Goal: Task Accomplishment & Management: Manage account settings

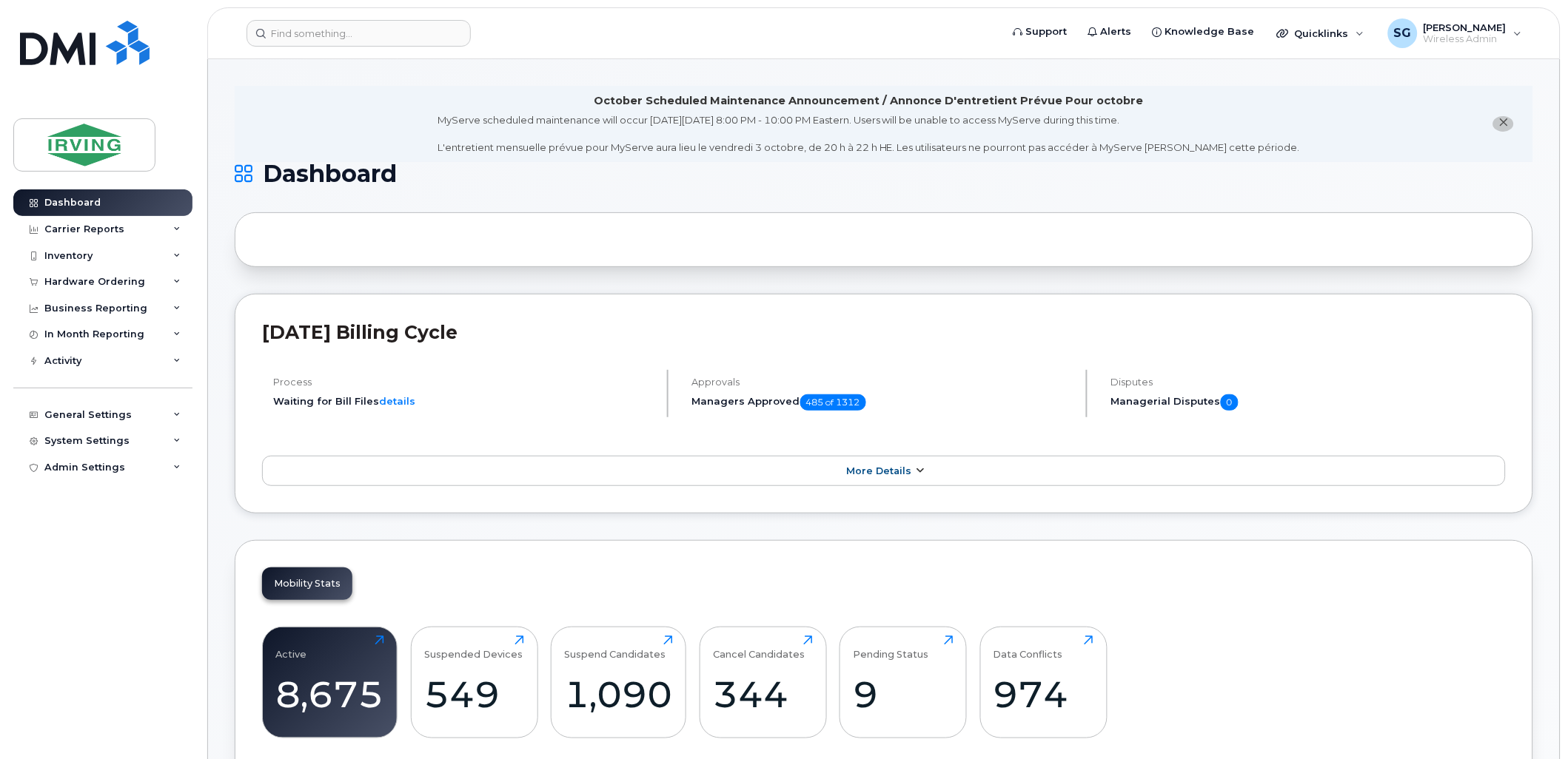
click at [865, 464] on link "More Details" at bounding box center [884, 471] width 1244 height 31
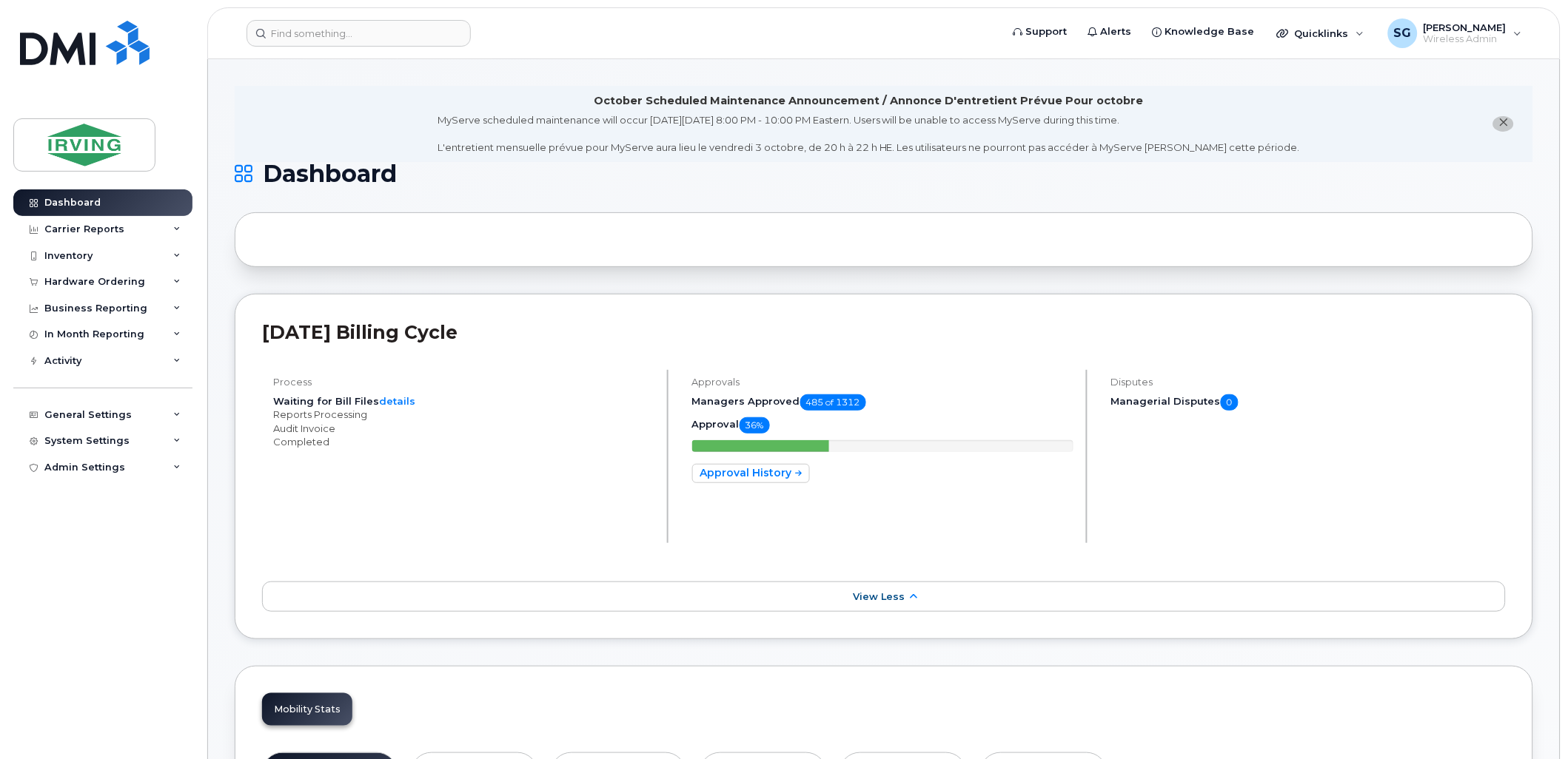
click at [869, 588] on link "View Less" at bounding box center [884, 597] width 1244 height 31
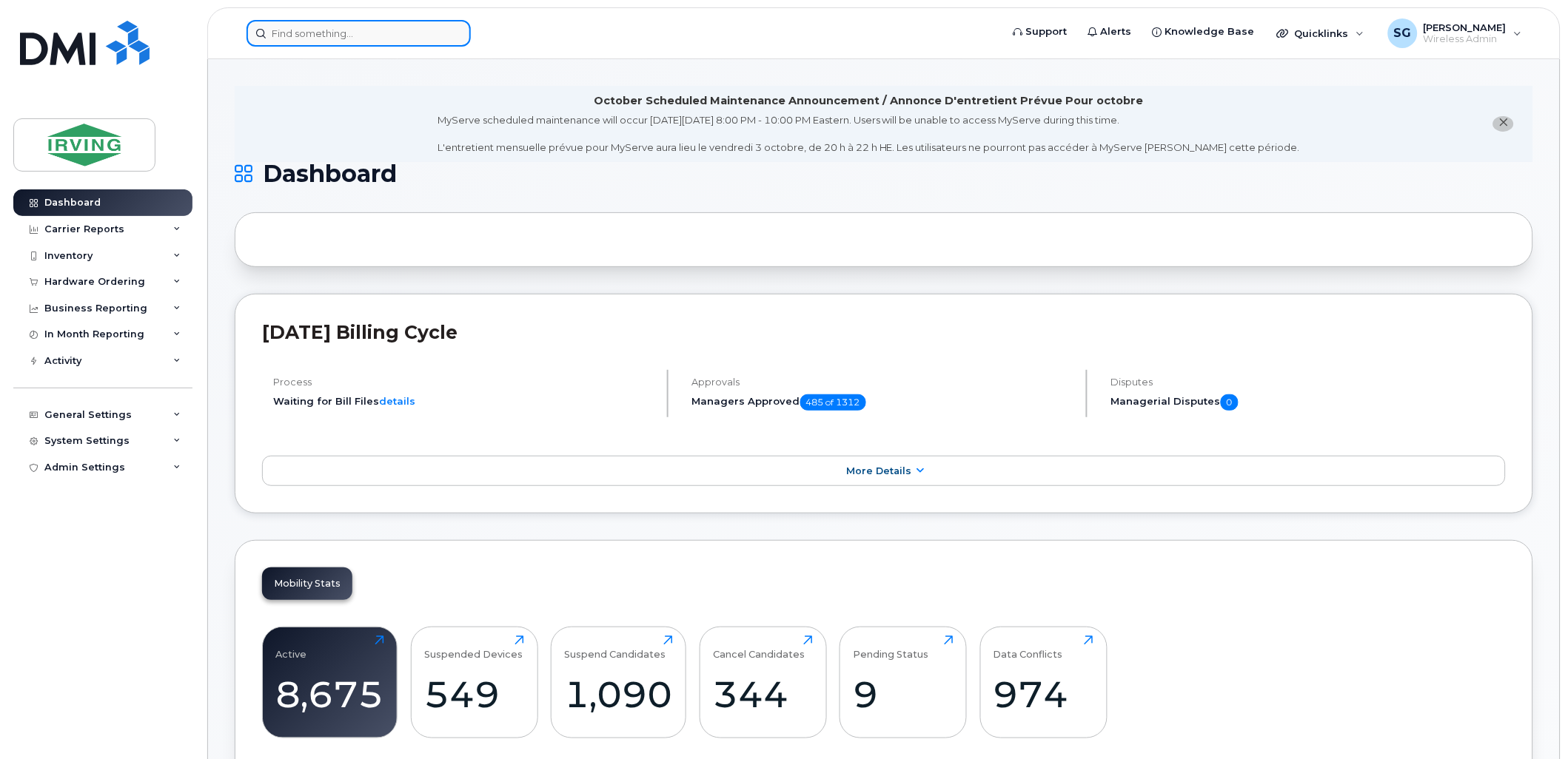
click at [337, 35] on input at bounding box center [359, 33] width 224 height 27
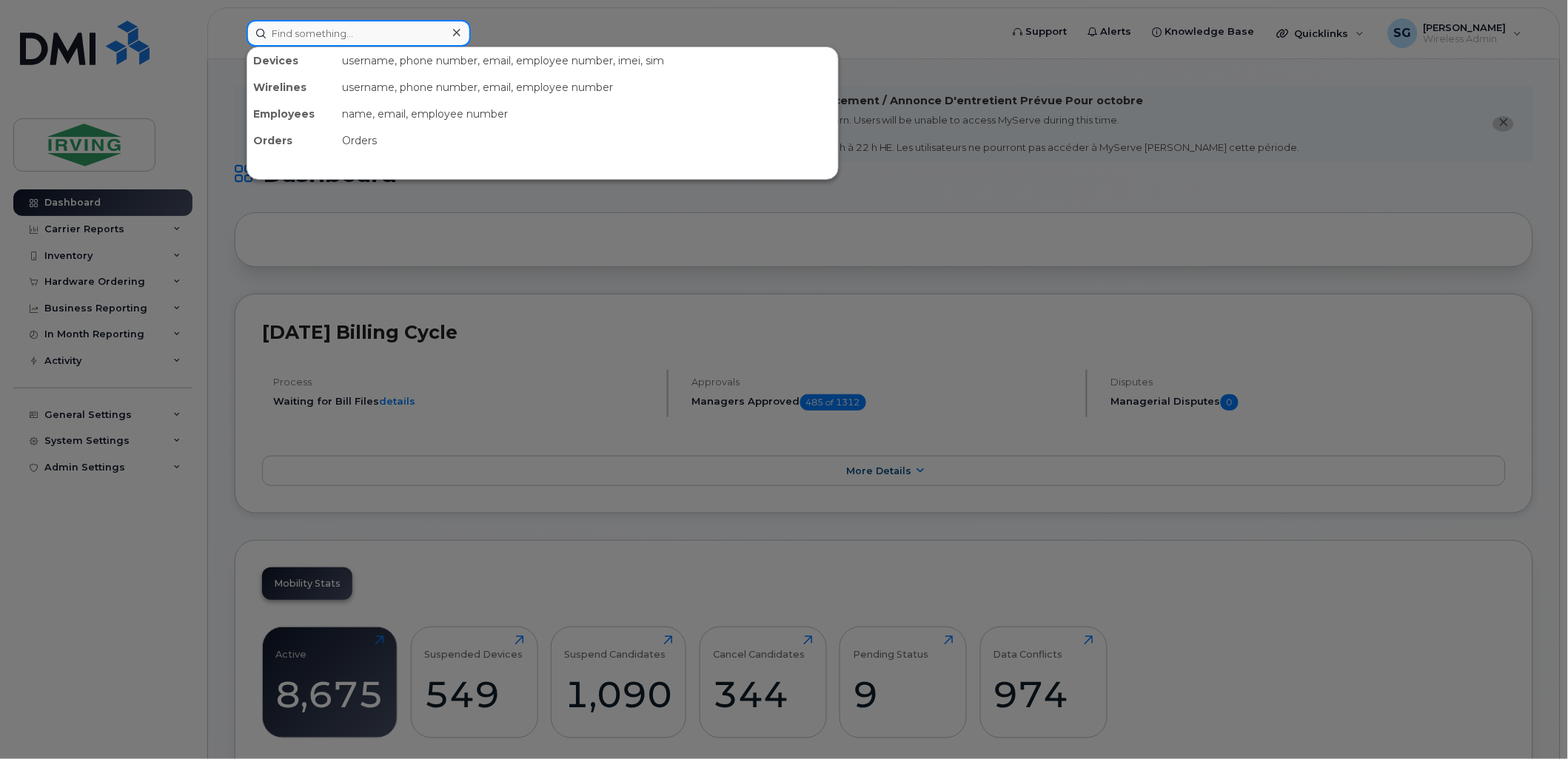
paste input "5062699986"
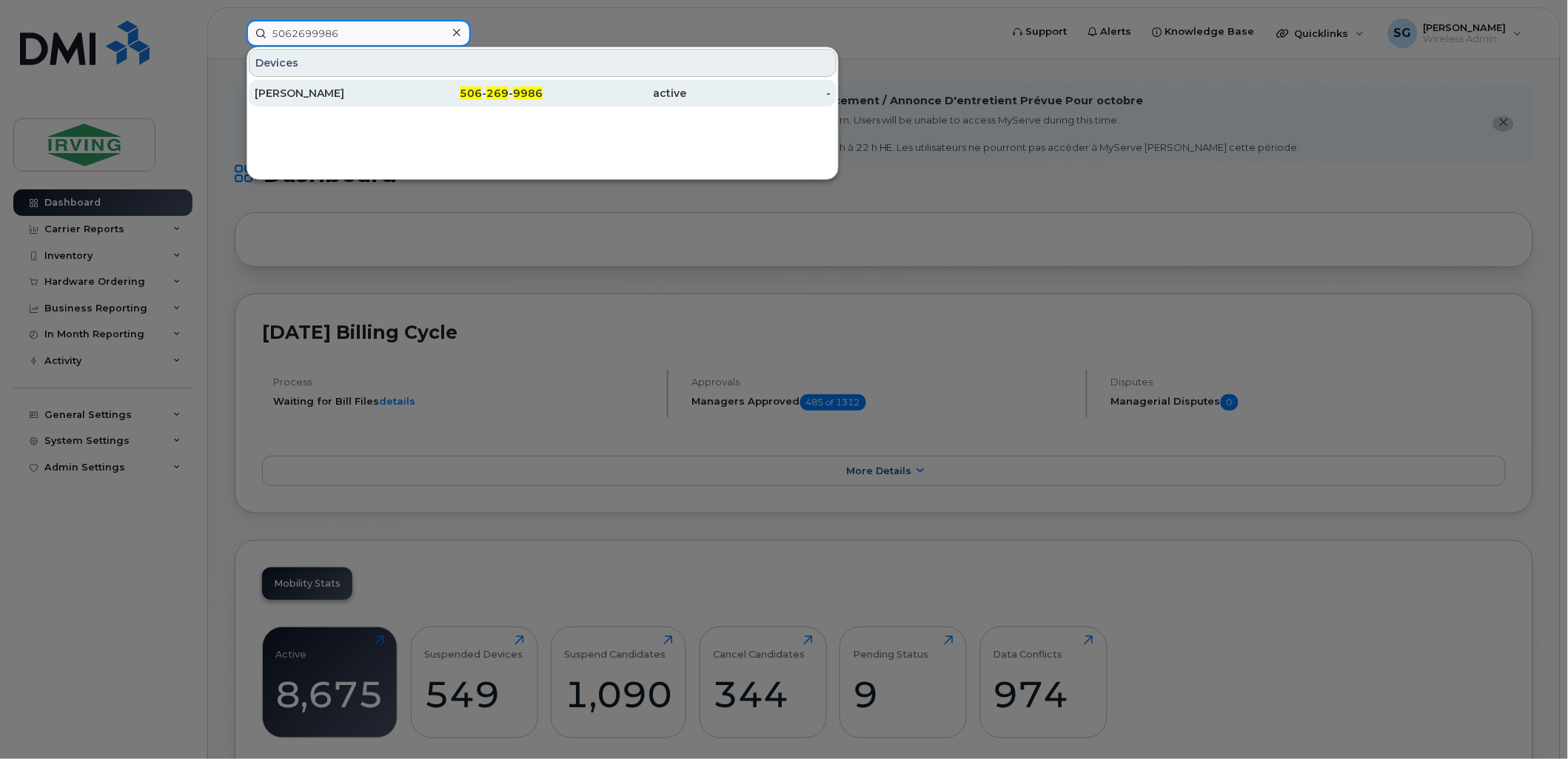
type input "5062699986"
click at [293, 92] on div "Chris Vincent" at bounding box center [326, 93] width 144 height 15
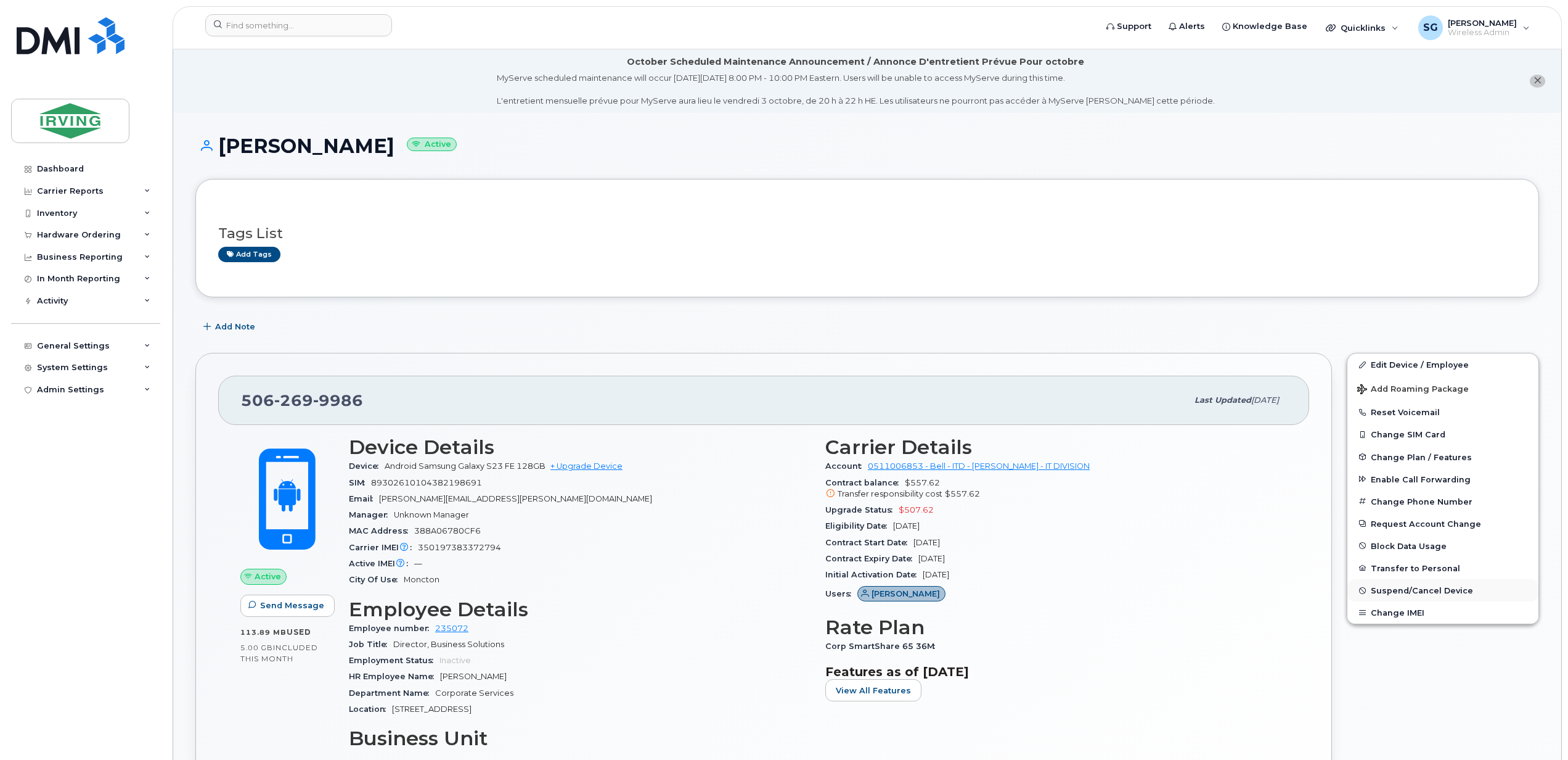
click at [1395, 588] on span "Suspend/Cancel Device" at bounding box center [1422, 591] width 102 height 9
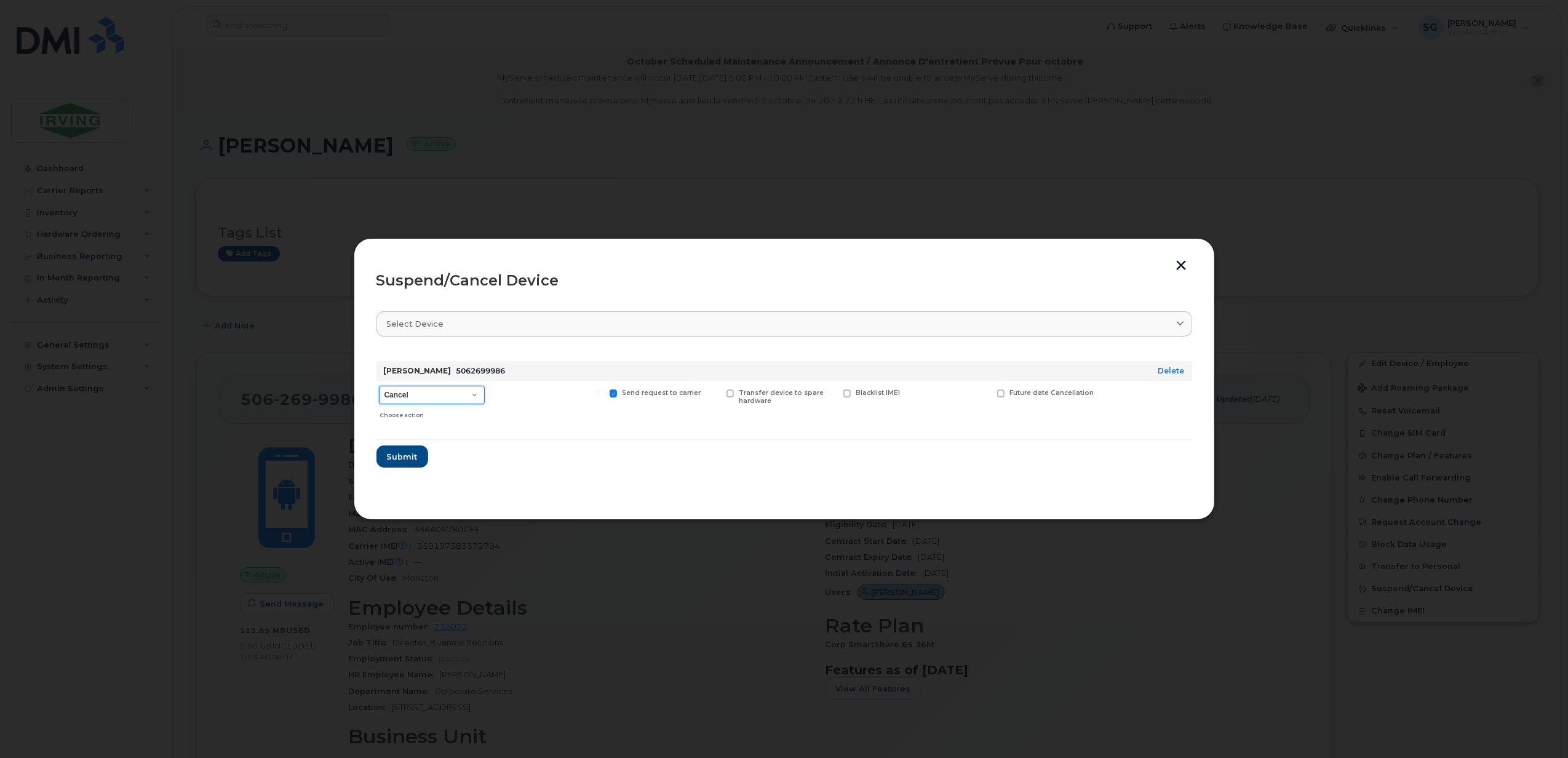
click at [472, 395] on select "Cancel Suspend - Extend Suspension Suspend - Reduced Rate Suspend - Full Rate S…" at bounding box center [432, 395] width 106 height 19
select select "[object Object]"
click at [379, 386] on select "Cancel Suspend - Extend Suspension Suspend - Reduced Rate Suspend - Full Rate S…" at bounding box center [432, 395] width 106 height 19
click at [727, 395] on span at bounding box center [731, 393] width 8 height 8
click at [718, 395] on input "Transfer device to spare hardware" at bounding box center [715, 392] width 6 height 6
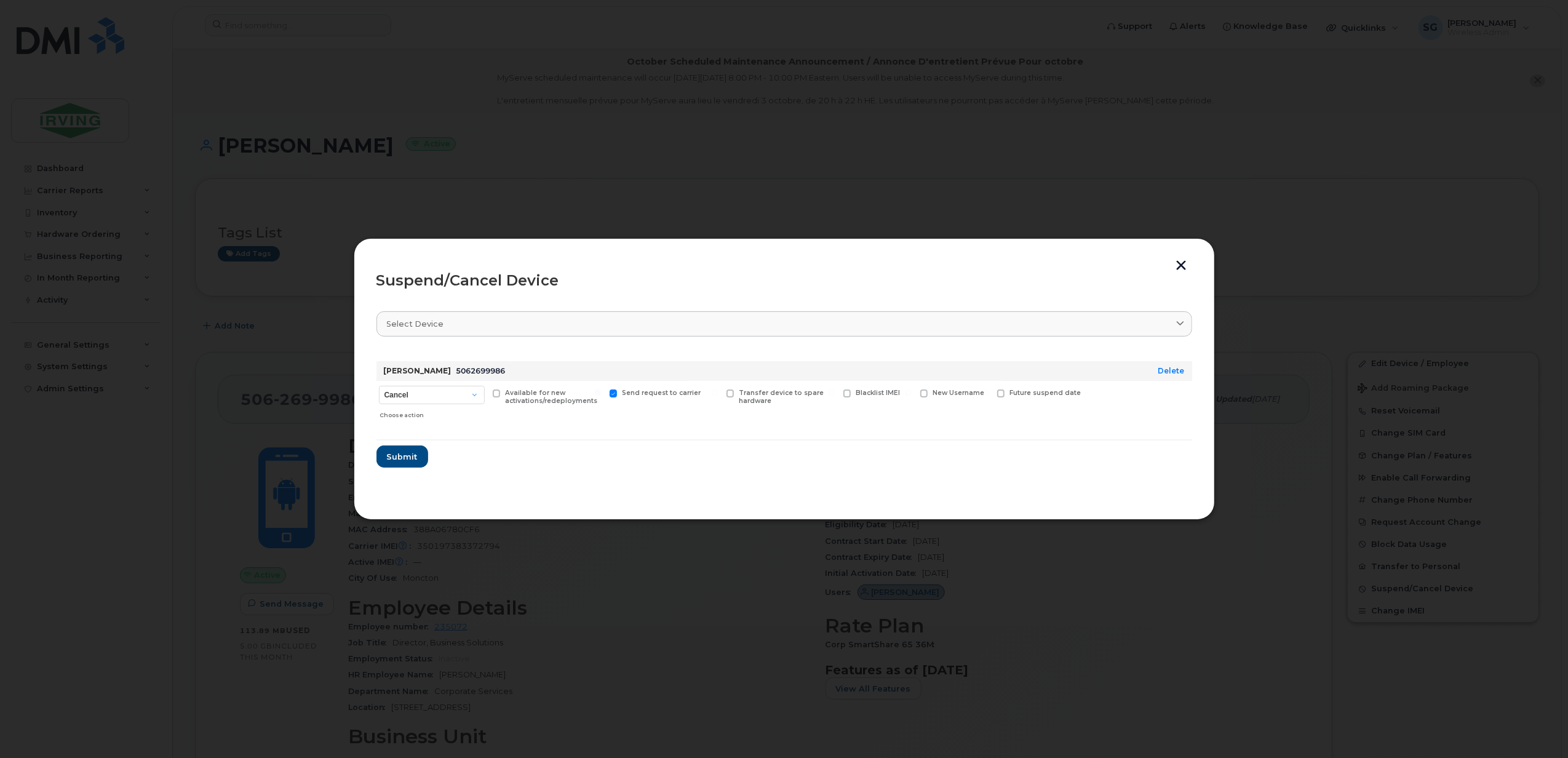
checkbox input "true"
click at [1000, 395] on span at bounding box center [1001, 393] width 8 height 8
click at [989, 395] on input "Future suspend date" at bounding box center [985, 392] width 6 height 6
click at [921, 444] on hr at bounding box center [784, 443] width 816 height 1
click at [998, 396] on span at bounding box center [1001, 393] width 8 height 8
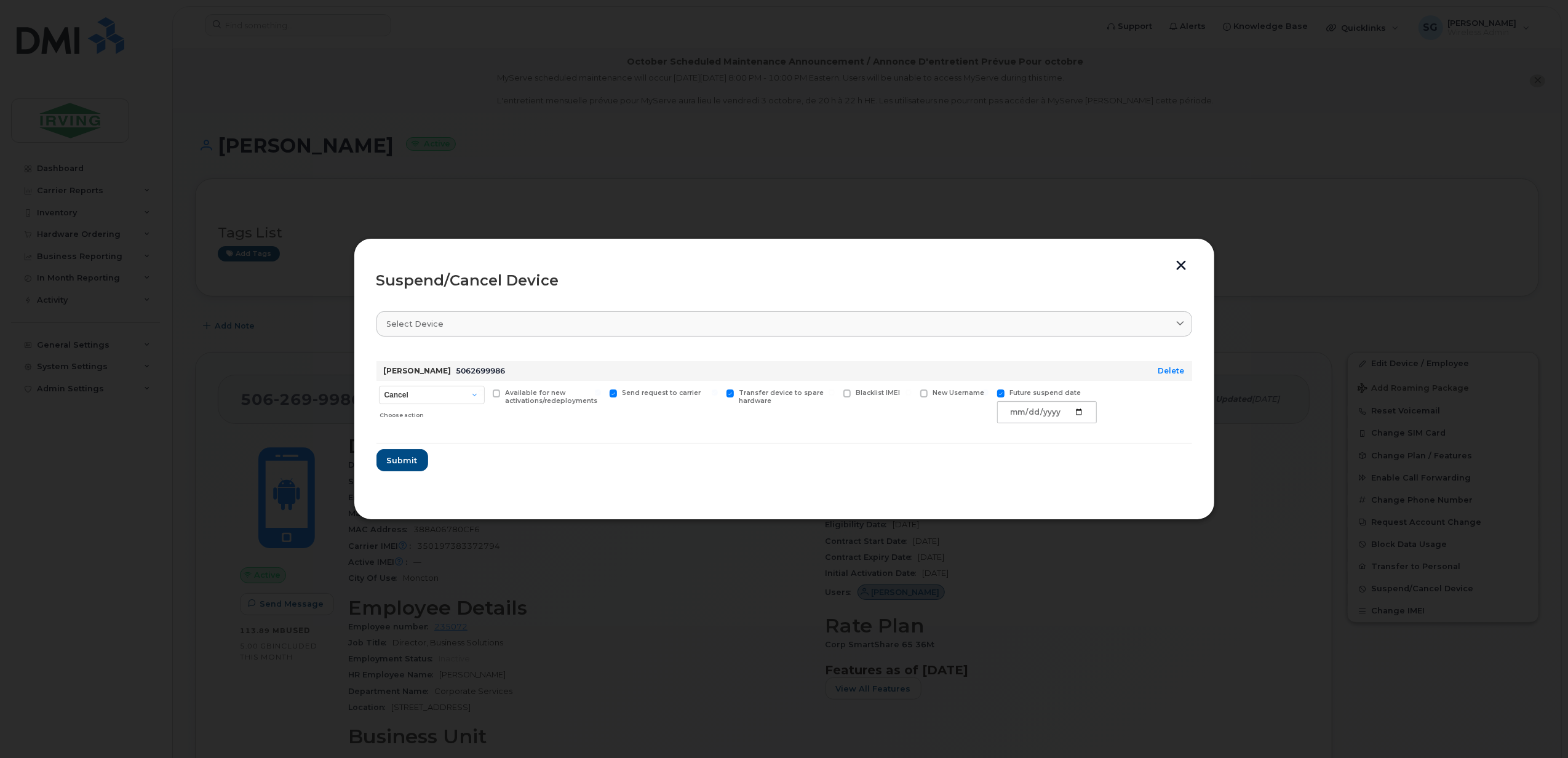
click at [989, 396] on input "Future suspend date" at bounding box center [985, 392] width 6 height 6
checkbox input "false"
click at [1180, 263] on button "button" at bounding box center [1182, 267] width 19 height 13
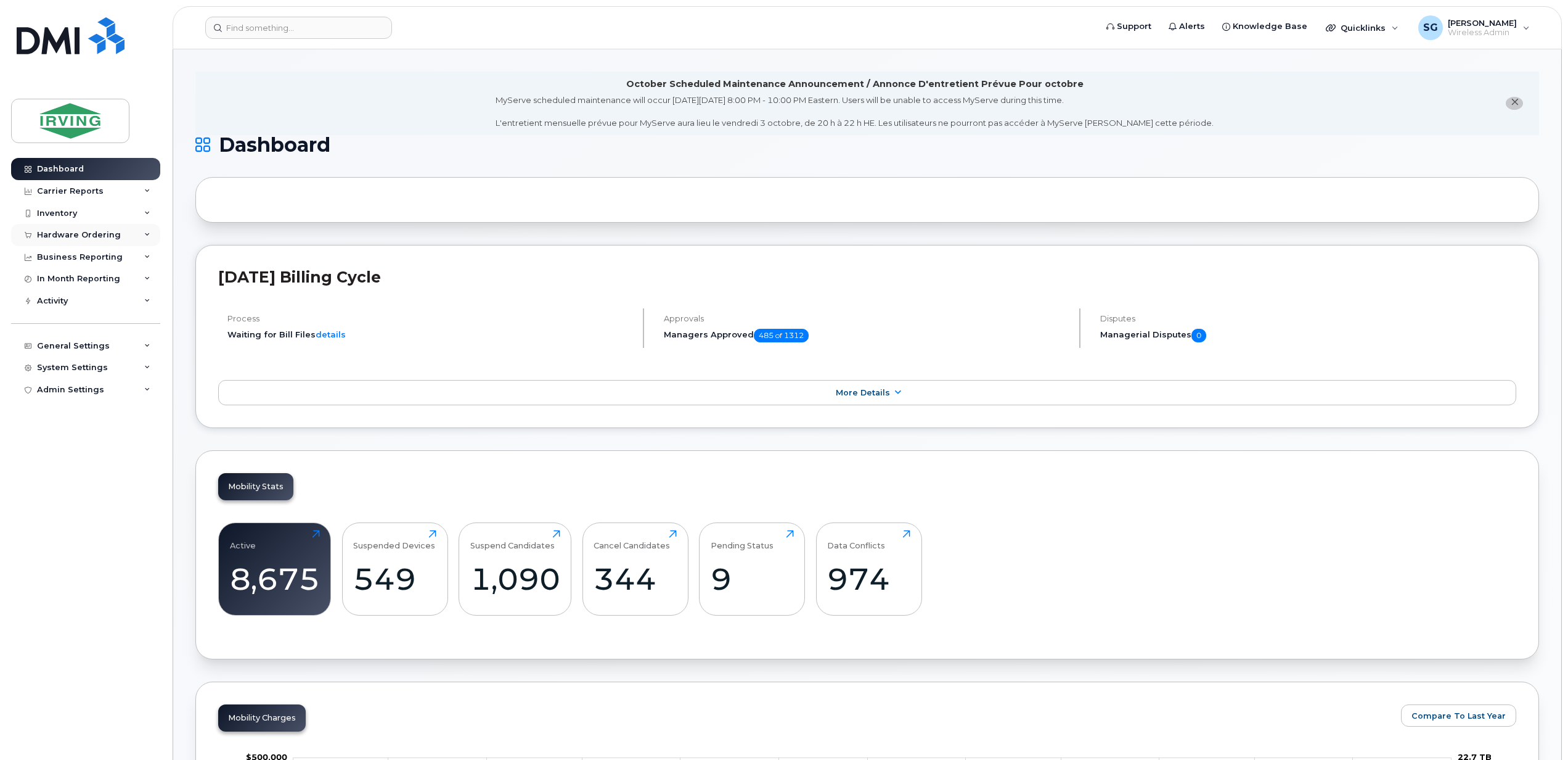
click at [140, 234] on div "Hardware Ordering" at bounding box center [86, 234] width 149 height 22
drag, startPoint x: 52, startPoint y: 255, endPoint x: 147, endPoint y: 239, distance: 96.3
click at [147, 238] on div "Hardware Ordering" at bounding box center [86, 234] width 149 height 22
click at [142, 234] on div "Hardware Ordering" at bounding box center [86, 234] width 149 height 22
click at [149, 210] on icon at bounding box center [147, 213] width 6 height 6
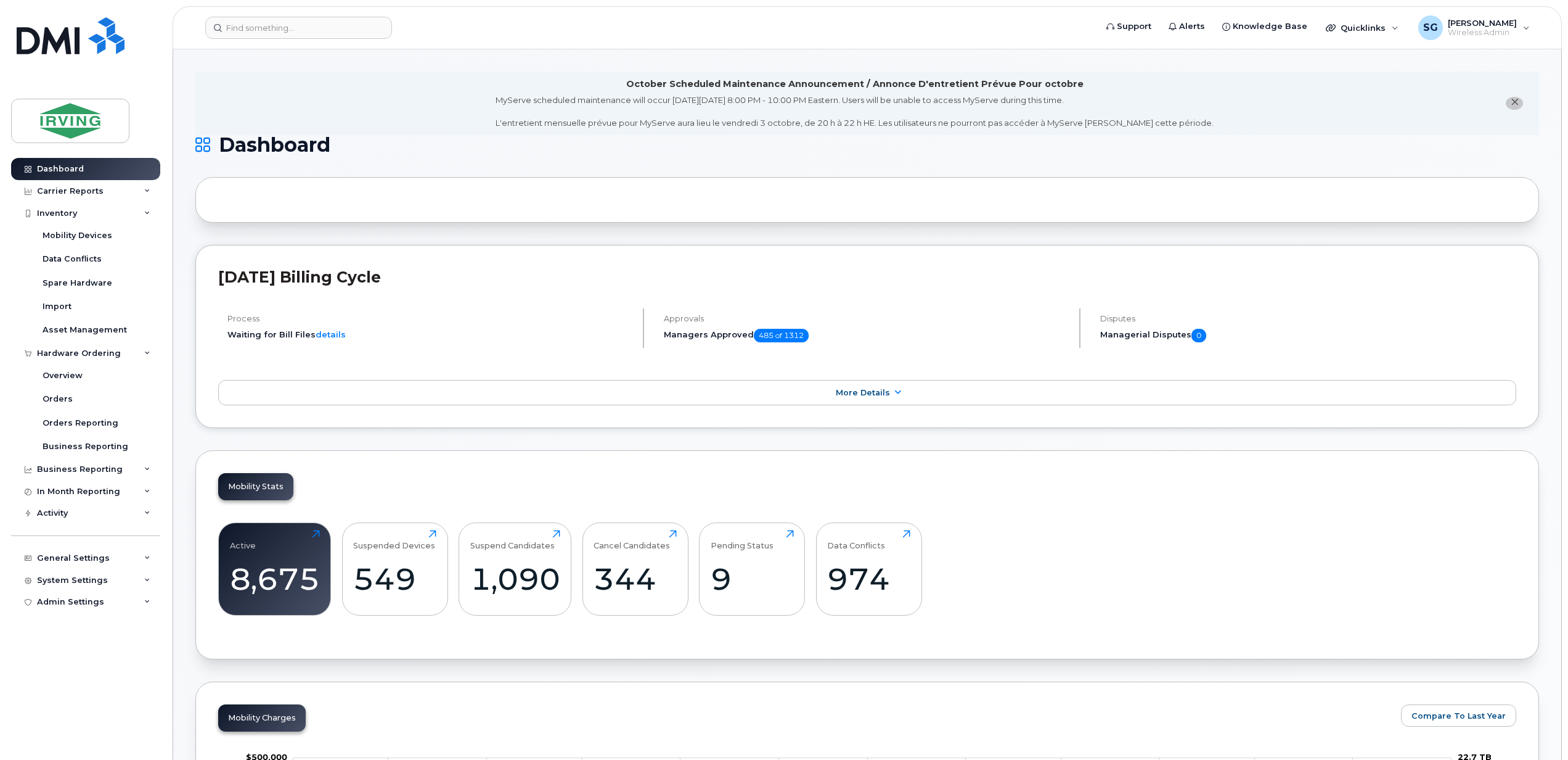
drag, startPoint x: 556, startPoint y: 531, endPoint x: 1098, endPoint y: 439, distance: 549.8
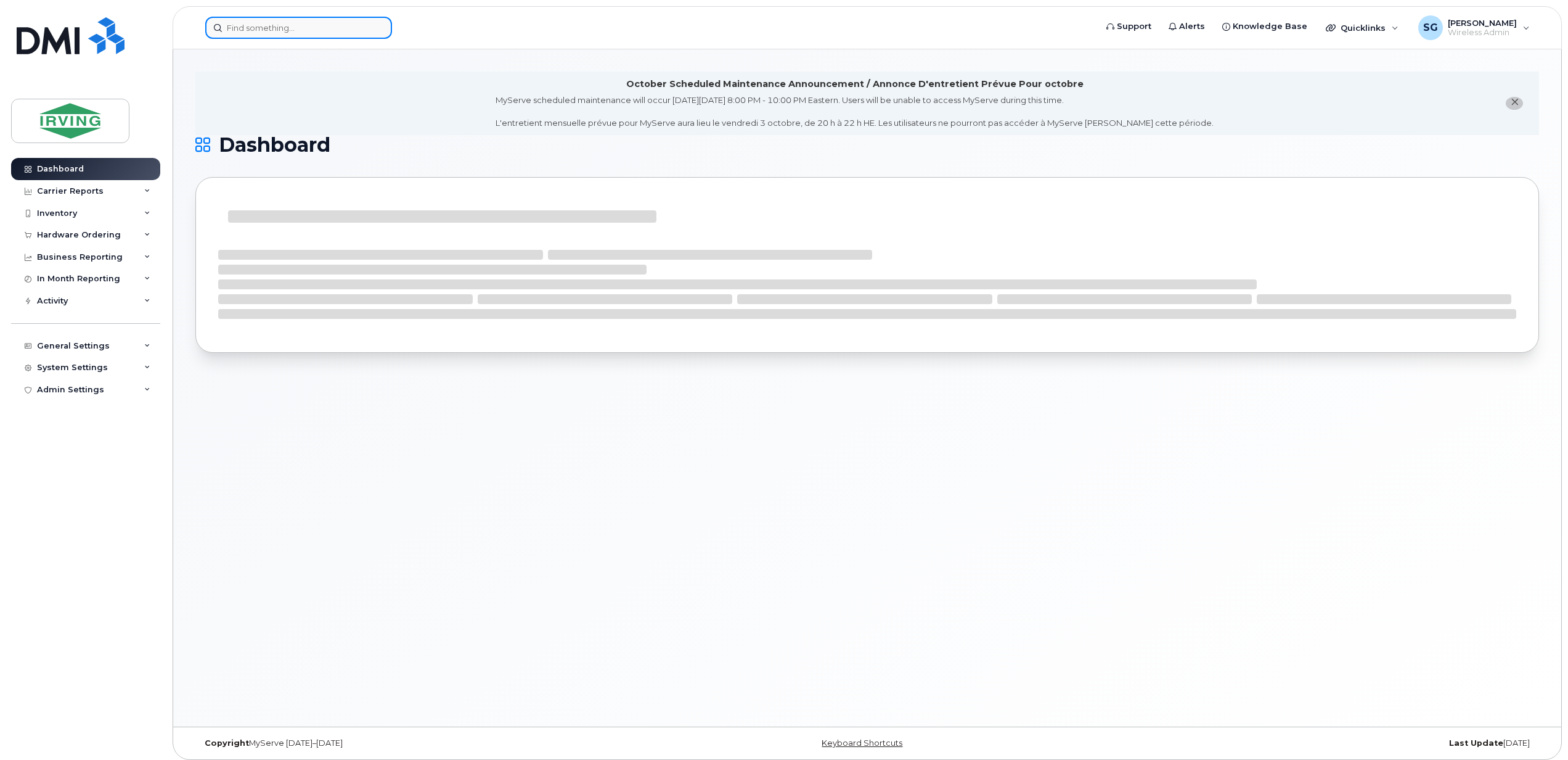
click at [244, 30] on input at bounding box center [299, 28] width 187 height 22
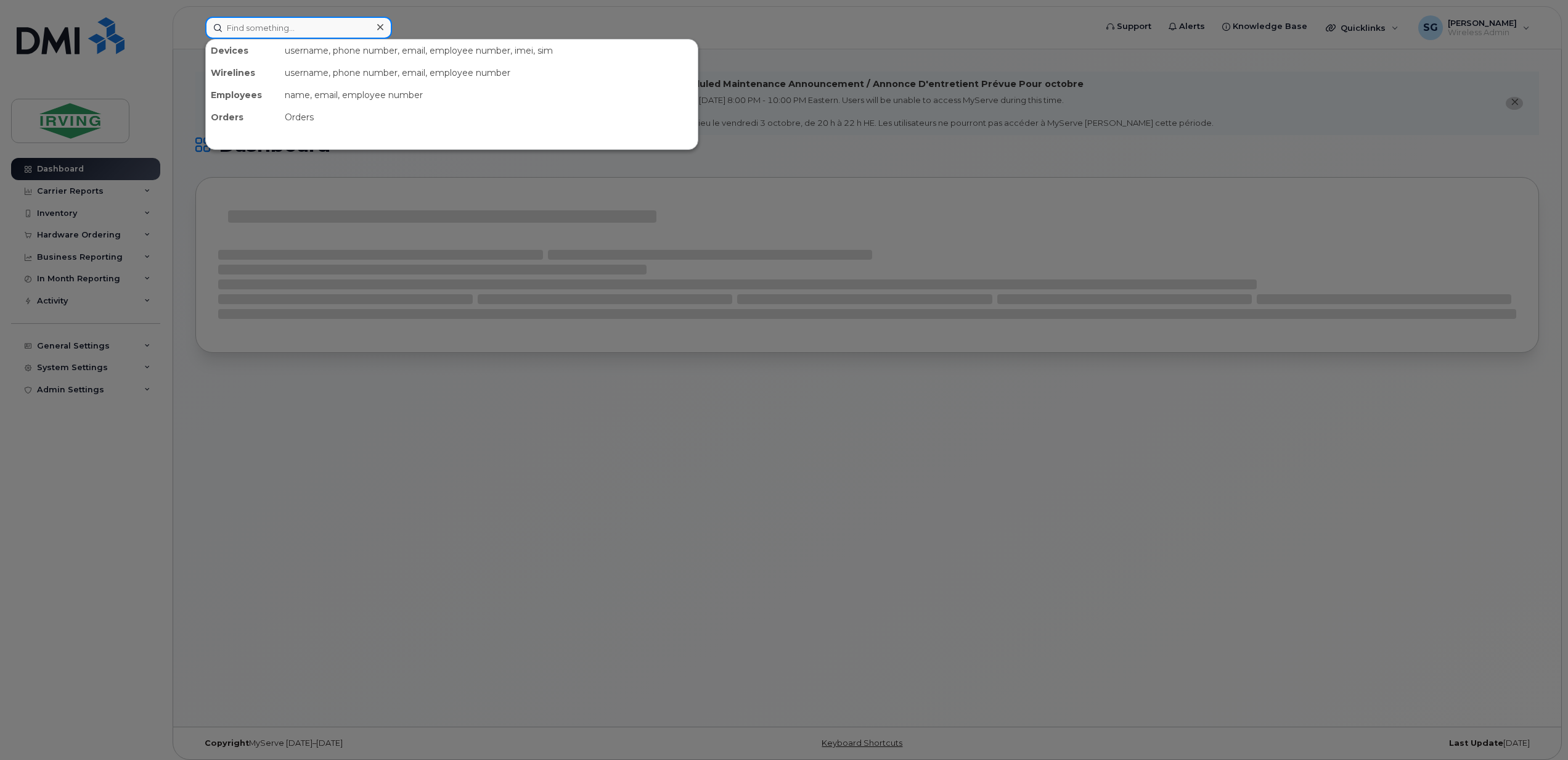
paste input "5062699986"
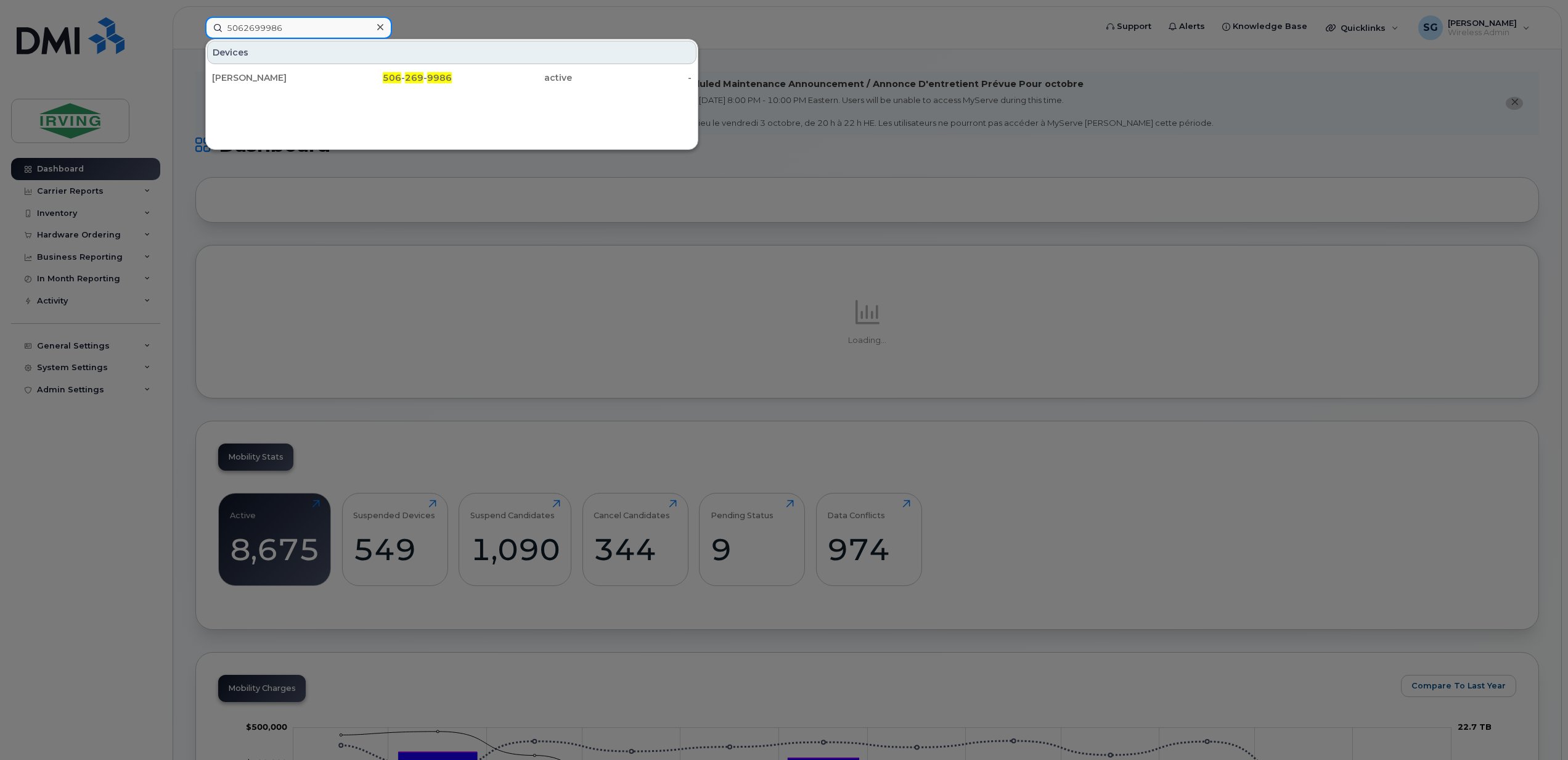
type input "5062699986"
click at [264, 79] on div "[PERSON_NAME]" at bounding box center [272, 78] width 120 height 12
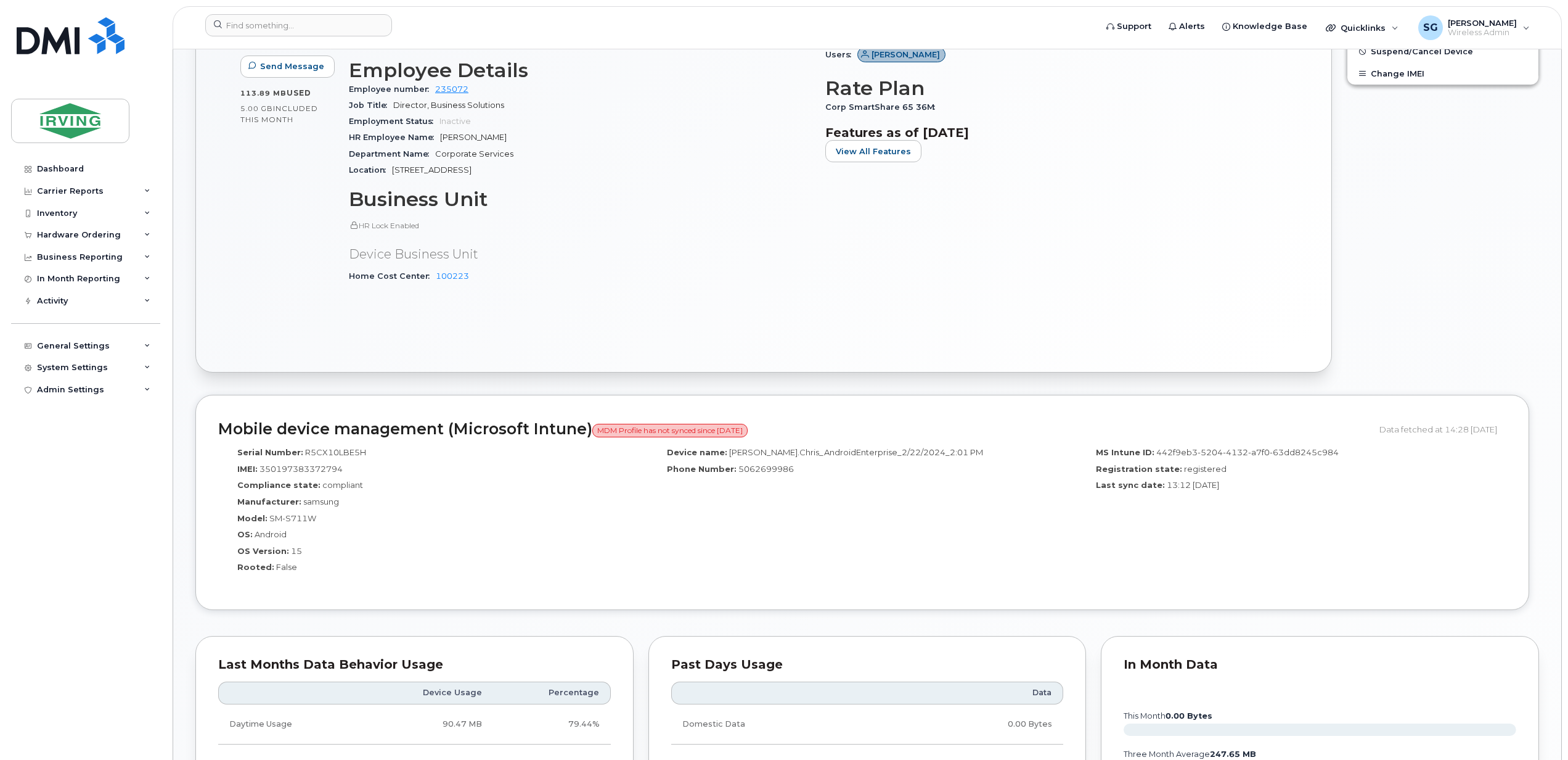
scroll to position [575, 0]
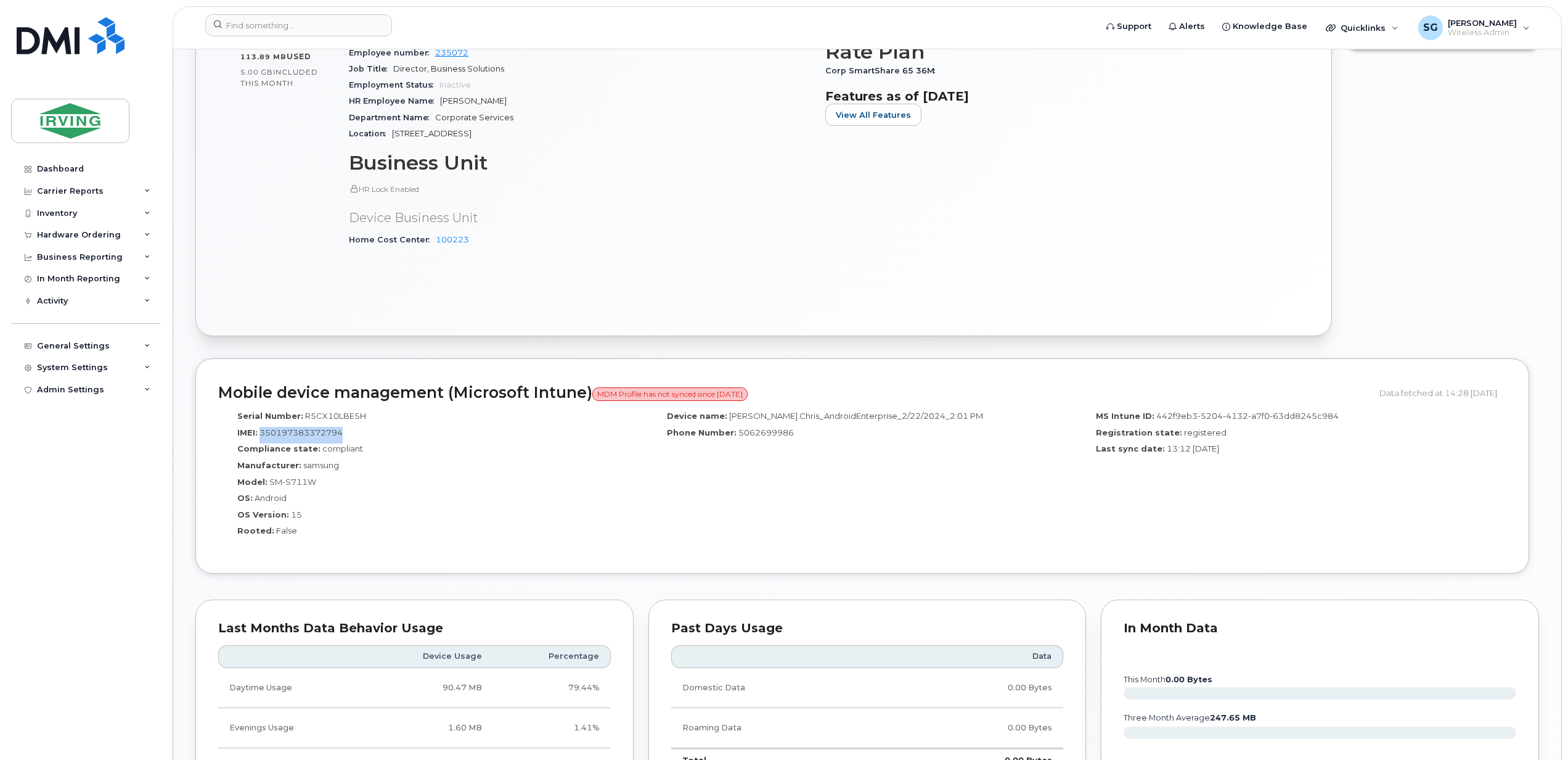
drag, startPoint x: 348, startPoint y: 435, endPoint x: 260, endPoint y: 439, distance: 88.1
click at [260, 439] on div "IMEI: 350197383372794" at bounding box center [433, 435] width 411 height 17
copy span "350197383372794"
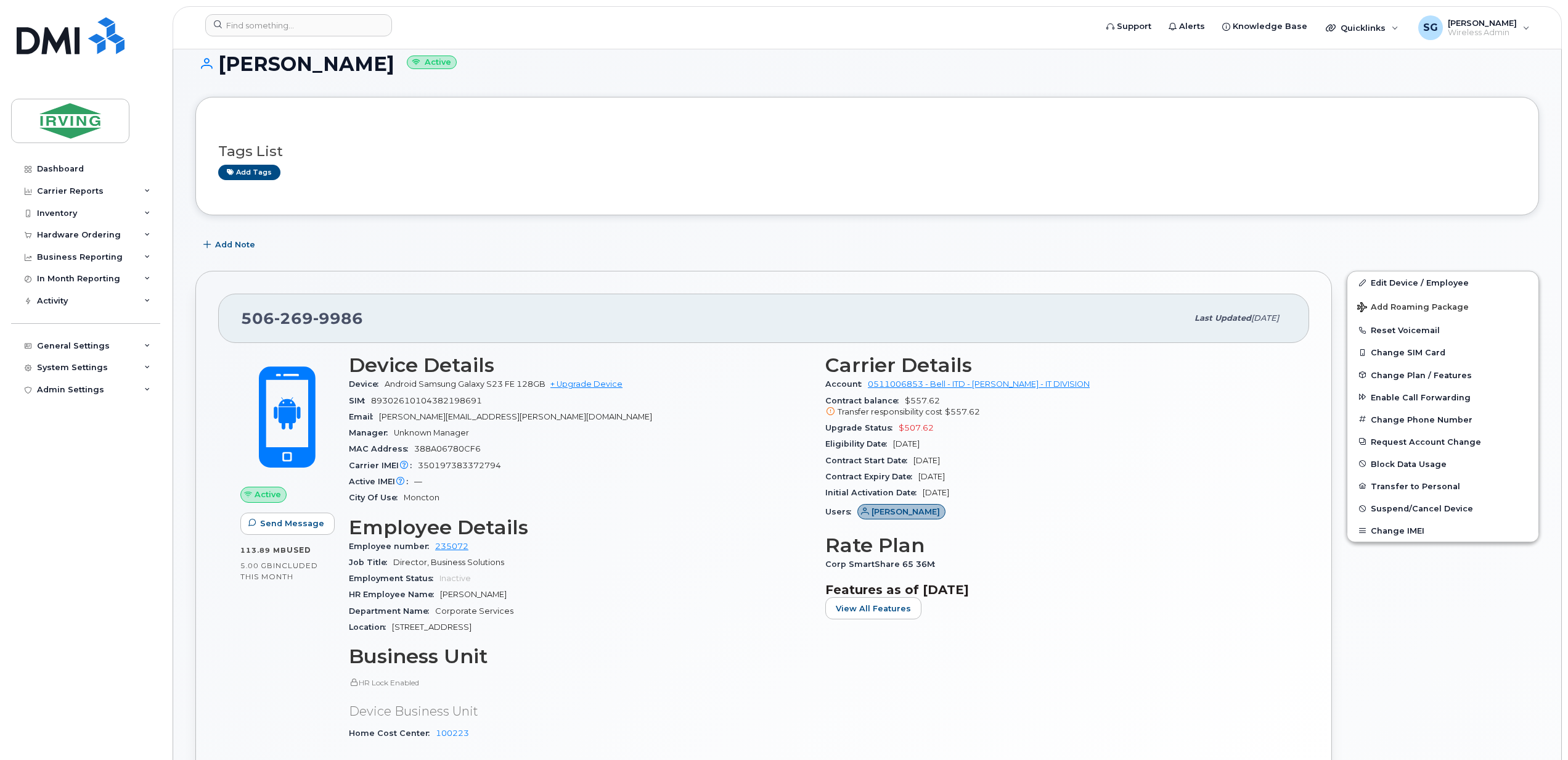
scroll to position [0, 0]
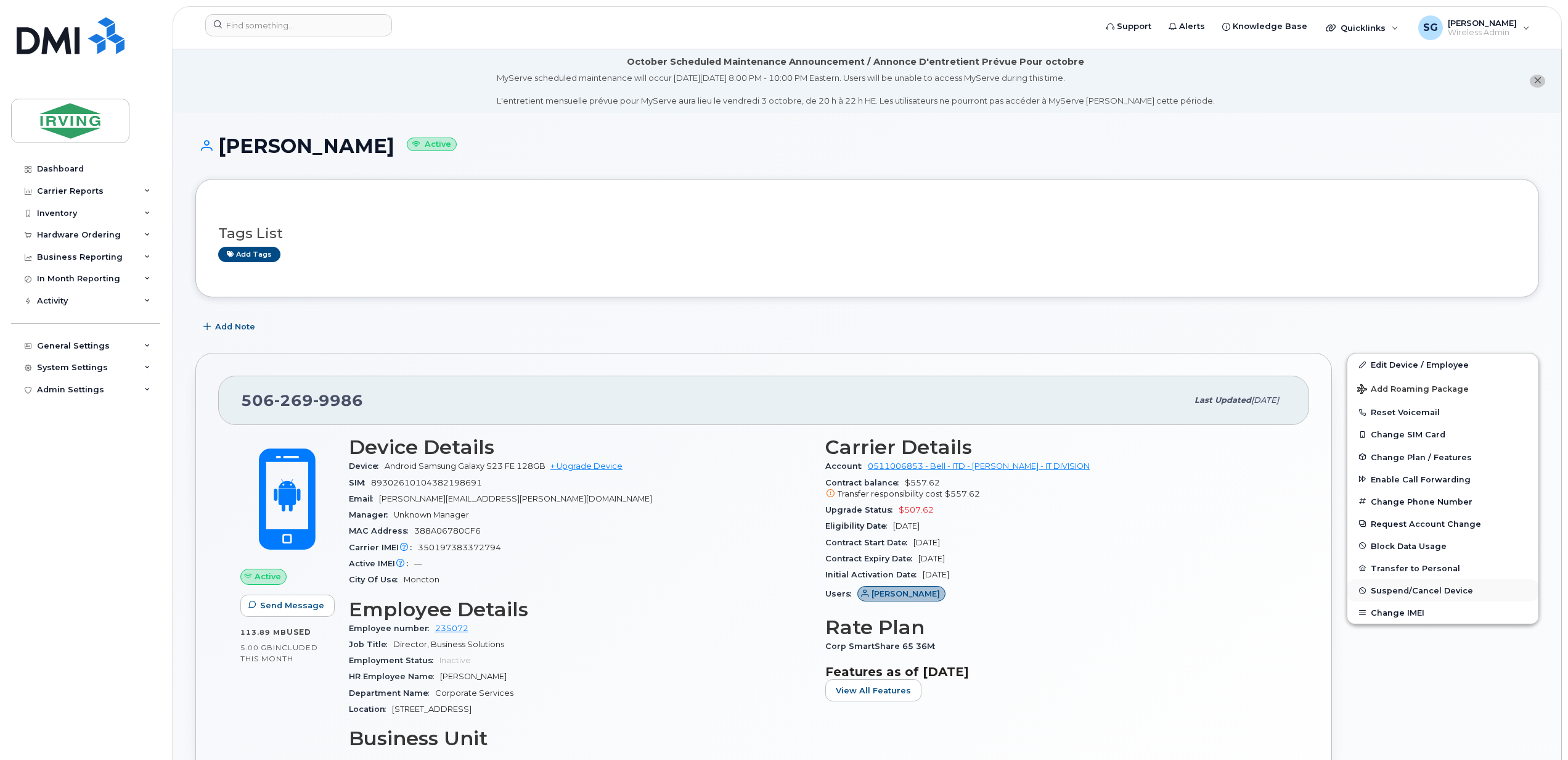
click at [1410, 593] on span "Suspend/Cancel Device" at bounding box center [1422, 591] width 102 height 9
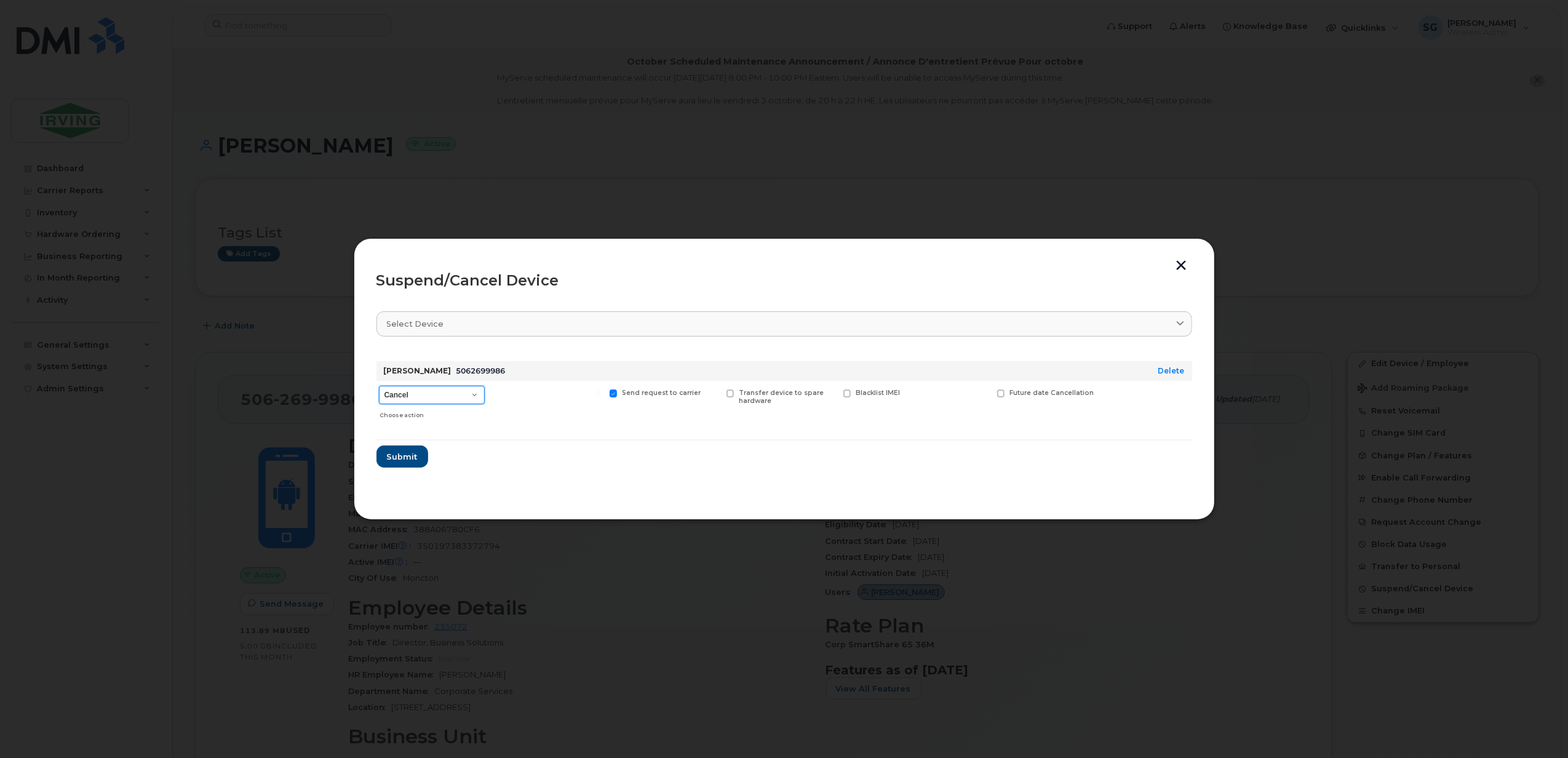
click at [478, 399] on select "Cancel Suspend - Extend Suspension Suspend - Reduced Rate Suspend - Full Rate S…" at bounding box center [432, 395] width 106 height 19
select select "[object Object]"
click at [379, 386] on select "Cancel Suspend - Extend Suspension Suspend - Reduced Rate Suspend - Full Rate S…" at bounding box center [432, 395] width 106 height 19
click at [729, 394] on span at bounding box center [731, 393] width 8 height 8
click at [718, 394] on input "Transfer device to spare hardware" at bounding box center [715, 392] width 6 height 6
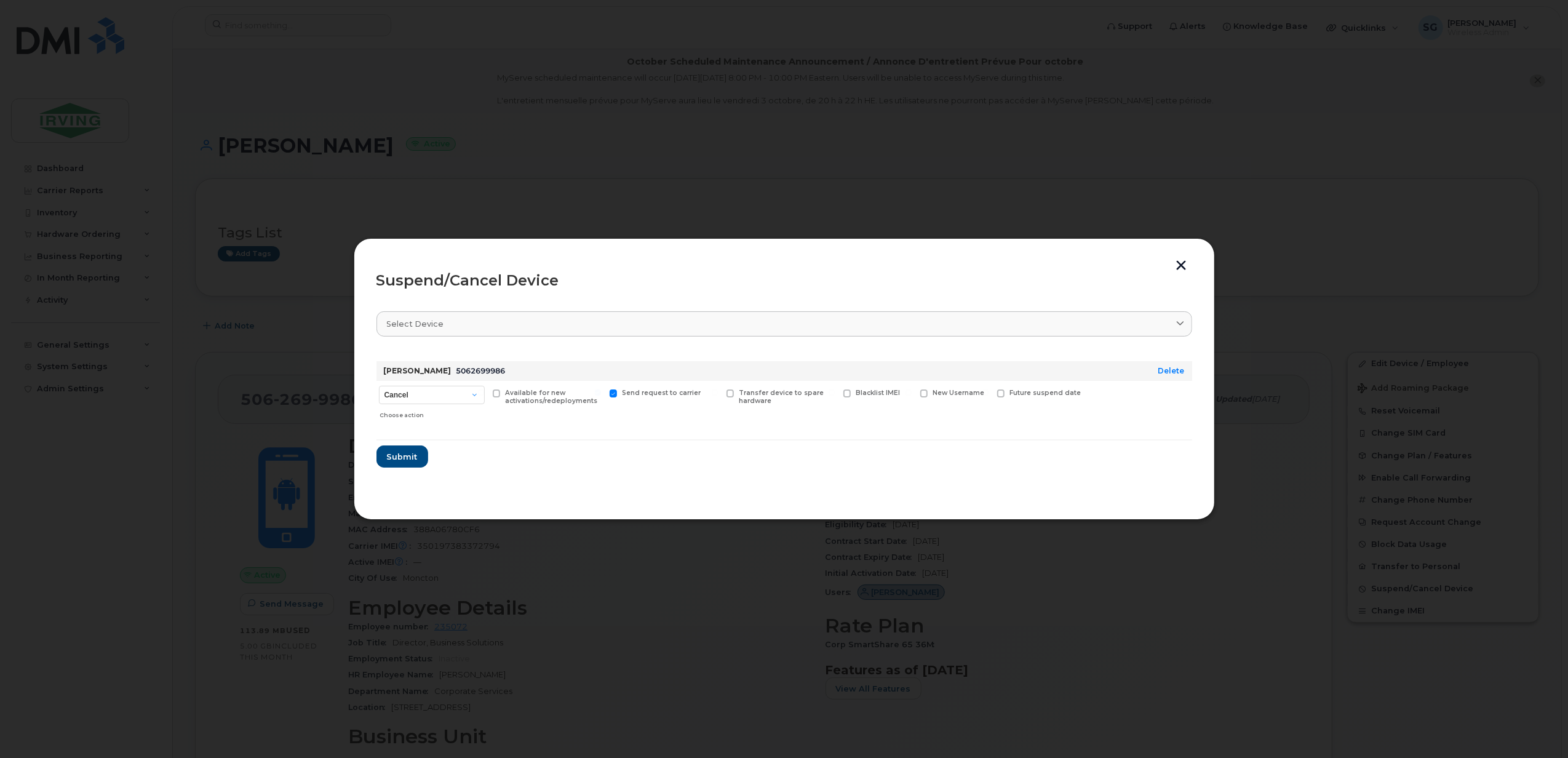
checkbox input "true"
click at [413, 451] on span "Submit" at bounding box center [402, 456] width 31 height 11
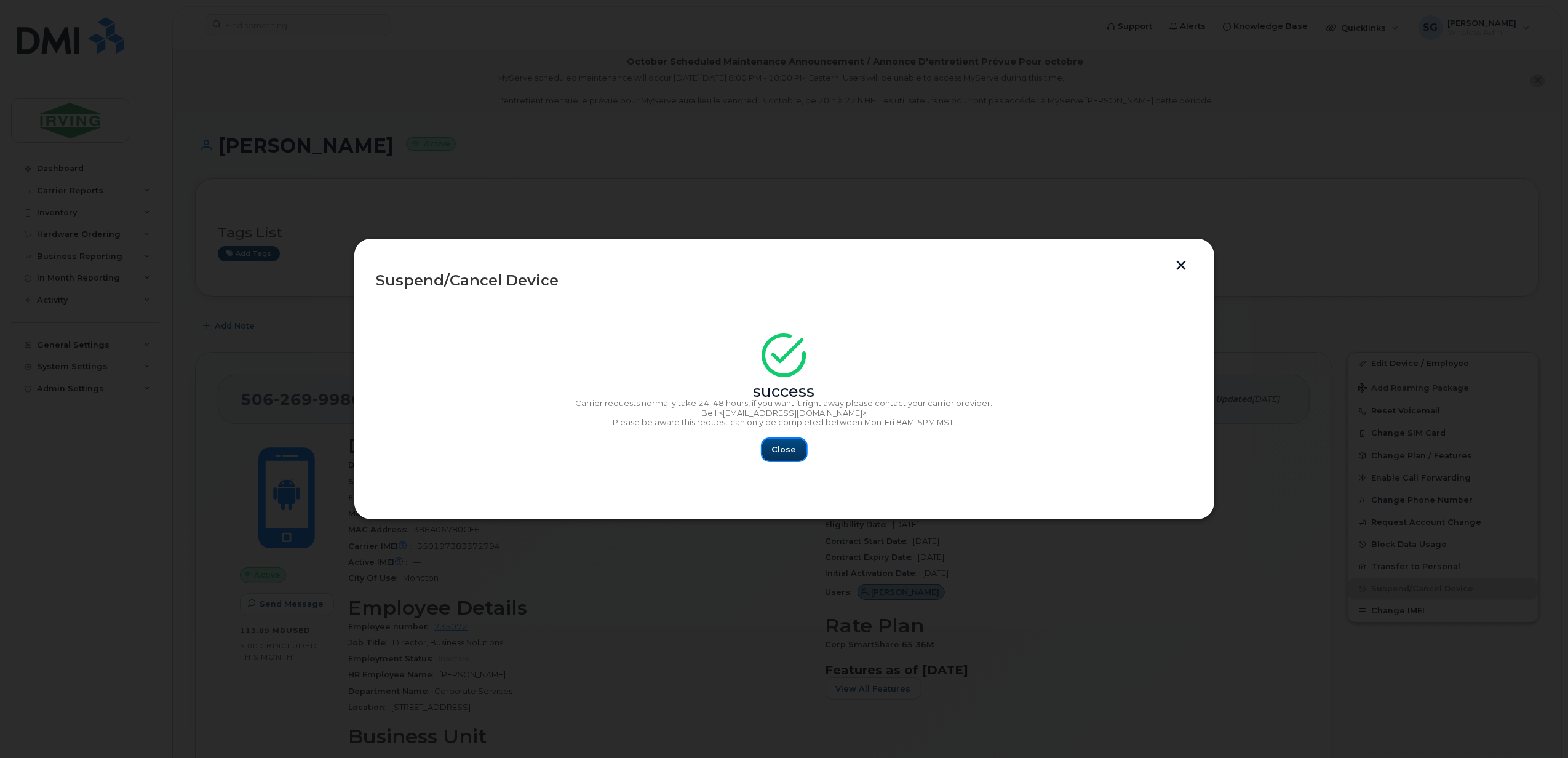
click at [784, 447] on span "Close" at bounding box center [784, 449] width 25 height 11
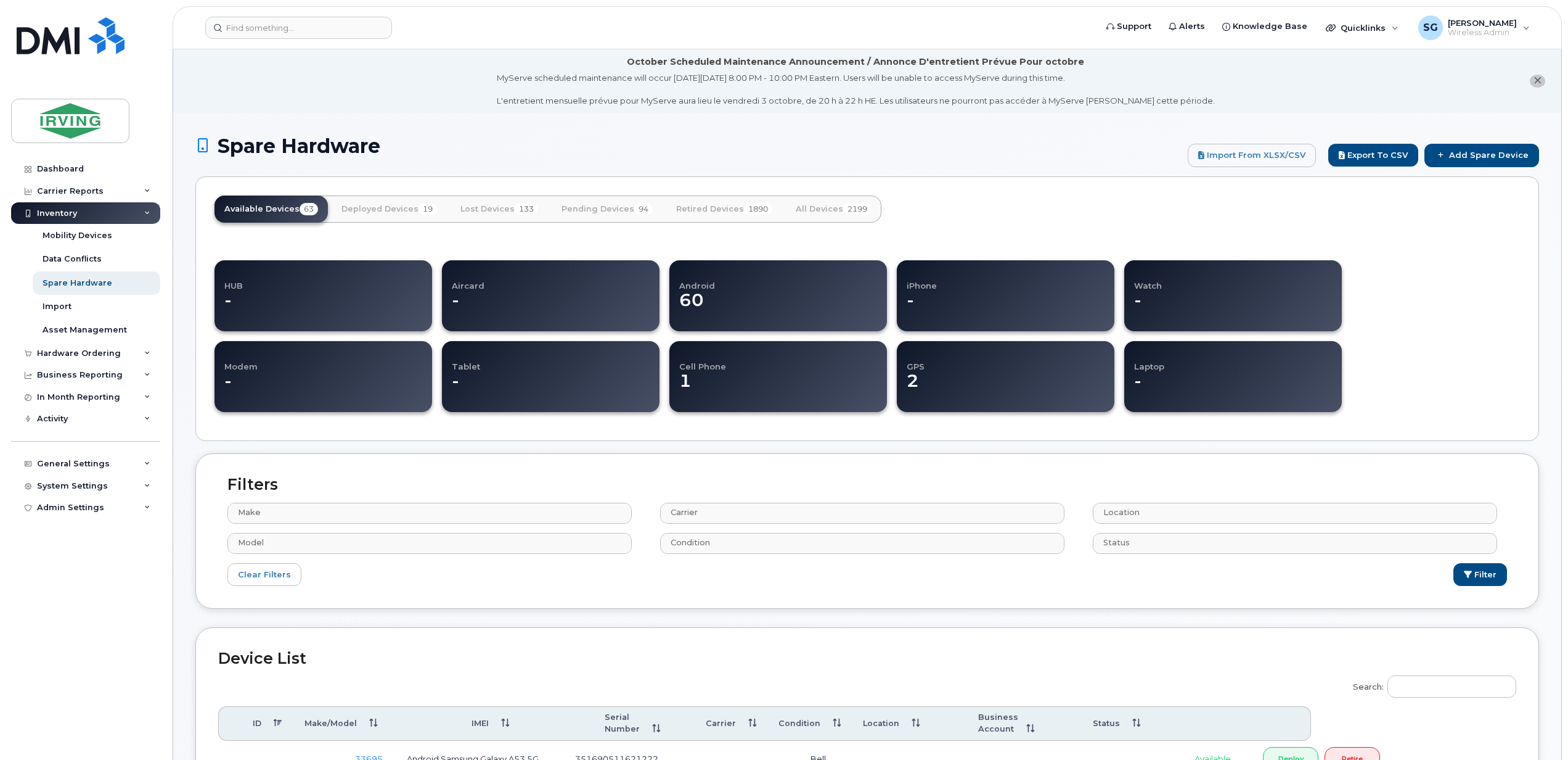
select select
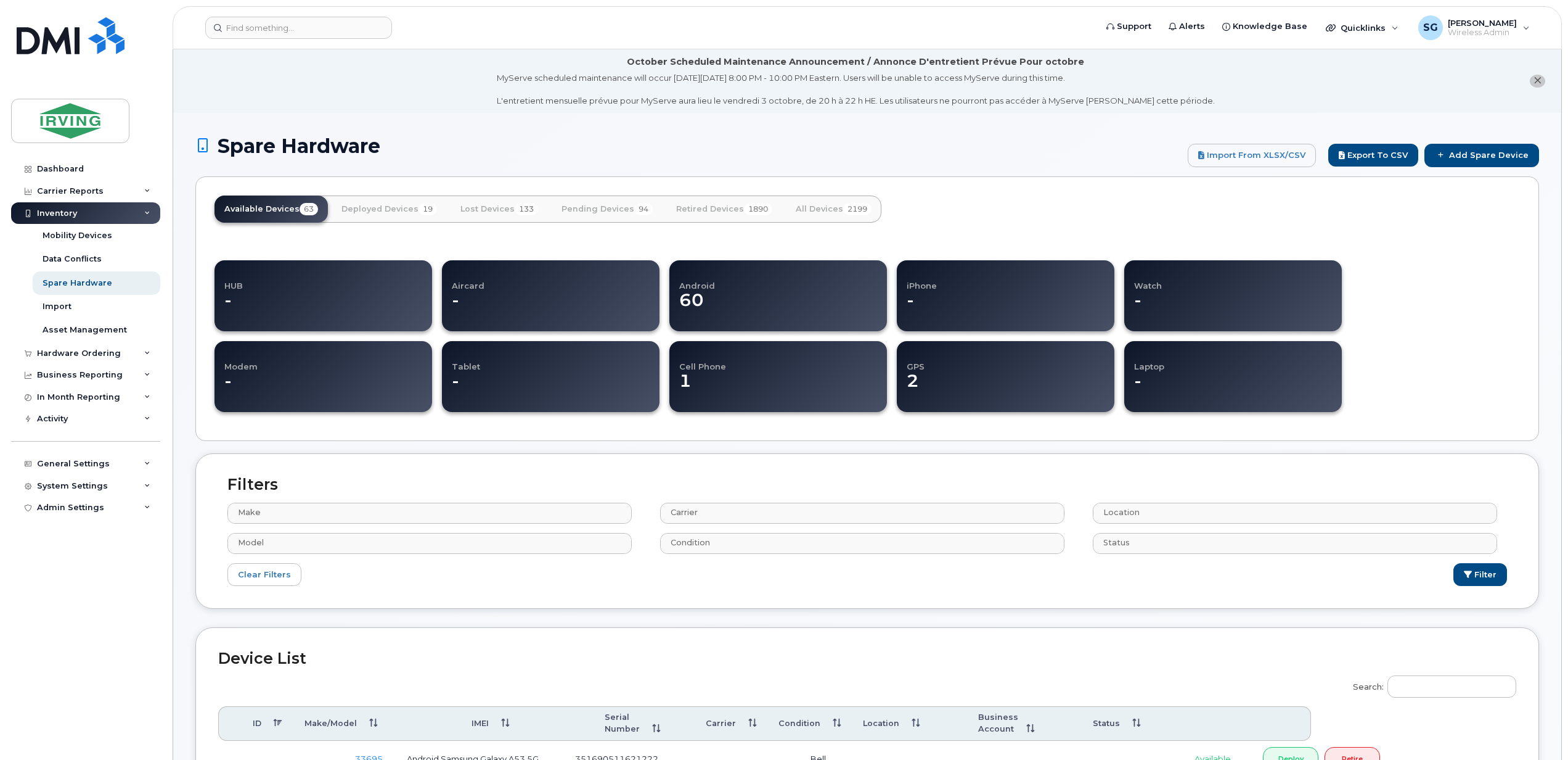
select select
click at [827, 208] on link "All Devices 2199" at bounding box center [833, 209] width 95 height 27
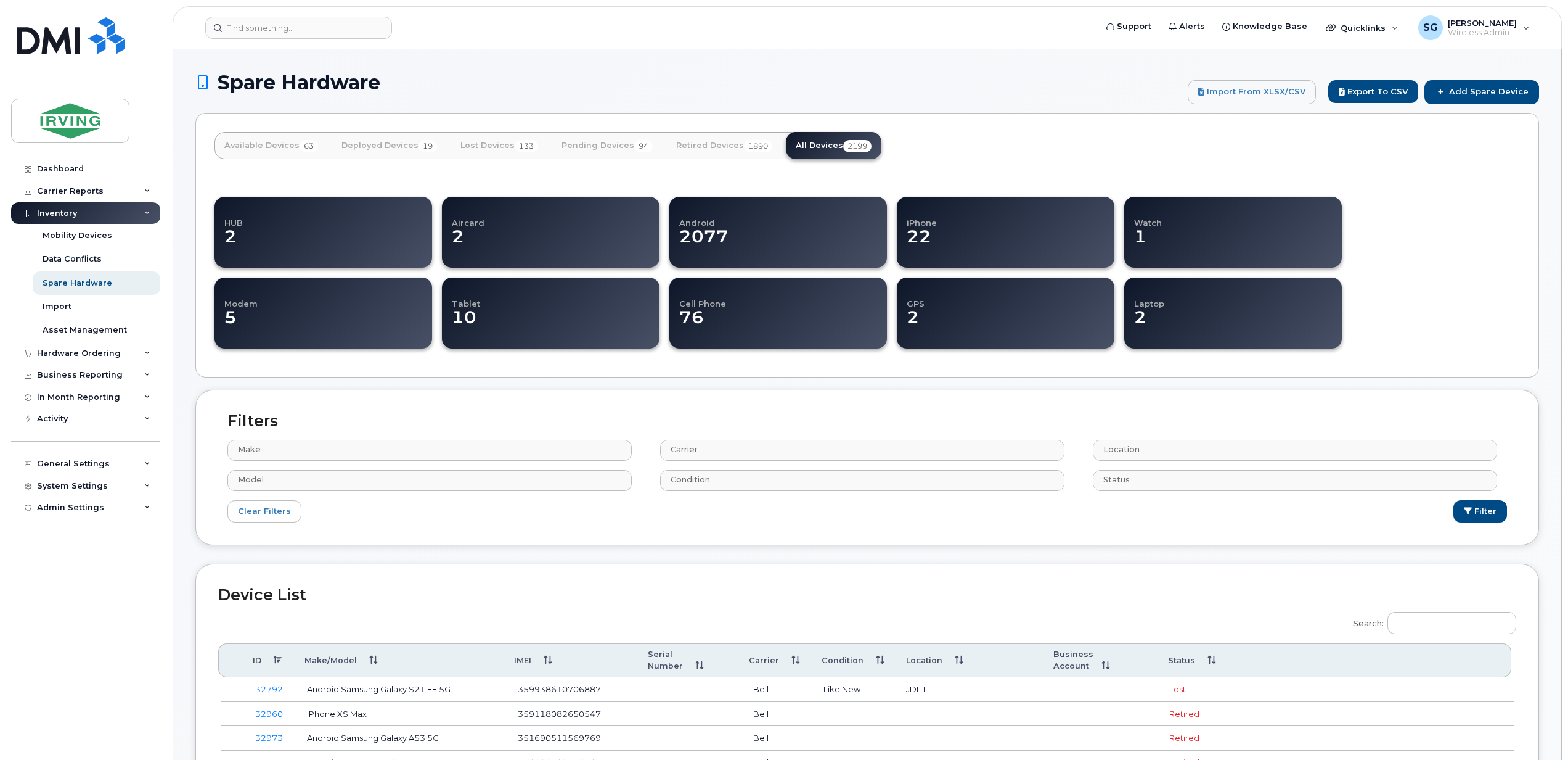
select select
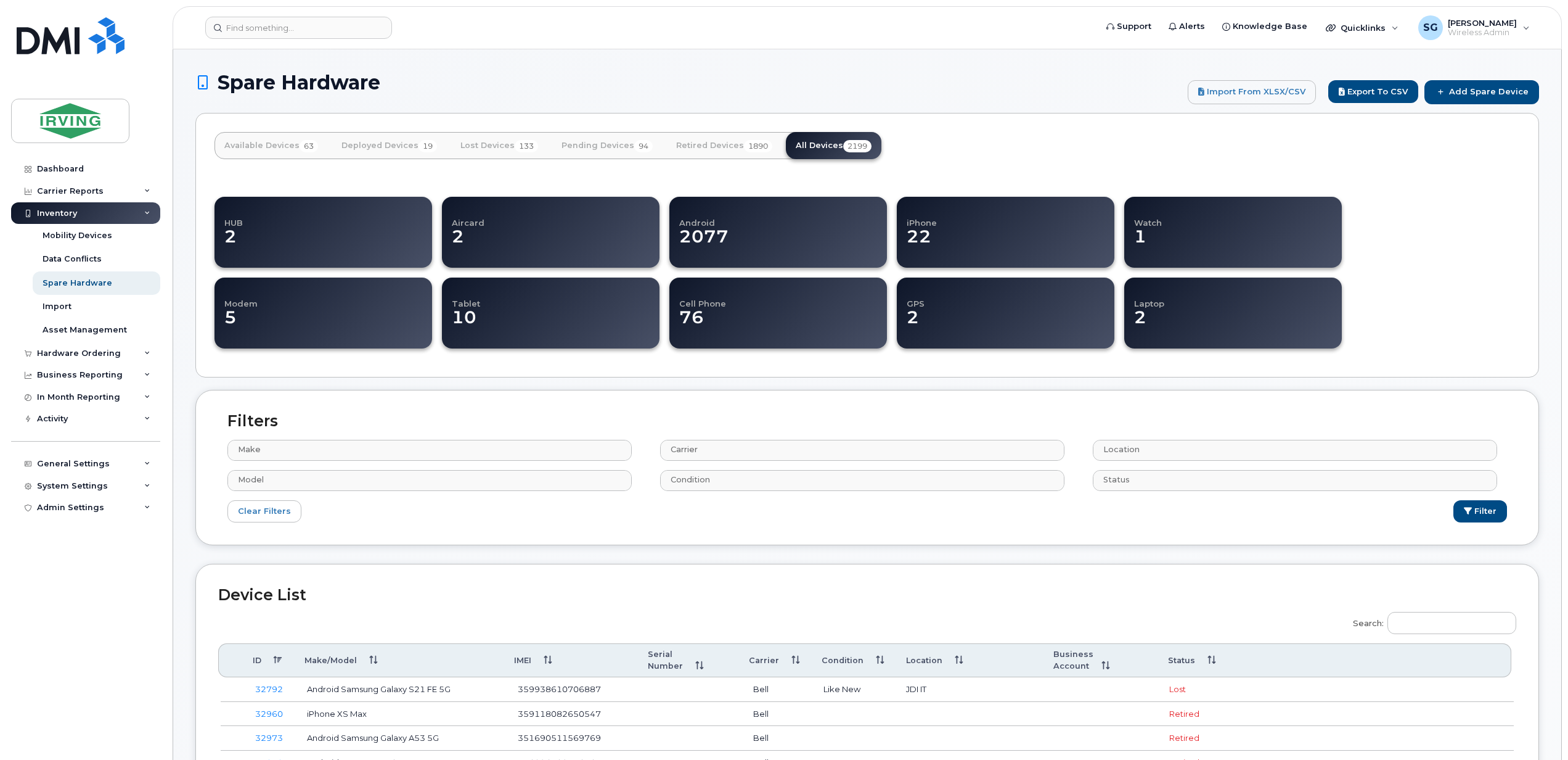
select select
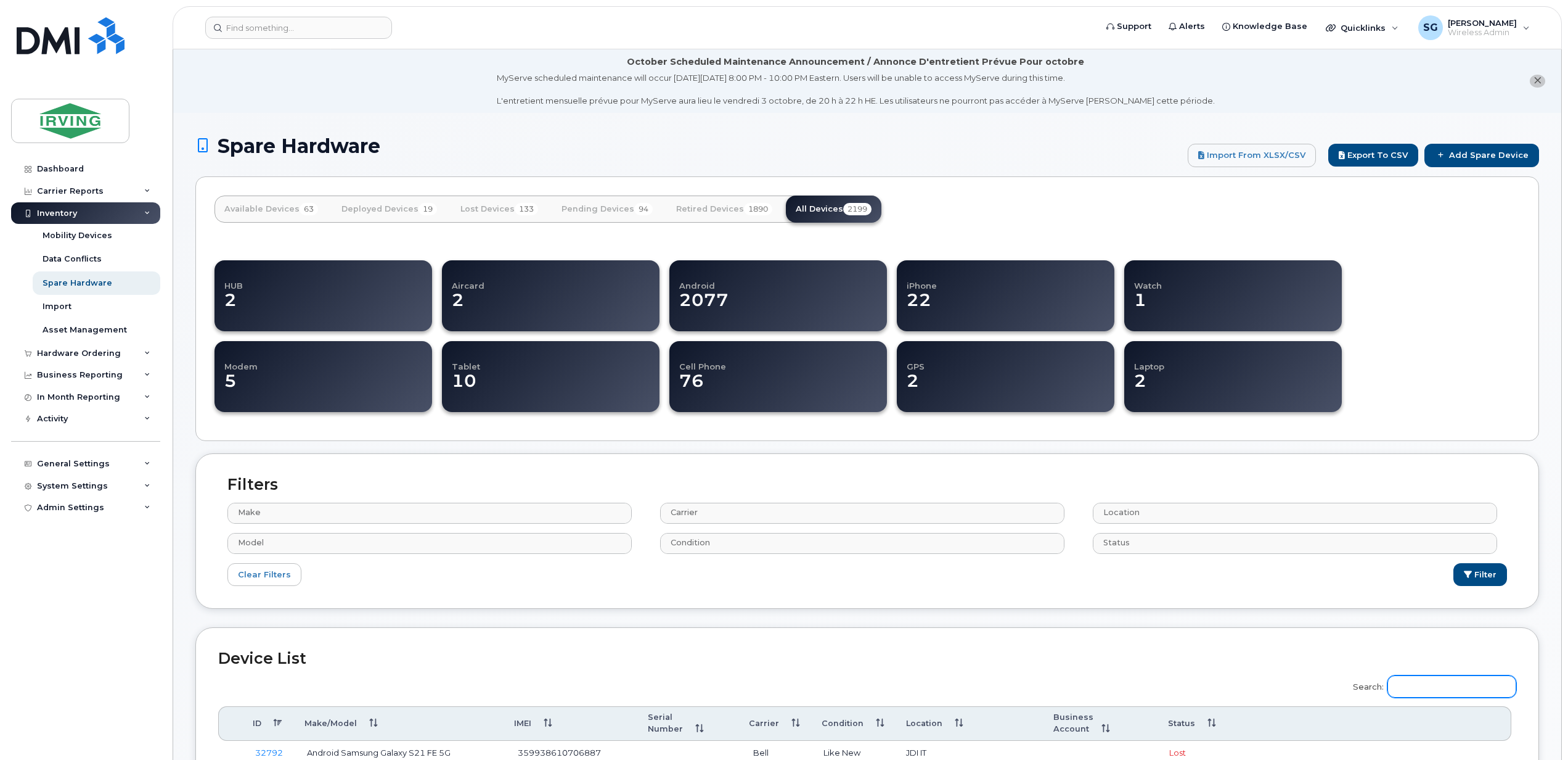
click at [1424, 693] on input "Search:" at bounding box center [1451, 686] width 129 height 22
paste input "350197383372794"
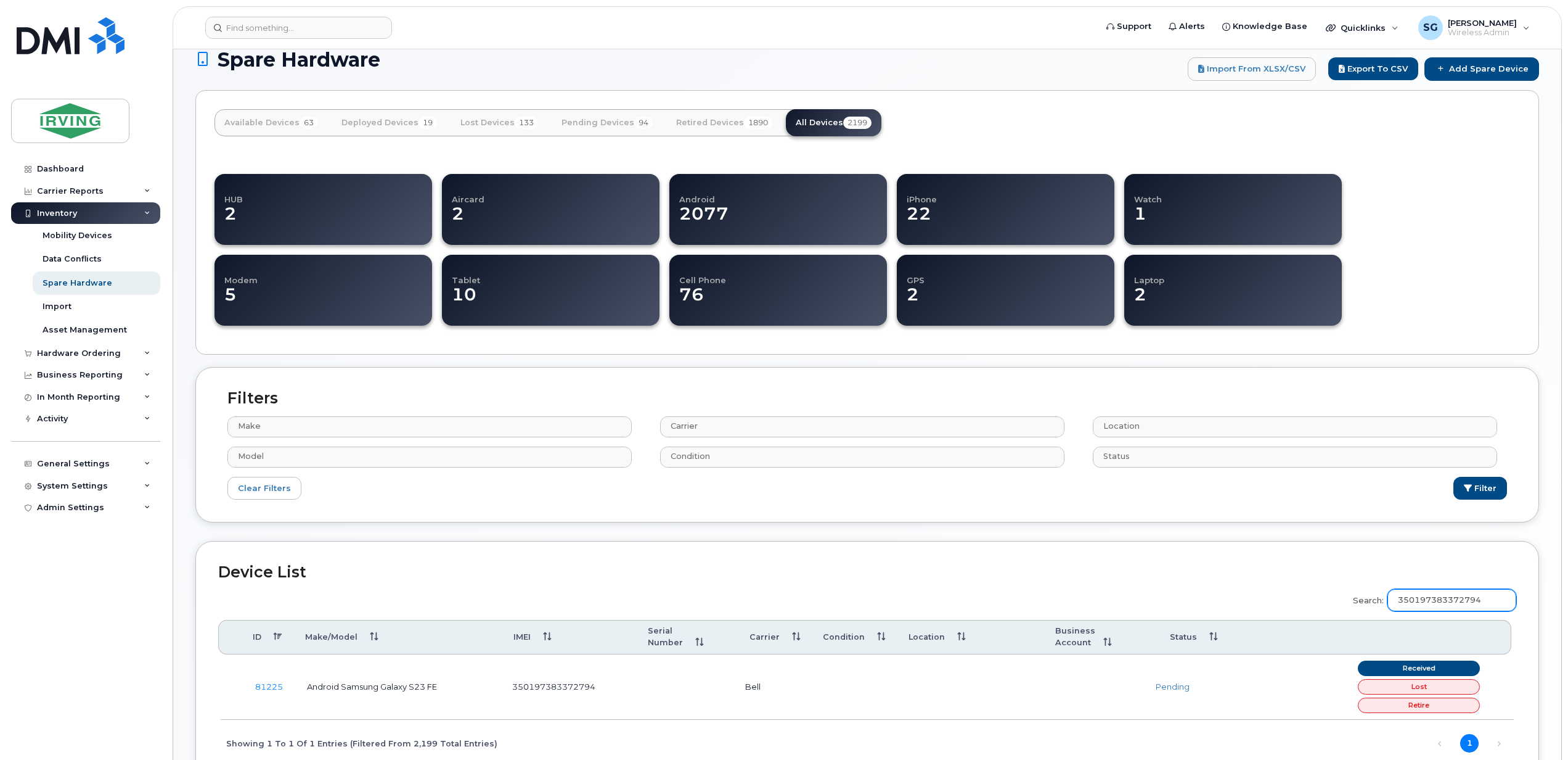
scroll to position [185, 0]
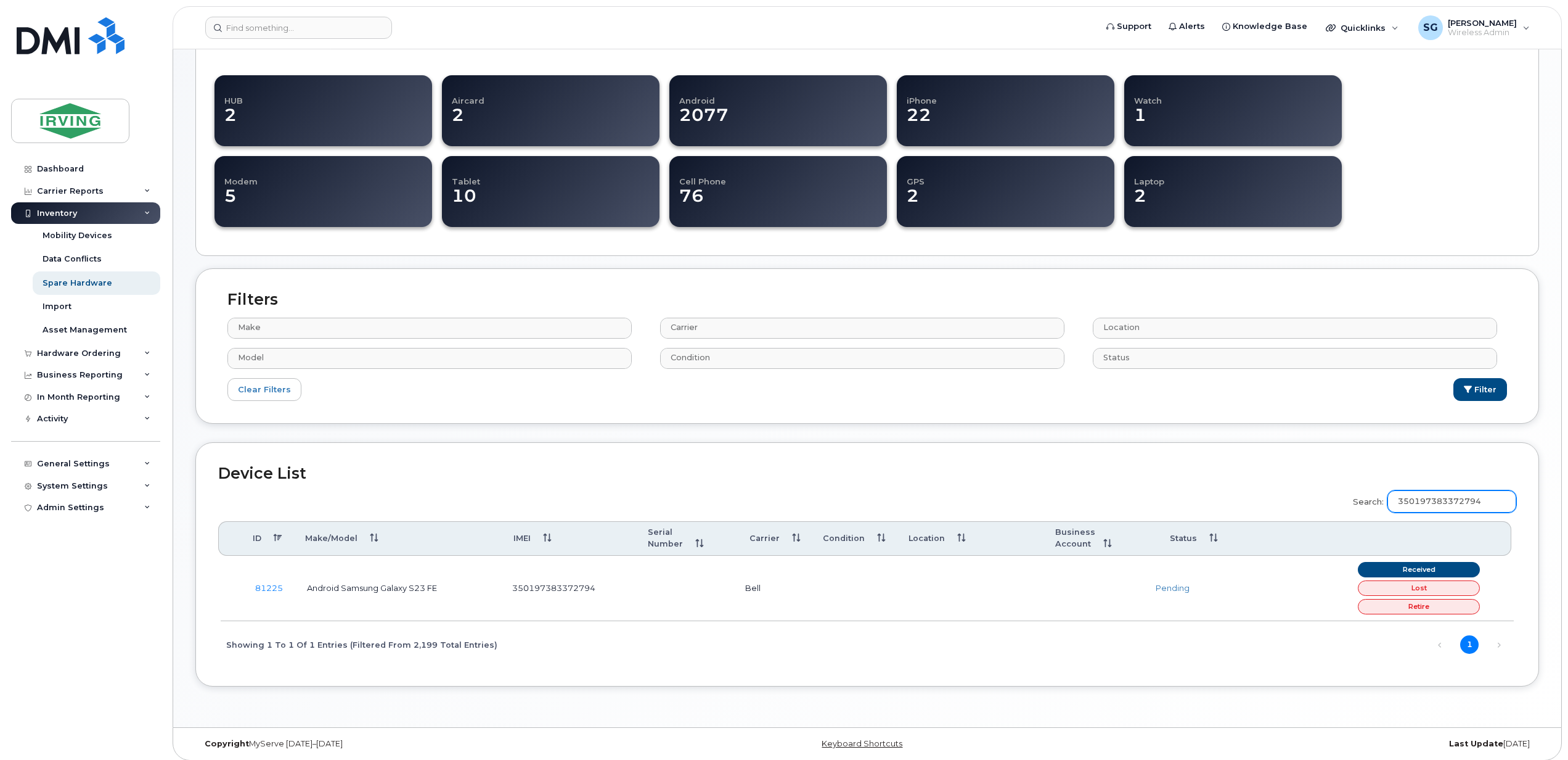
type input "350197383372794"
drag, startPoint x: 267, startPoint y: 579, endPoint x: 337, endPoint y: 593, distance: 71.4
click at [267, 583] on link "81225" at bounding box center [268, 587] width 28 height 10
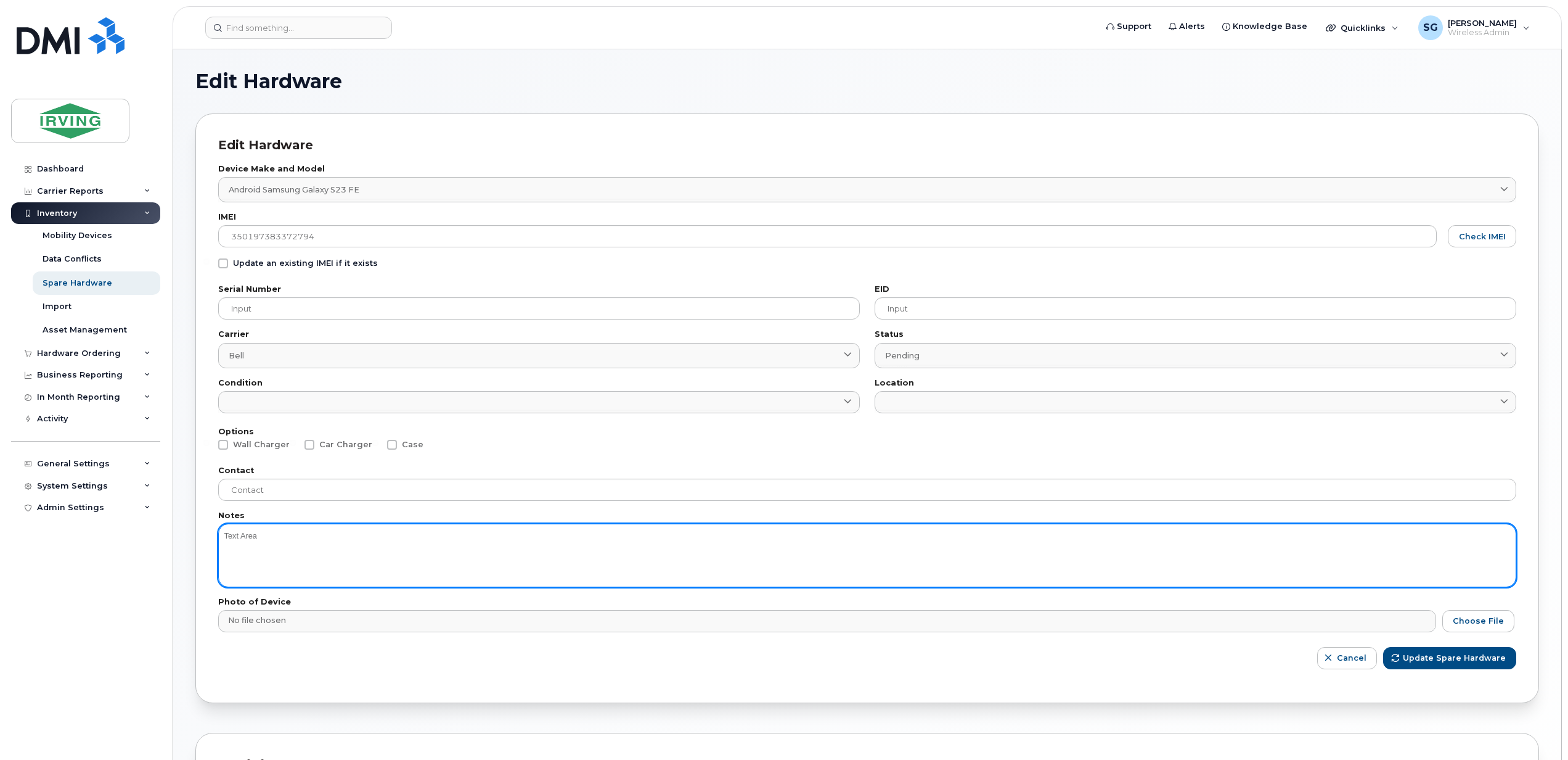
click at [266, 536] on textarea at bounding box center [867, 555] width 1298 height 63
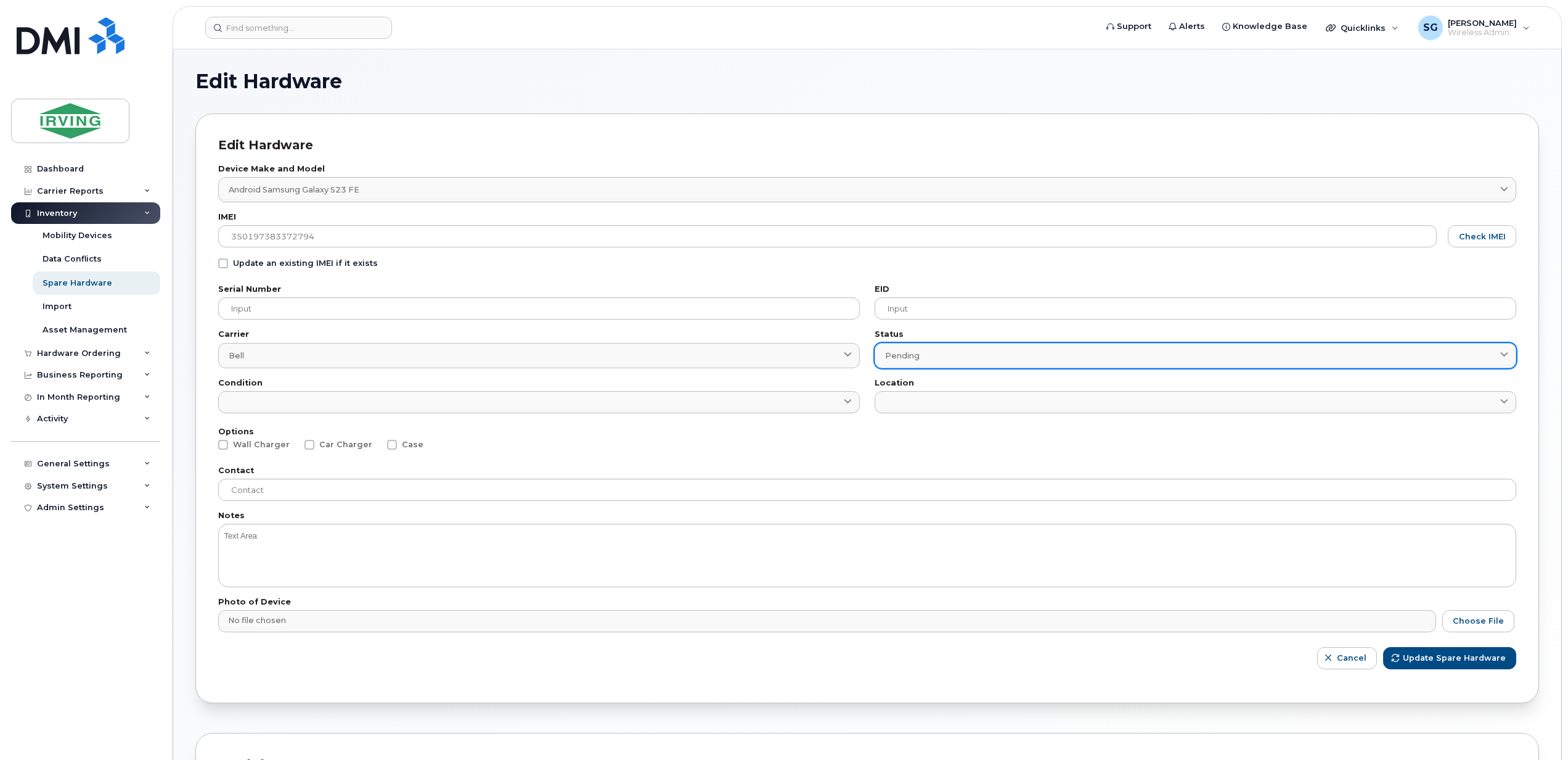
click at [888, 355] on span "Pending" at bounding box center [902, 355] width 34 height 11
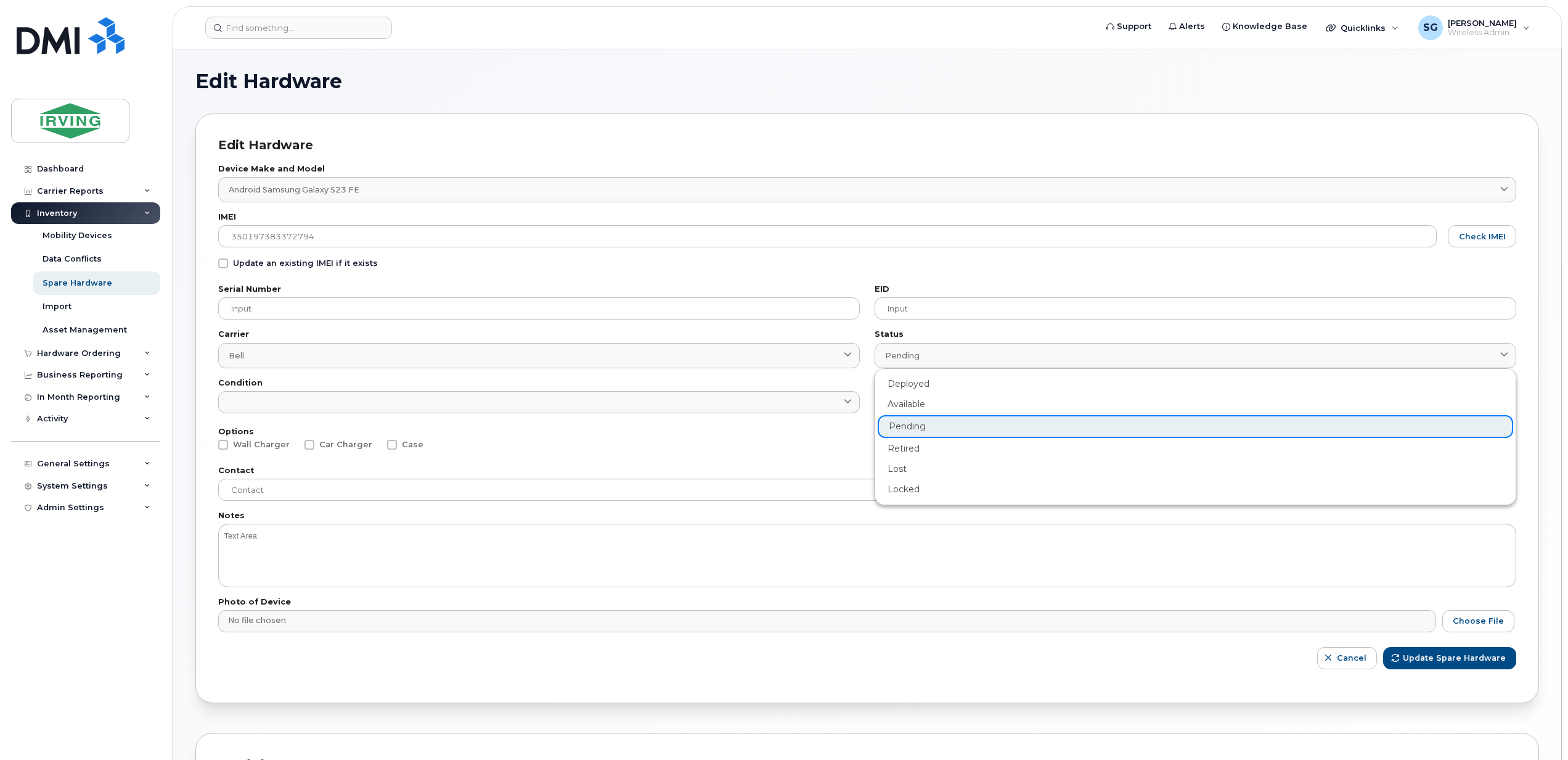
click at [959, 265] on div "Update an existing IMEI if it exists" at bounding box center [867, 267] width 1298 height 16
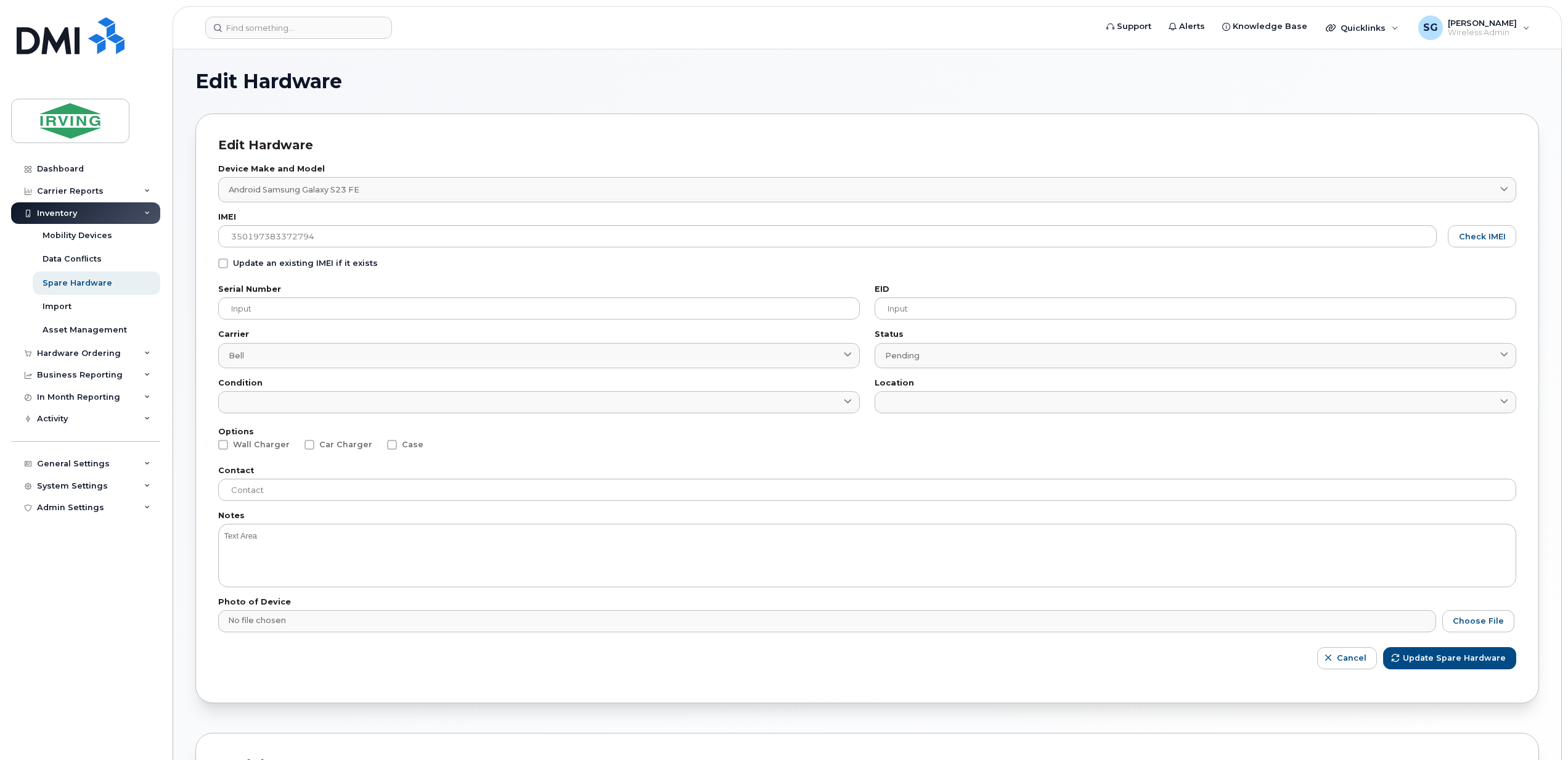
click at [923, 412] on input at bounding box center [1195, 412] width 641 height 4
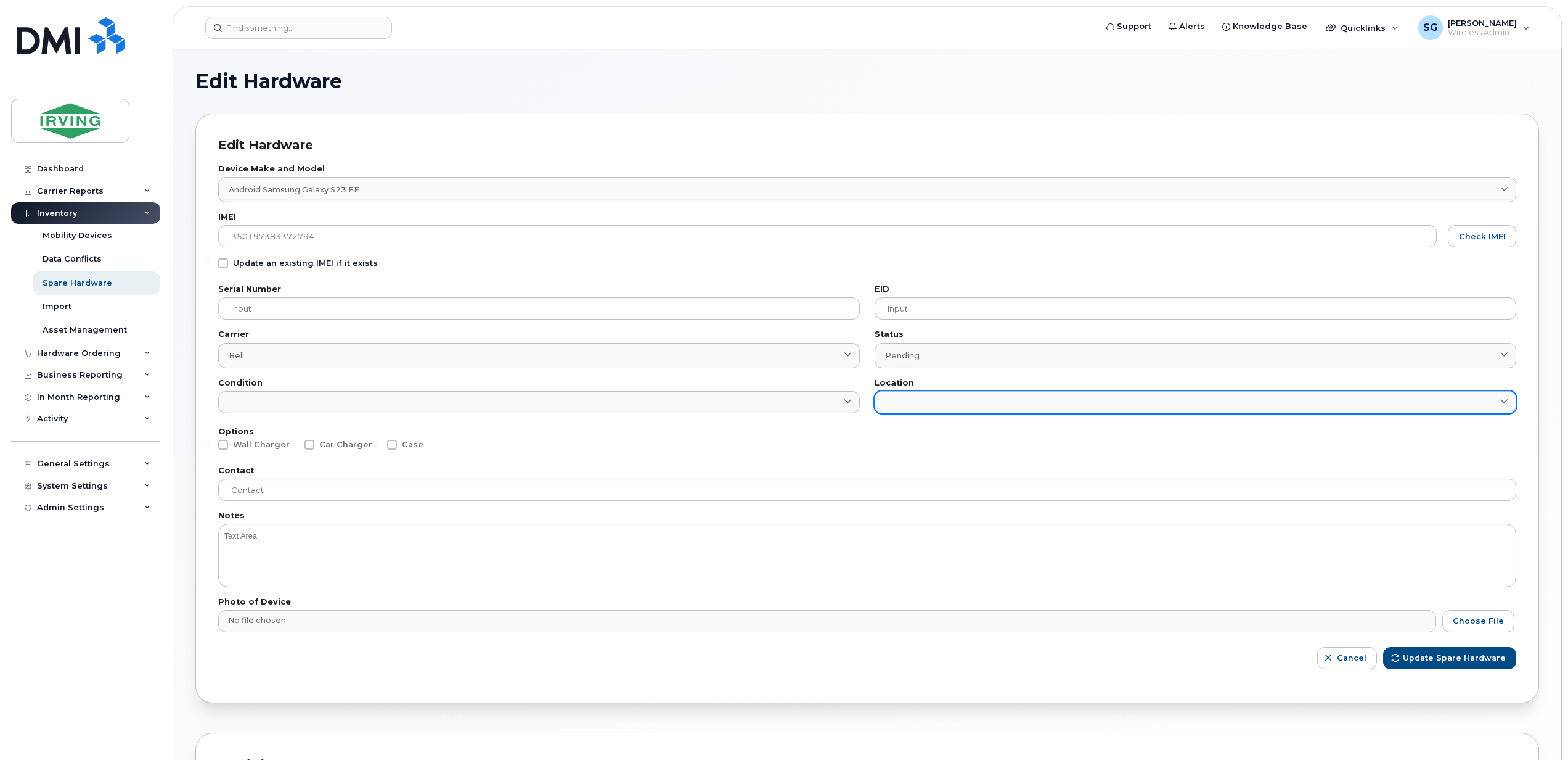
click at [916, 405] on link at bounding box center [1195, 401] width 641 height 22
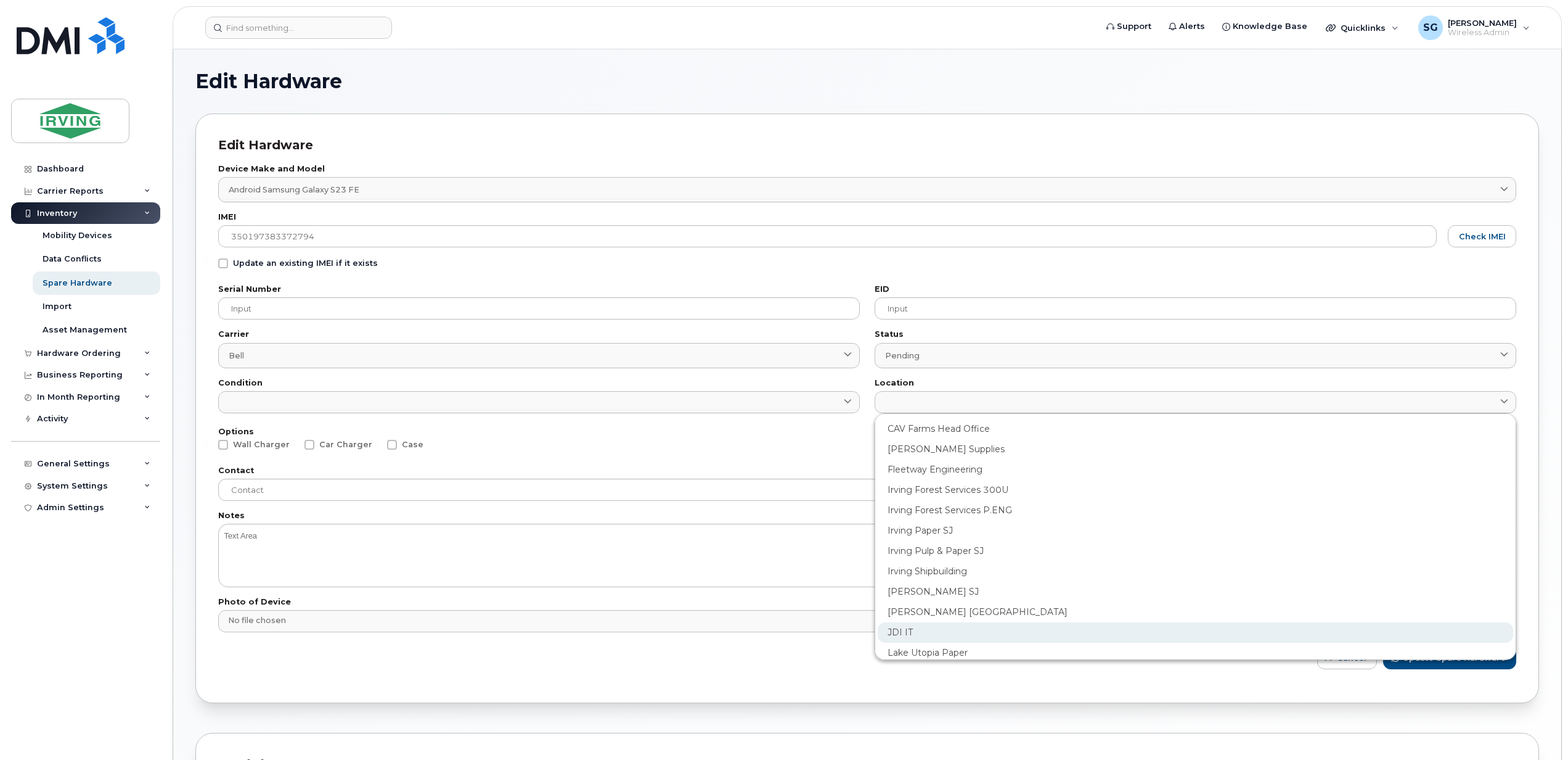
click at [902, 634] on div "JDI IT" at bounding box center [1195, 632] width 635 height 20
type input "2422"
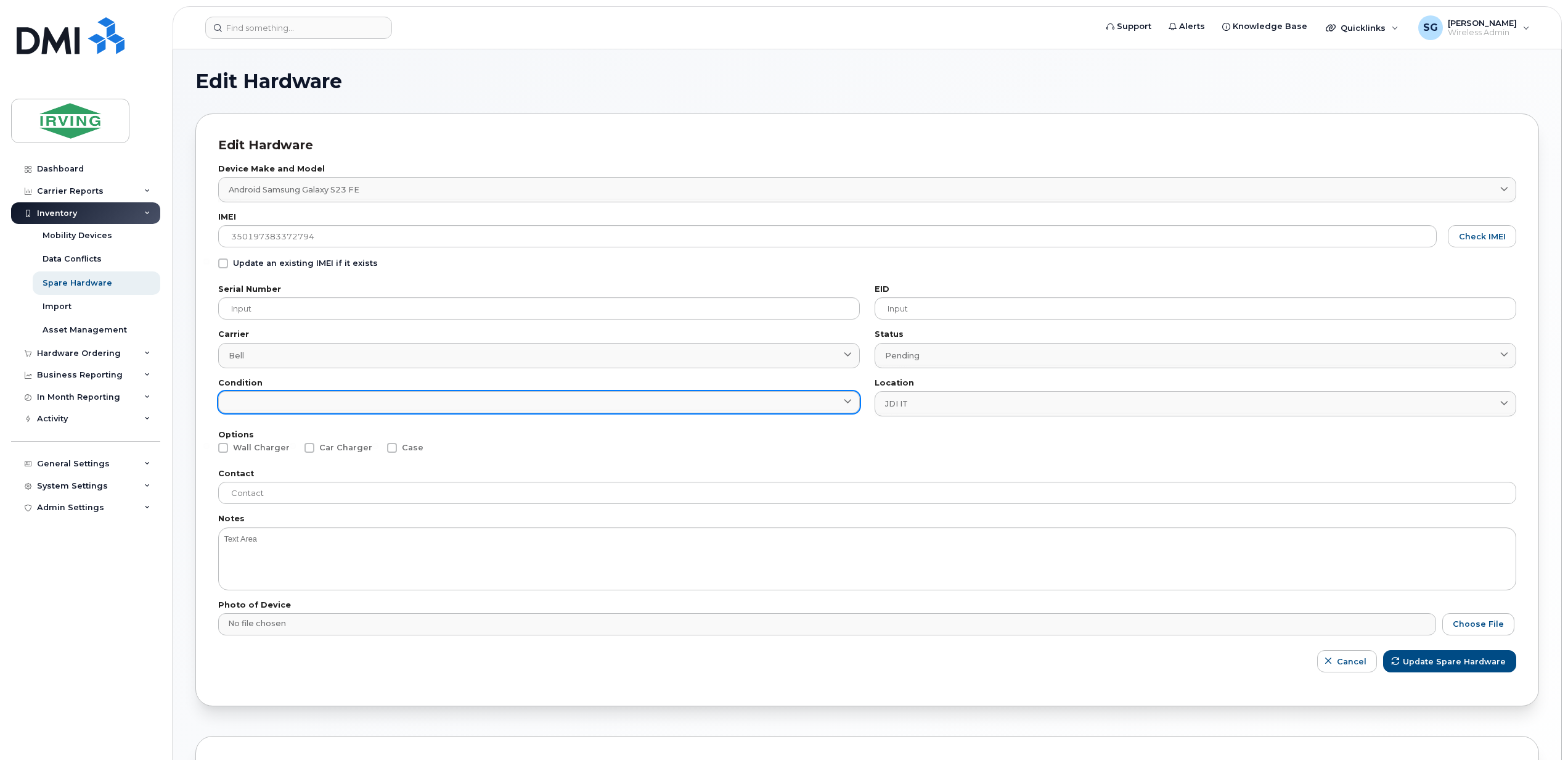
click at [256, 395] on link at bounding box center [539, 401] width 641 height 22
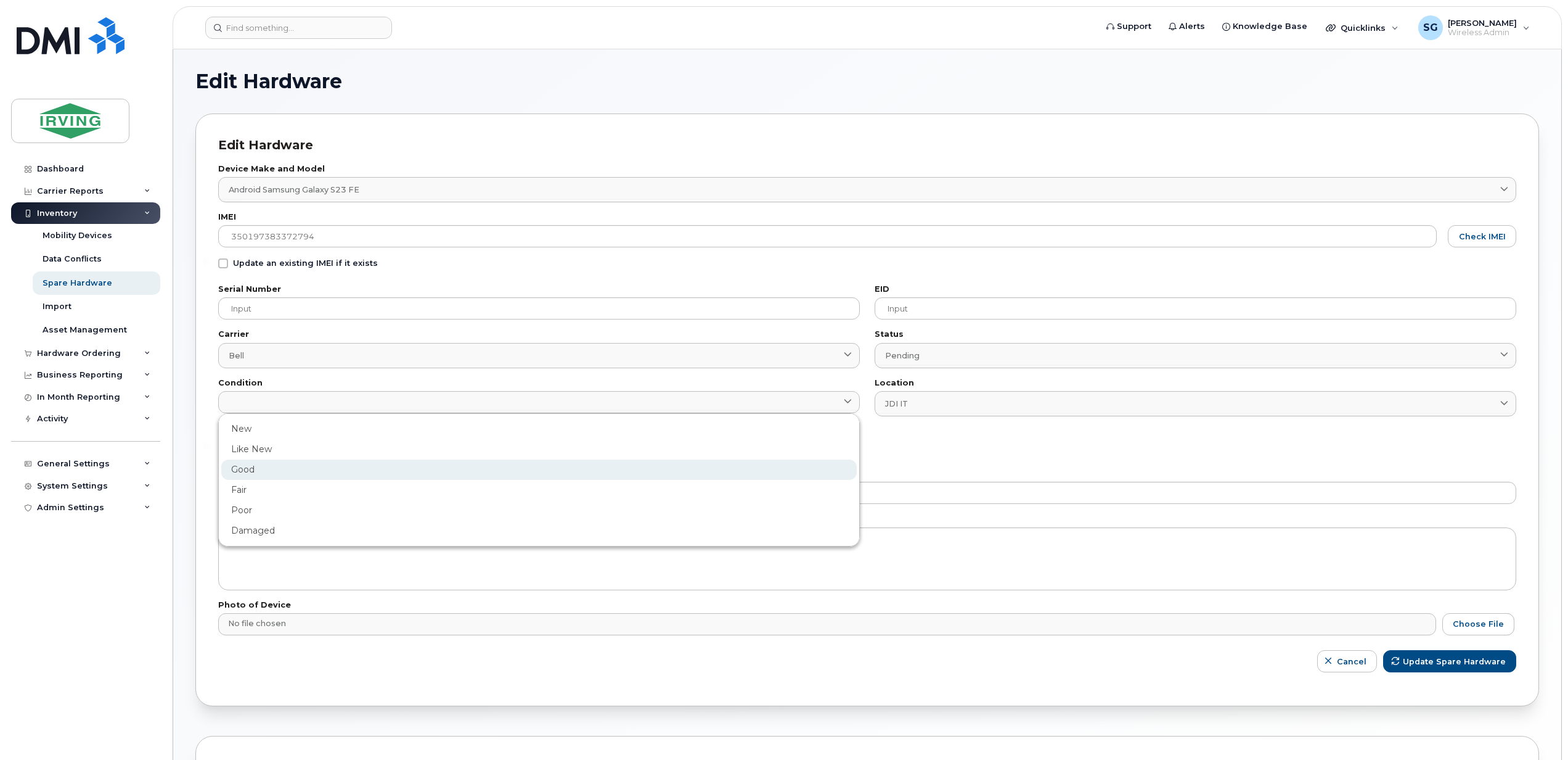
click at [258, 473] on div "Good" at bounding box center [539, 469] width 635 height 20
type input "Good"
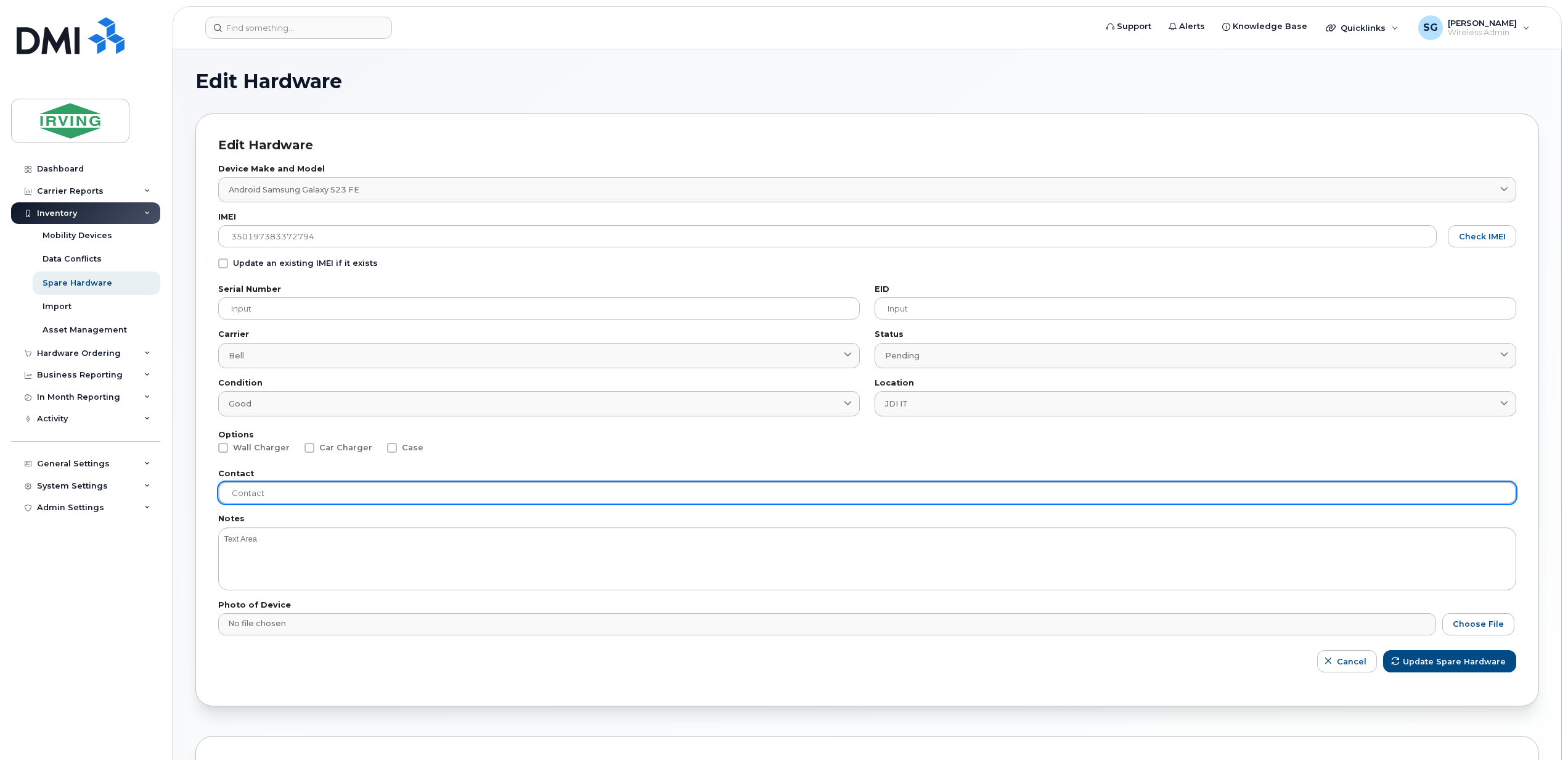
click at [264, 494] on input "text" at bounding box center [867, 492] width 1298 height 22
type input "Sherry Wood"
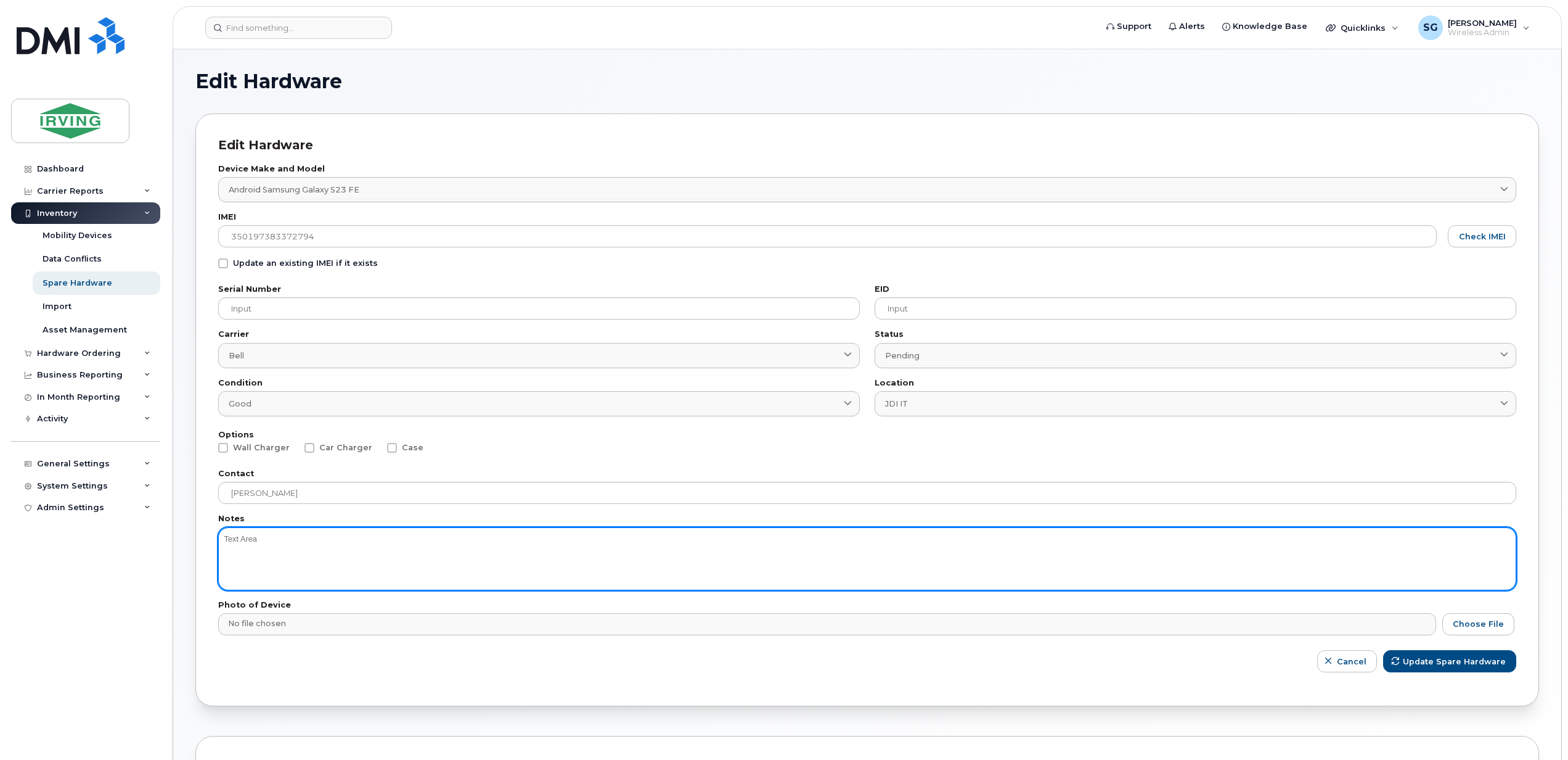
click at [252, 553] on textarea at bounding box center [867, 559] width 1298 height 63
paste textarea "5062699986"
click at [515, 556] on textarea "Chris Vincent's former phone 5062699986 9/29/30: The phone is being shipped bac…" at bounding box center [867, 559] width 1298 height 63
type textarea "Chris Vincent's former phone 5062699986 9/29/30: The phone is being shipped bac…"
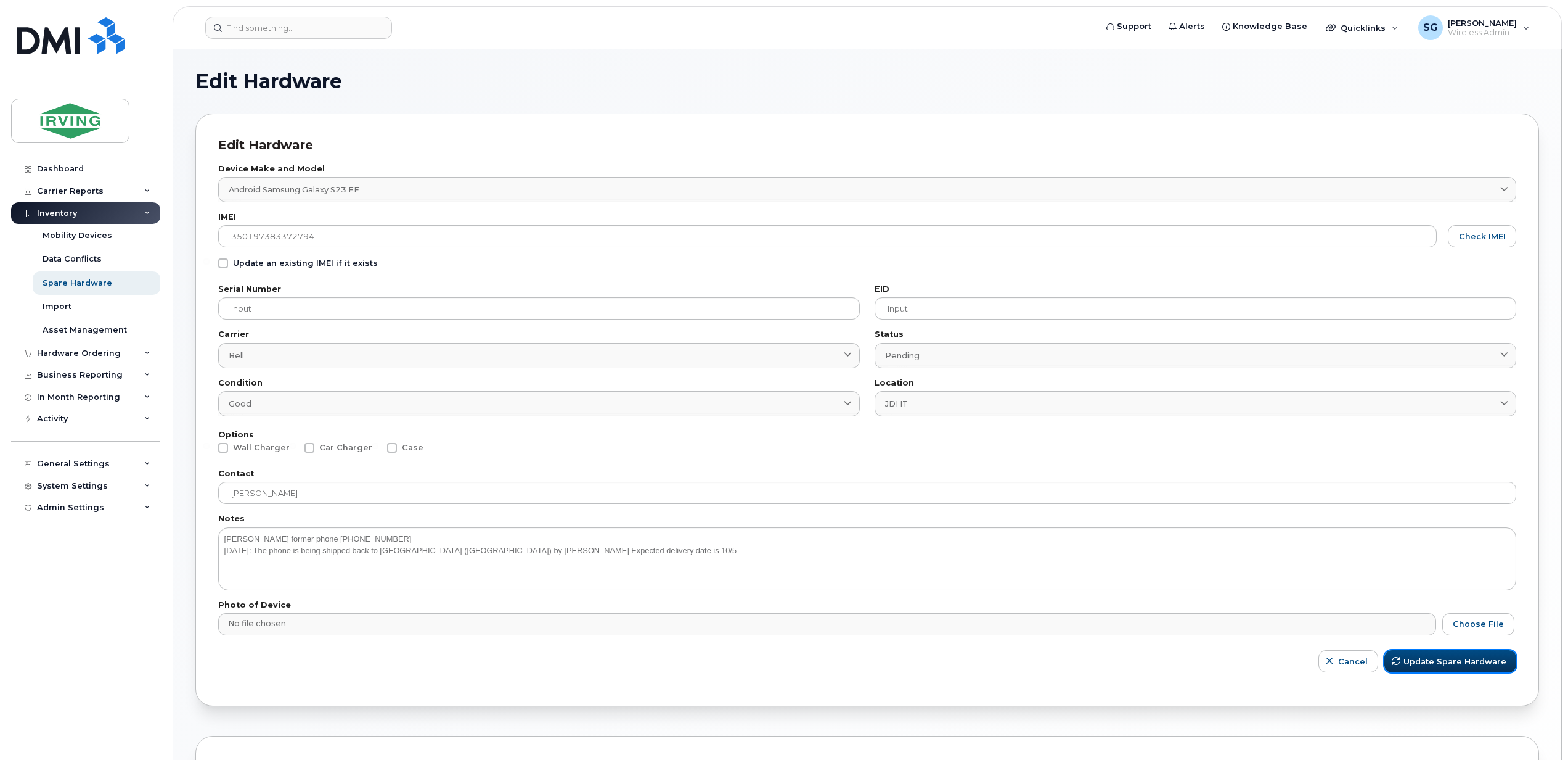
click at [1450, 663] on span "Update Spare Hardware" at bounding box center [1454, 661] width 103 height 11
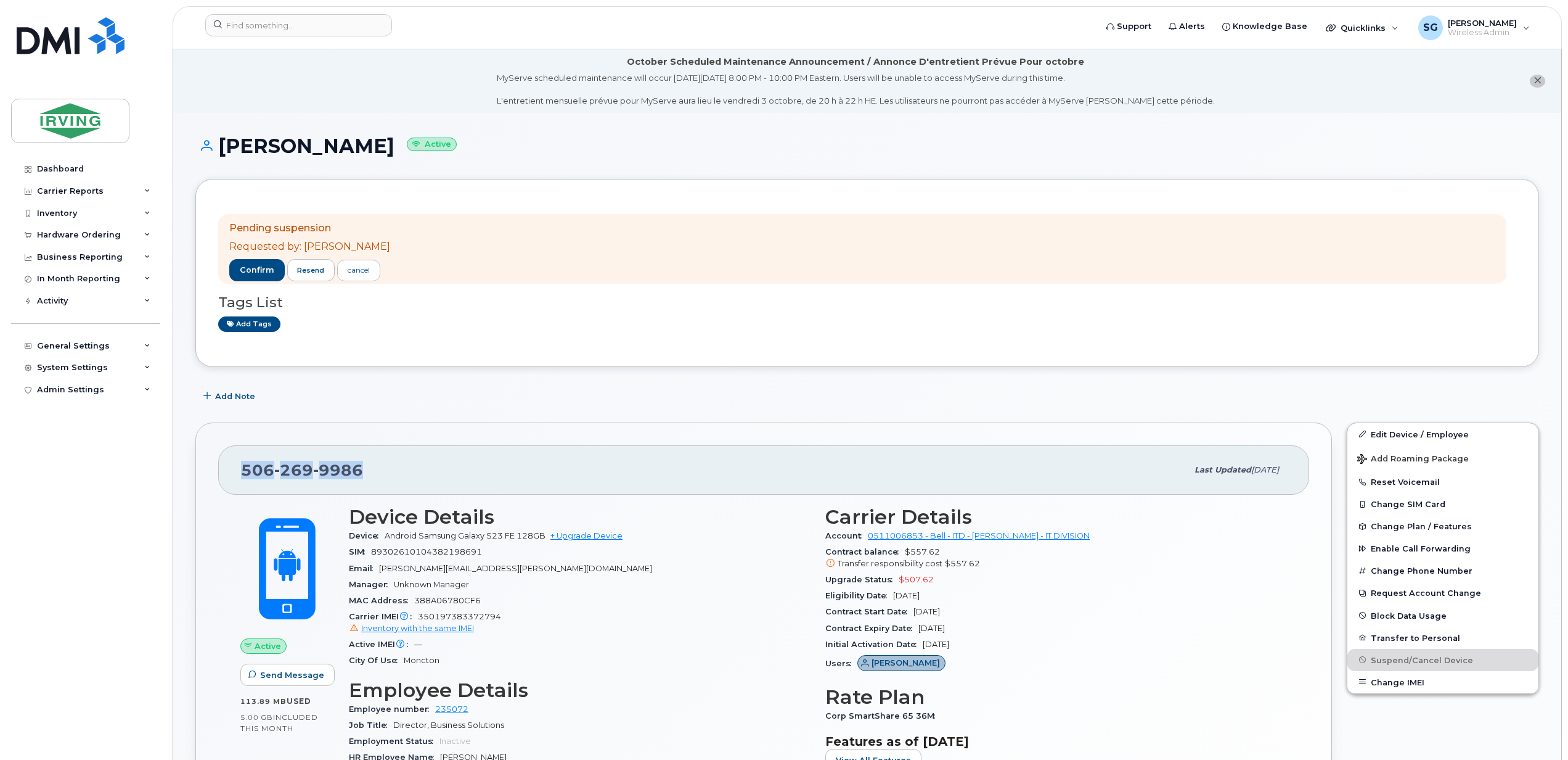
drag, startPoint x: 374, startPoint y: 467, endPoint x: 234, endPoint y: 463, distance: 140.1
click at [234, 463] on div "[PHONE_NUMBER] Last updated [DATE]" at bounding box center [764, 469] width 1091 height 49
copy span "[PHONE_NUMBER]"
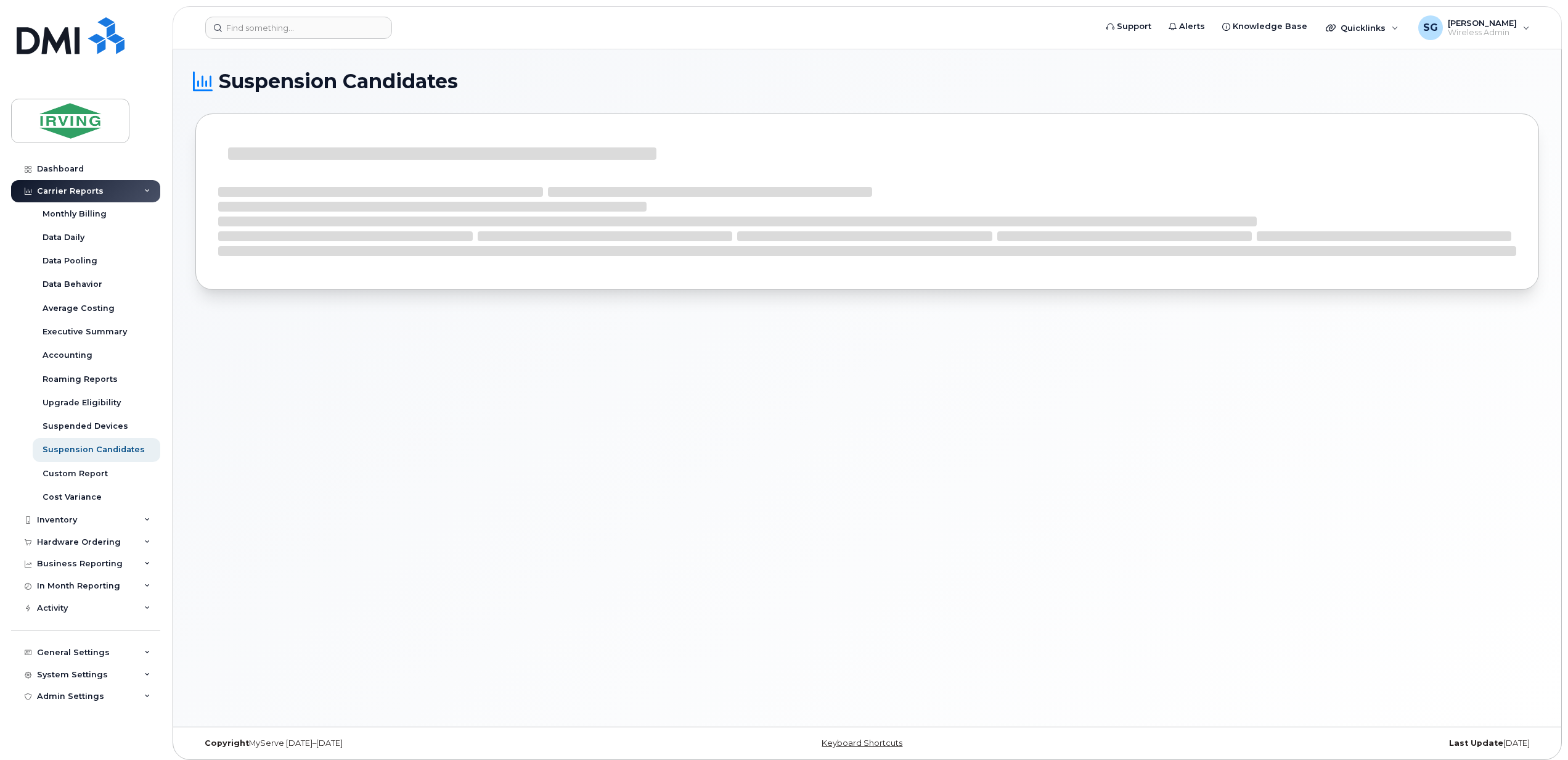
click at [607, 74] on h1 "Suspension Candidates" at bounding box center [864, 81] width 1337 height 19
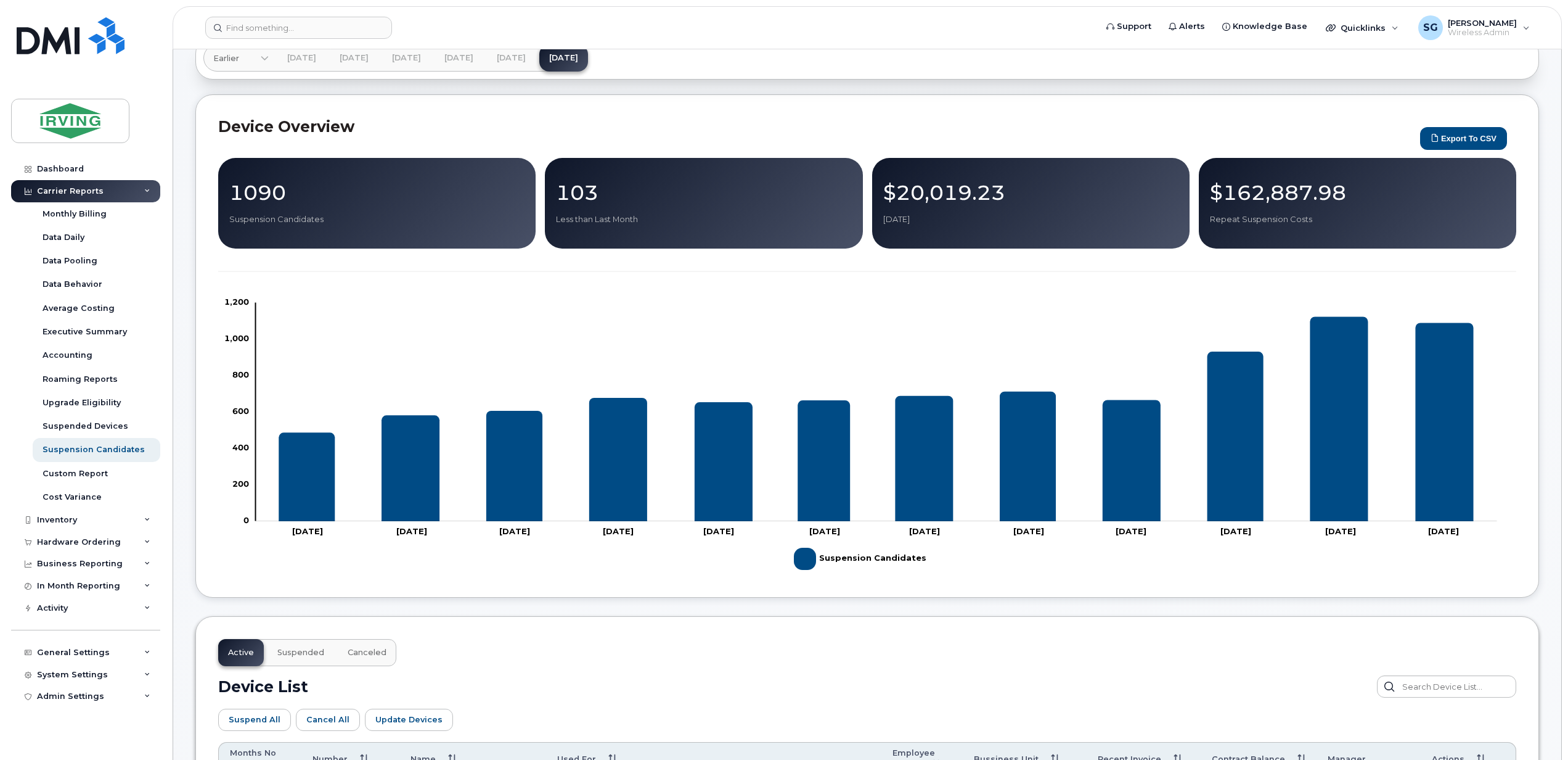
scroll to position [411, 0]
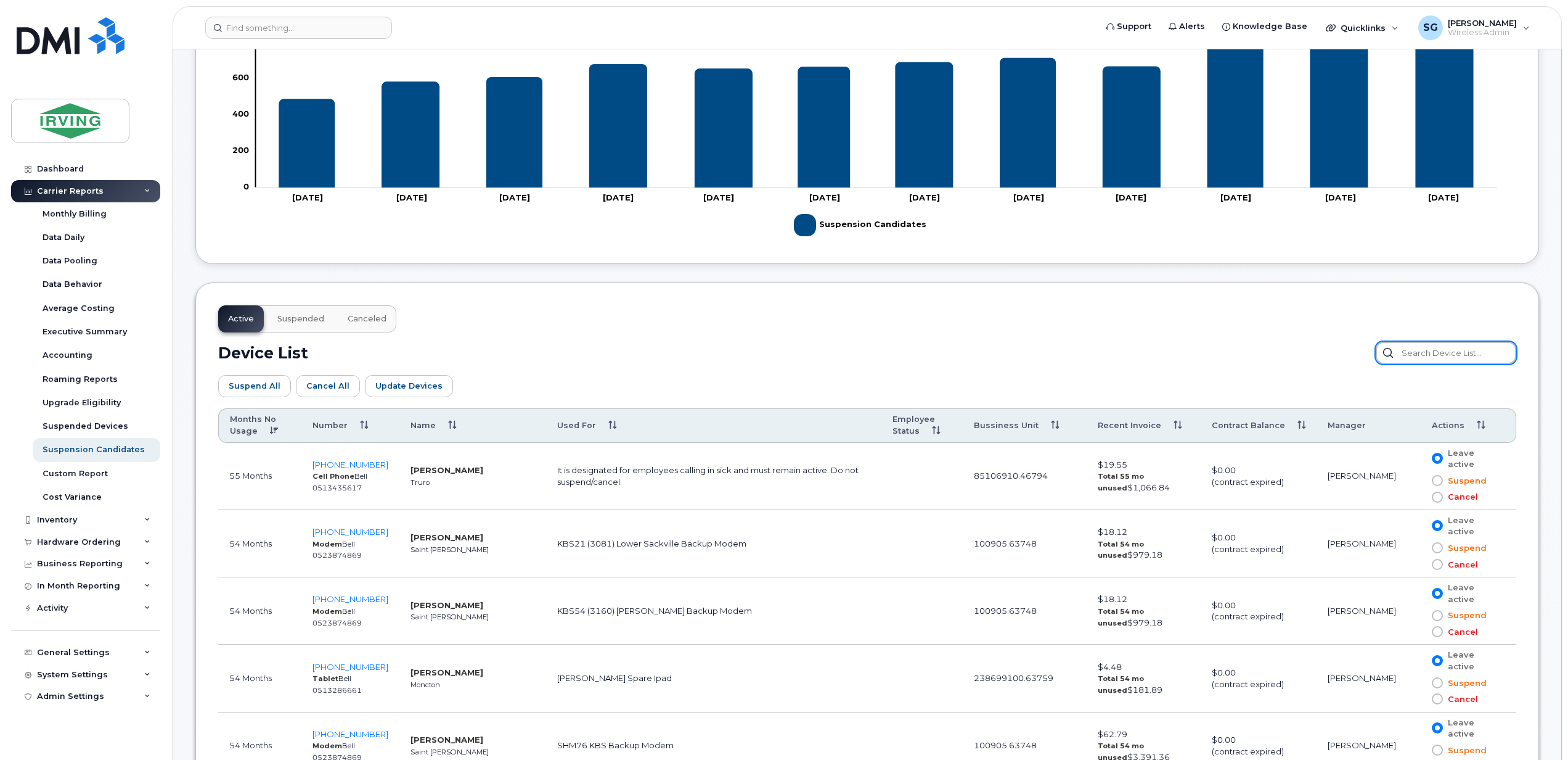
click at [1422, 359] on input "text" at bounding box center [1445, 352] width 140 height 22
paste input "5066514654"
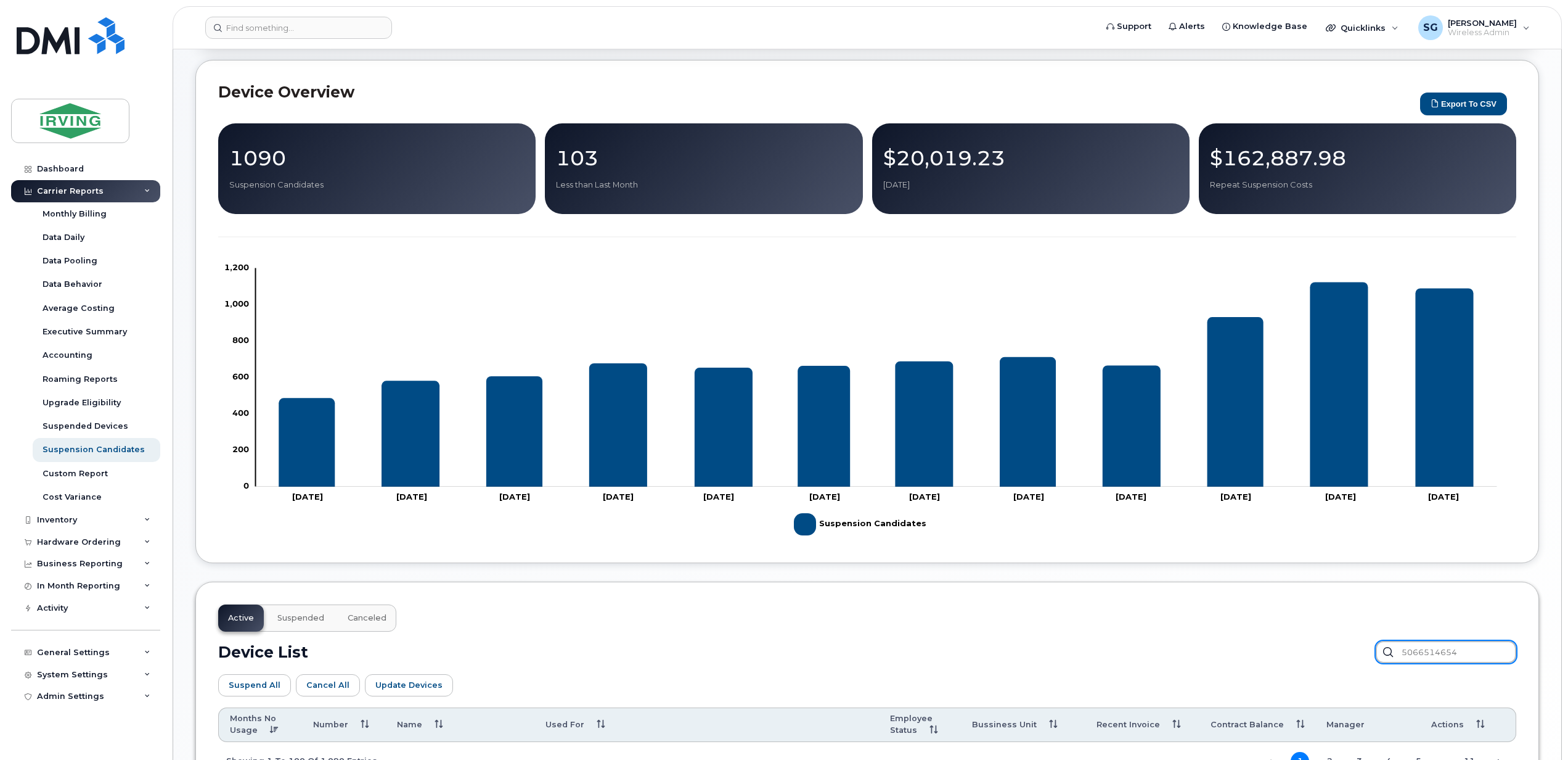
scroll to position [0, 0]
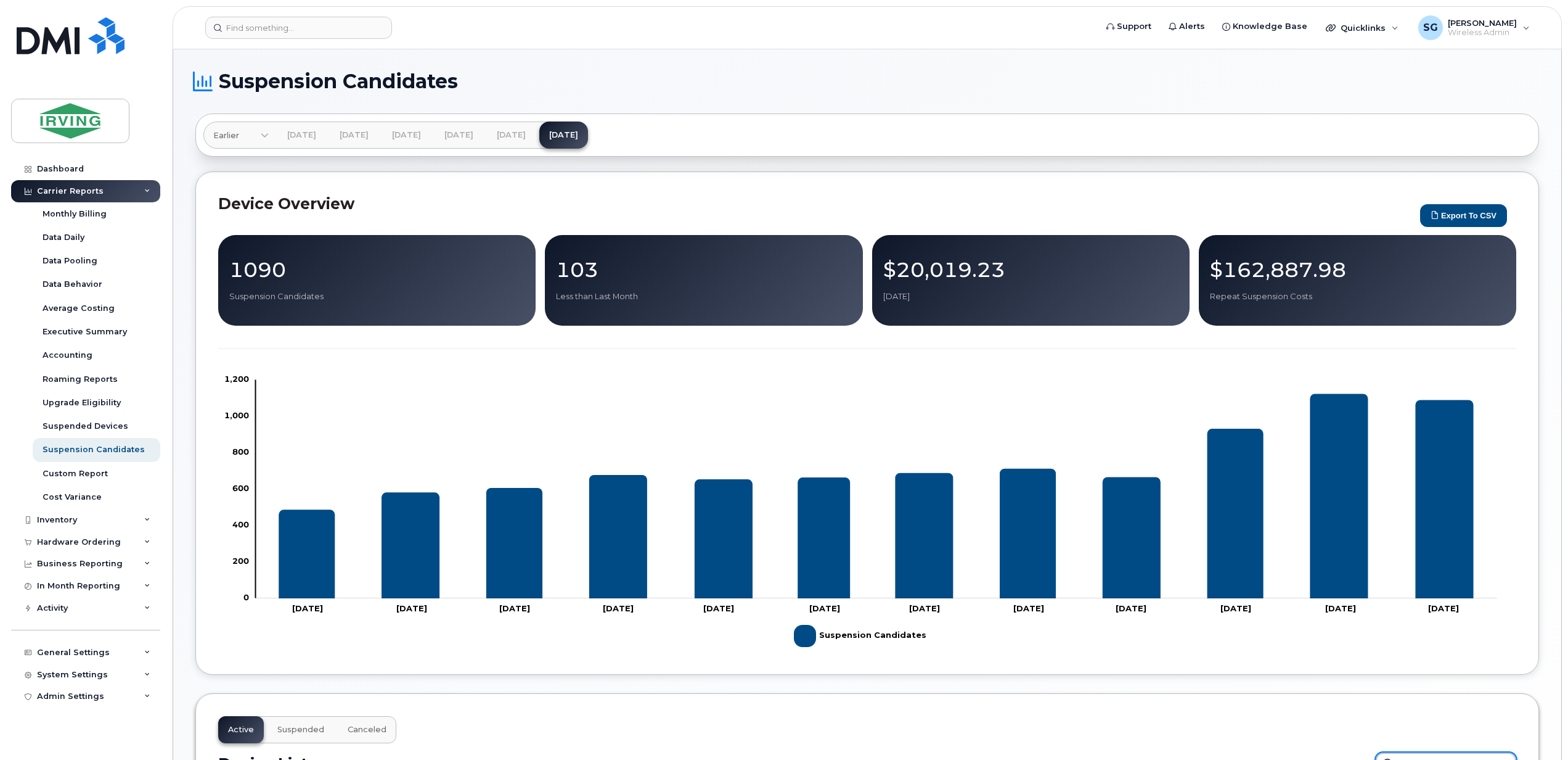
type input "5066514654"
click at [148, 189] on icon at bounding box center [147, 191] width 6 height 6
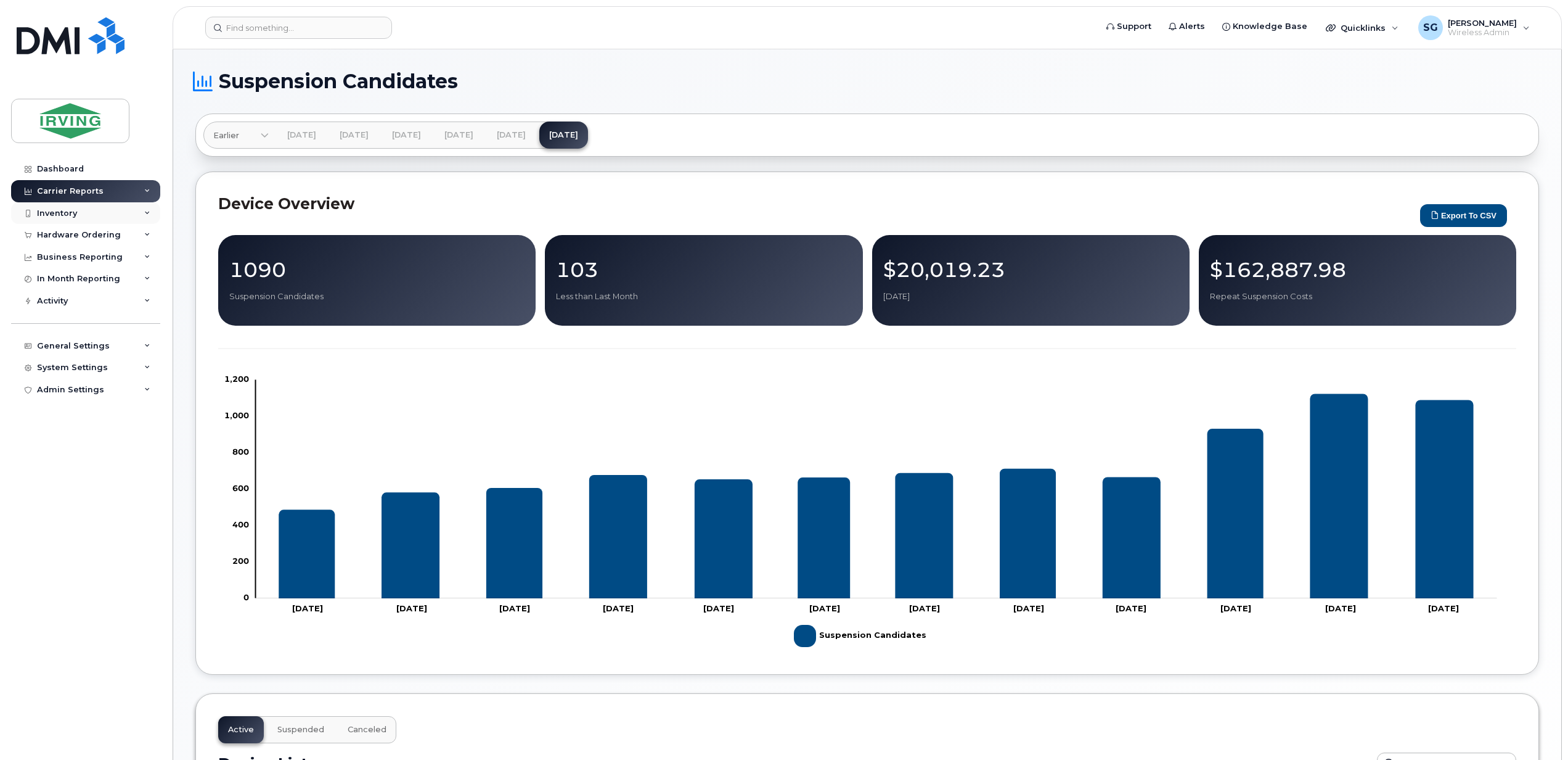
click at [148, 211] on icon at bounding box center [147, 213] width 6 height 6
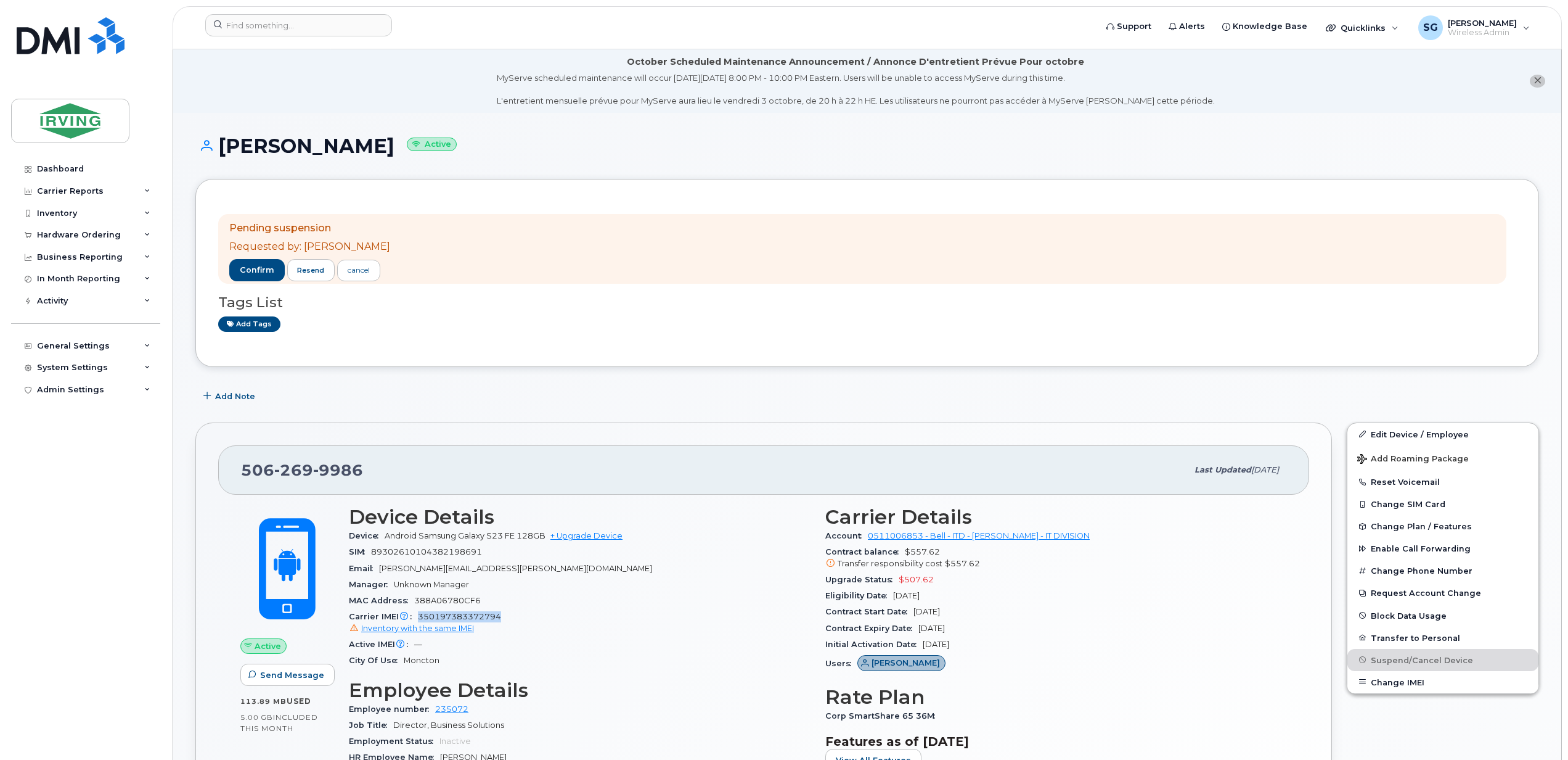
drag, startPoint x: 511, startPoint y: 616, endPoint x: 419, endPoint y: 619, distance: 92.0
click at [419, 619] on div "Carrier IMEI Carrier IMEI is reported during the last billing cycle or change o…" at bounding box center [580, 622] width 462 height 28
copy span "350197383372794"
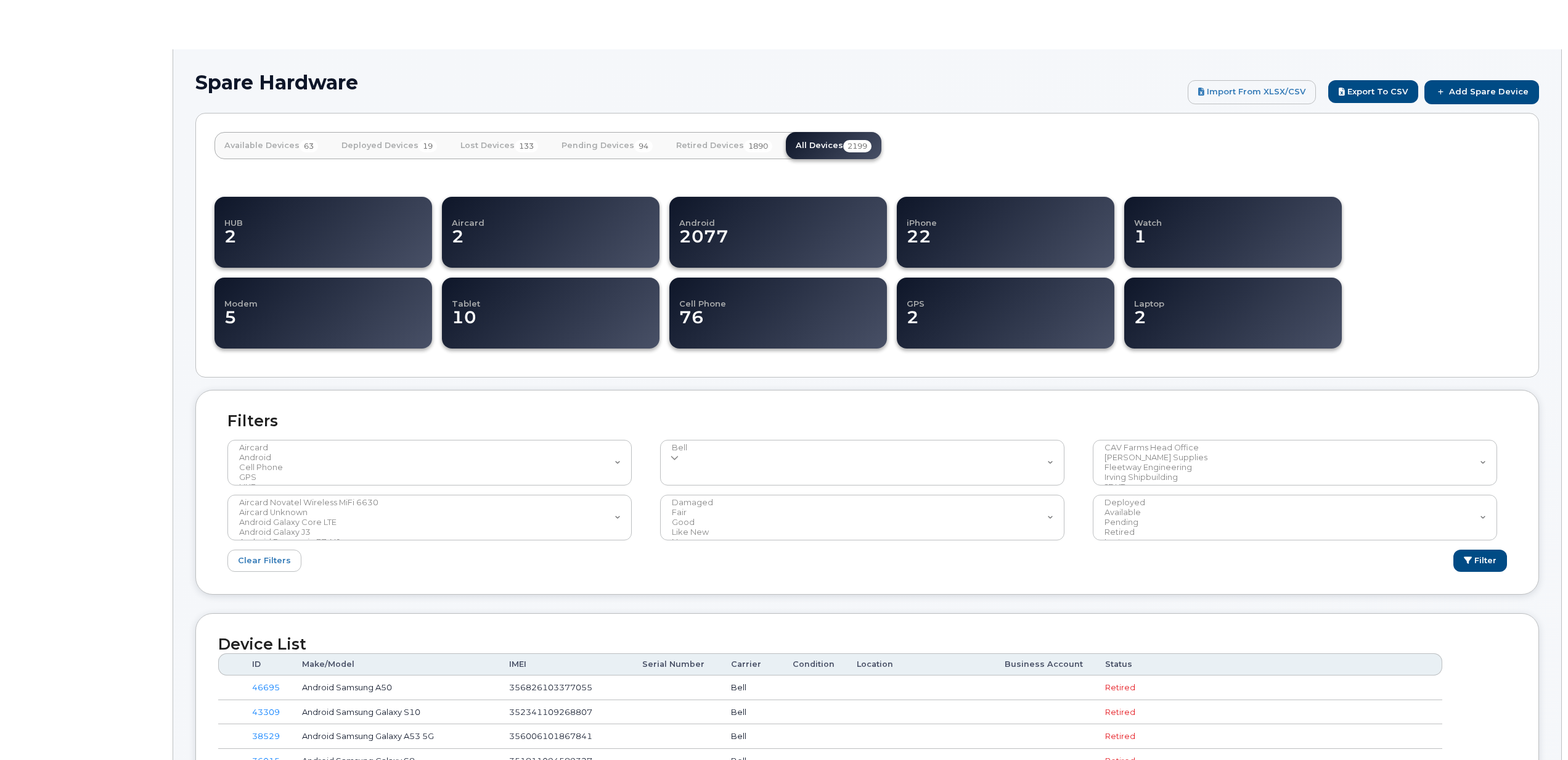
select select
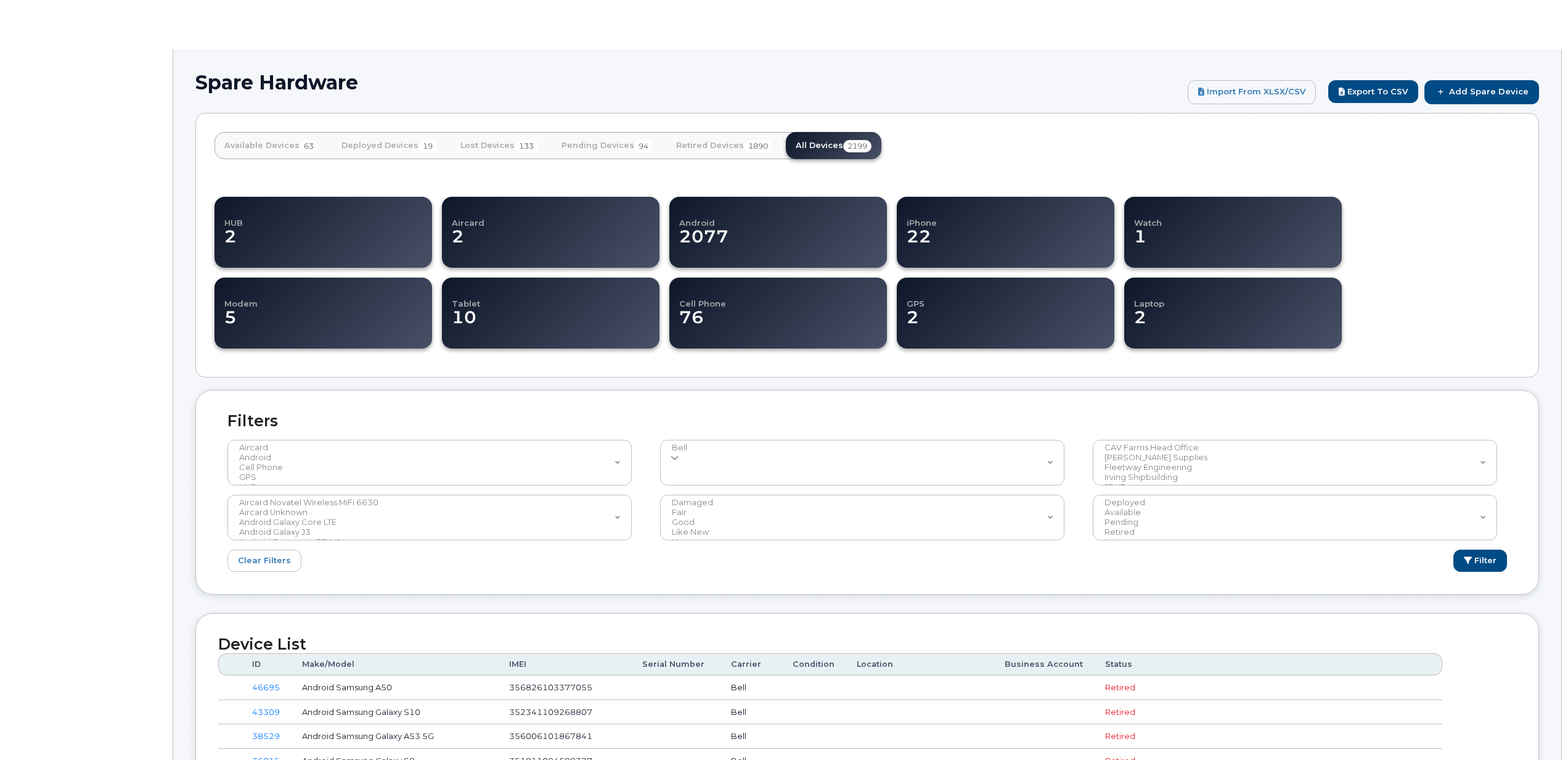
select select
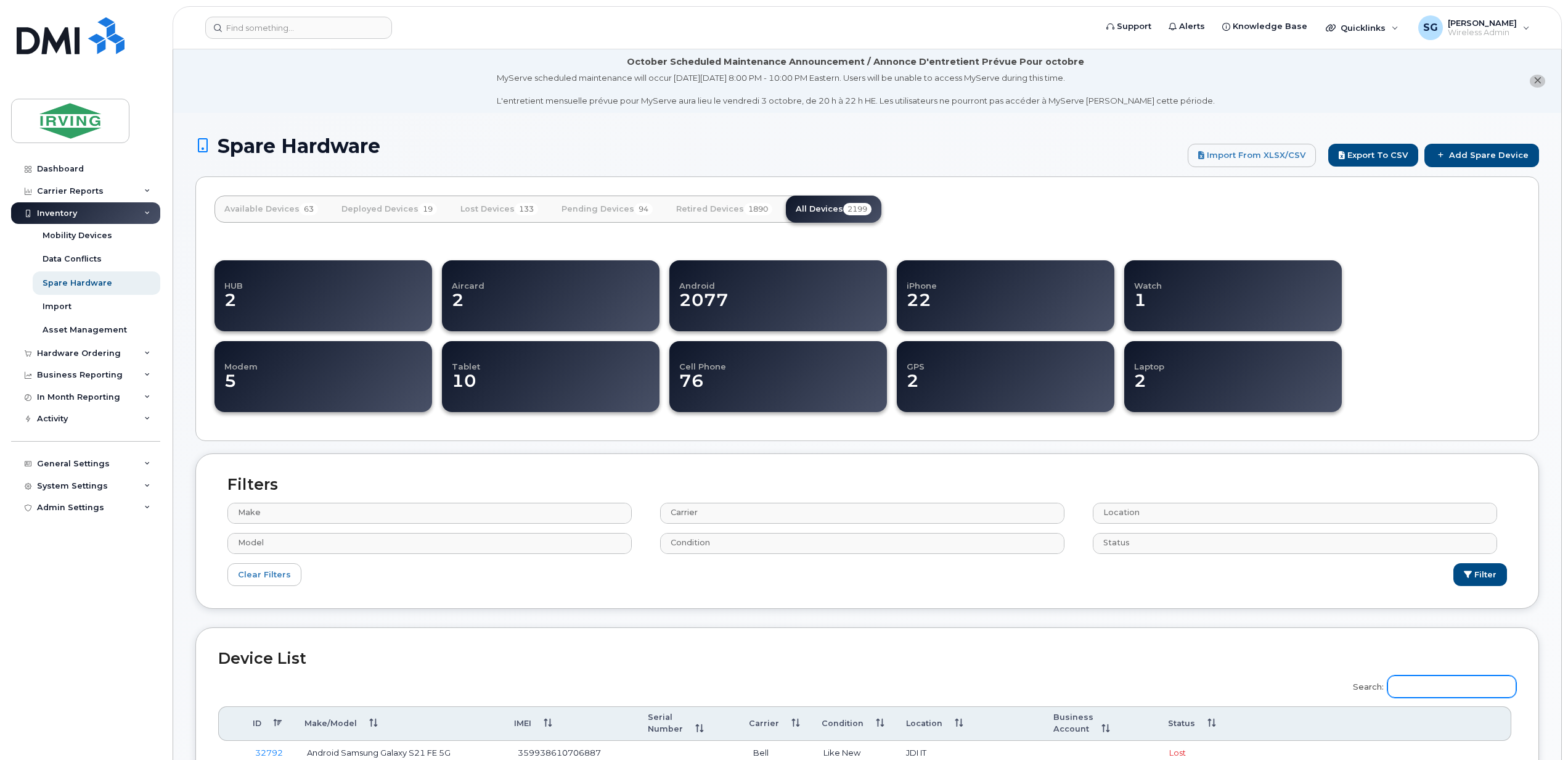
click at [1409, 691] on input "Search:" at bounding box center [1451, 686] width 129 height 22
paste input "350197383372794"
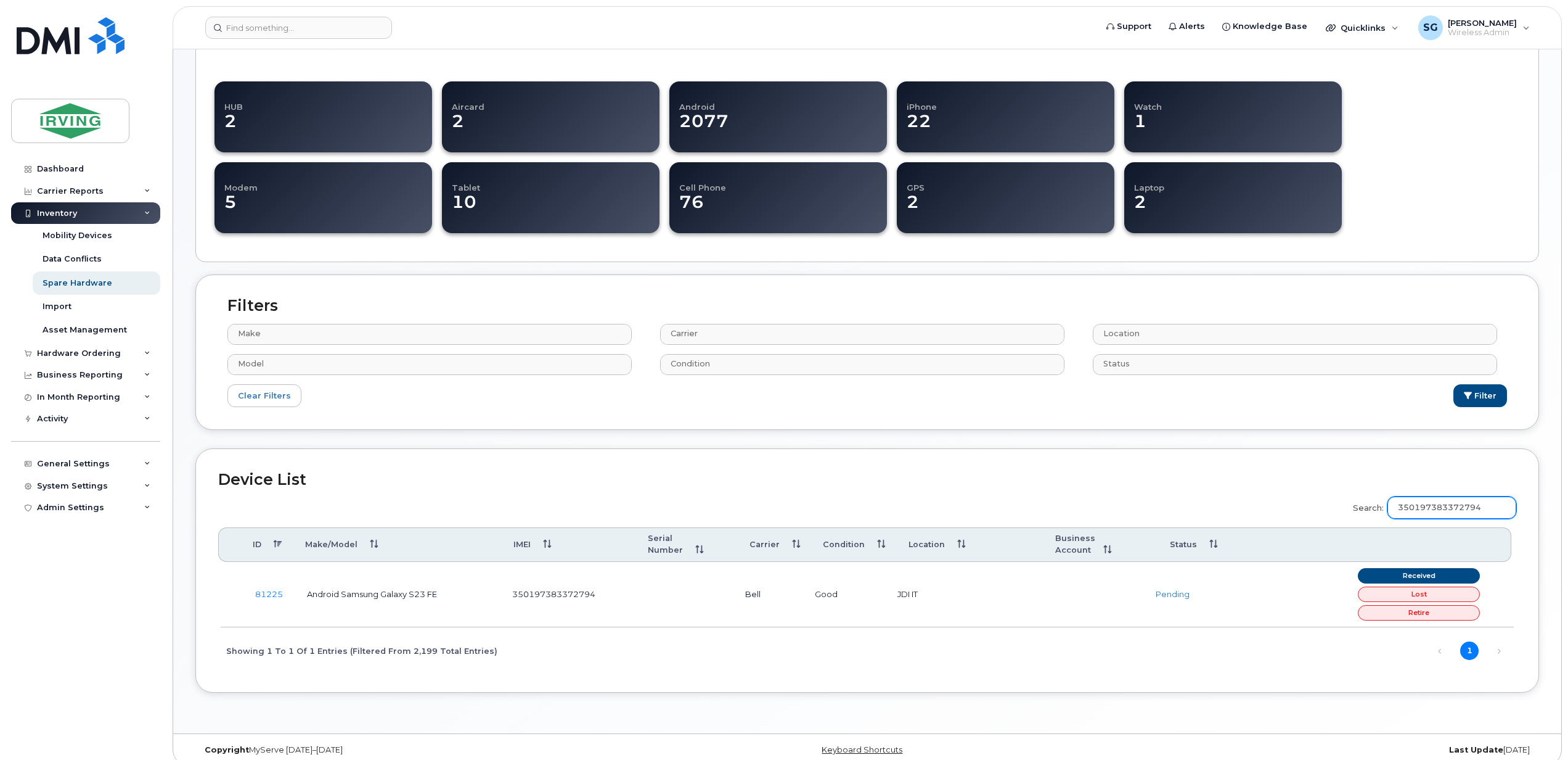
scroll to position [185, 0]
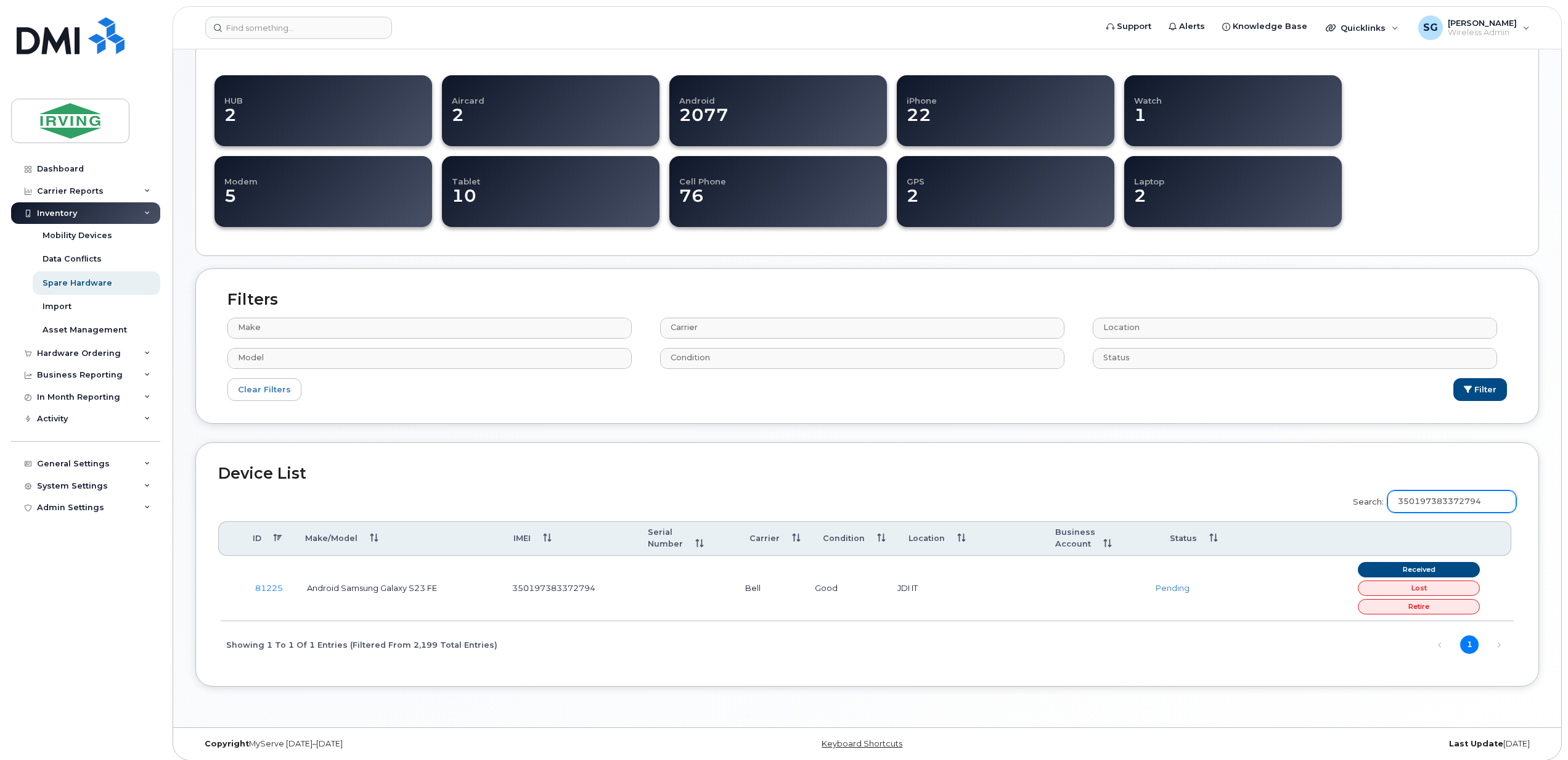
type input "350197383372794"
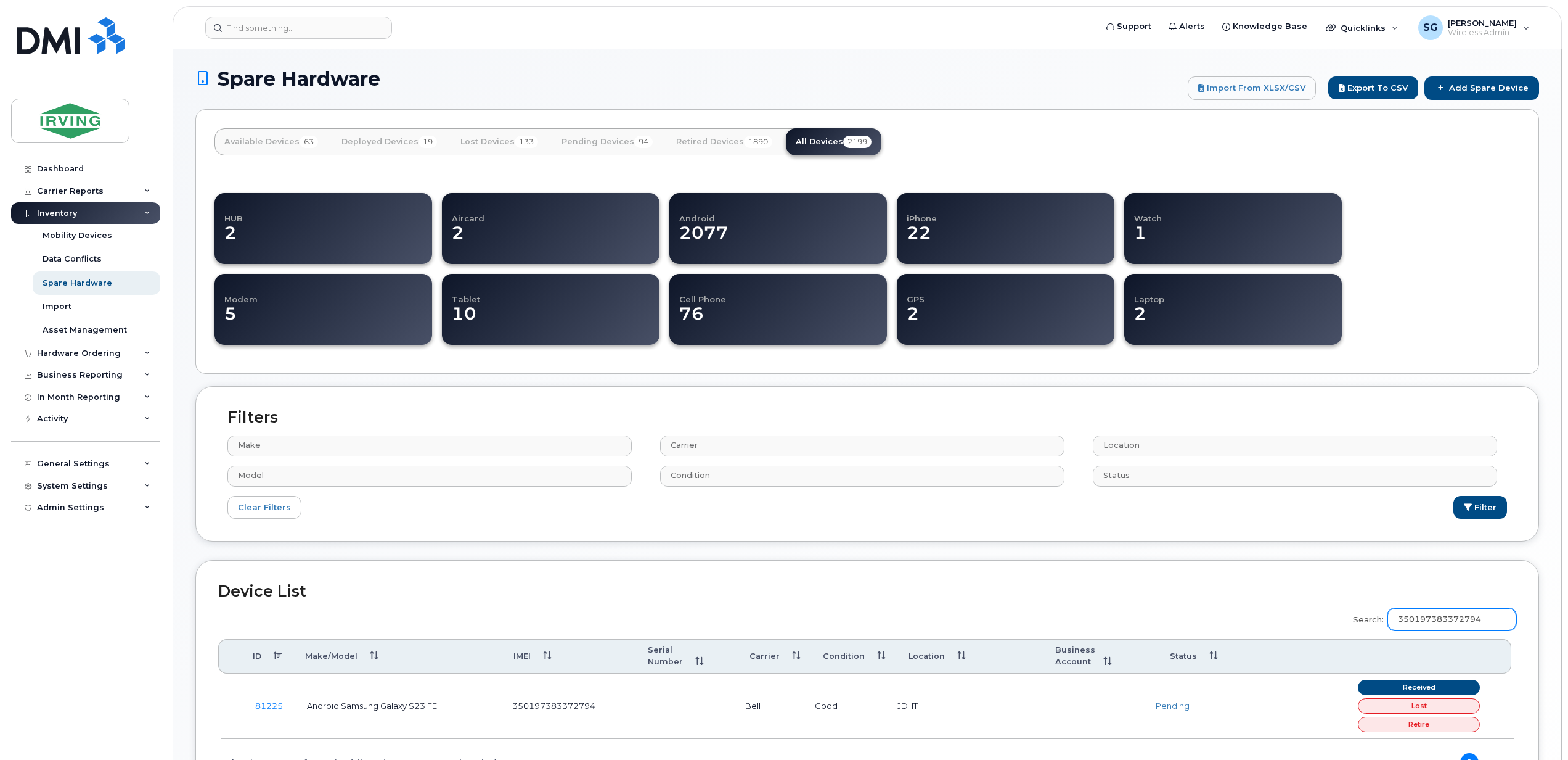
scroll to position [0, 0]
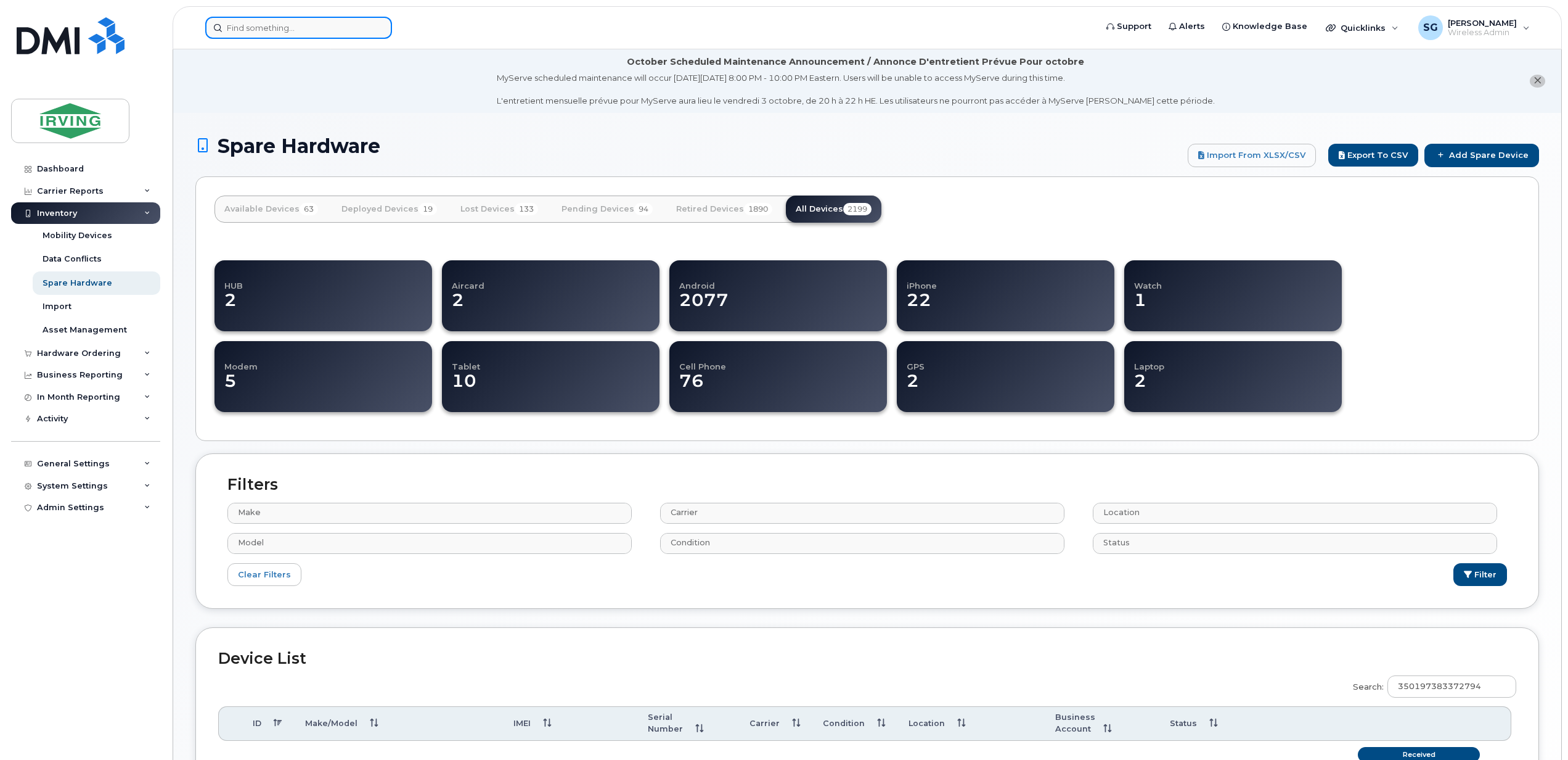
click at [289, 27] on input at bounding box center [299, 28] width 187 height 22
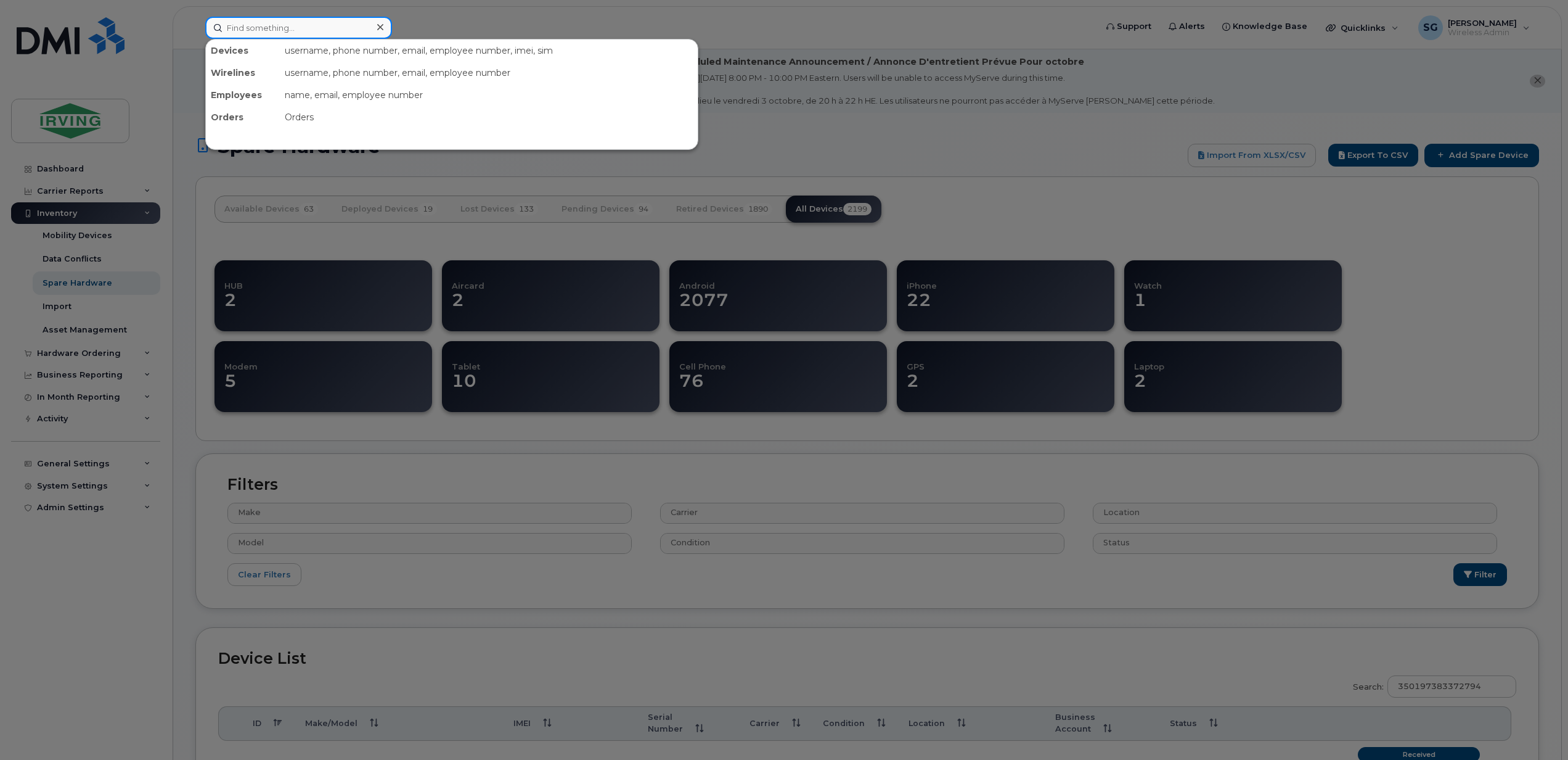
paste input "5066514654"
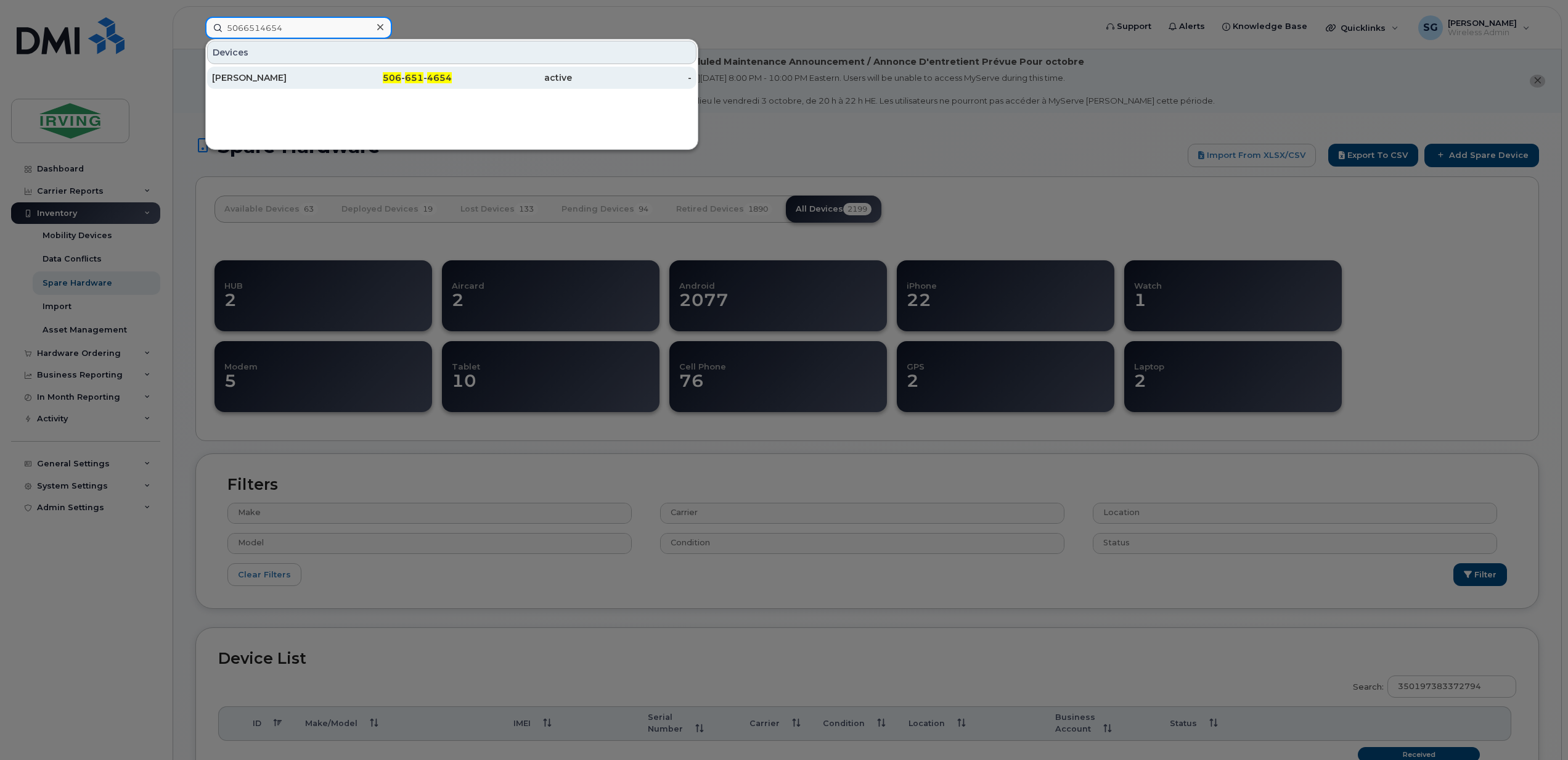
type input "5066514654"
click at [286, 83] on div "[PERSON_NAME]" at bounding box center [272, 78] width 120 height 12
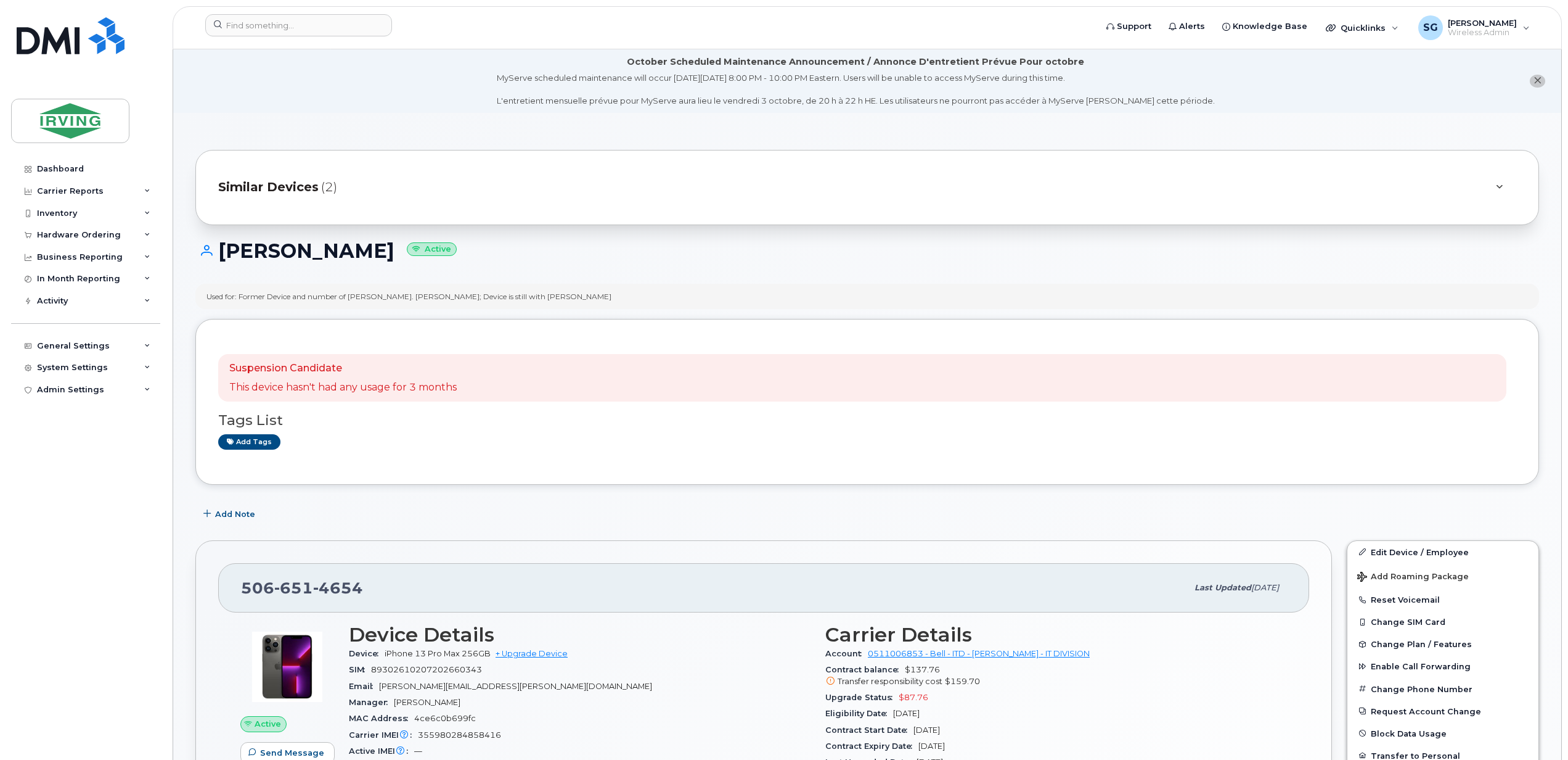
click at [1494, 189] on div at bounding box center [1499, 187] width 15 height 15
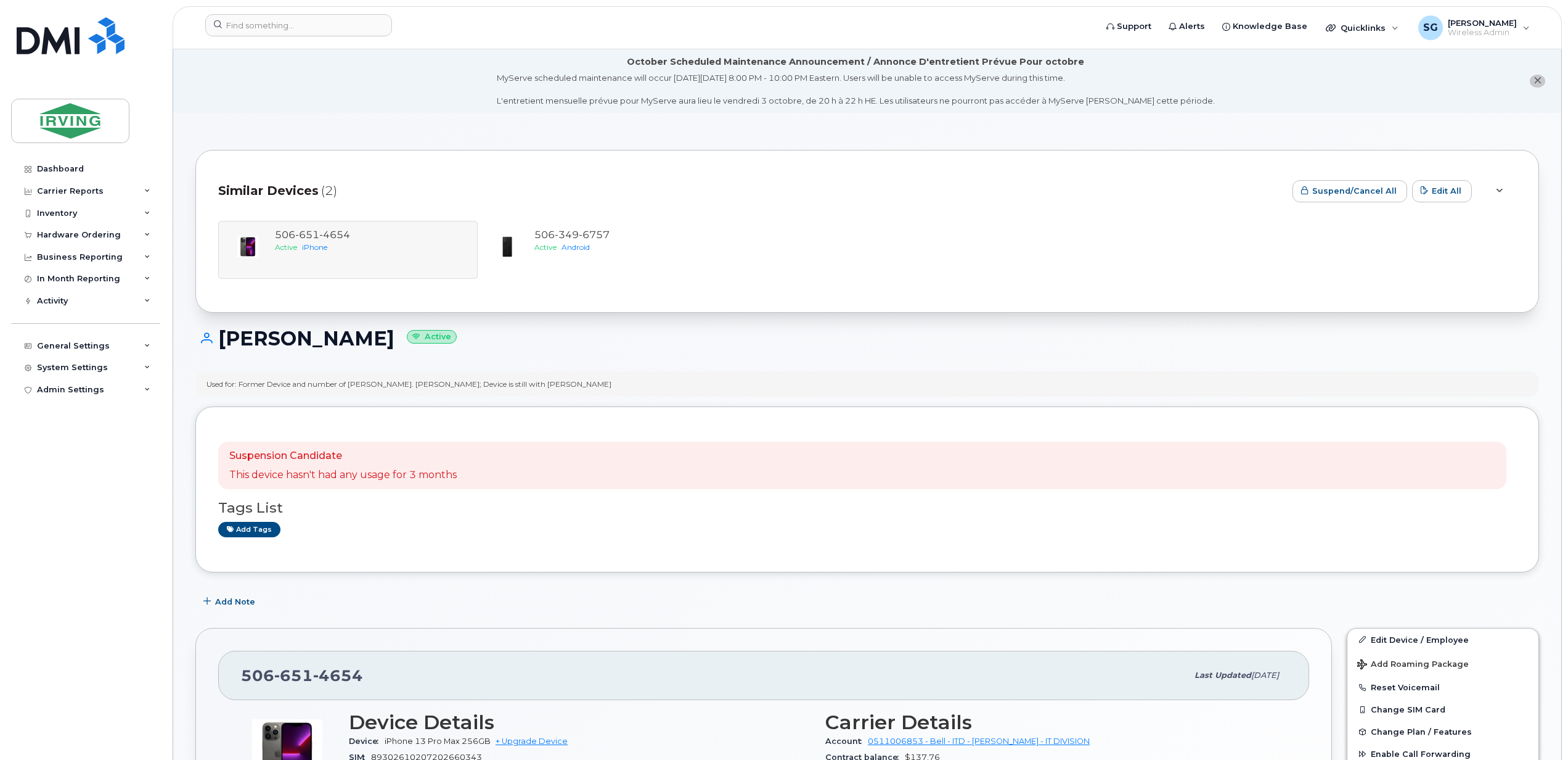
click at [1494, 189] on div at bounding box center [1499, 191] width 15 height 15
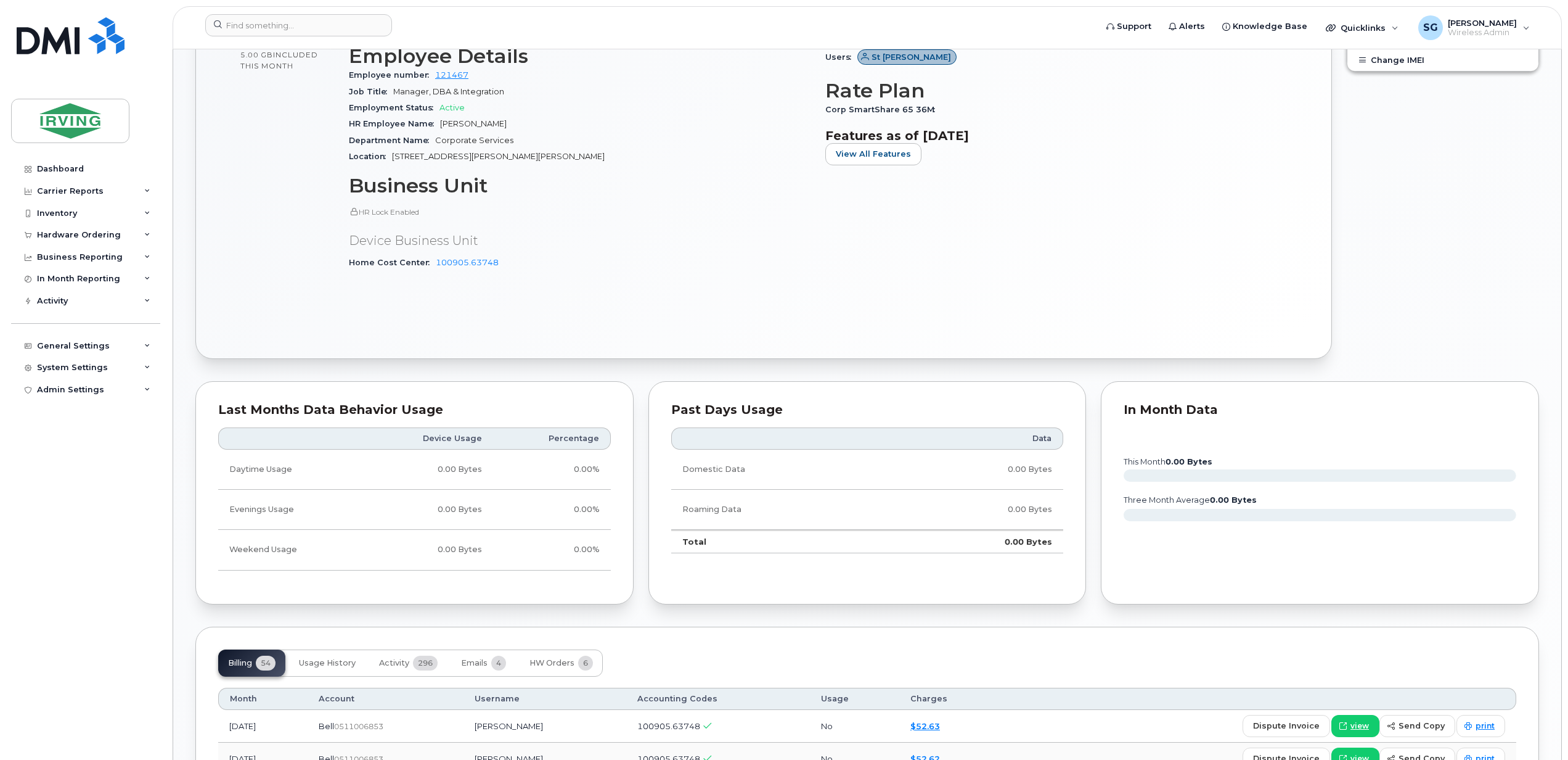
scroll to position [329, 0]
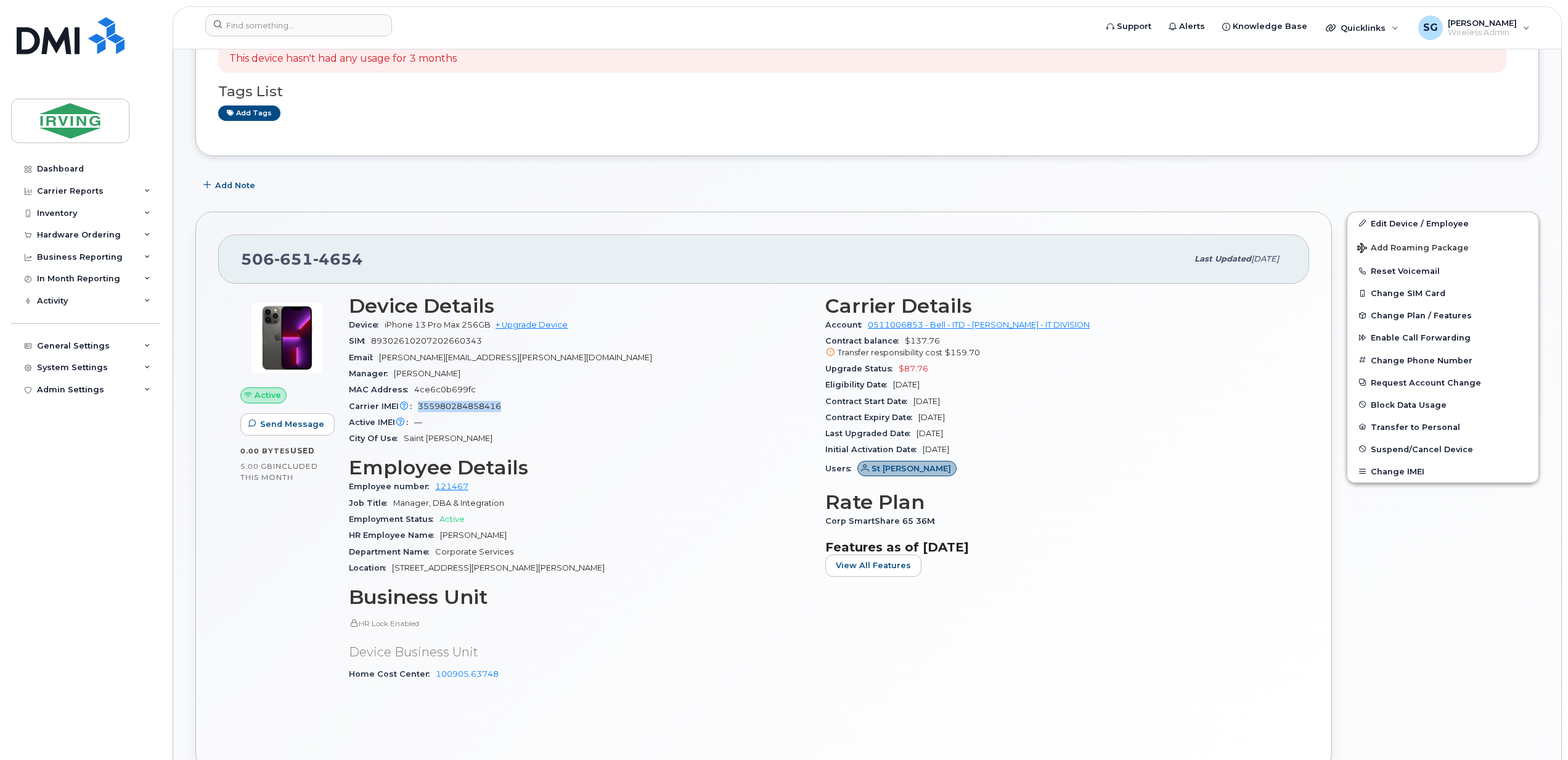
drag, startPoint x: 510, startPoint y: 410, endPoint x: 412, endPoint y: 413, distance: 98.0
click at [412, 413] on div "Carrier IMEI Carrier IMEI is reported during the last billing cycle or change o…" at bounding box center [580, 406] width 462 height 16
copy span "355980284858416"
click at [1393, 453] on span "Suspend/Cancel Device" at bounding box center [1422, 448] width 102 height 9
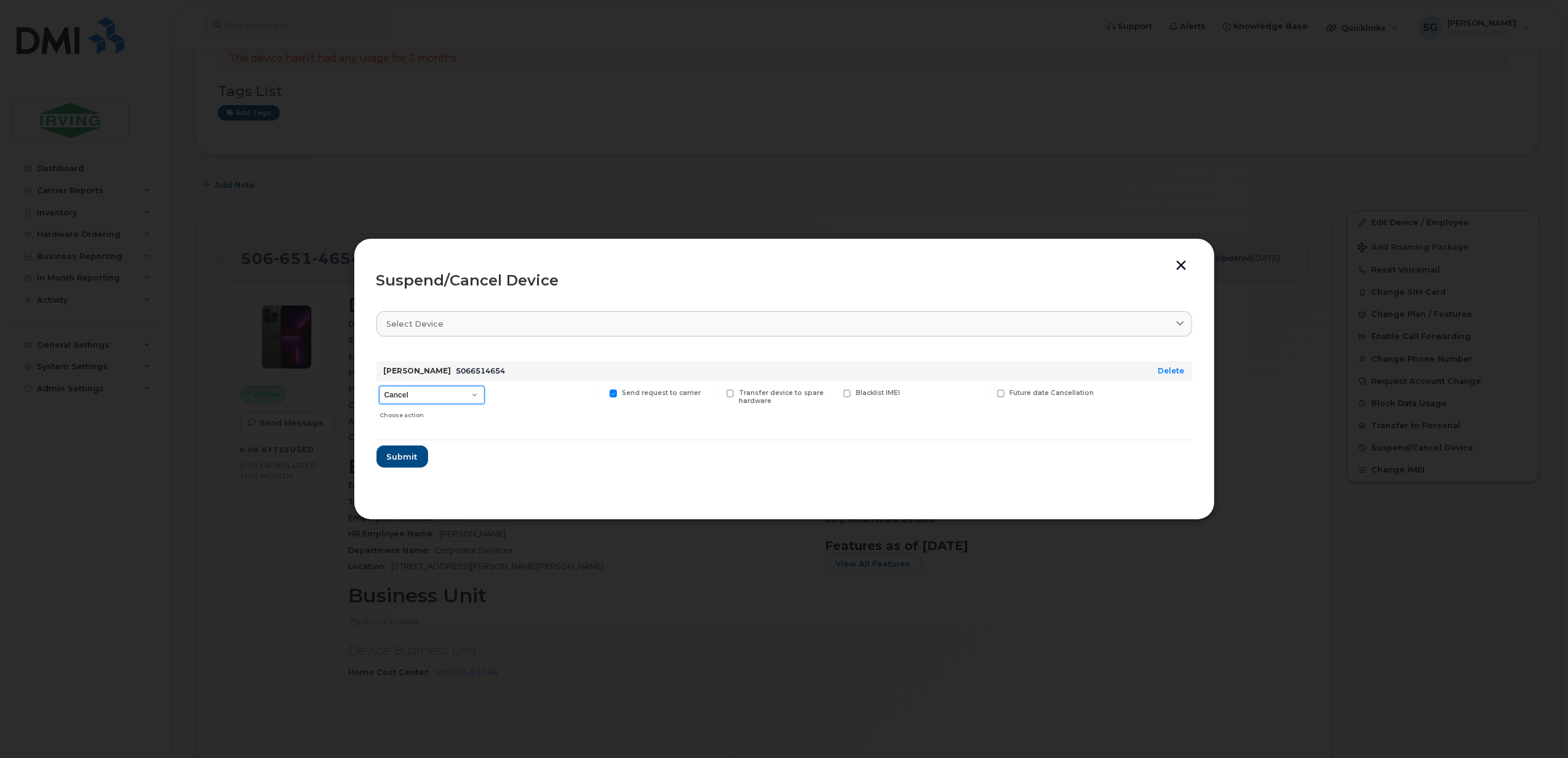
click at [472, 398] on select "Cancel Suspend - Extend Suspension Suspend - Reduced Rate Suspend - Full Rate S…" at bounding box center [432, 395] width 106 height 19
select select "[object Object]"
click at [379, 386] on select "Cancel Suspend - Extend Suspension Suspend - Reduced Rate Suspend - Full Rate S…" at bounding box center [432, 395] width 106 height 19
click at [731, 391] on span at bounding box center [731, 393] width 8 height 8
click at [718, 391] on input "Transfer device to spare hardware" at bounding box center [715, 392] width 6 height 6
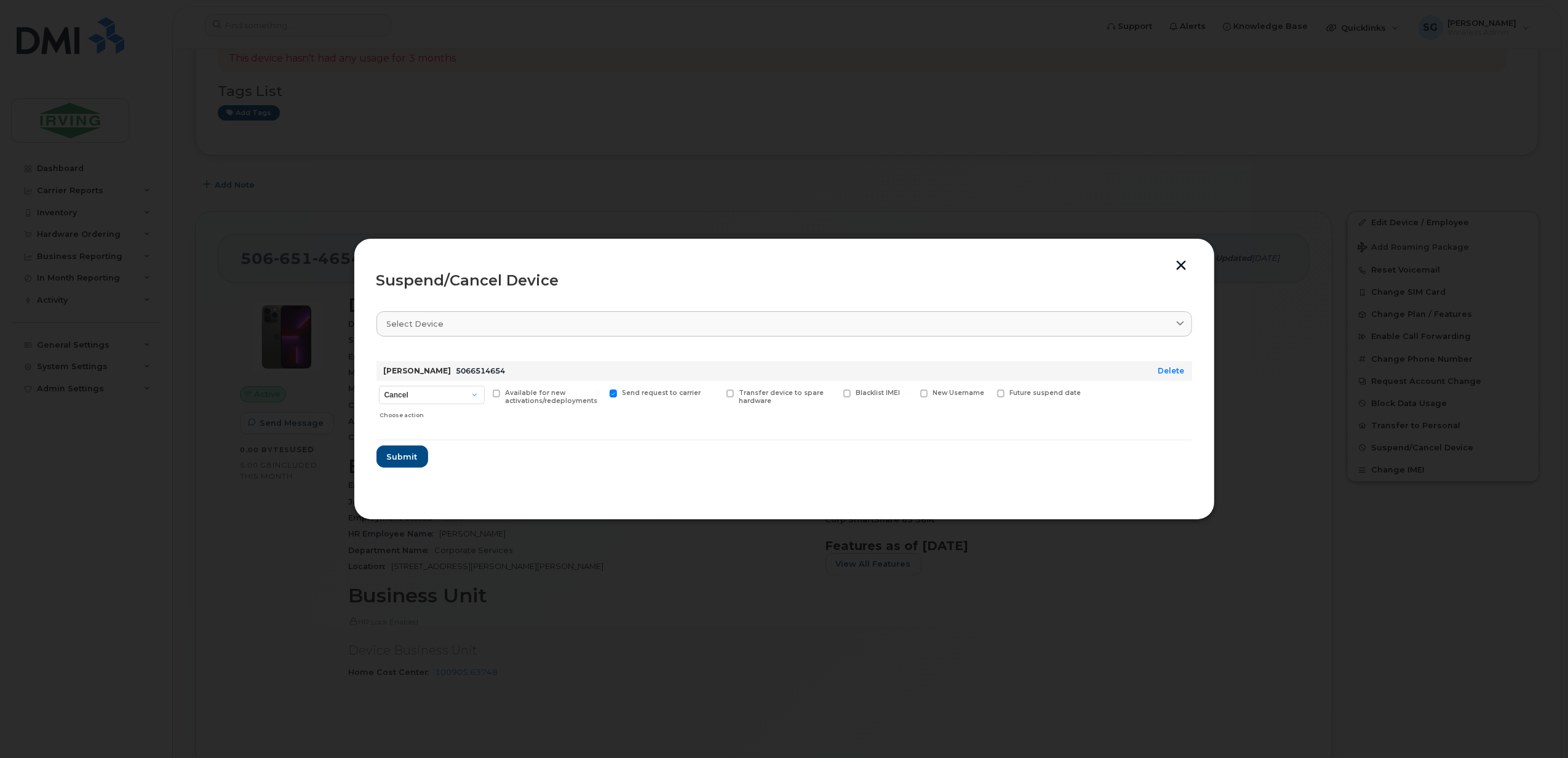
checkbox input "true"
click at [1001, 394] on span at bounding box center [1001, 393] width 8 height 8
click at [989, 394] on input "Future suspend date" at bounding box center [985, 392] width 6 height 6
checkbox input "true"
click at [1084, 416] on input "date" at bounding box center [1047, 412] width 100 height 22
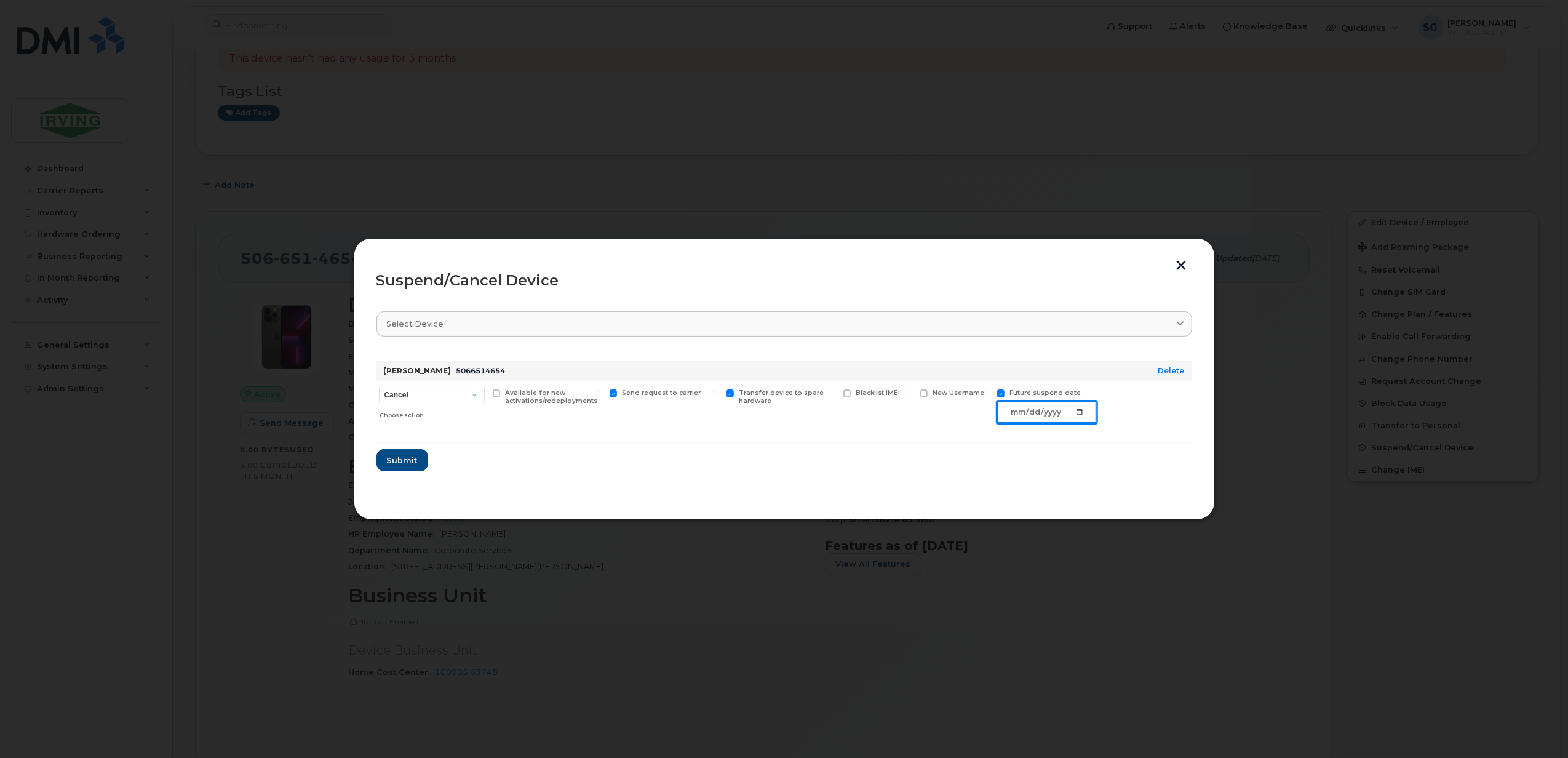
type input "[DATE]"
click at [395, 460] on span "Submit" at bounding box center [402, 460] width 31 height 11
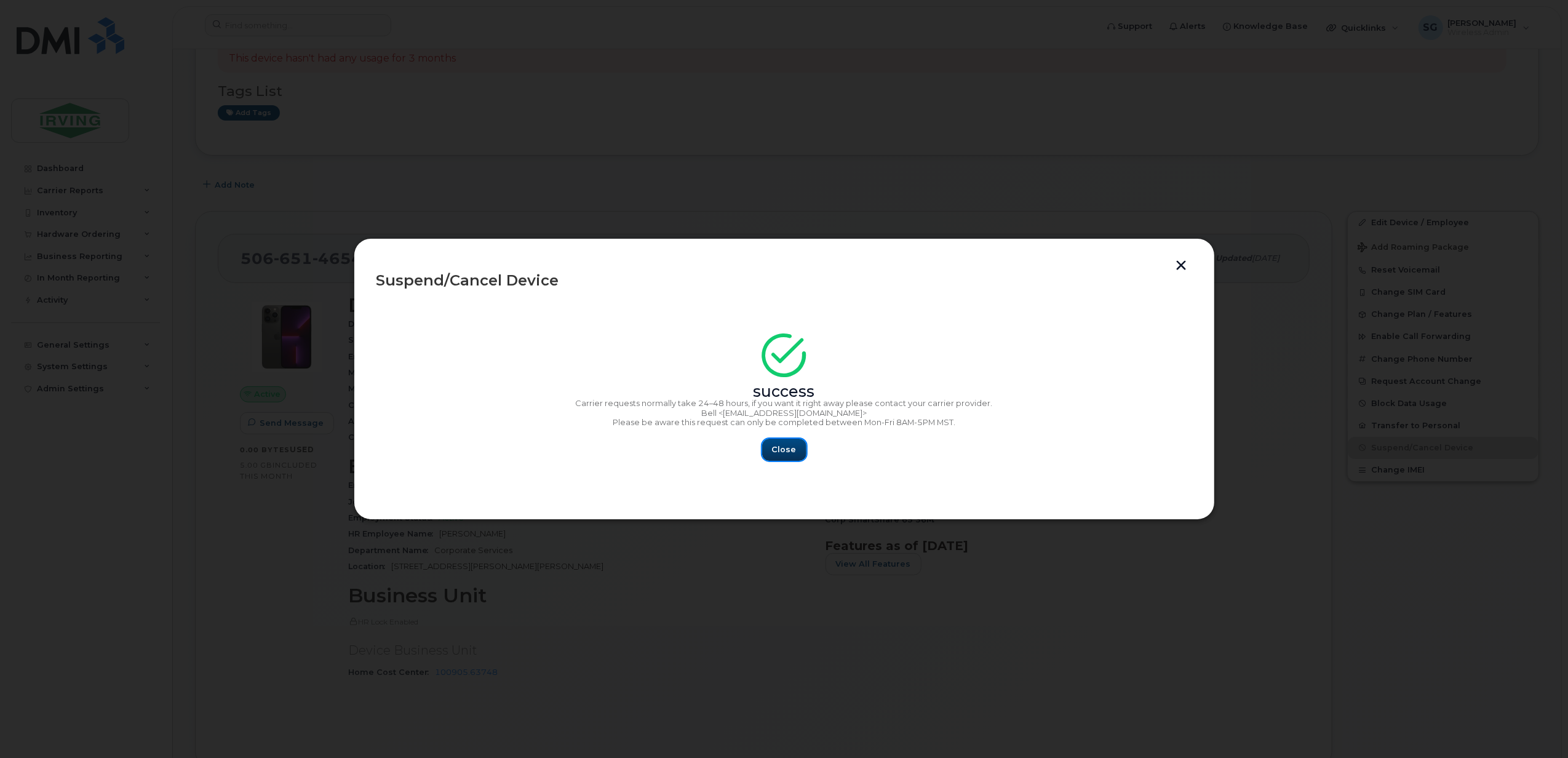
click at [786, 453] on span "Close" at bounding box center [784, 449] width 25 height 11
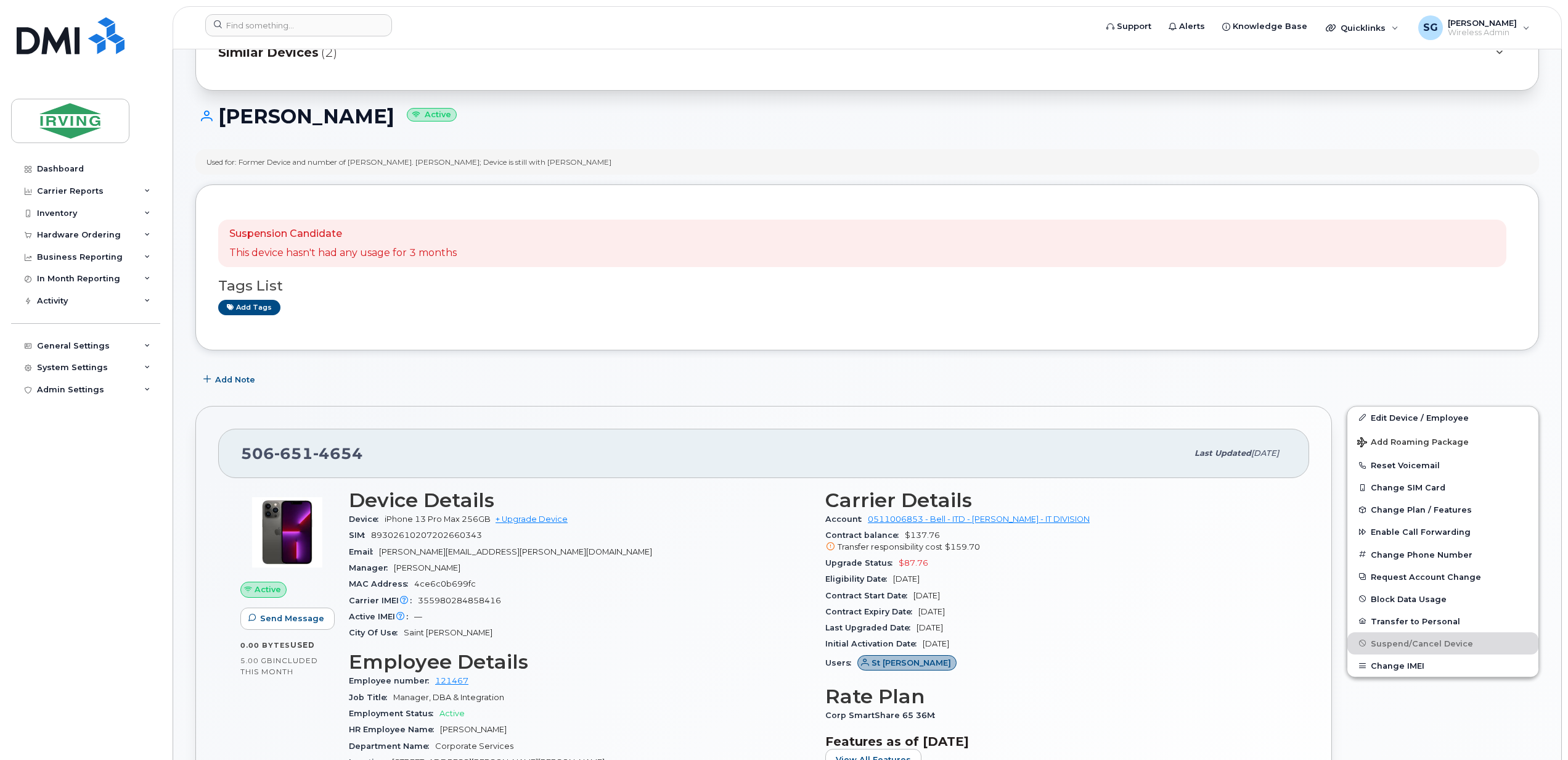
scroll to position [0, 0]
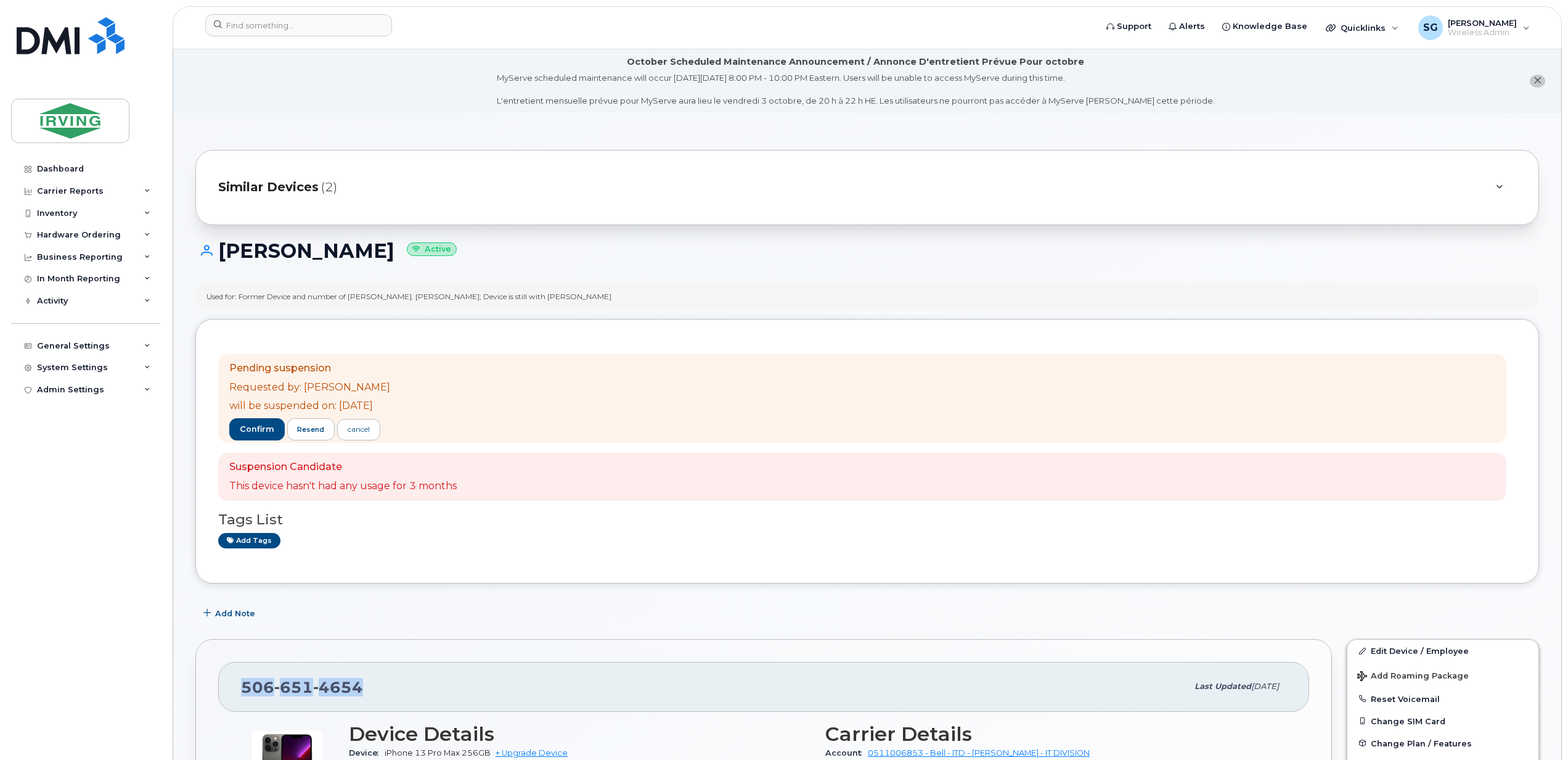
drag, startPoint x: 368, startPoint y: 690, endPoint x: 240, endPoint y: 694, distance: 128.1
click at [240, 694] on div "[PHONE_NUMBER] Last updated [DATE]" at bounding box center [764, 686] width 1091 height 49
copy span "[PHONE_NUMBER]"
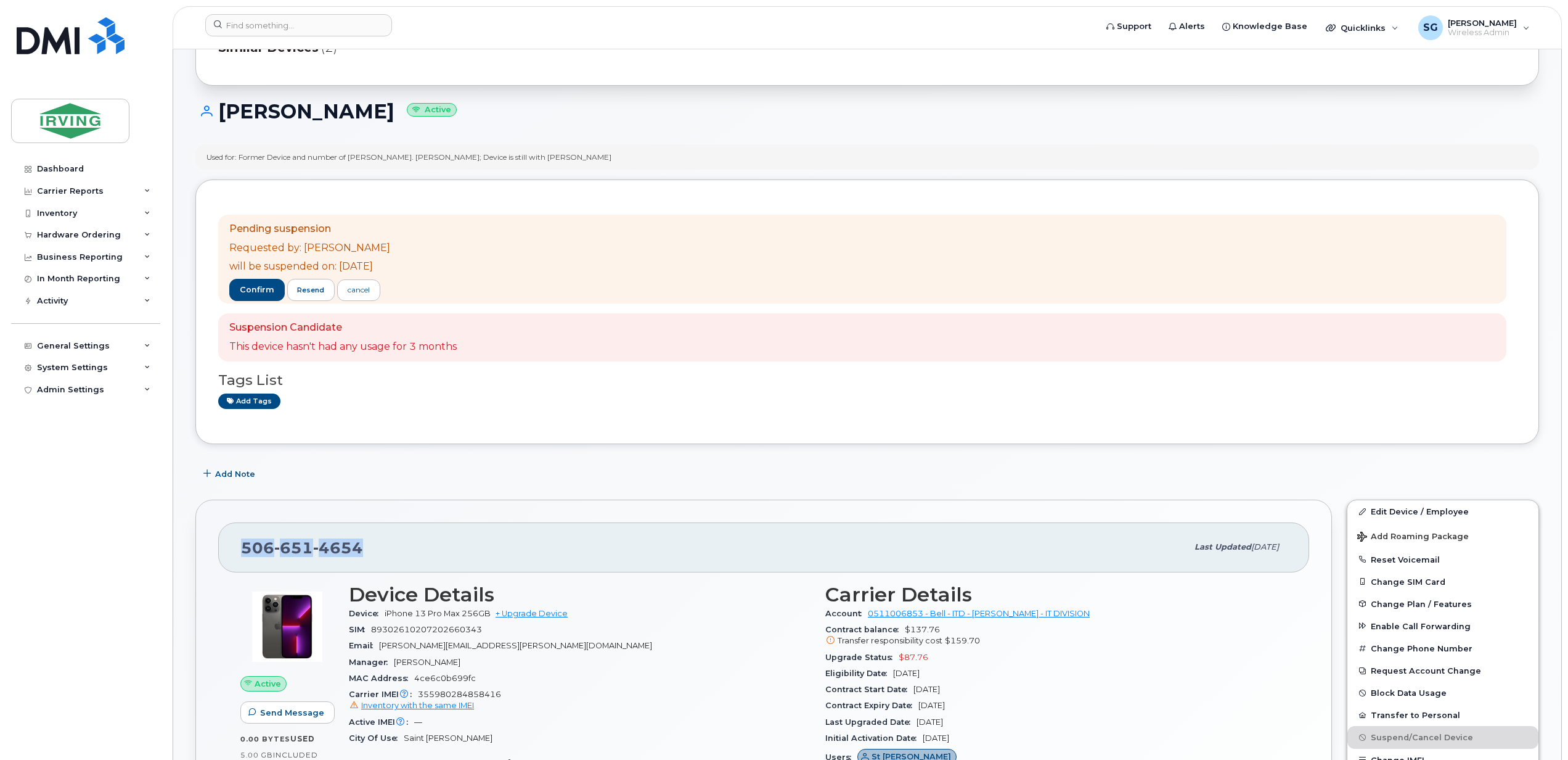
scroll to position [329, 0]
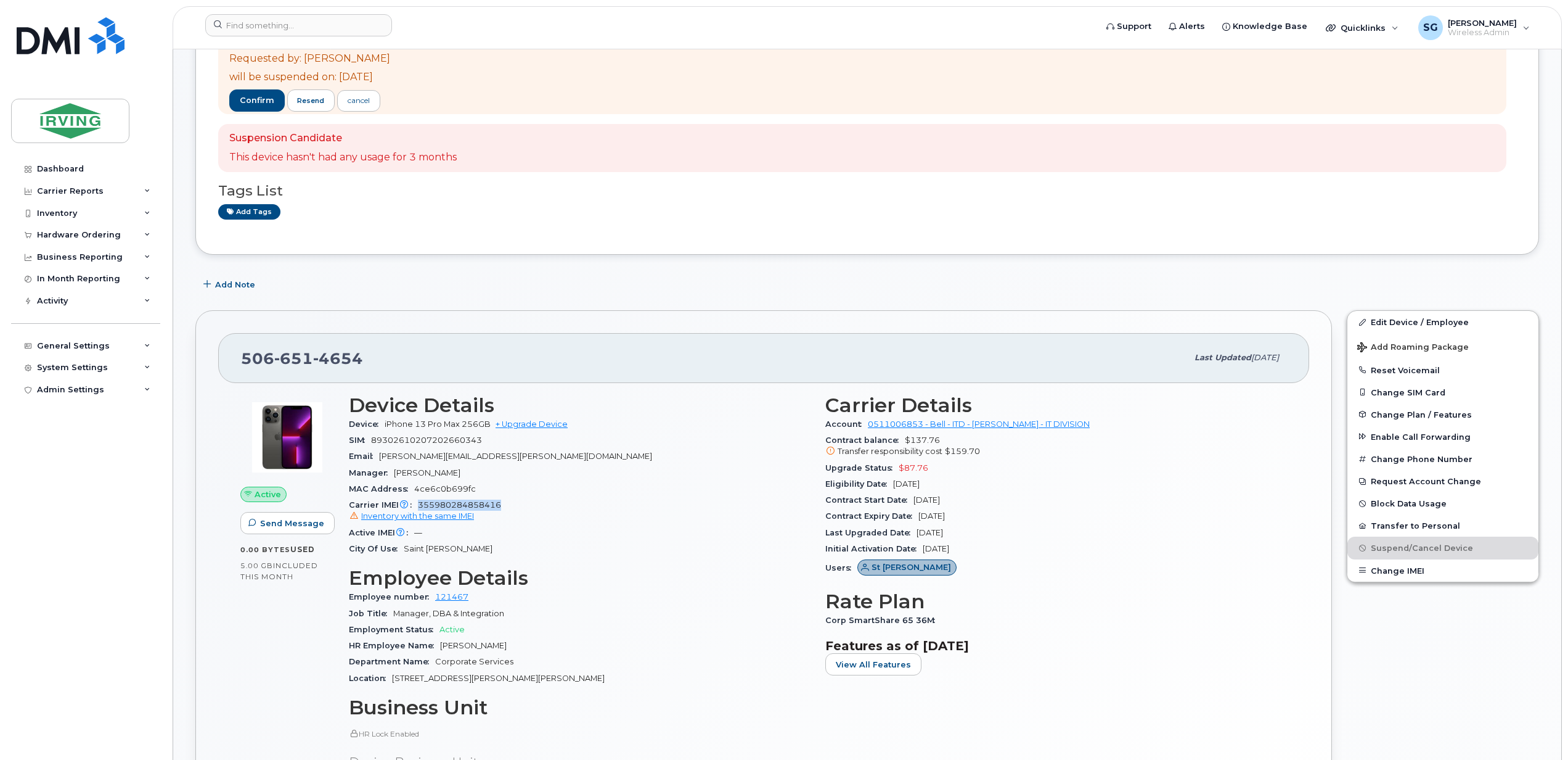
drag, startPoint x: 510, startPoint y: 504, endPoint x: 419, endPoint y: 510, distance: 91.2
click at [419, 510] on div "Carrier IMEI Carrier IMEI is reported during the last billing cycle or change o…" at bounding box center [580, 510] width 462 height 28
copy span "355980284858416"
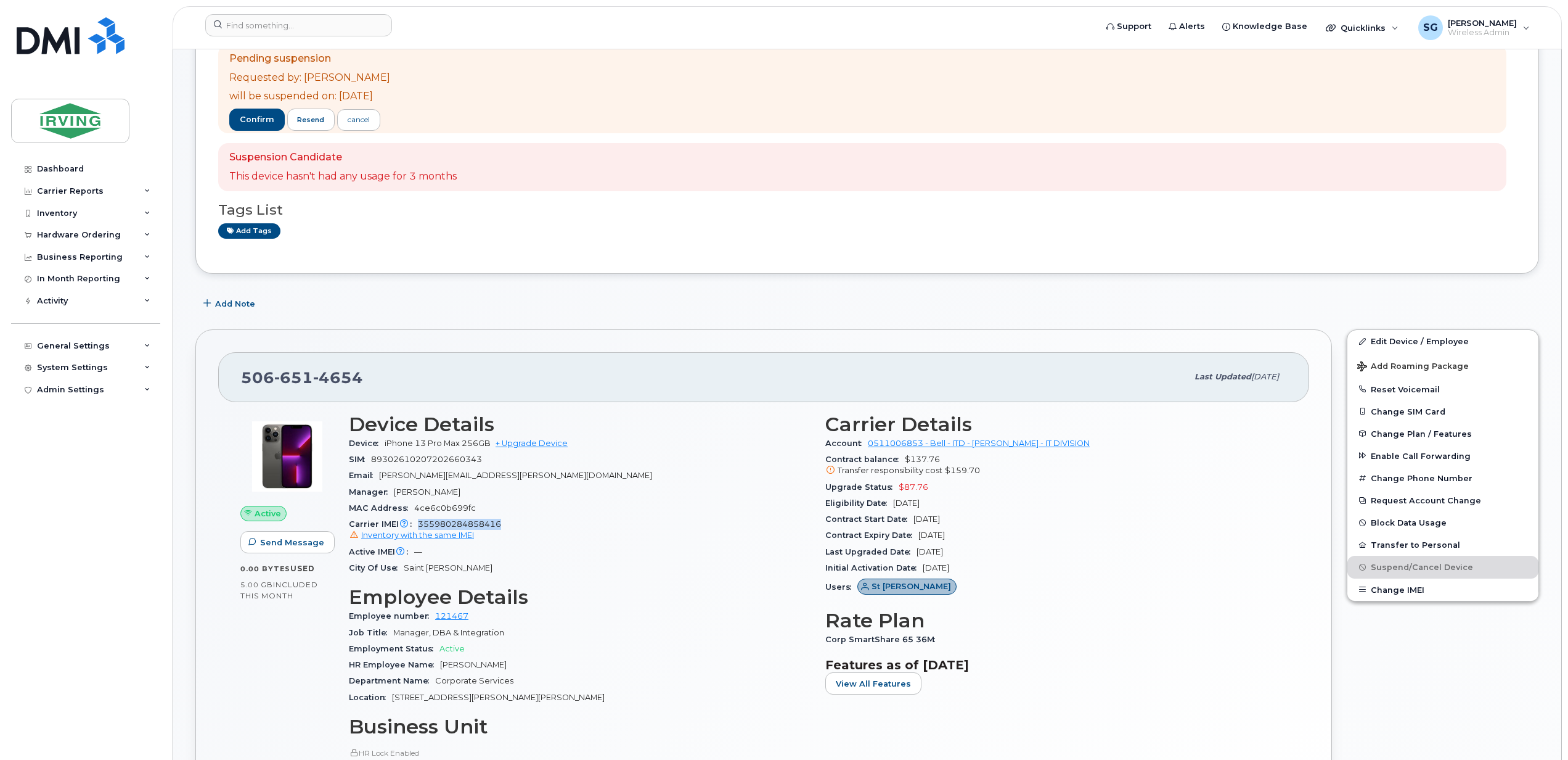
scroll to position [82, 0]
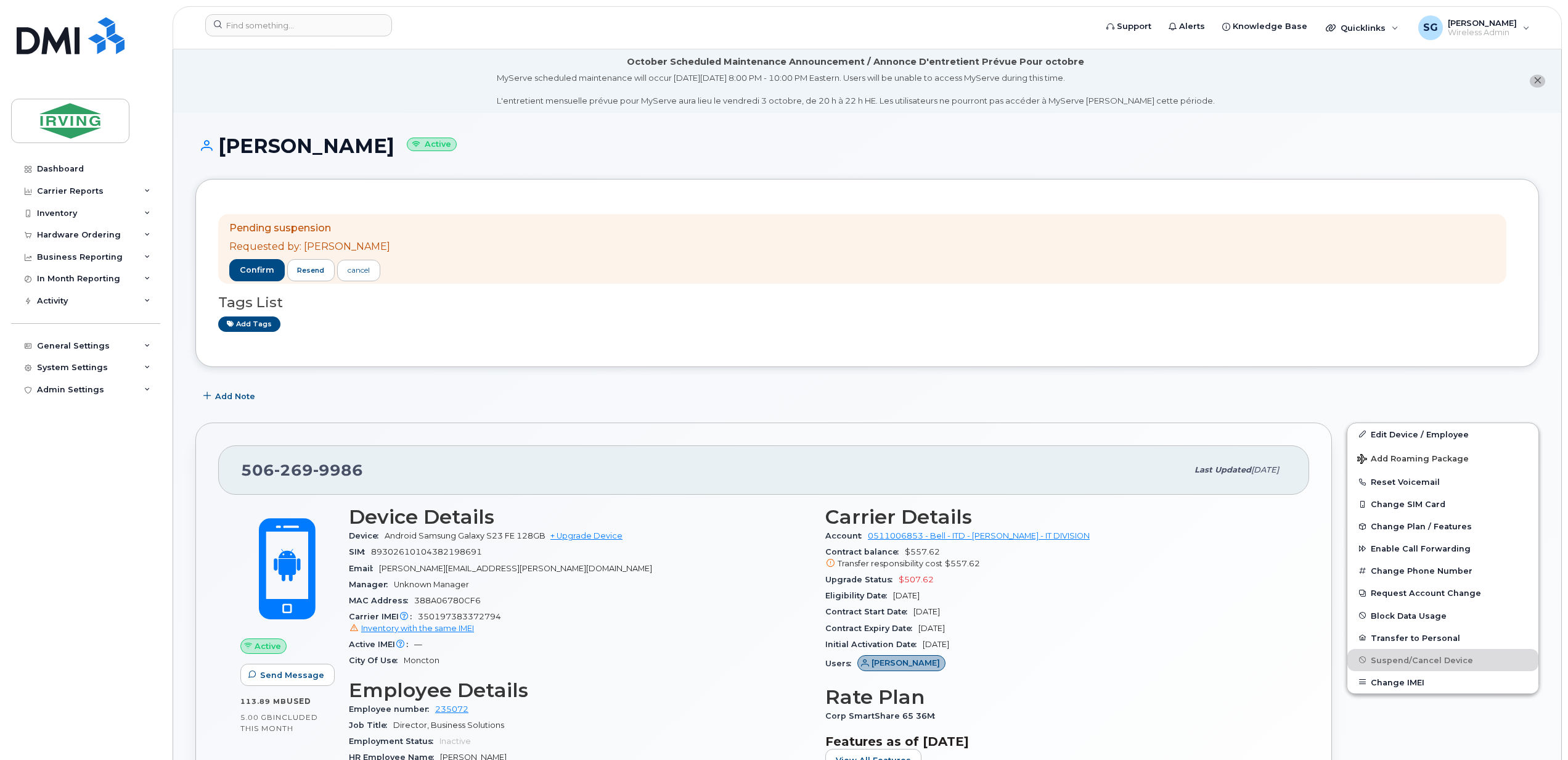
click at [1322, 90] on li "October Scheduled Maintenance Announcement / Annonce D'entretient Prévue Pour o…" at bounding box center [867, 81] width 1388 height 64
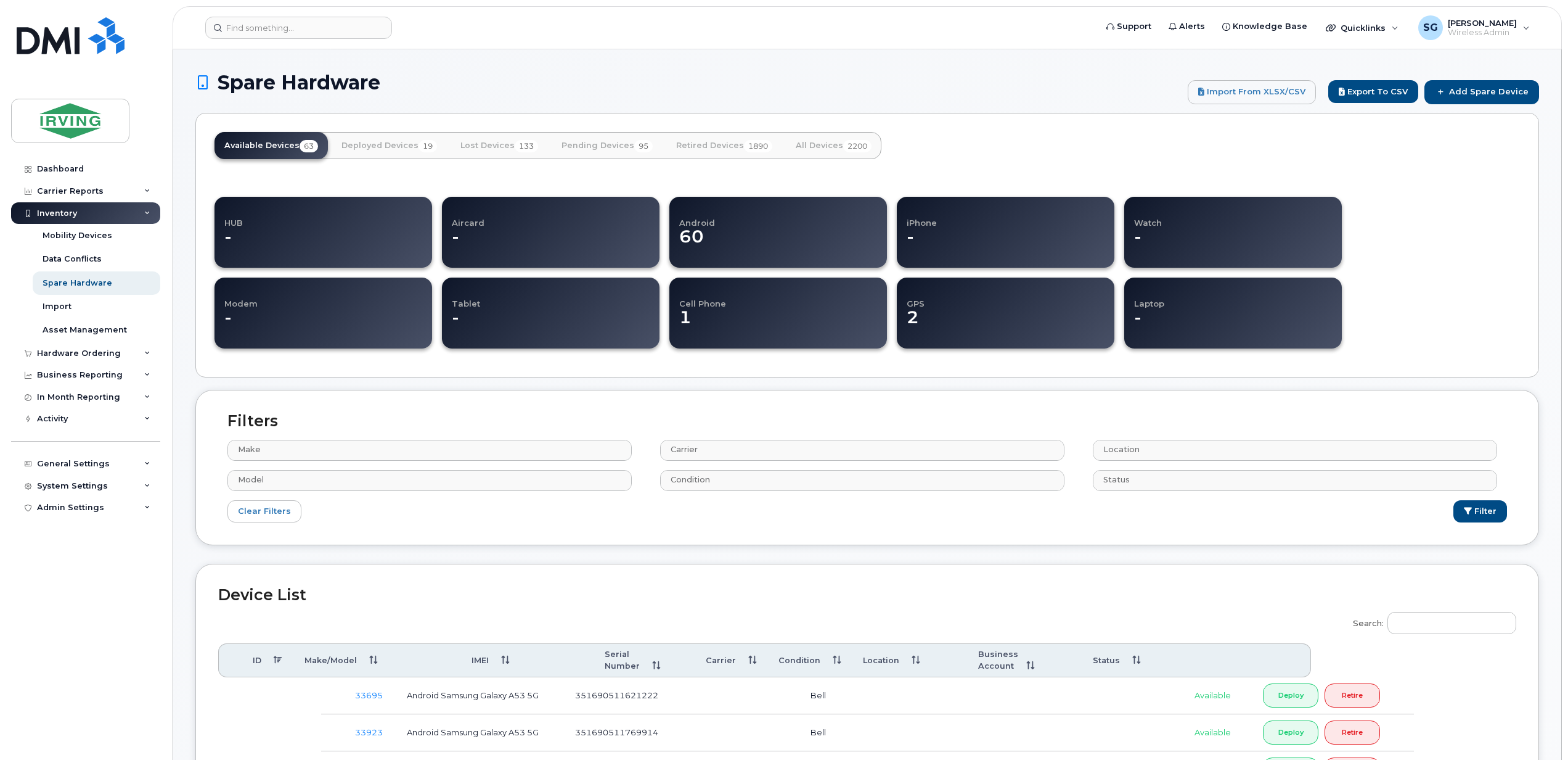
select select
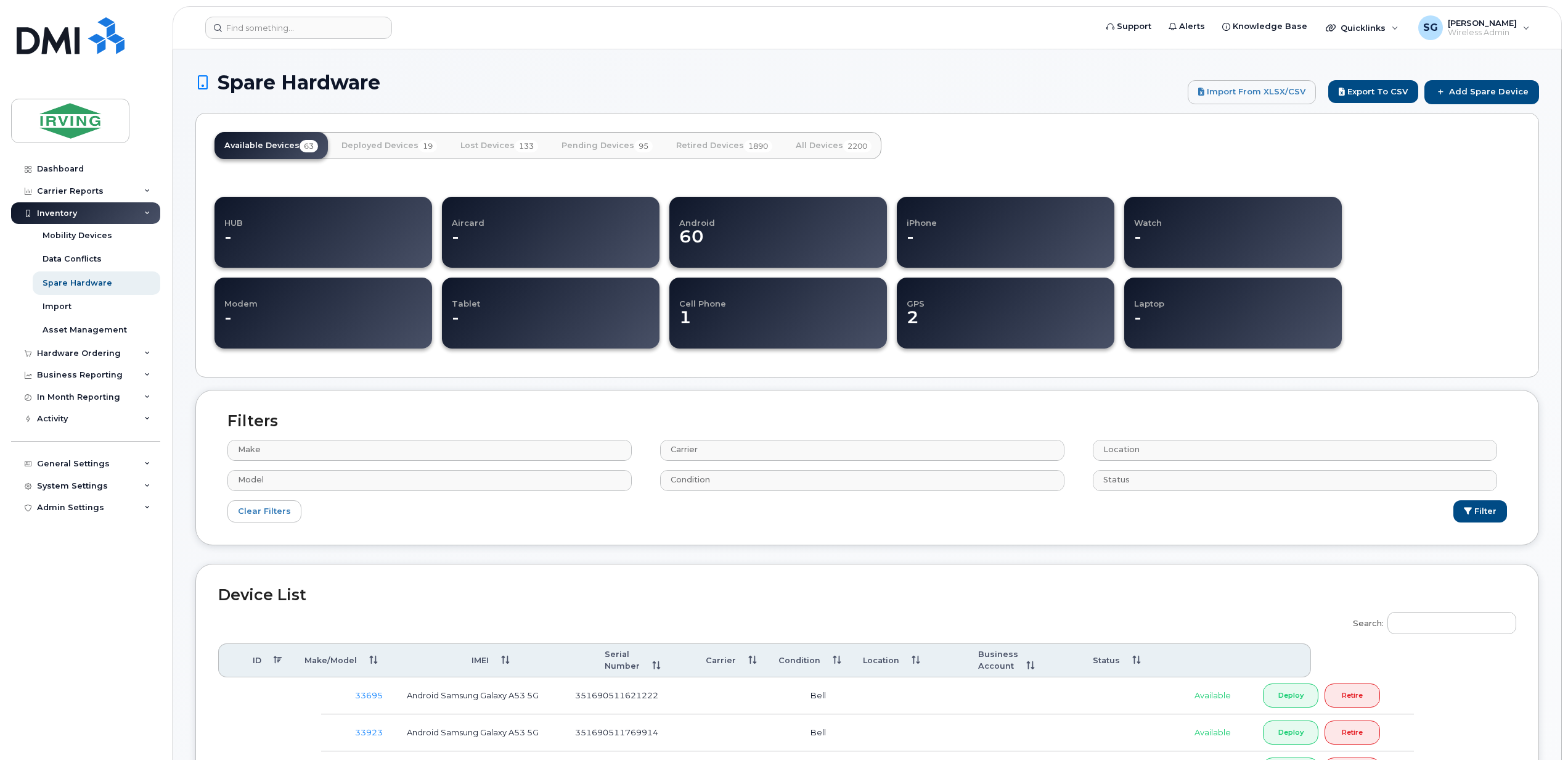
select select
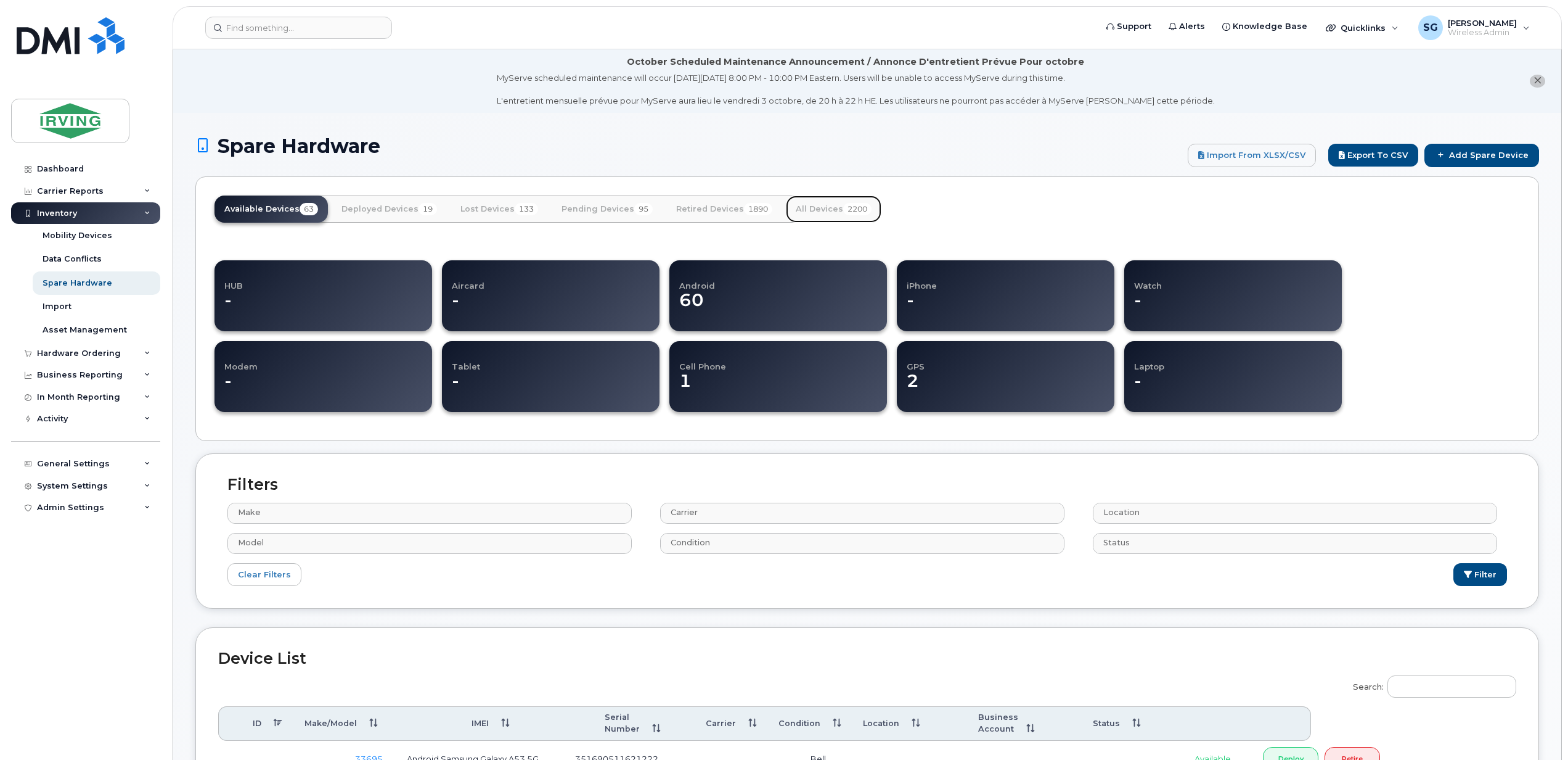
click at [811, 213] on link "All Devices 2200" at bounding box center [833, 209] width 95 height 27
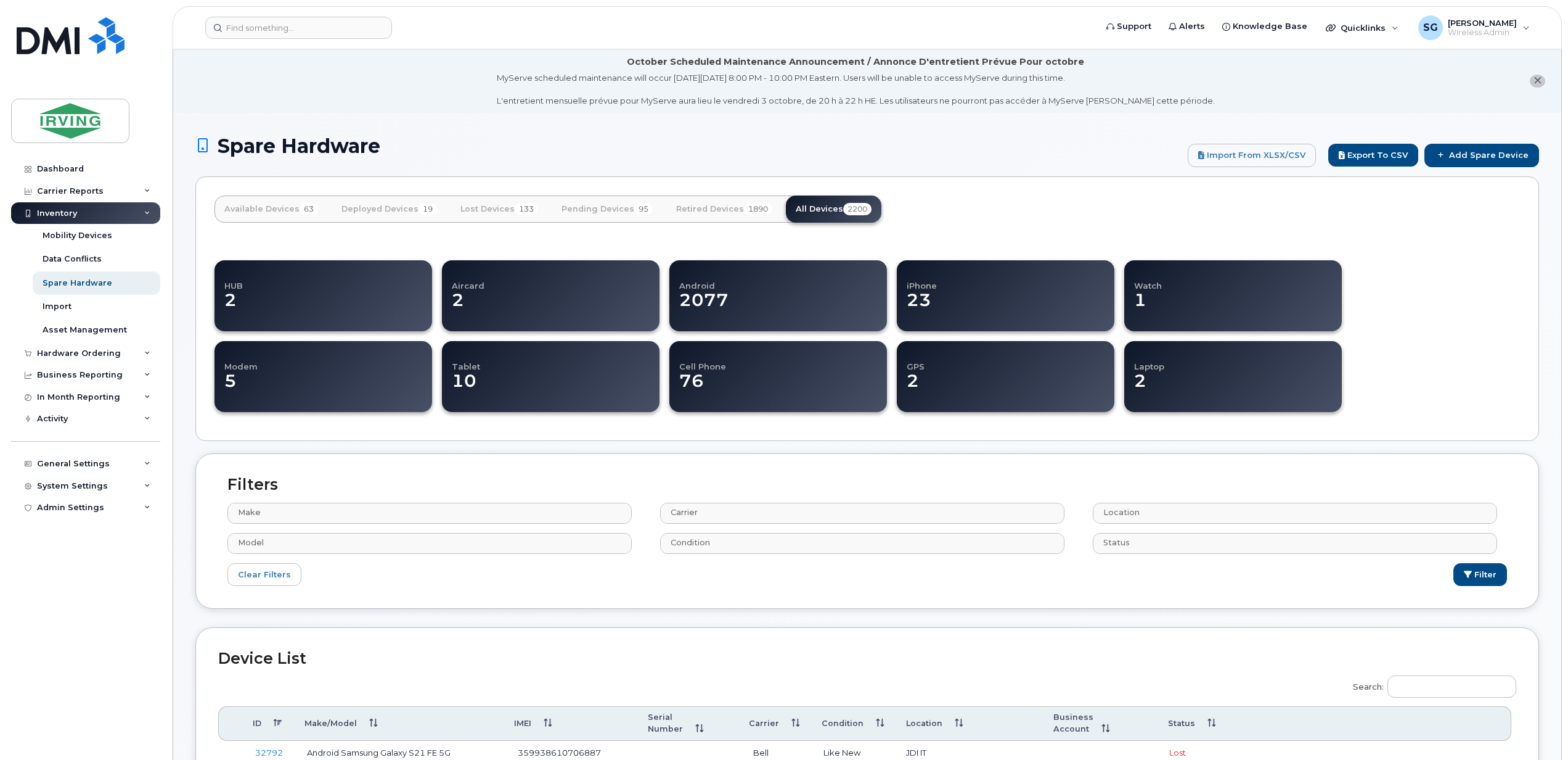
select select
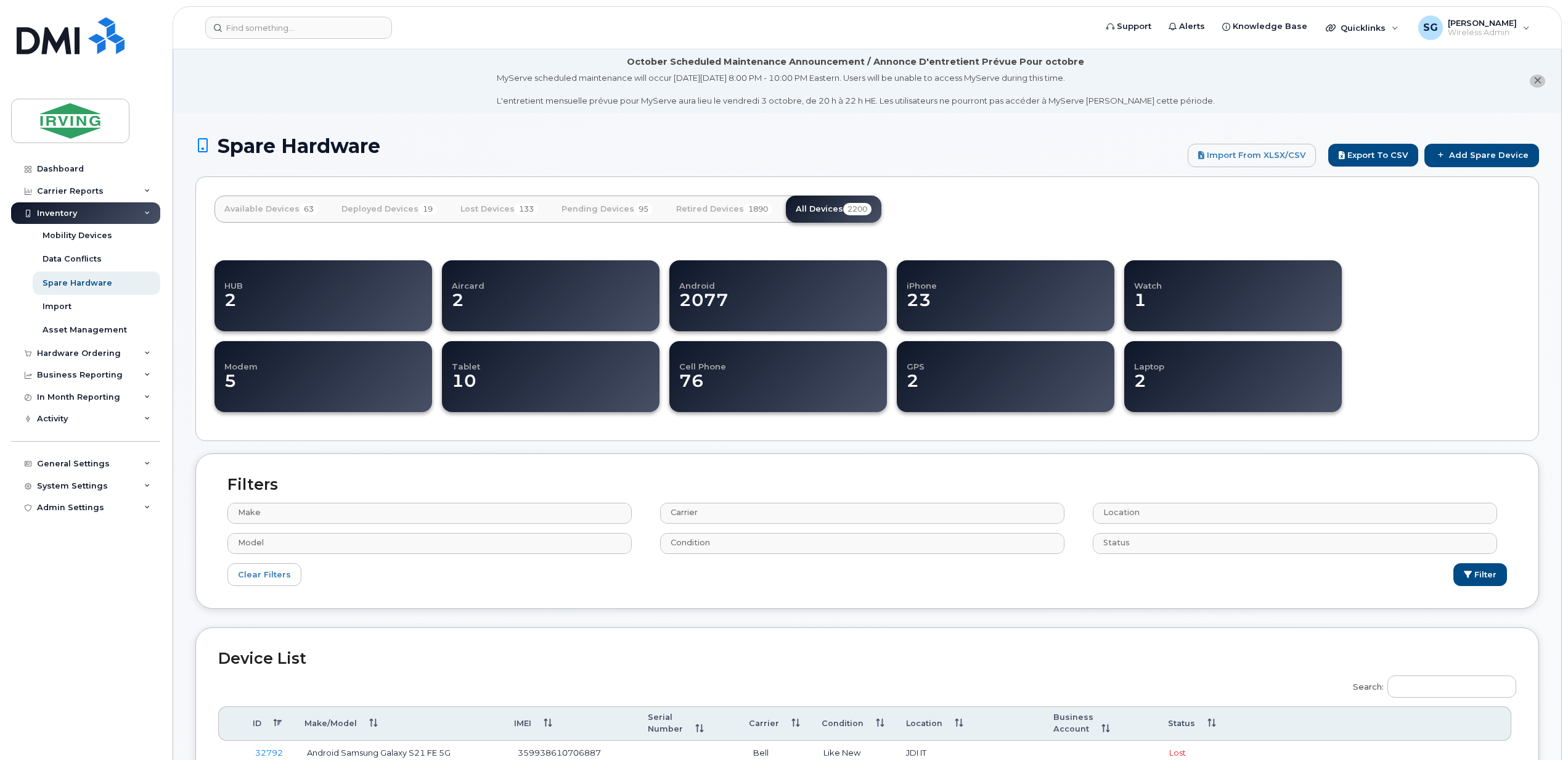
select select
click at [1425, 238] on div "Available Devices 63 Deployed Devices 19 Lost Devices 133 Pending Devices 95 Re…" at bounding box center [867, 309] width 1343 height 265
click at [1438, 694] on input "Search:" at bounding box center [1451, 686] width 129 height 22
paste input "355980284858416"
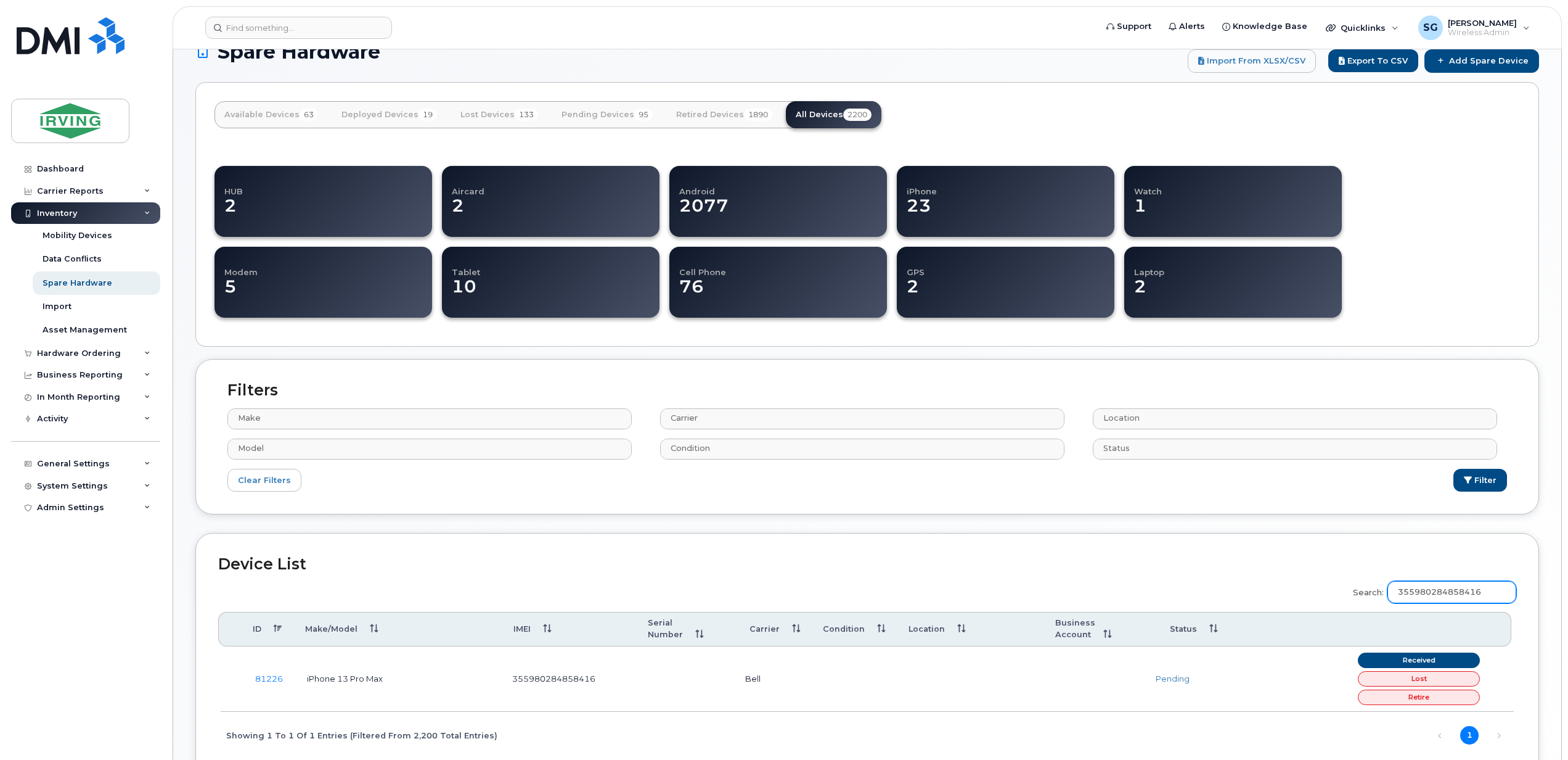
scroll to position [164, 0]
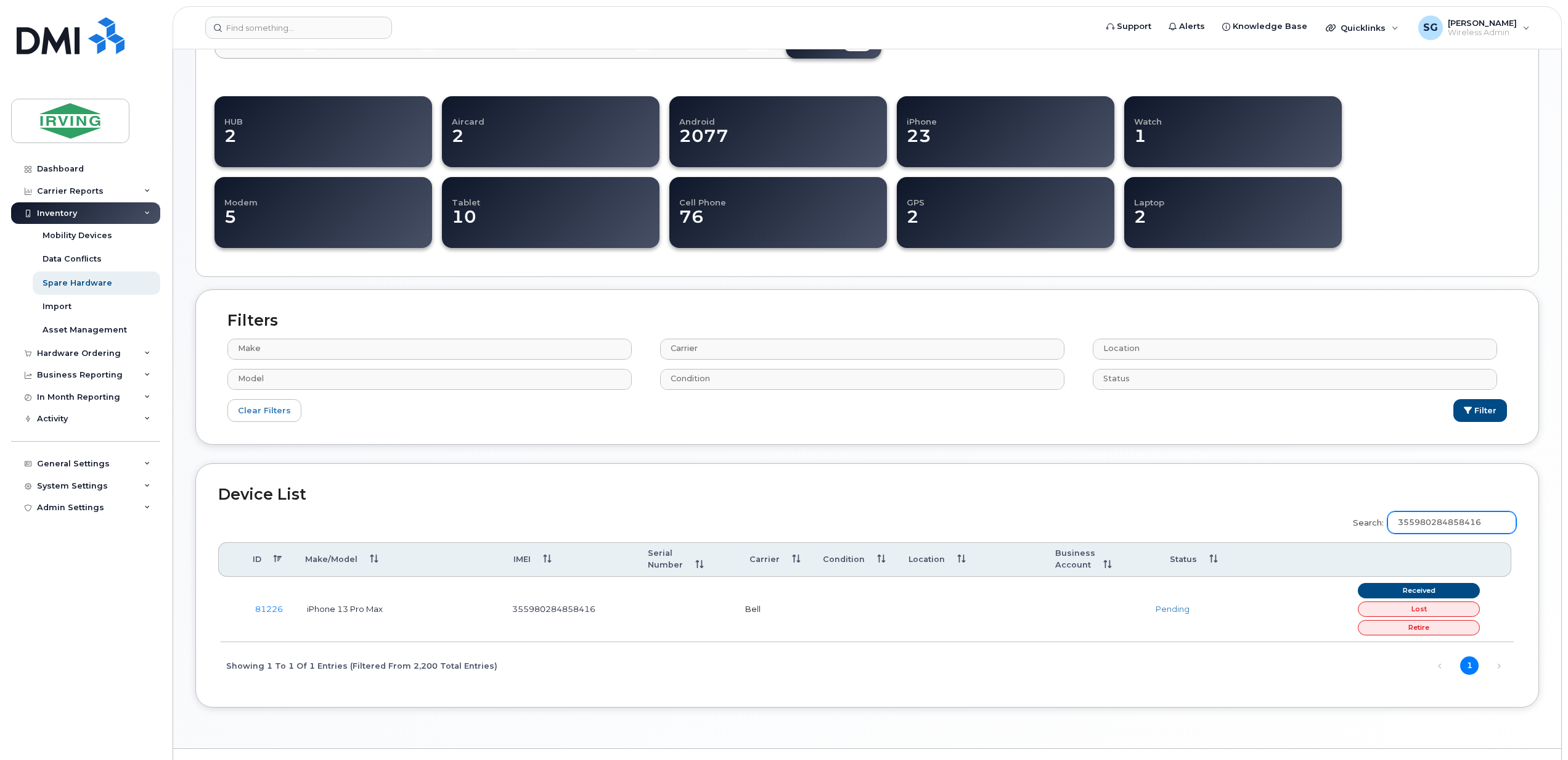
type input "355980284858416"
drag, startPoint x: 270, startPoint y: 598, endPoint x: 397, endPoint y: 647, distance: 136.1
click at [270, 604] on link "81226" at bounding box center [268, 608] width 28 height 10
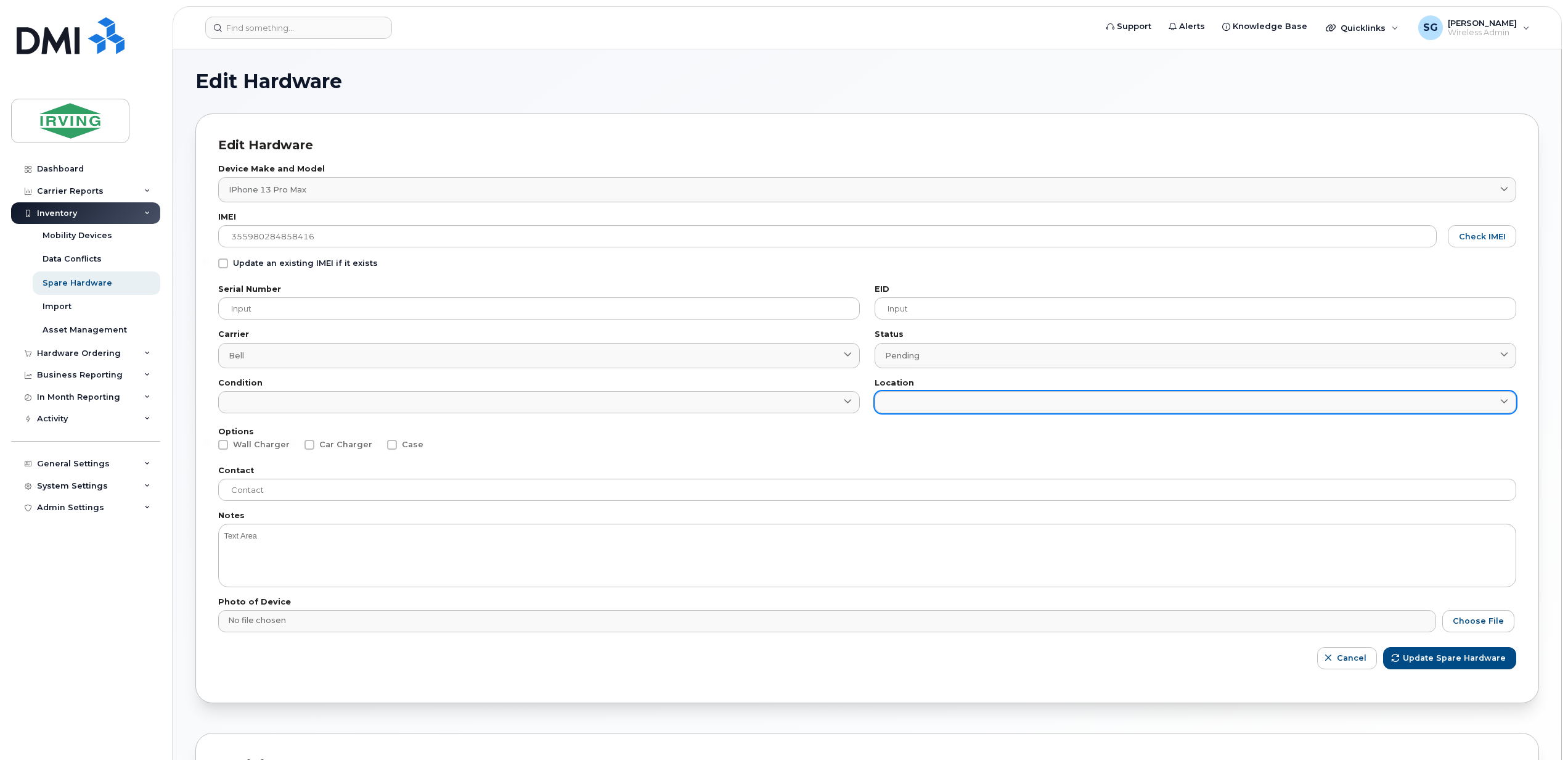
click at [923, 397] on link at bounding box center [1195, 401] width 641 height 22
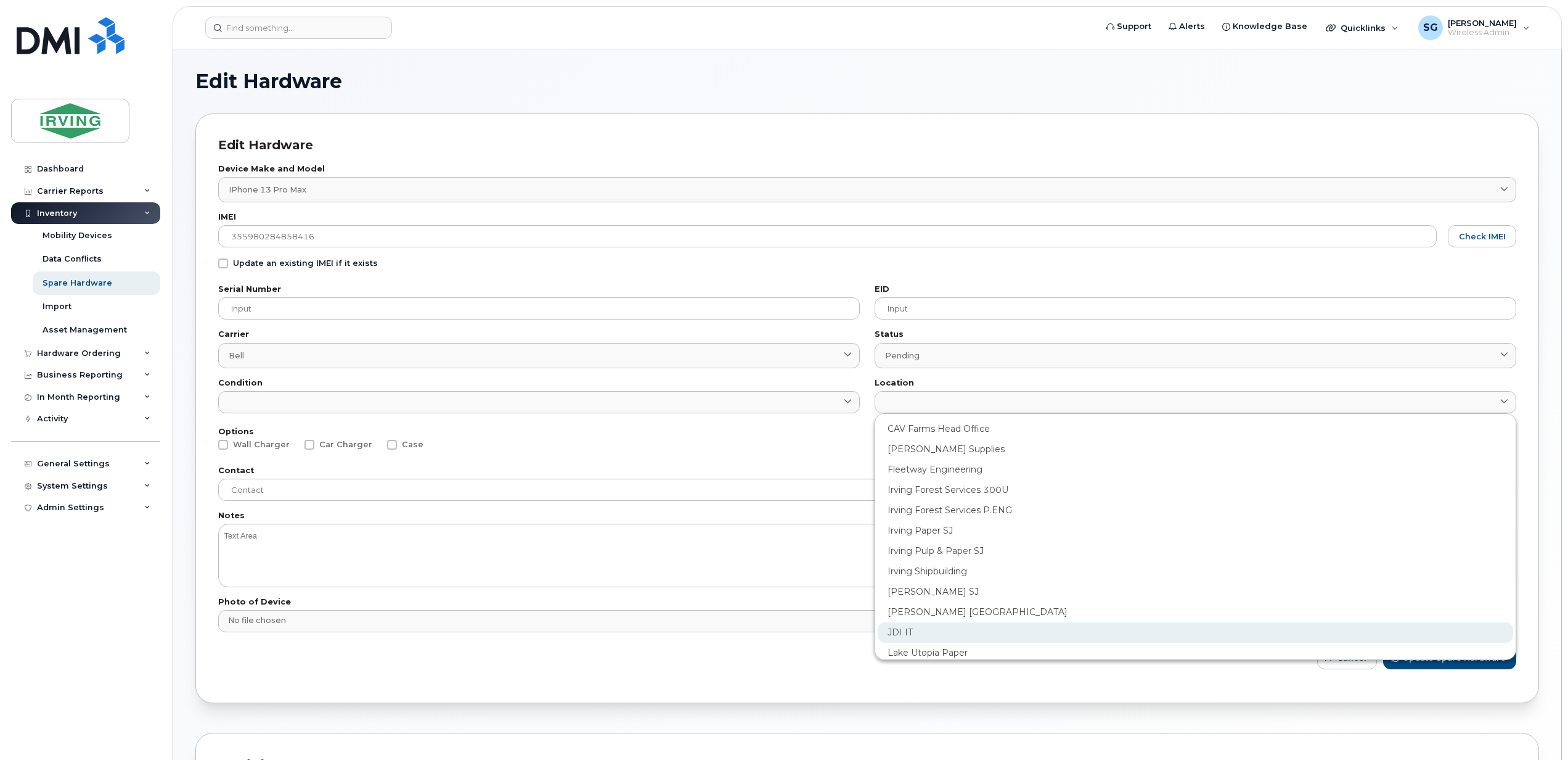
click at [922, 630] on div "JDI IT" at bounding box center [1195, 632] width 635 height 20
type input "2422"
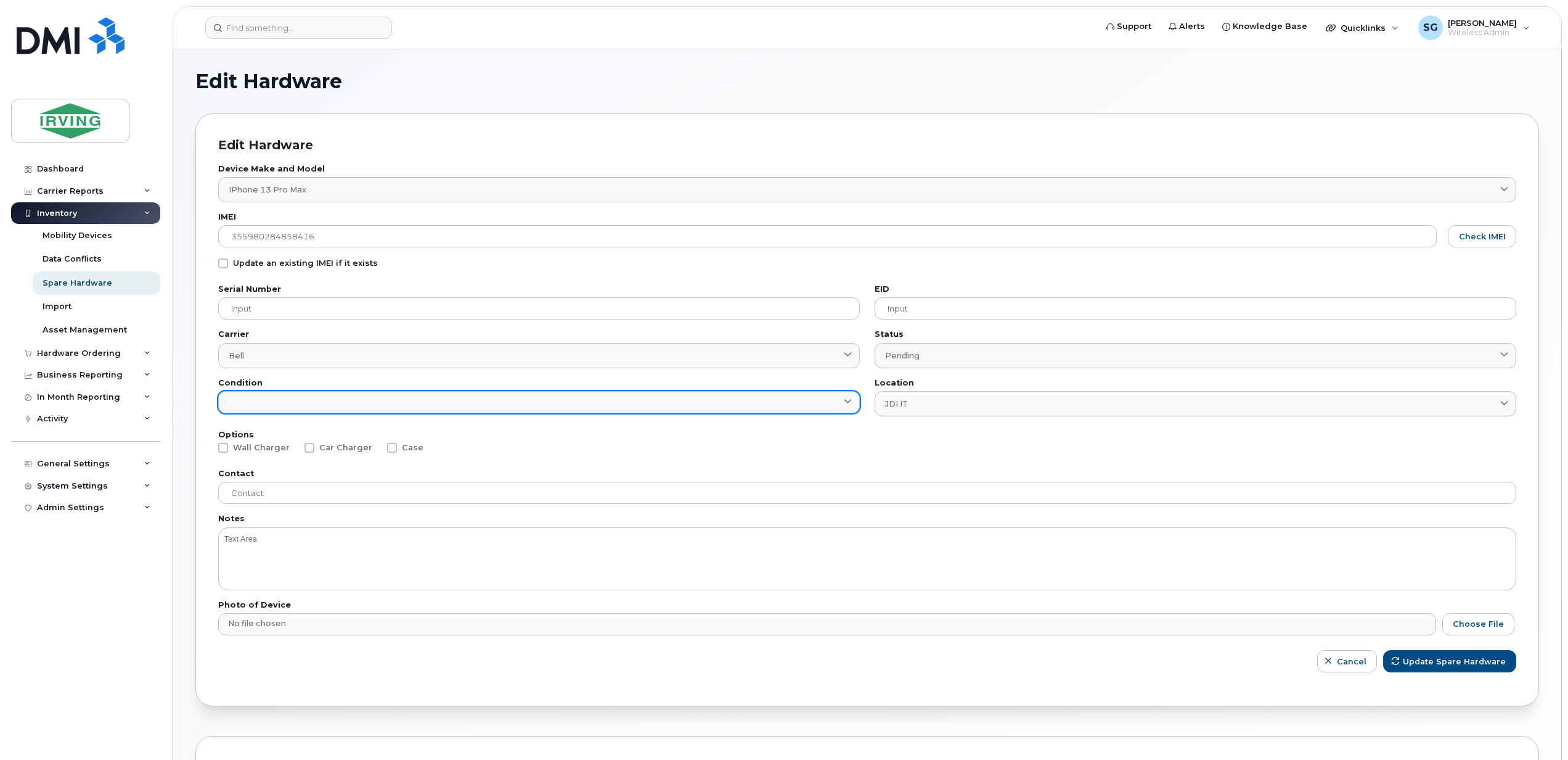
click at [252, 410] on link at bounding box center [539, 401] width 641 height 22
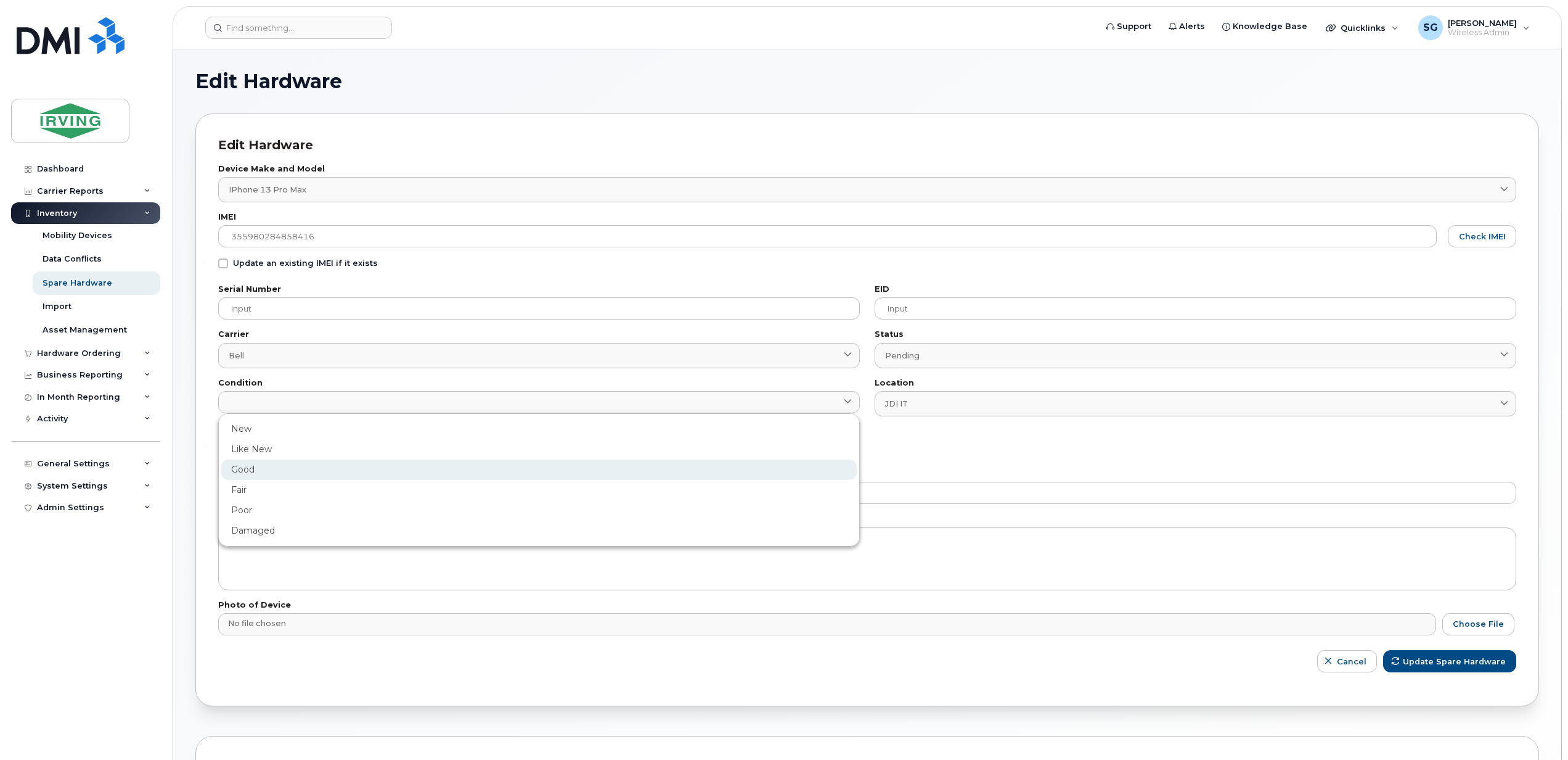
click at [245, 465] on div "Good" at bounding box center [539, 469] width 635 height 20
type input "Good"
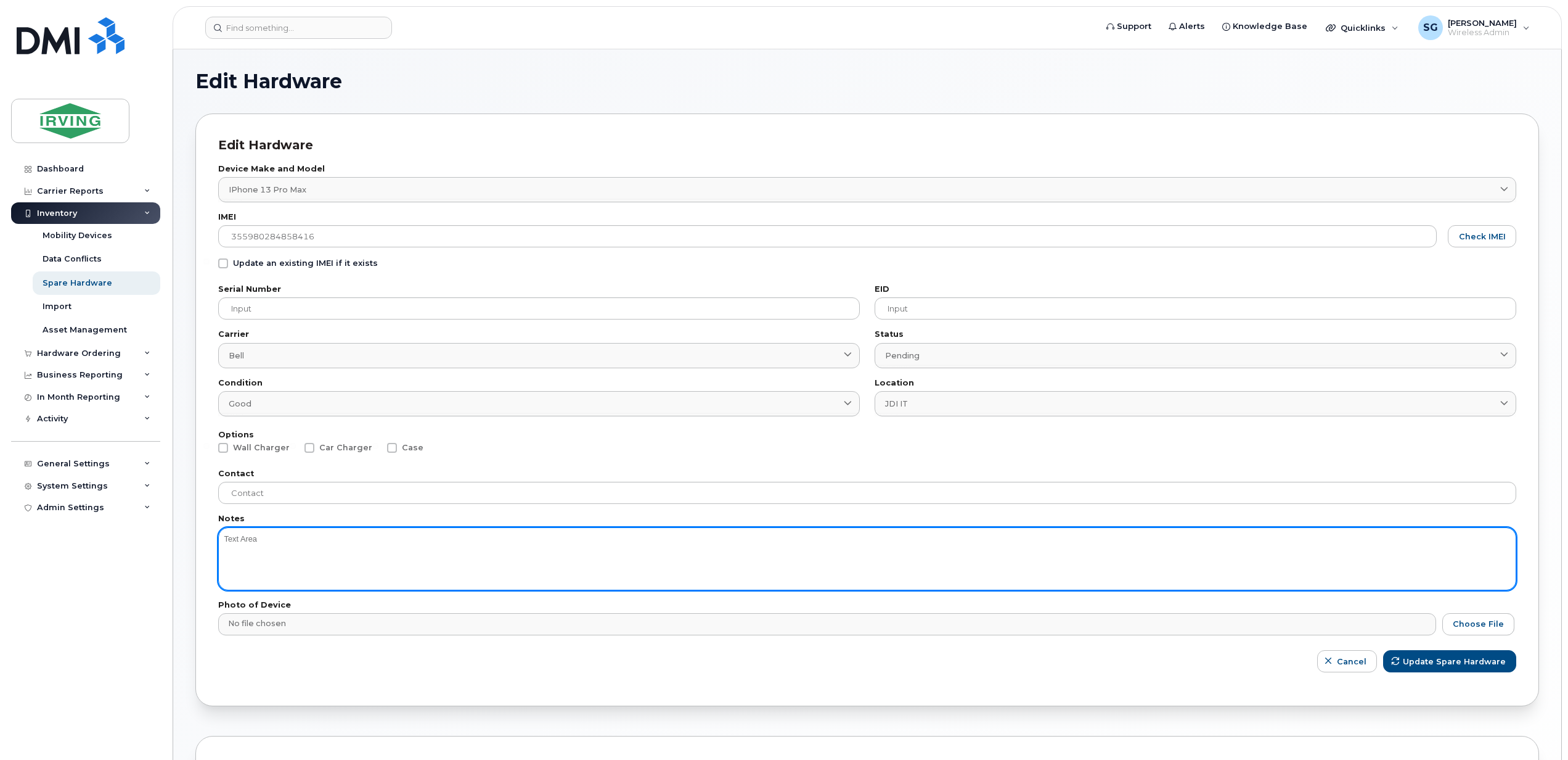
click at [275, 546] on textarea at bounding box center [867, 559] width 1298 height 63
click at [223, 547] on textarea "9/36/25: [PERSON_NAME], can suspend while she recalls conversation with [PERSON…" at bounding box center [867, 559] width 1298 height 63
paste textarea "5066514654"
type textarea "This is former [PERSON_NAME]. [PERSON_NAME]'s phone ([PHONE_NUMBER]) 9/36/25: […"
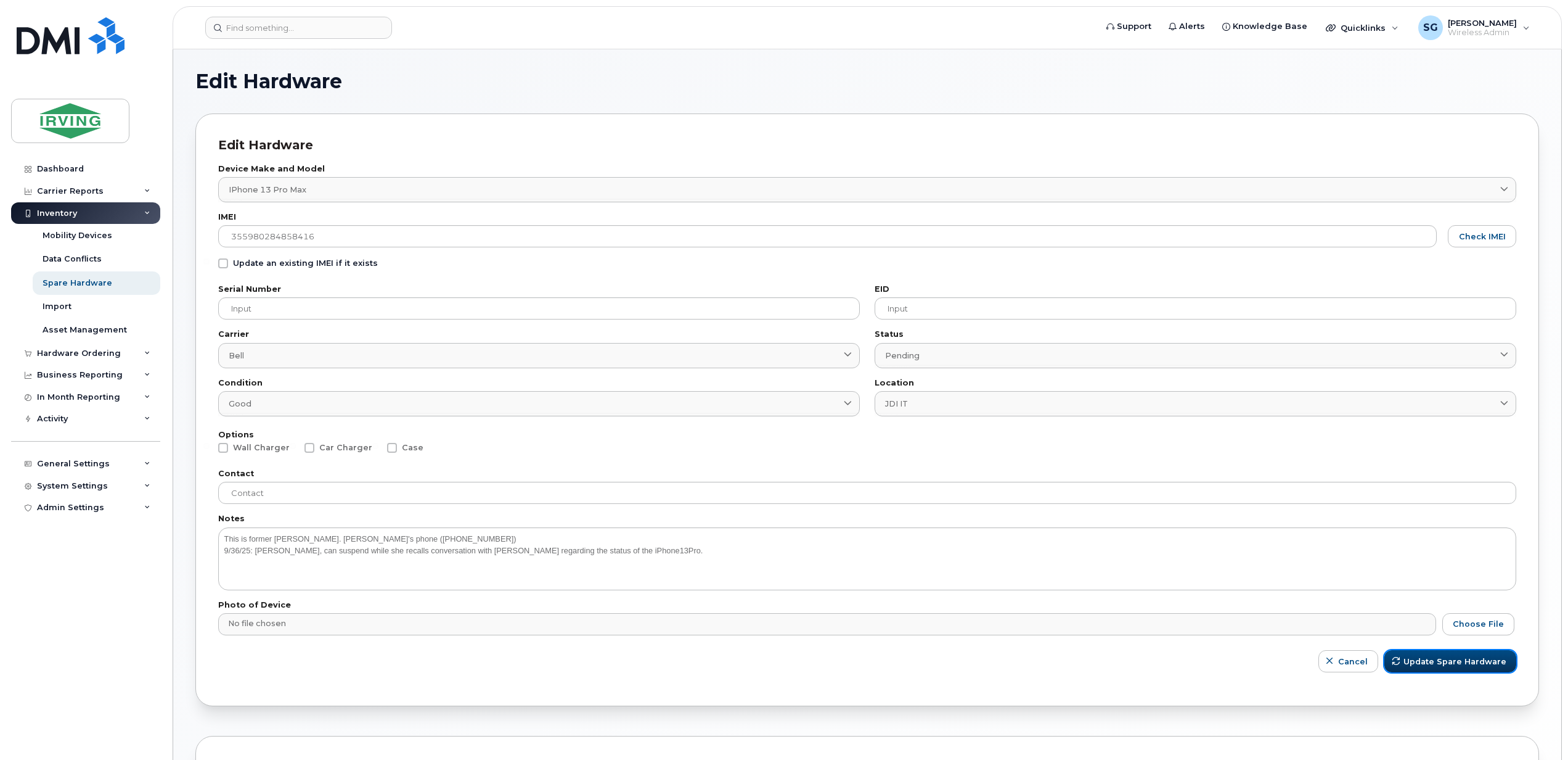
click at [1409, 665] on span "Update Spare Hardware" at bounding box center [1454, 661] width 103 height 11
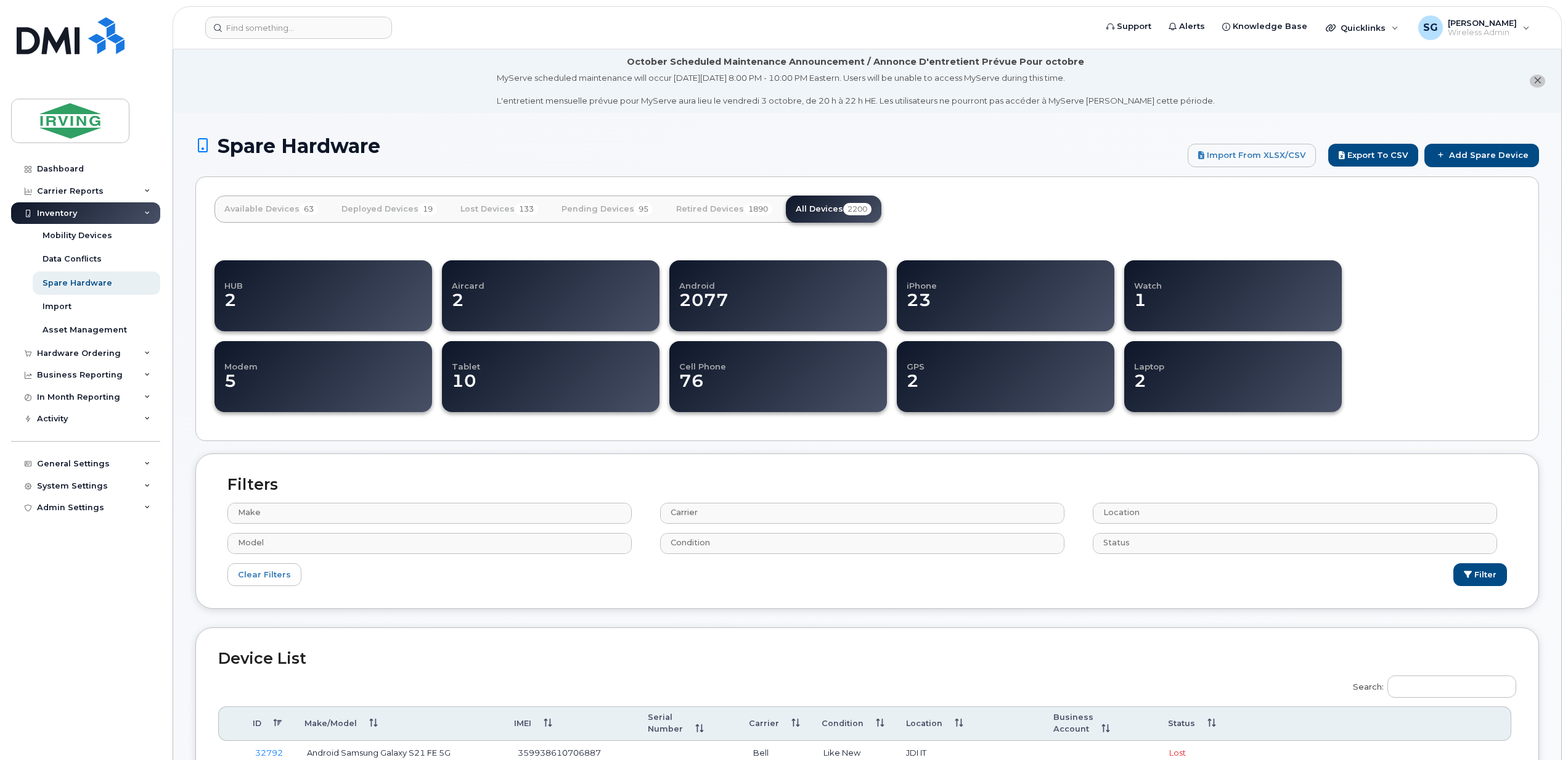
select select
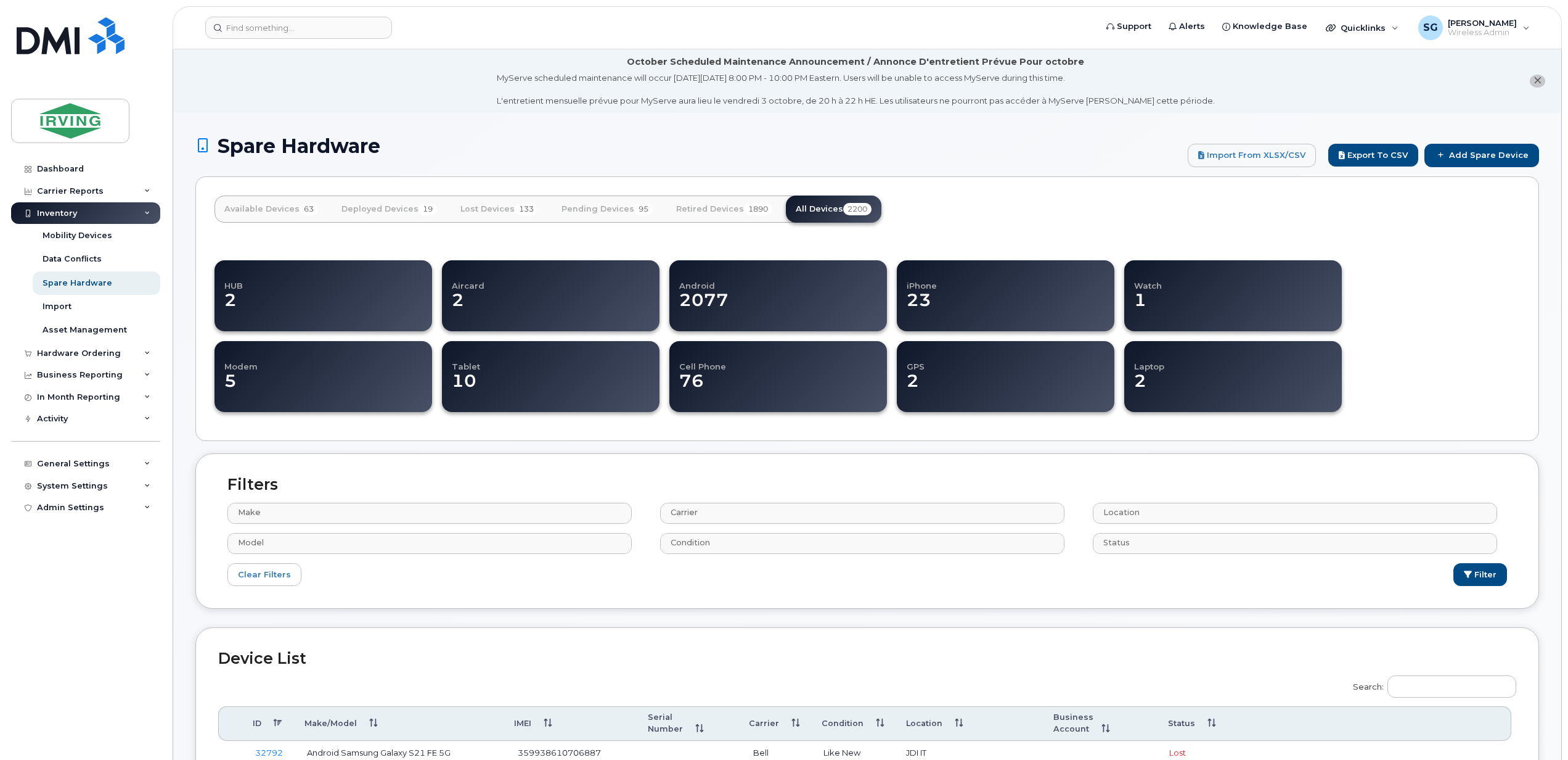
select select
click at [1408, 683] on input "Search:" at bounding box center [1451, 686] width 129 height 22
paste input "5066514654"
drag, startPoint x: 1471, startPoint y: 688, endPoint x: 1354, endPoint y: 690, distance: 117.0
click at [1354, 690] on div "Search: 5066514654 ID Make/Model IMEI Serial Number Carrier Condition Location …" at bounding box center [867, 737] width 1298 height 140
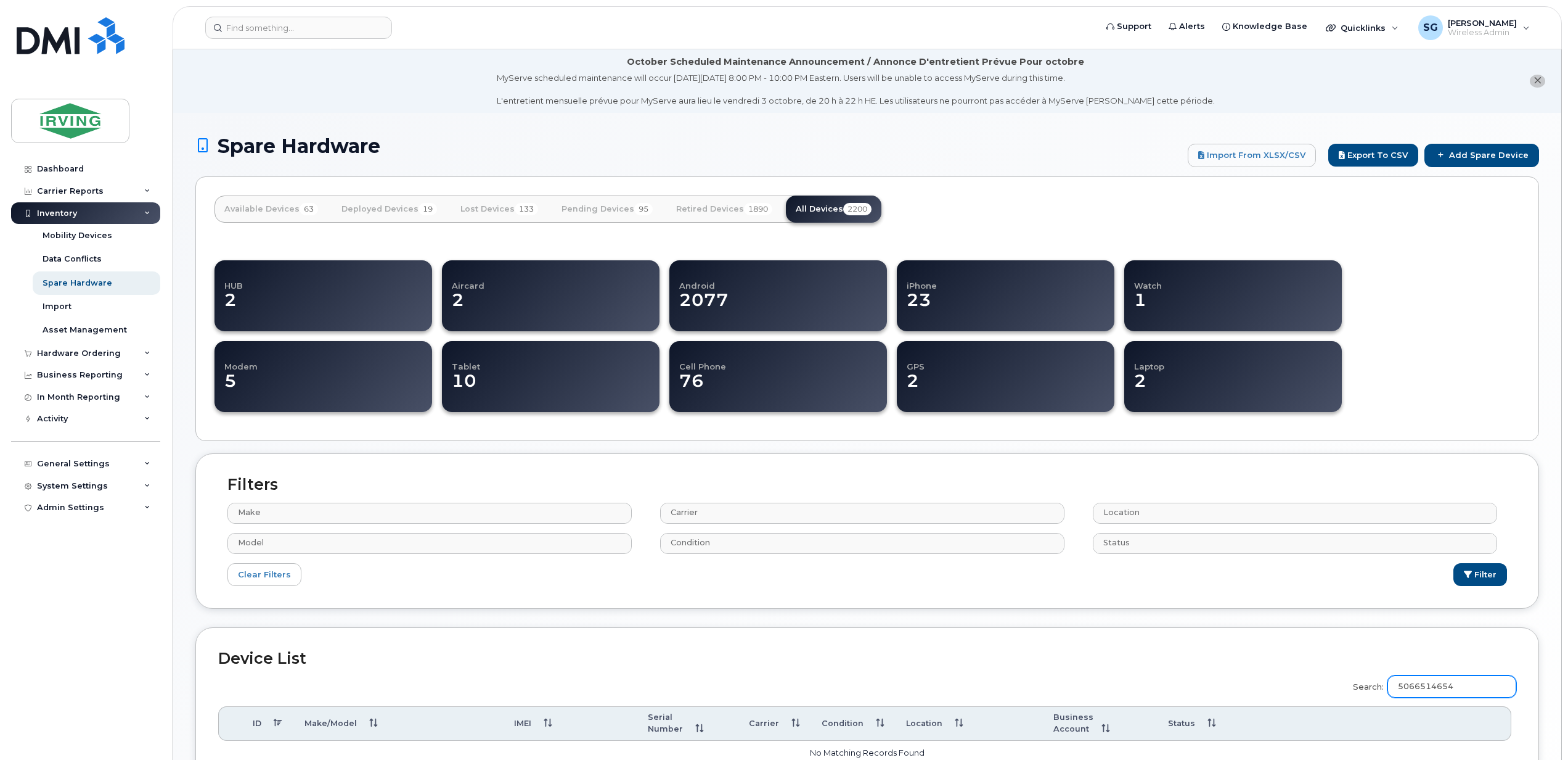
paste input "355980284858416"
type input "3"
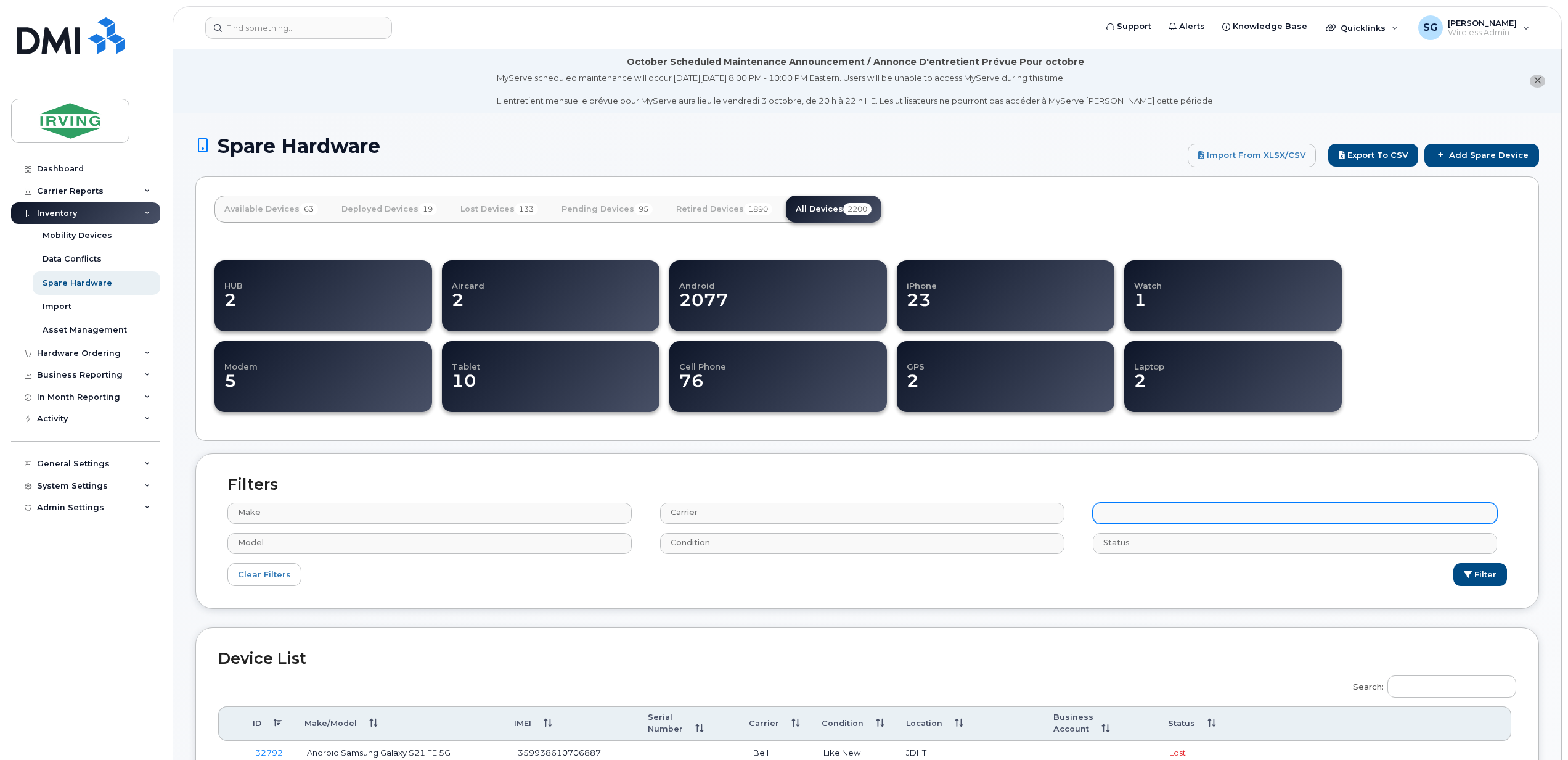
click at [1140, 514] on input "text" at bounding box center [1296, 512] width 393 height 17
select select "2422"
click at [1479, 573] on button "Filter" at bounding box center [1480, 575] width 54 height 23
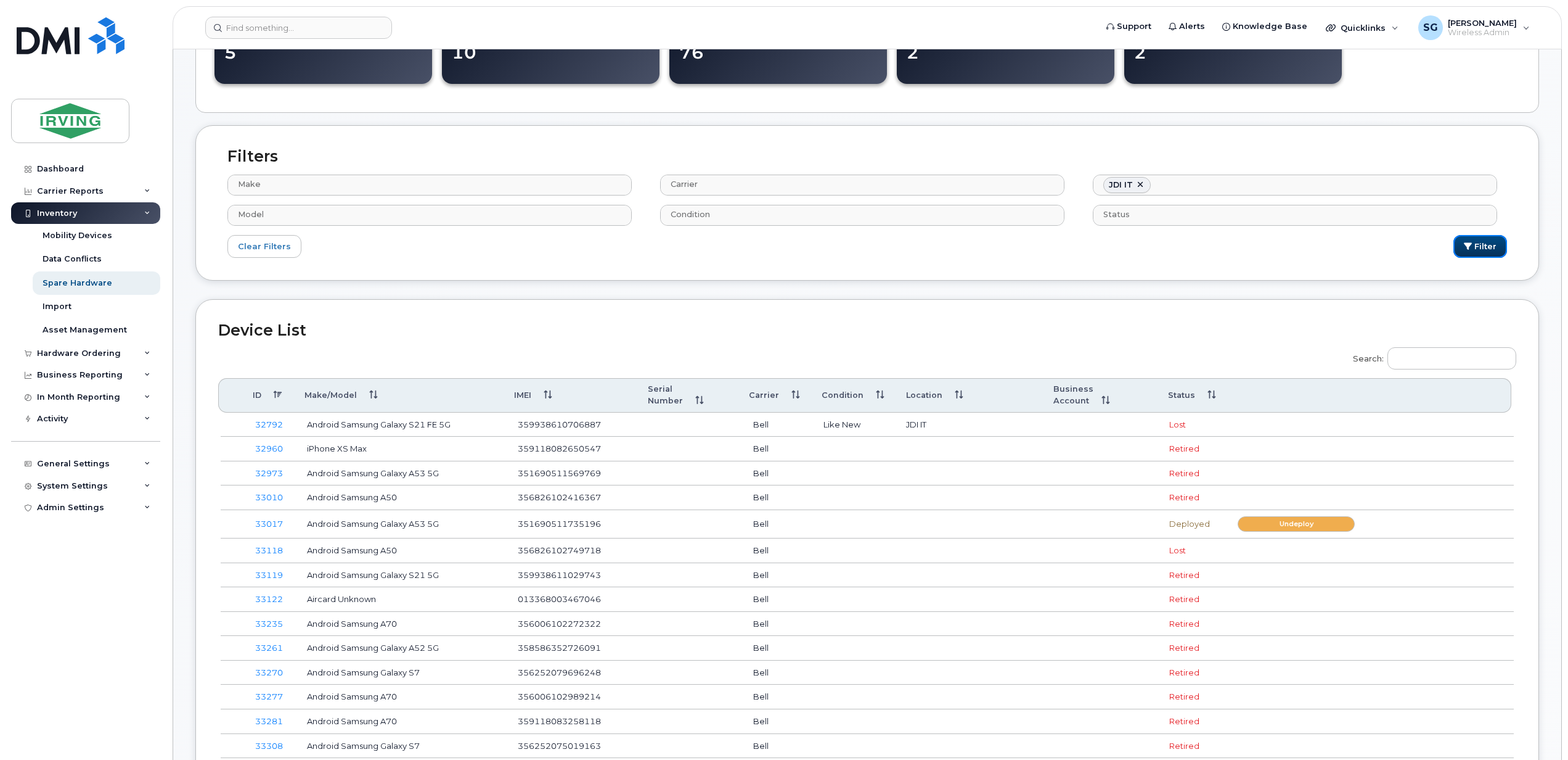
scroll to position [329, 0]
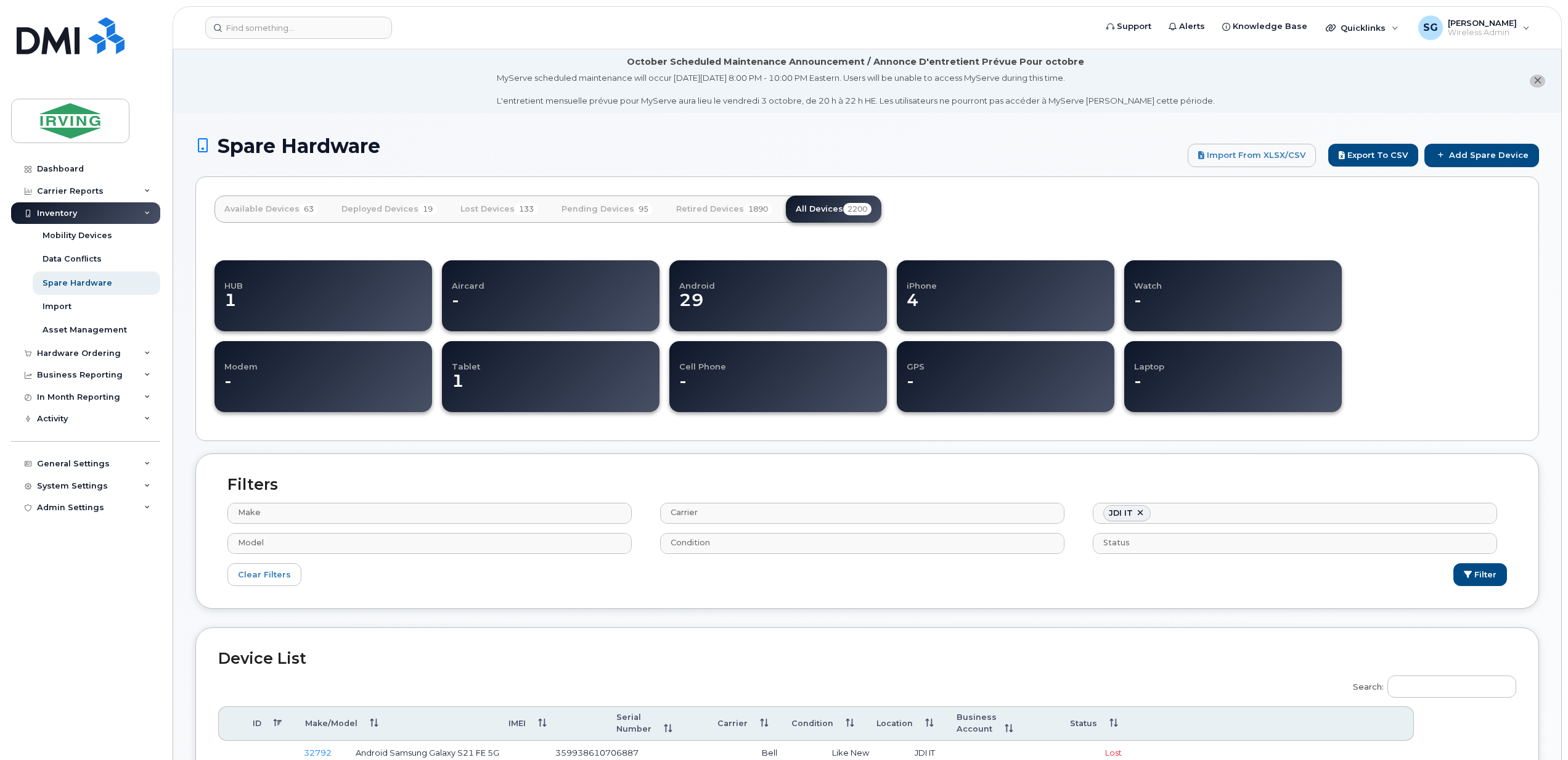
select select
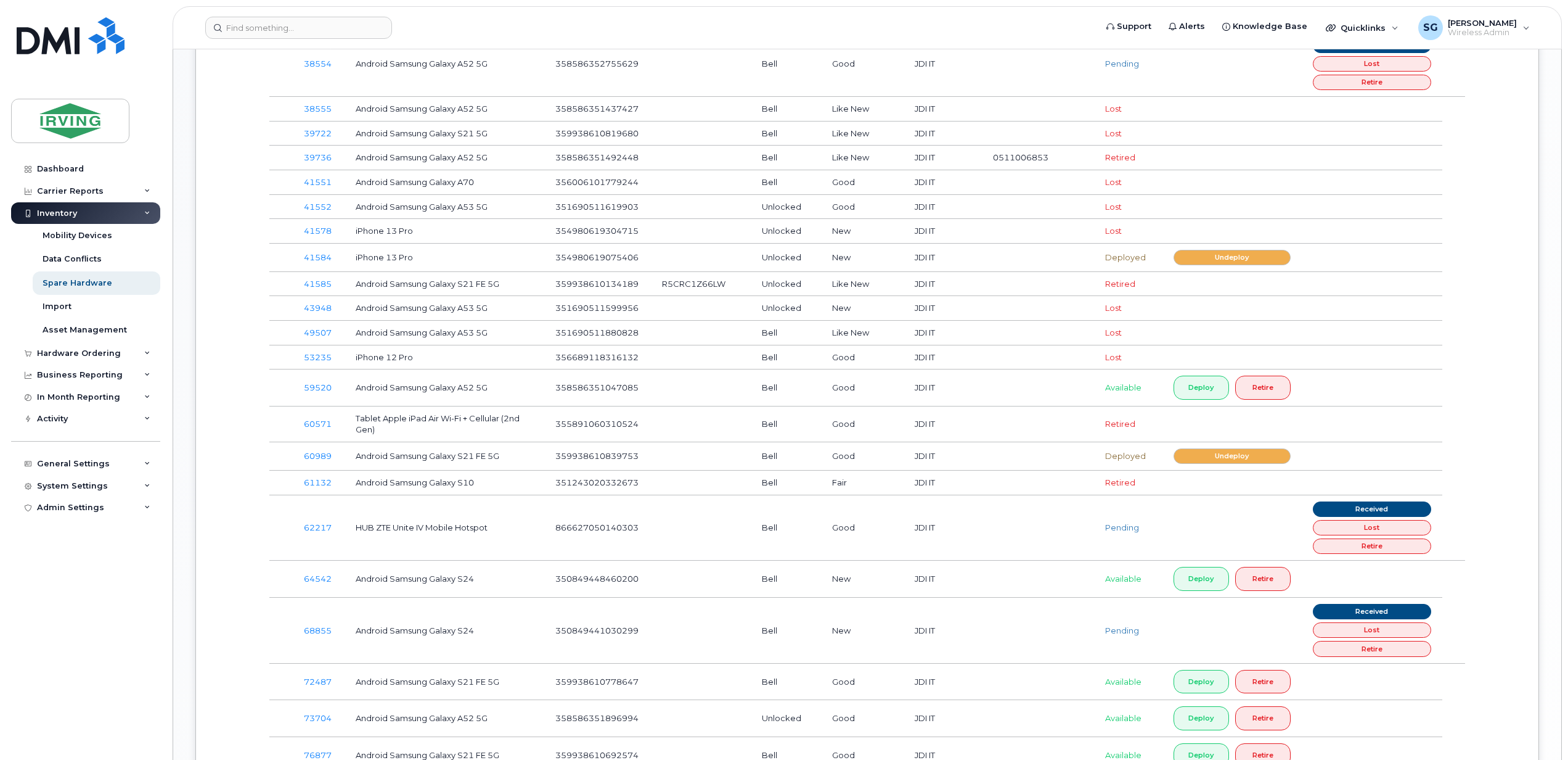
scroll to position [987, 0]
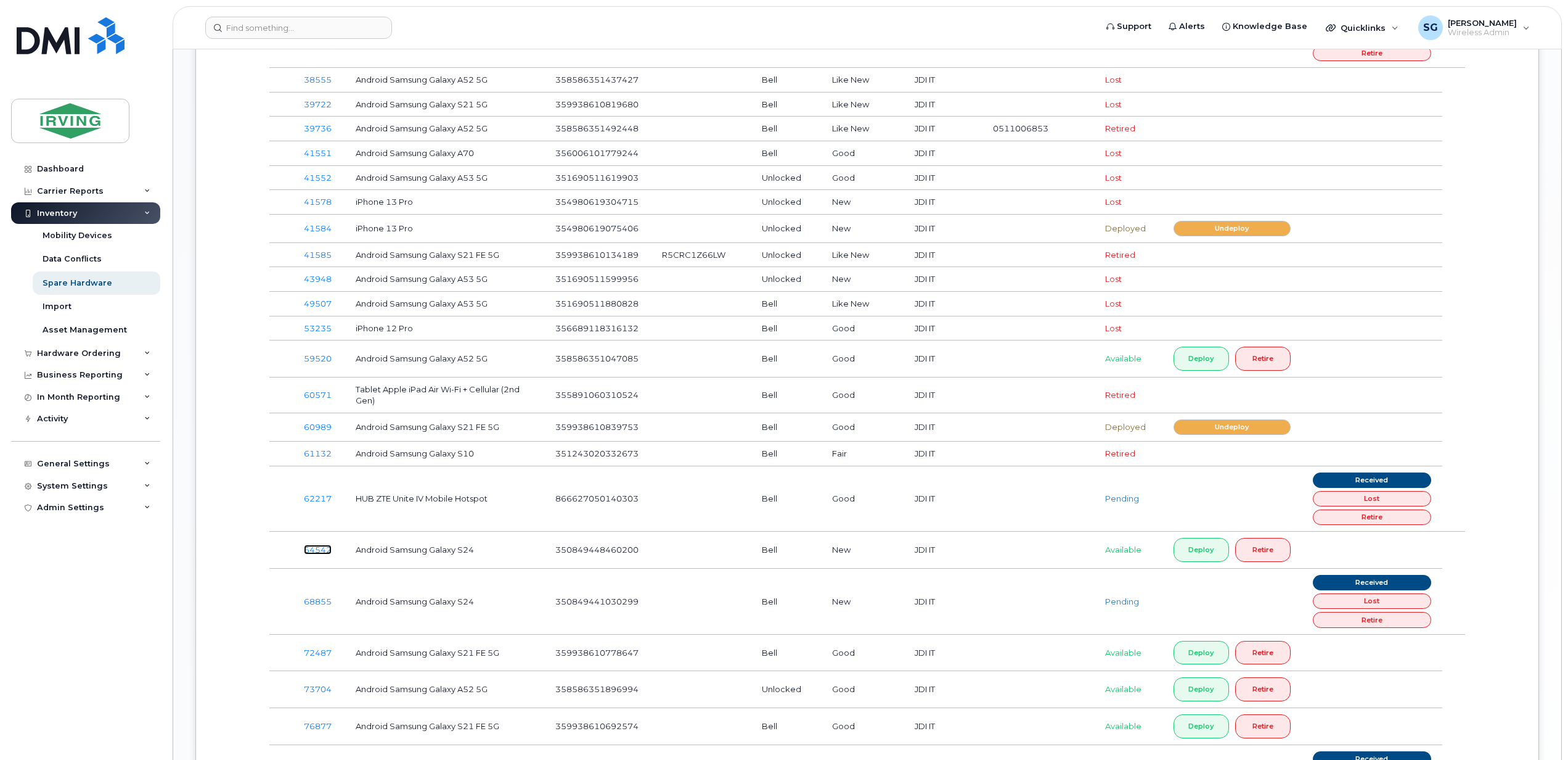
click at [319, 555] on link "64542" at bounding box center [317, 549] width 28 height 10
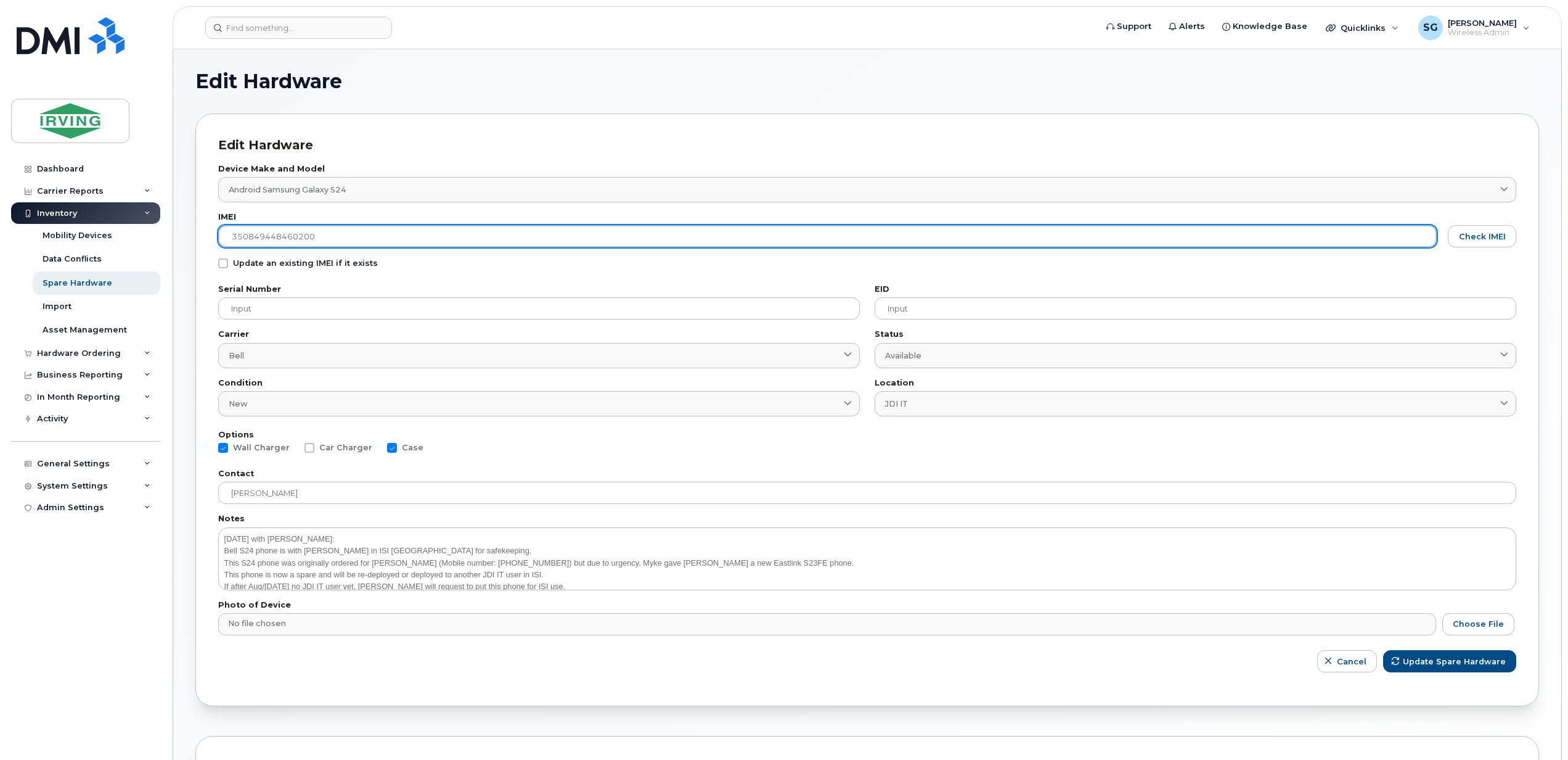
drag, startPoint x: 323, startPoint y: 242, endPoint x: 193, endPoint y: 233, distance: 130.3
click at [193, 233] on div "Edit Hardware Edit Hardware Device Make and Model Android Samsung Galaxy S24 30…" at bounding box center [867, 532] width 1388 height 967
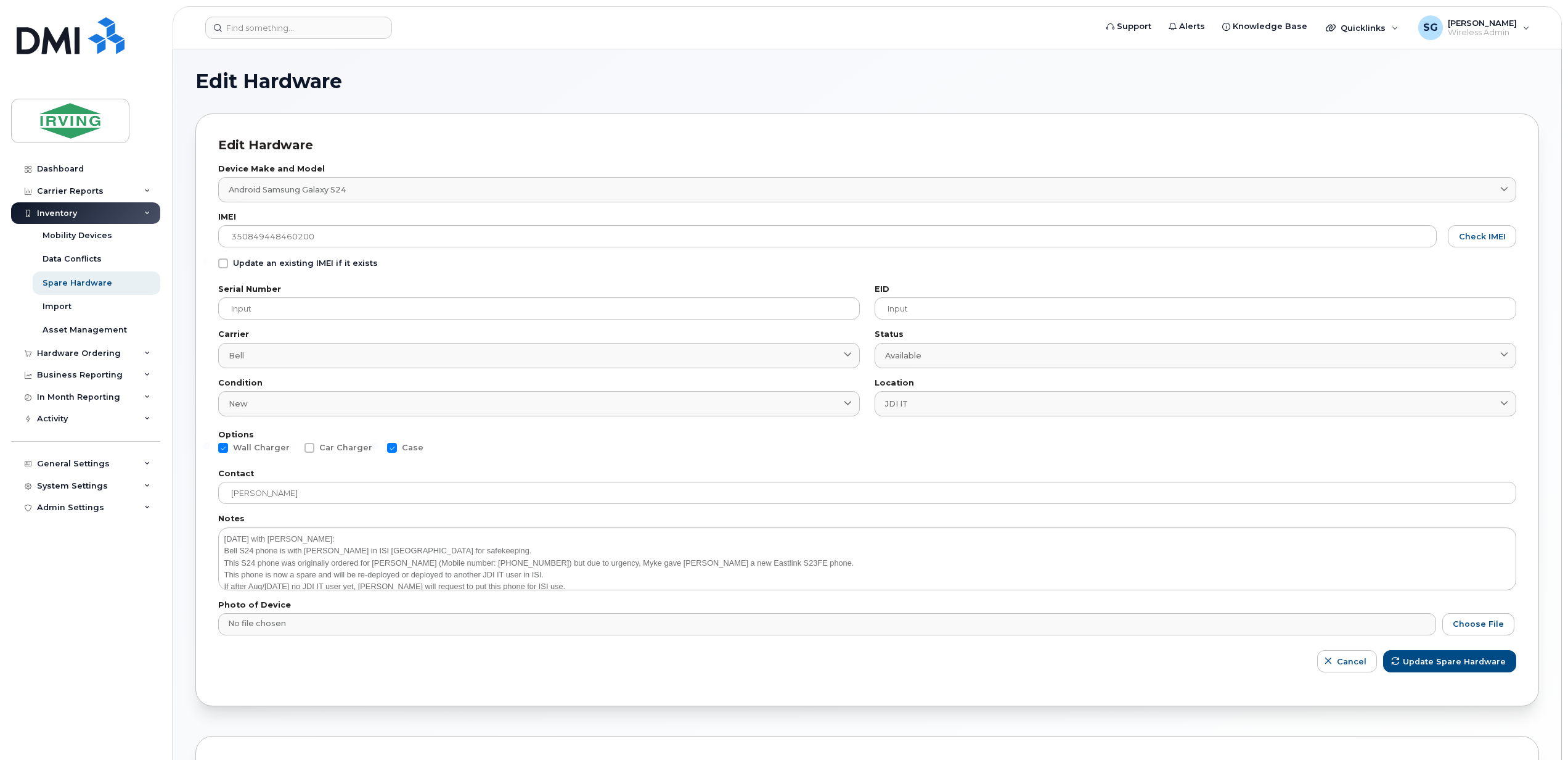
click at [1115, 715] on section "Edit Hardware Edit Hardware Device Make and Model Android Samsung Galaxy S24 30…" at bounding box center [867, 533] width 1343 height 923
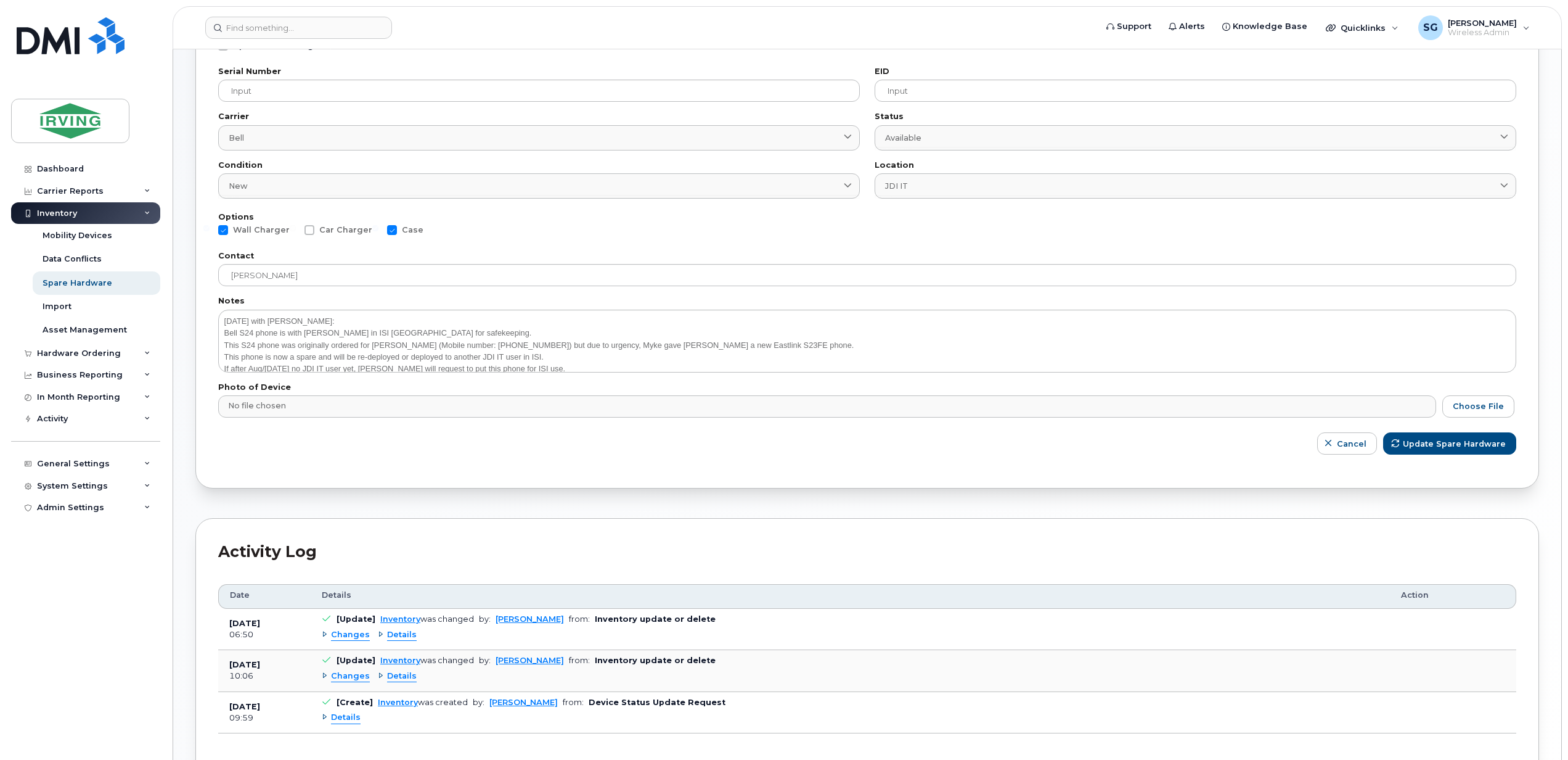
scroll to position [246, 0]
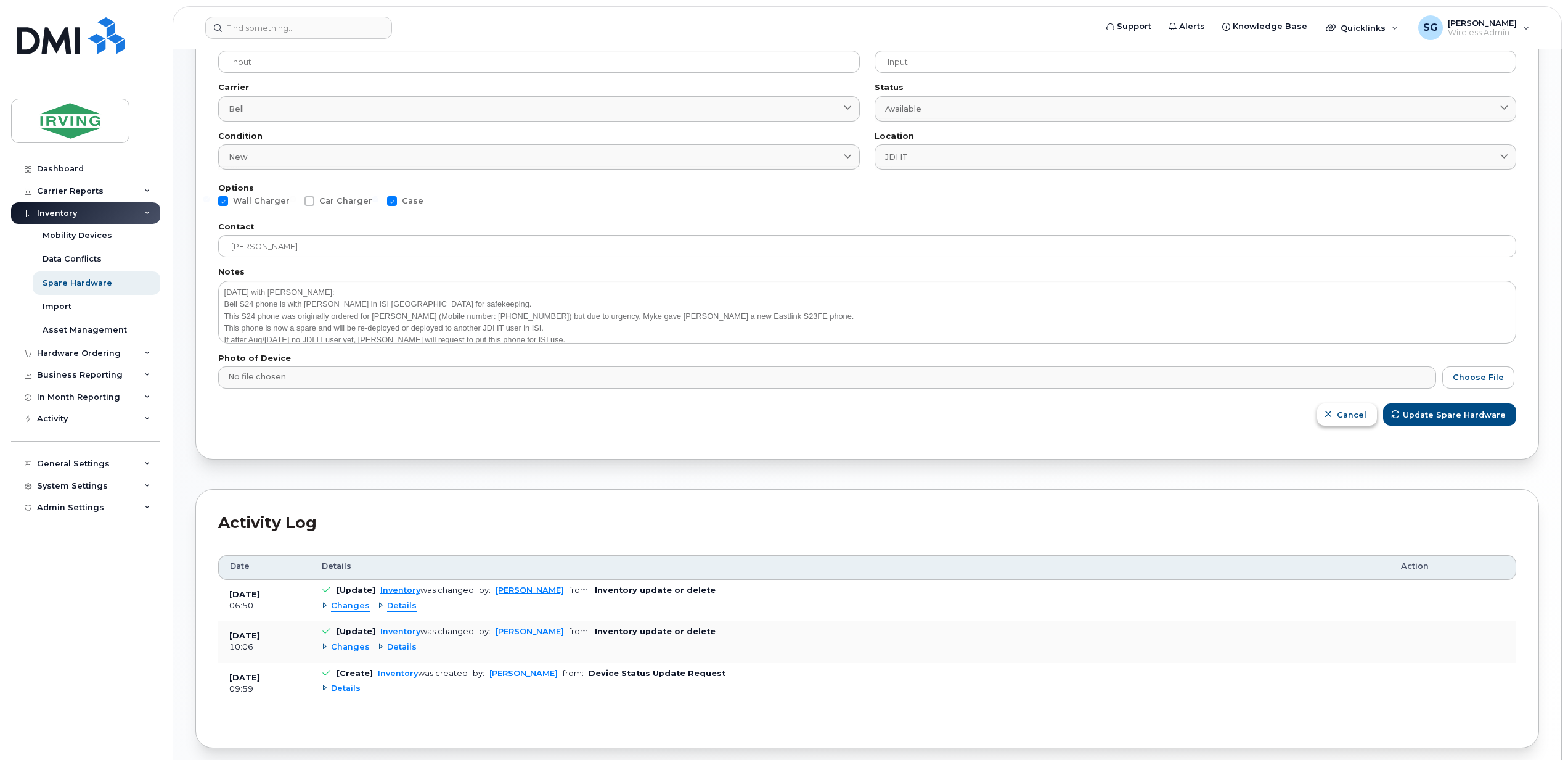
click at [1342, 413] on span "Cancel" at bounding box center [1351, 414] width 30 height 11
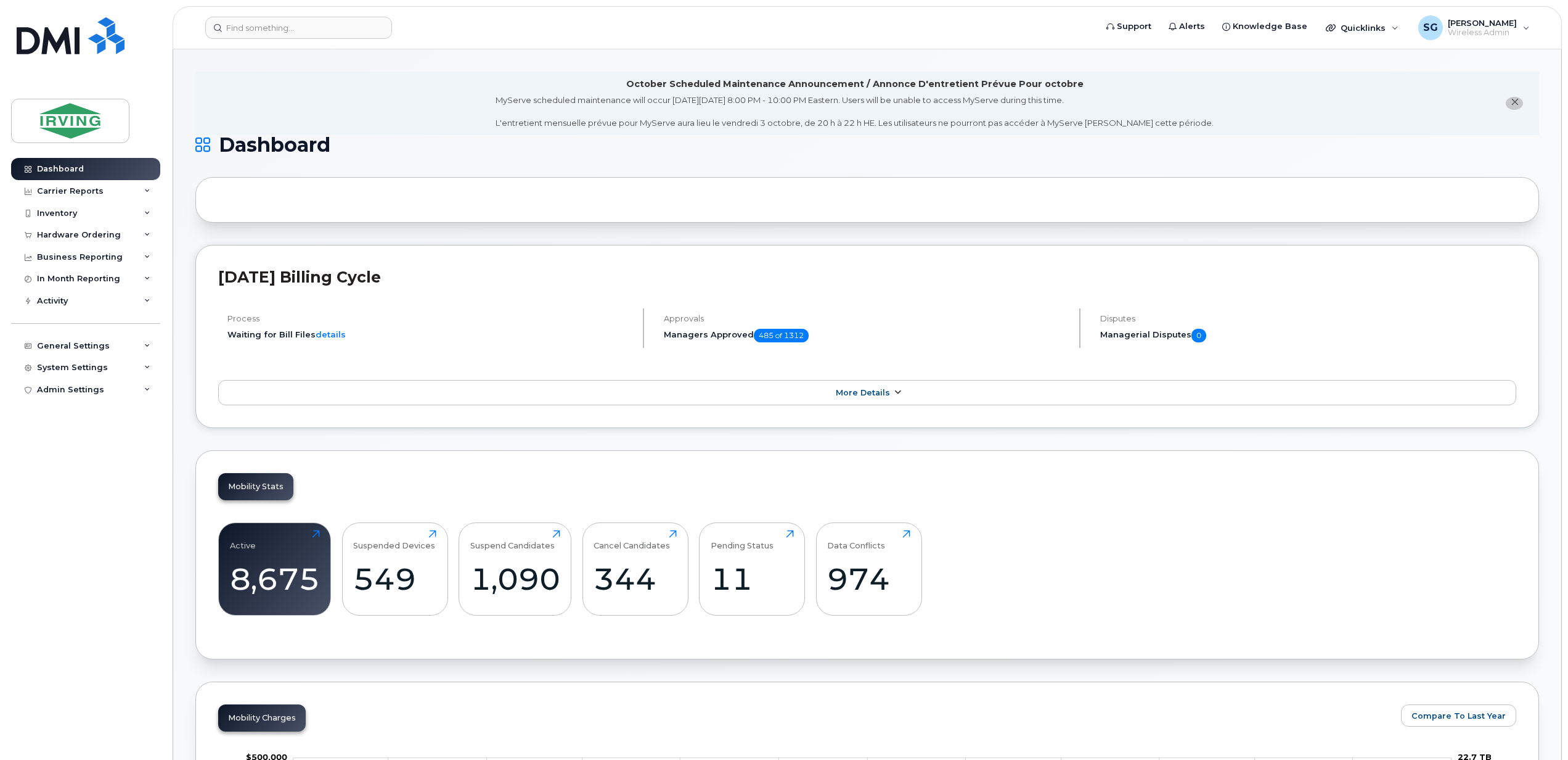
click at [895, 396] on icon at bounding box center [897, 393] width 10 height 8
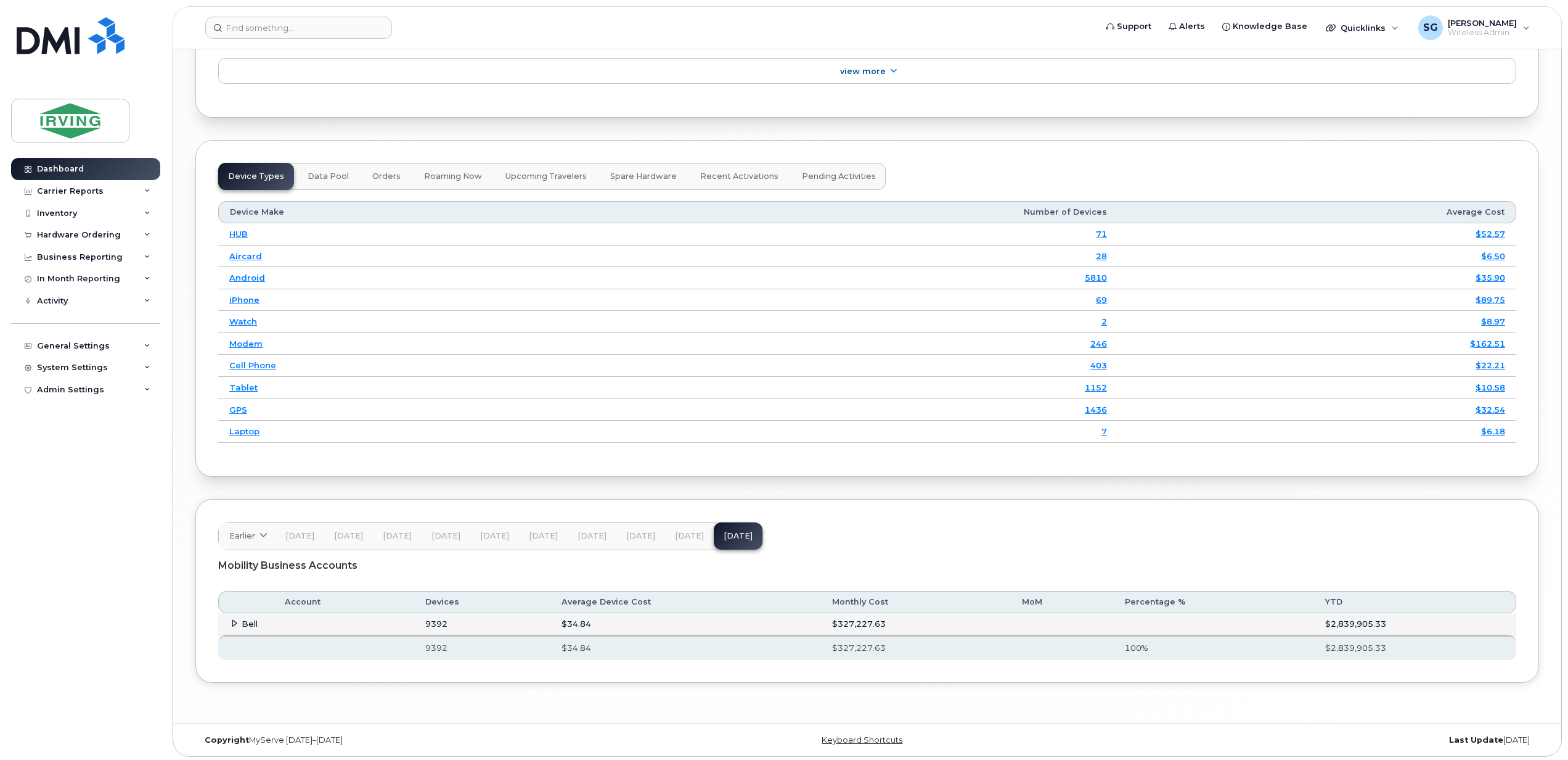
scroll to position [1749, 0]
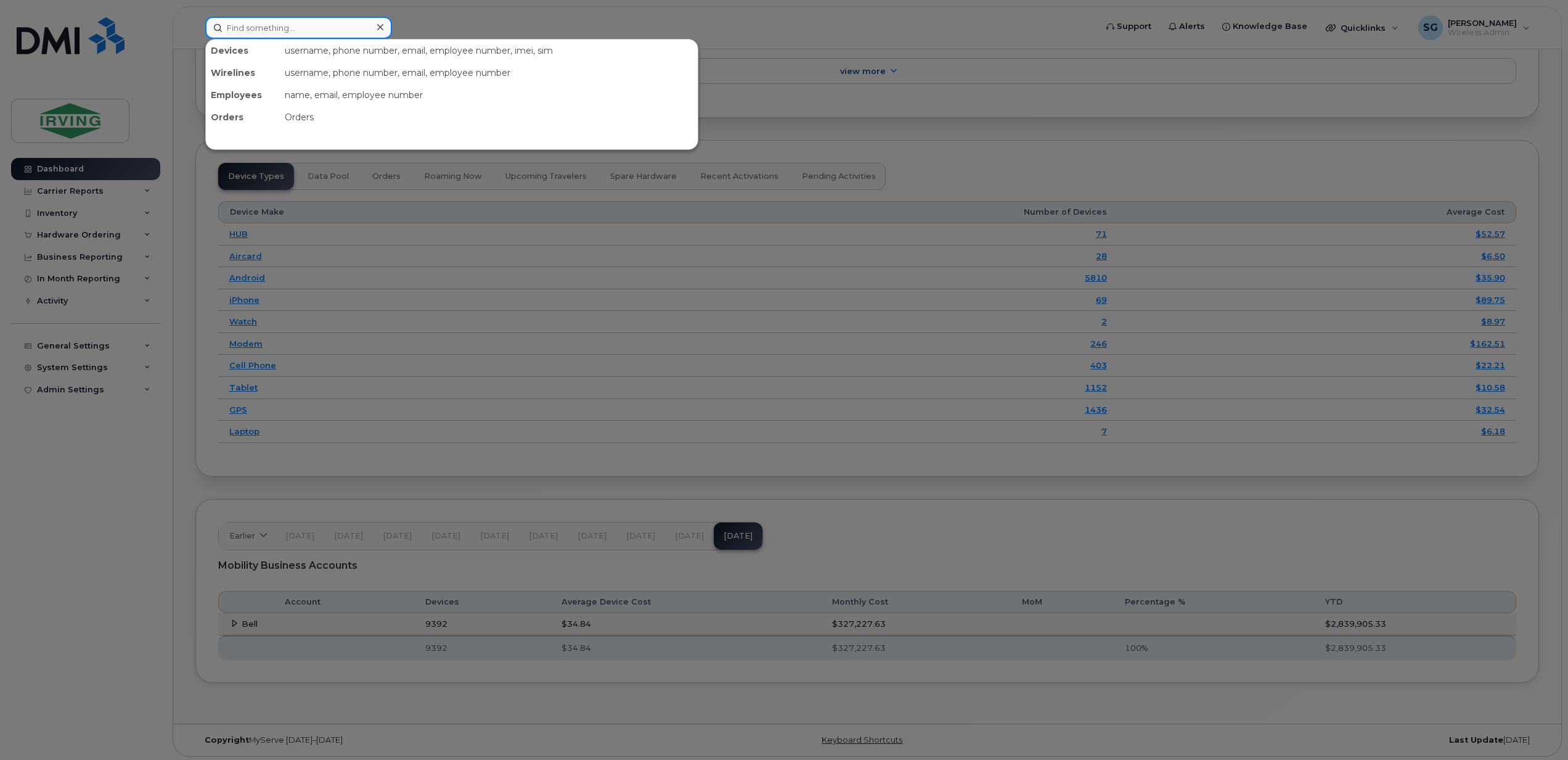
click at [307, 21] on input at bounding box center [299, 28] width 187 height 22
paste input "9022335676"
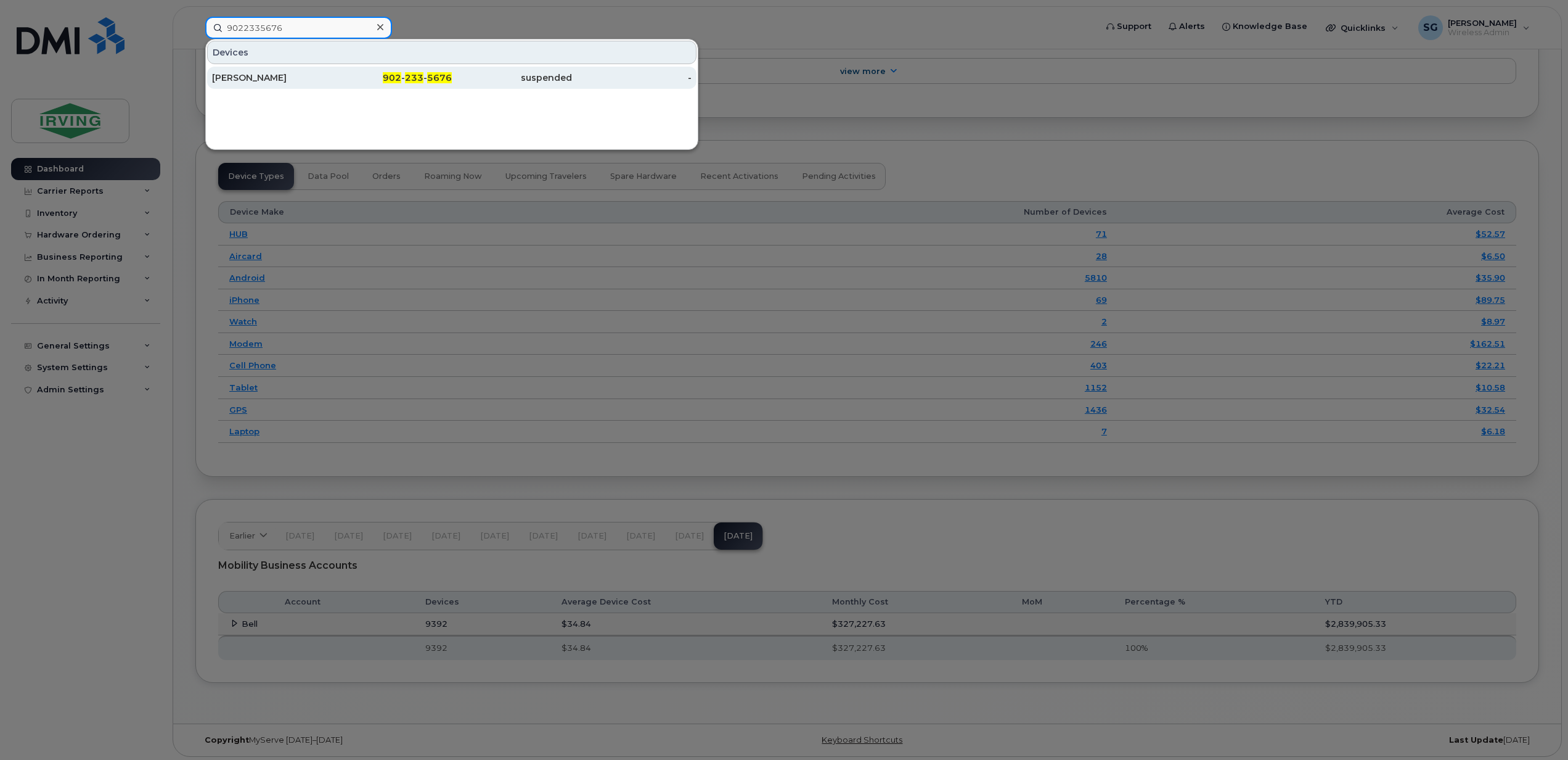
type input "9022335676"
click at [257, 75] on div "[PERSON_NAME]" at bounding box center [272, 78] width 120 height 12
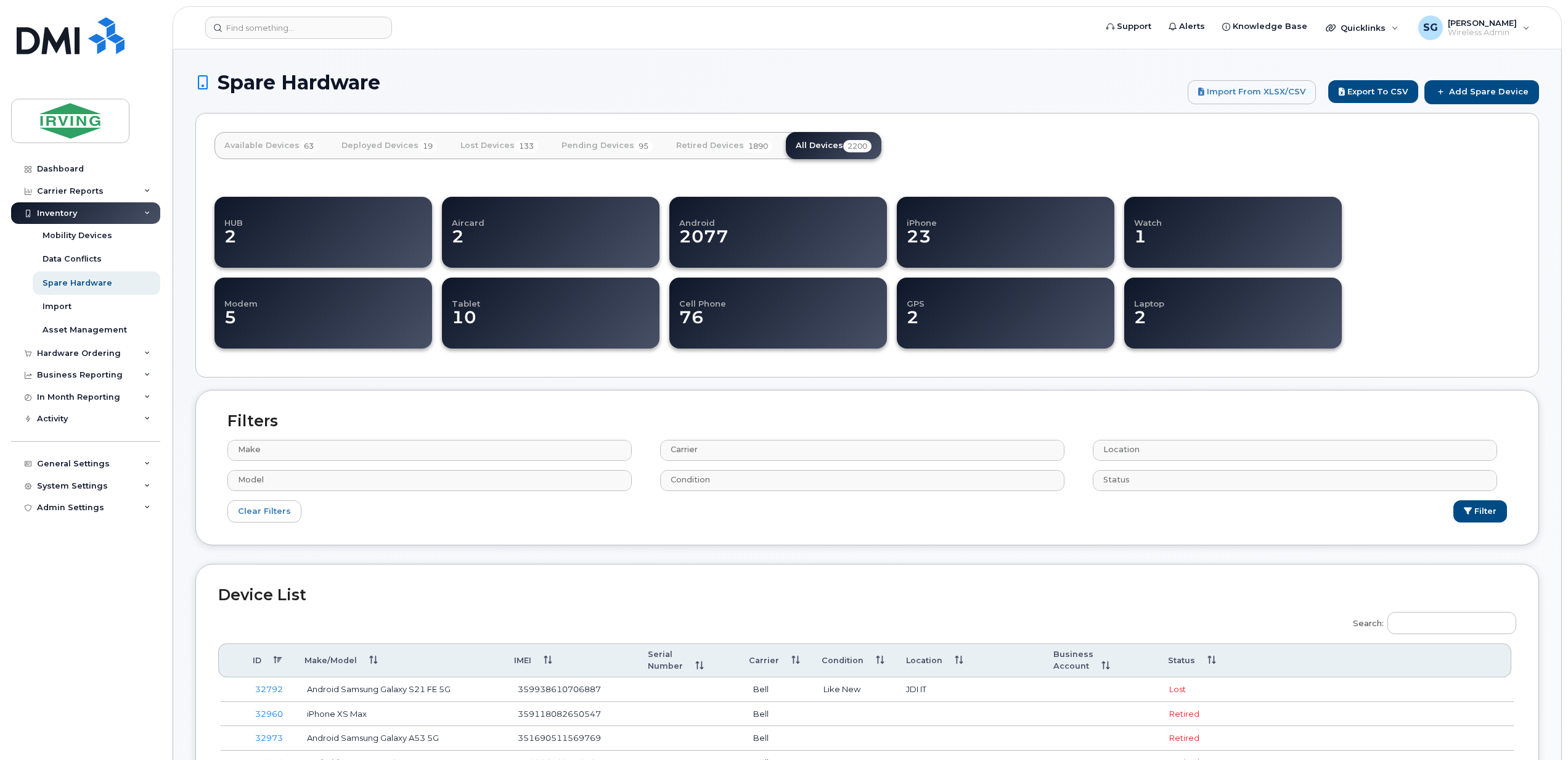
select select
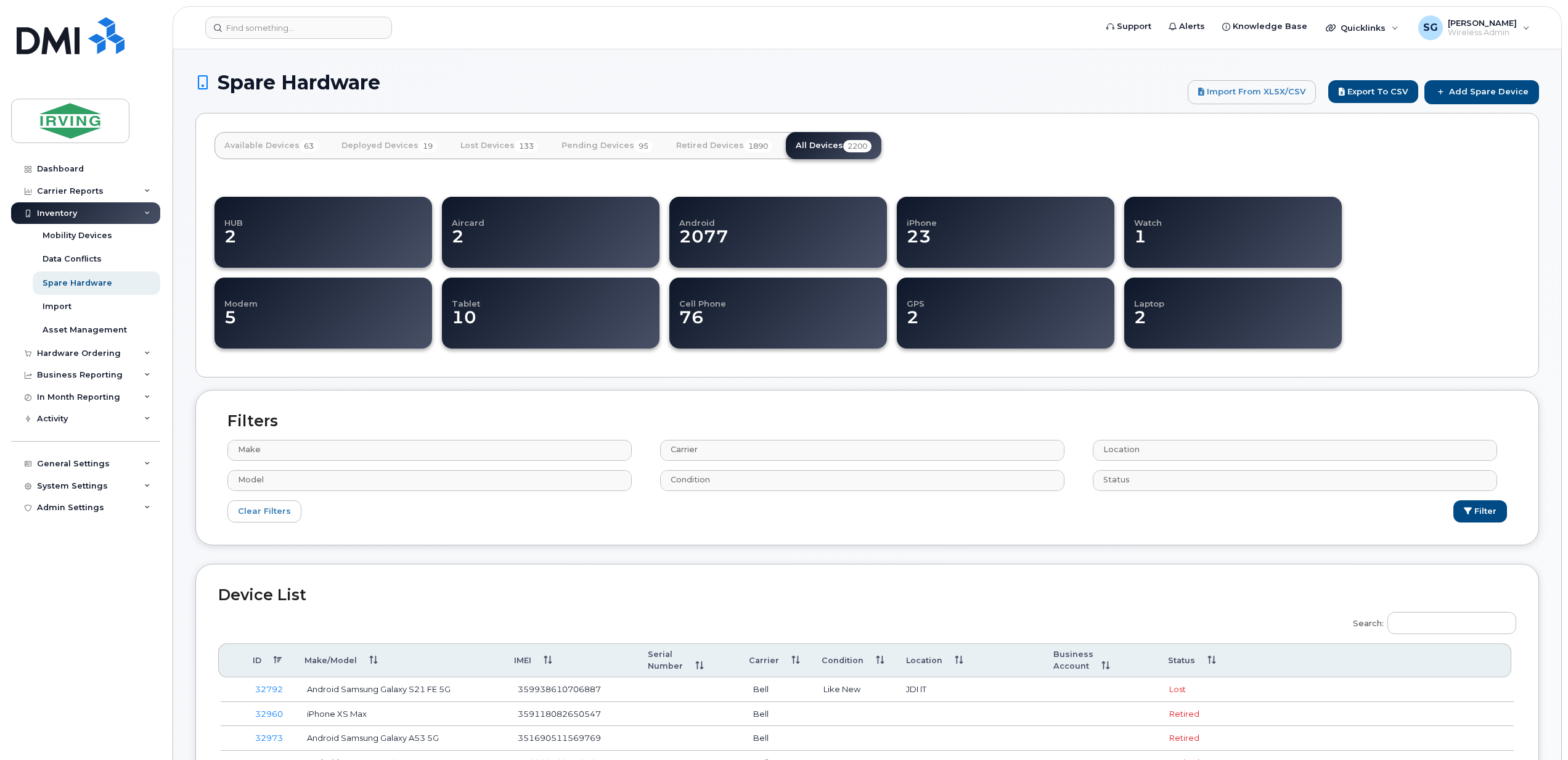
select select
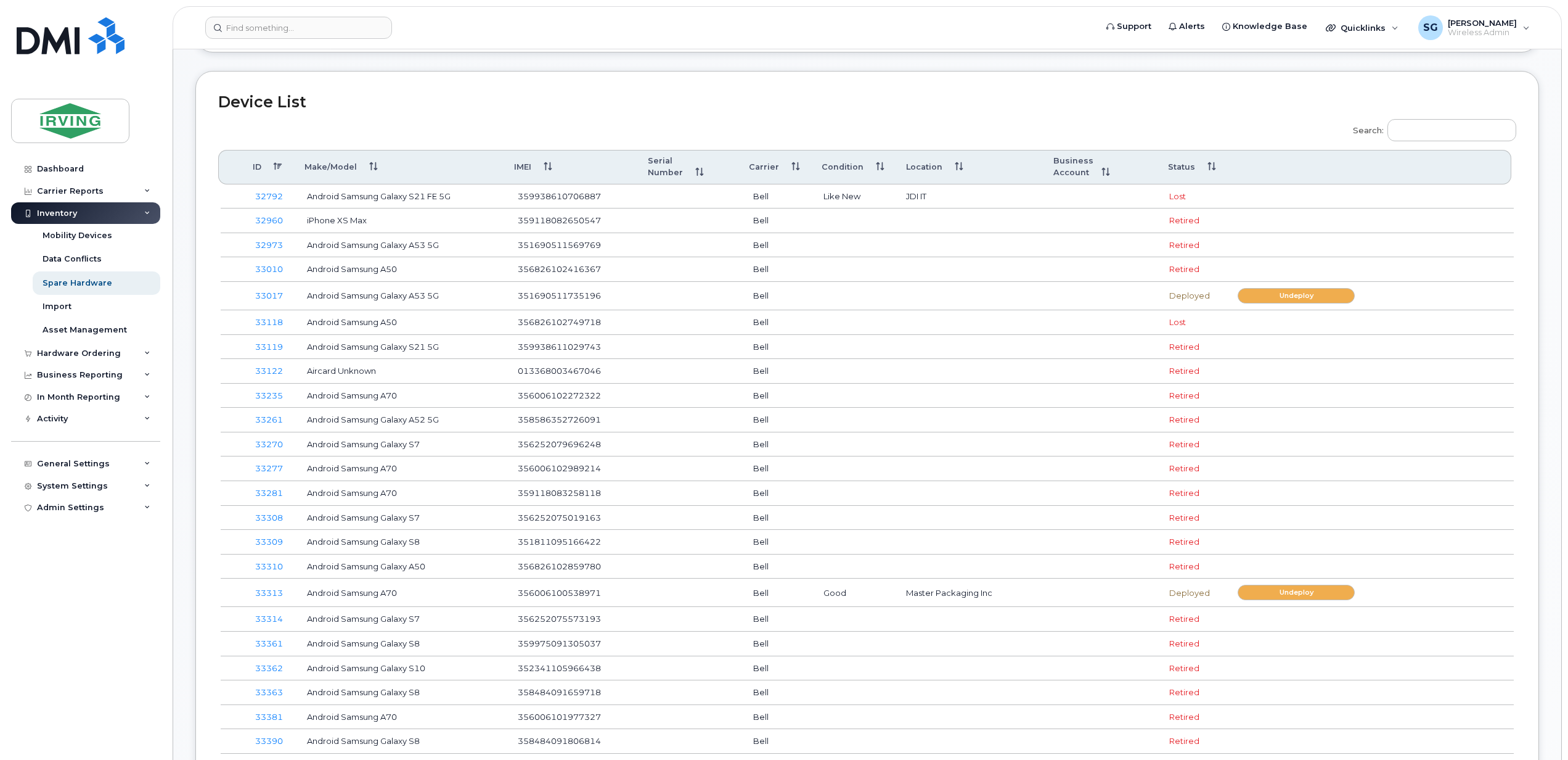
scroll to position [228, 0]
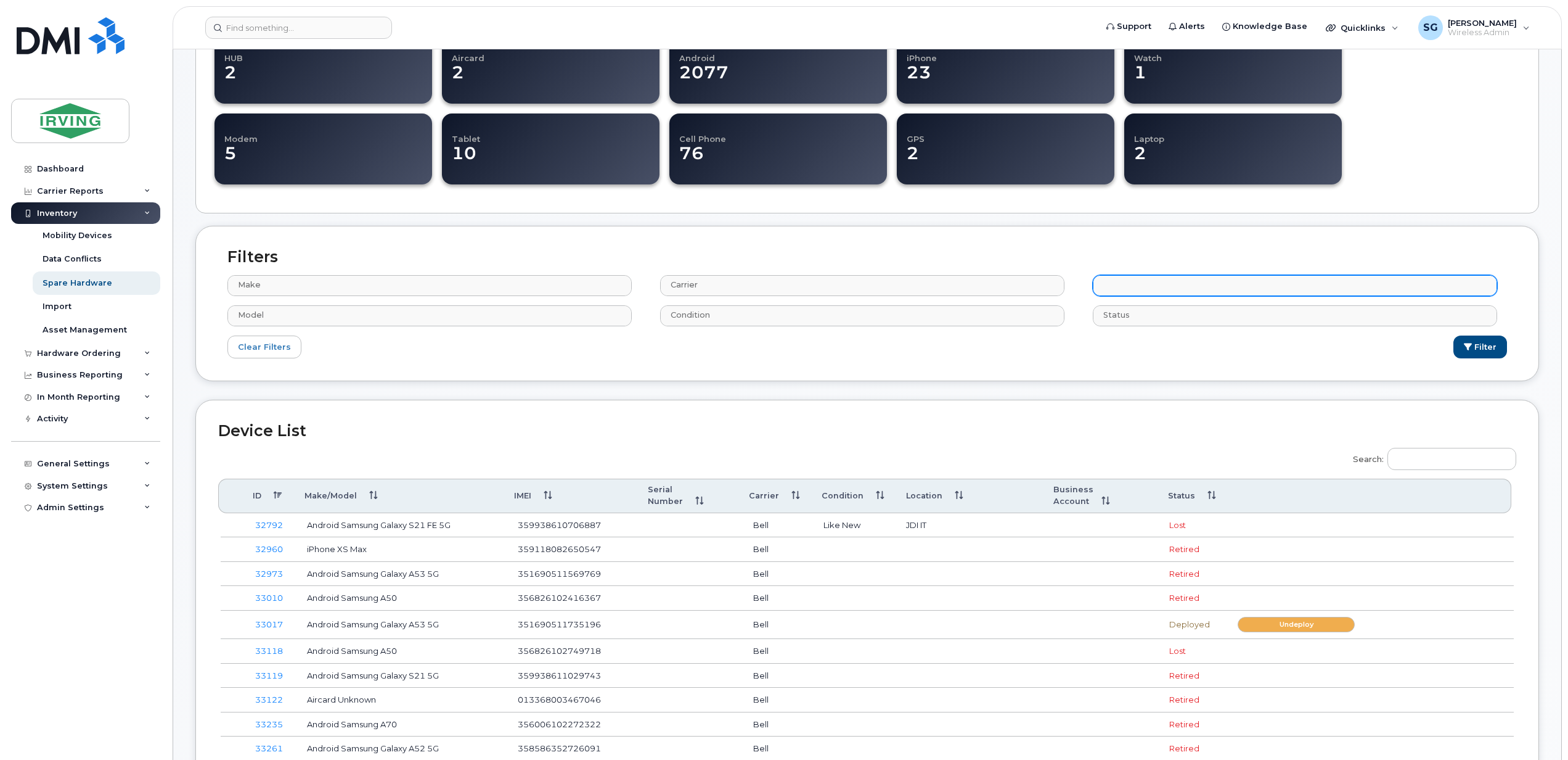
click at [1137, 291] on input "text" at bounding box center [1296, 285] width 393 height 17
select select "2422"
click at [1487, 345] on button "Filter" at bounding box center [1480, 347] width 54 height 23
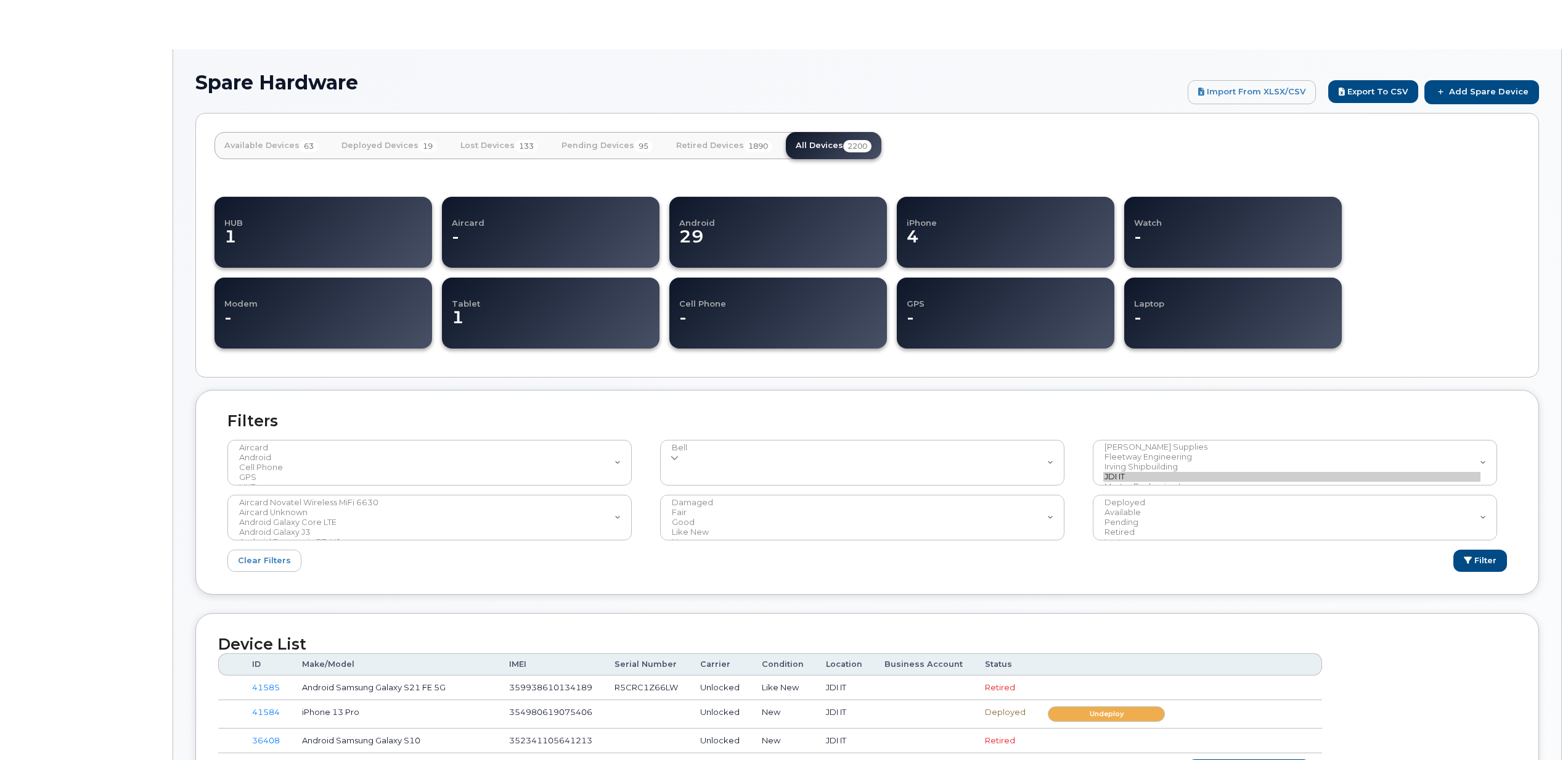
select select
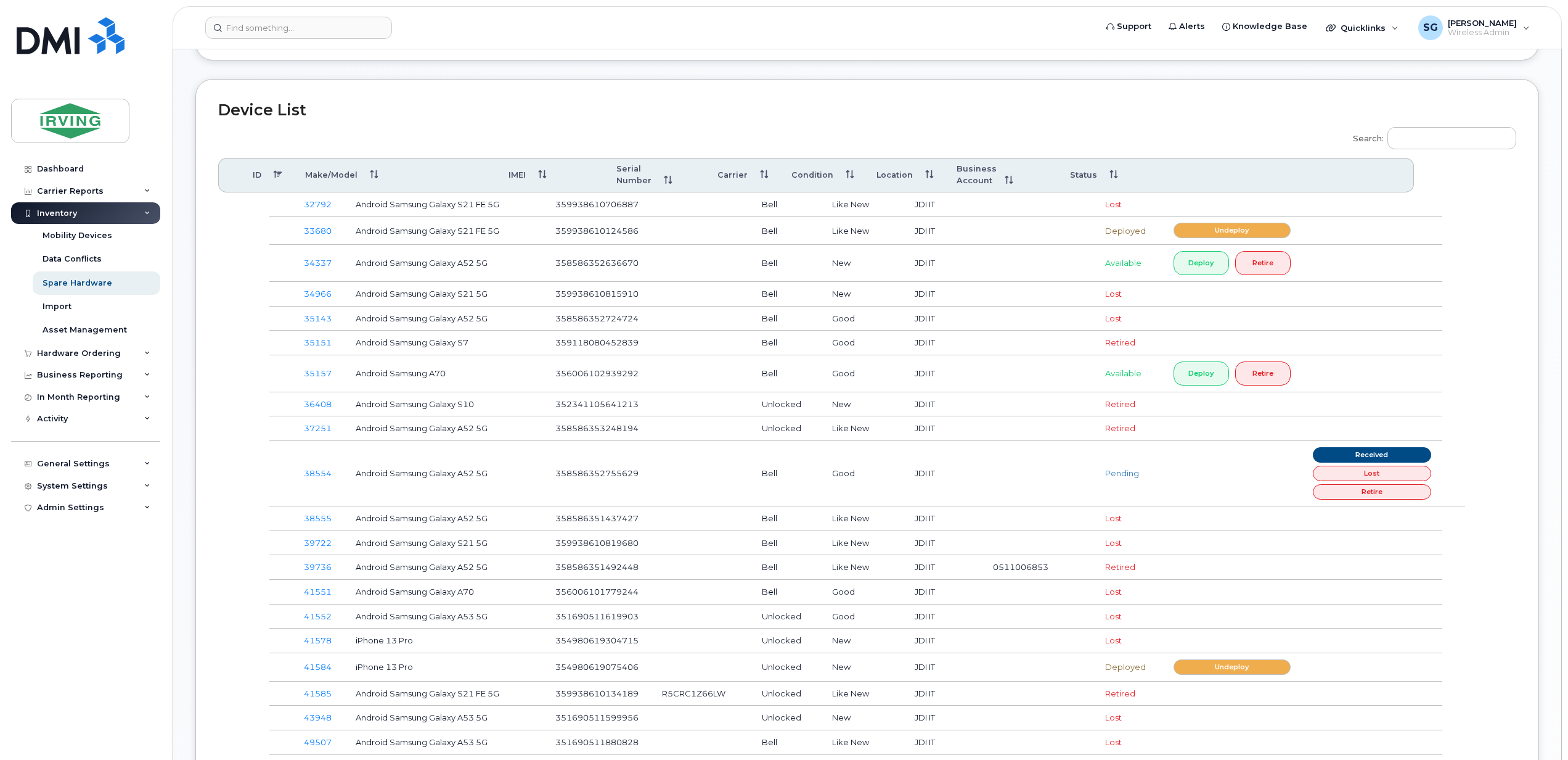
scroll to position [329, 0]
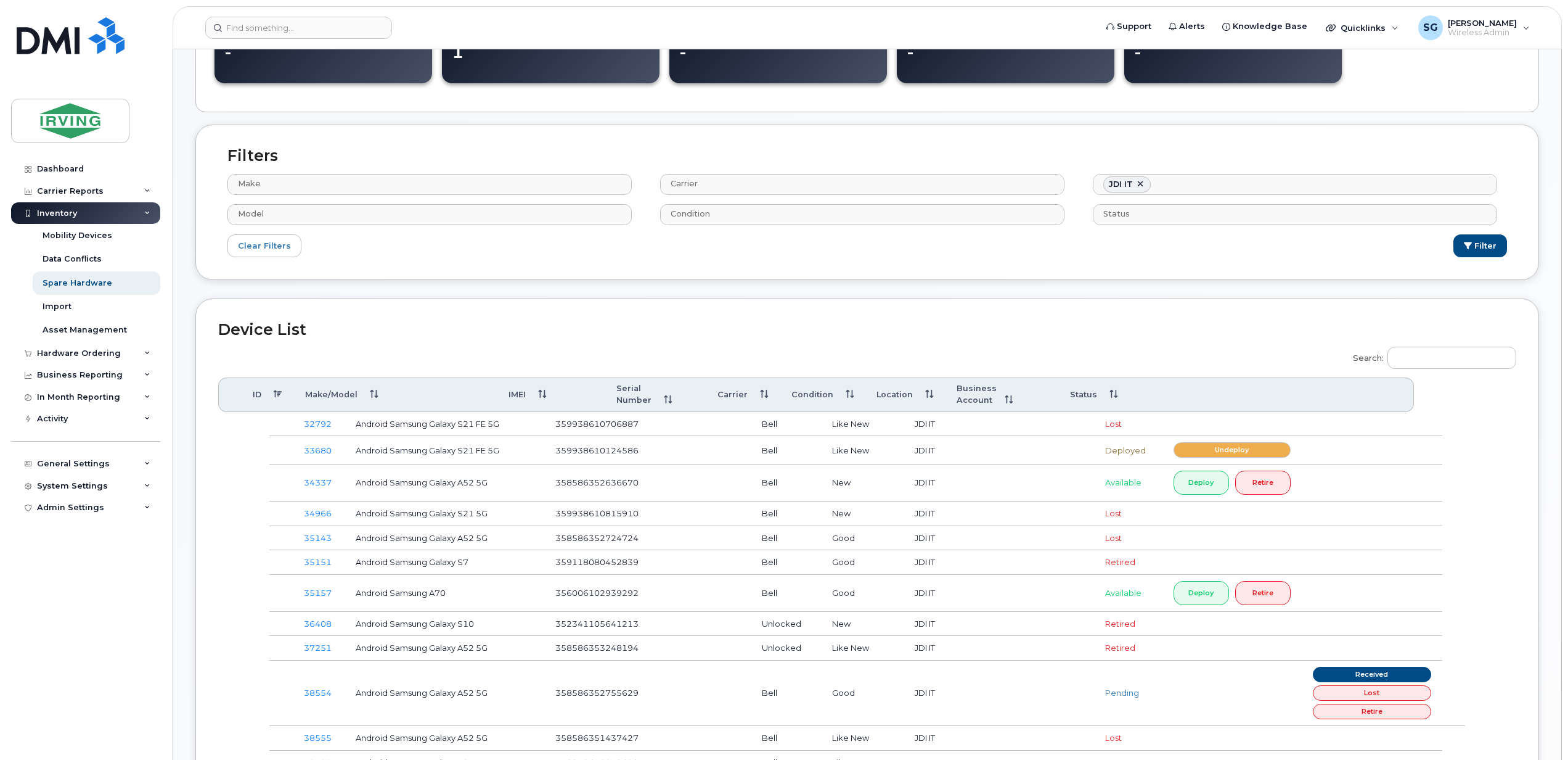
click at [1107, 392] on th "Status" at bounding box center [1094, 394] width 71 height 34
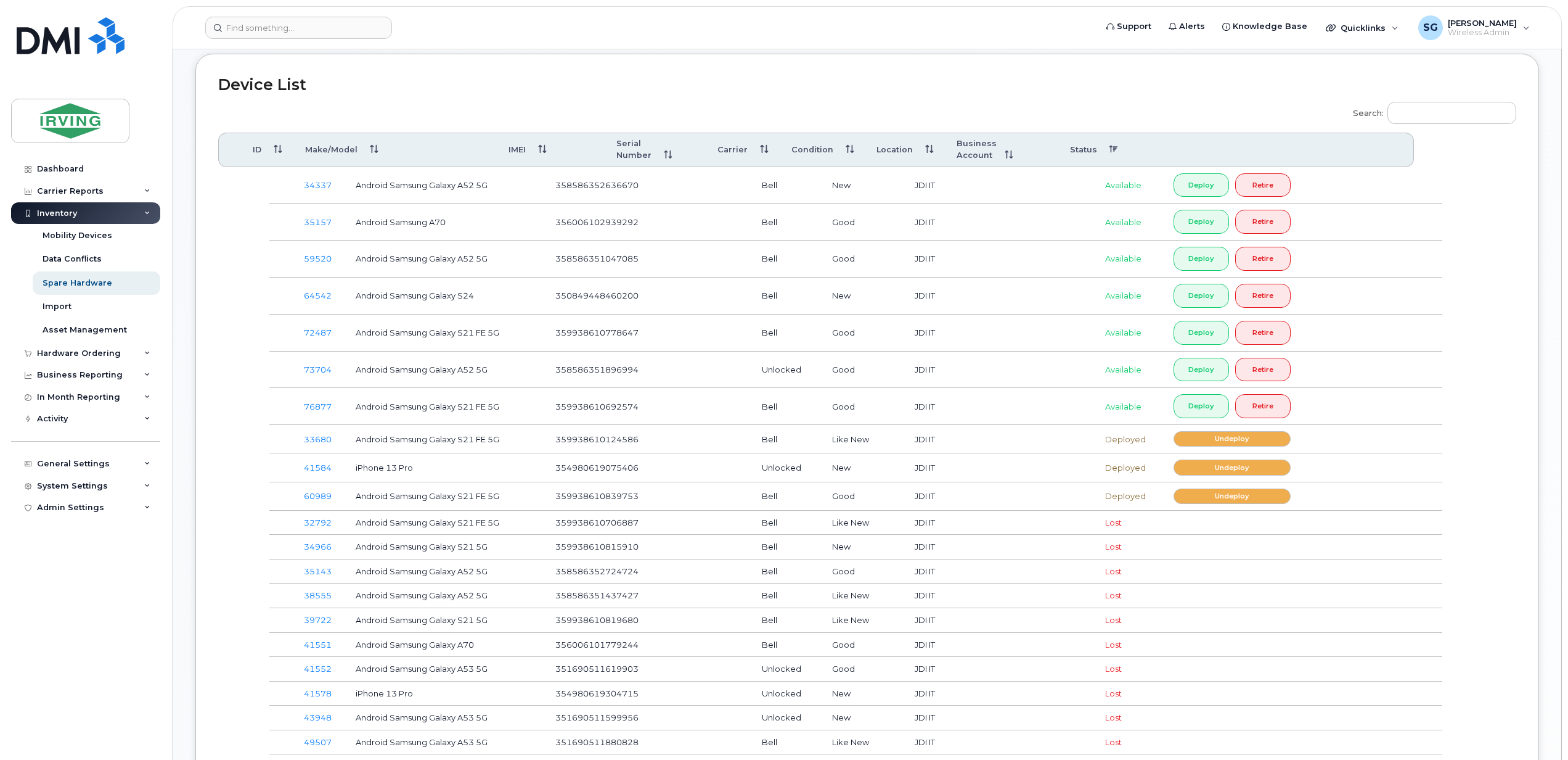
scroll to position [493, 0]
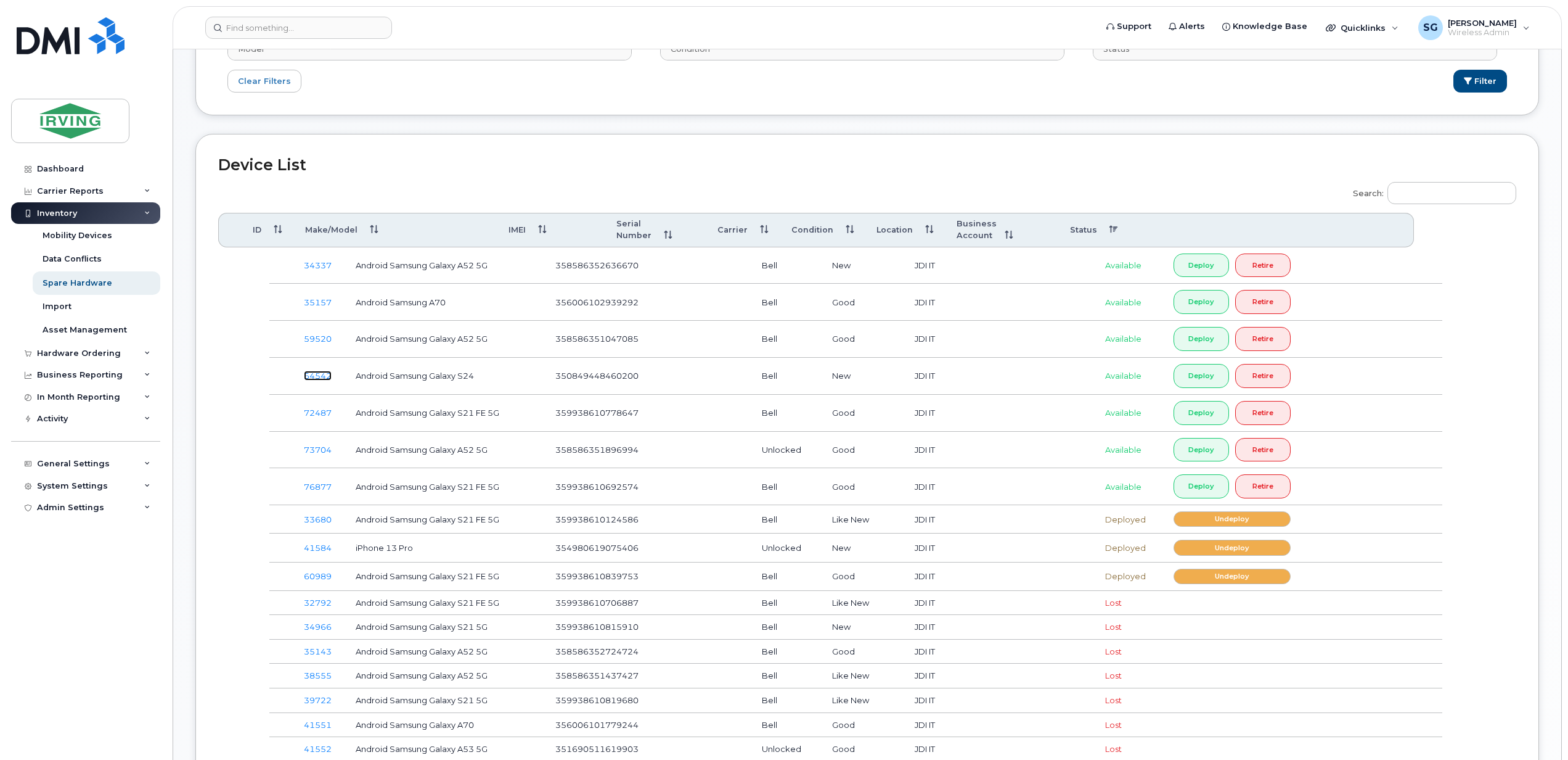
click at [311, 381] on link "64542" at bounding box center [317, 375] width 28 height 10
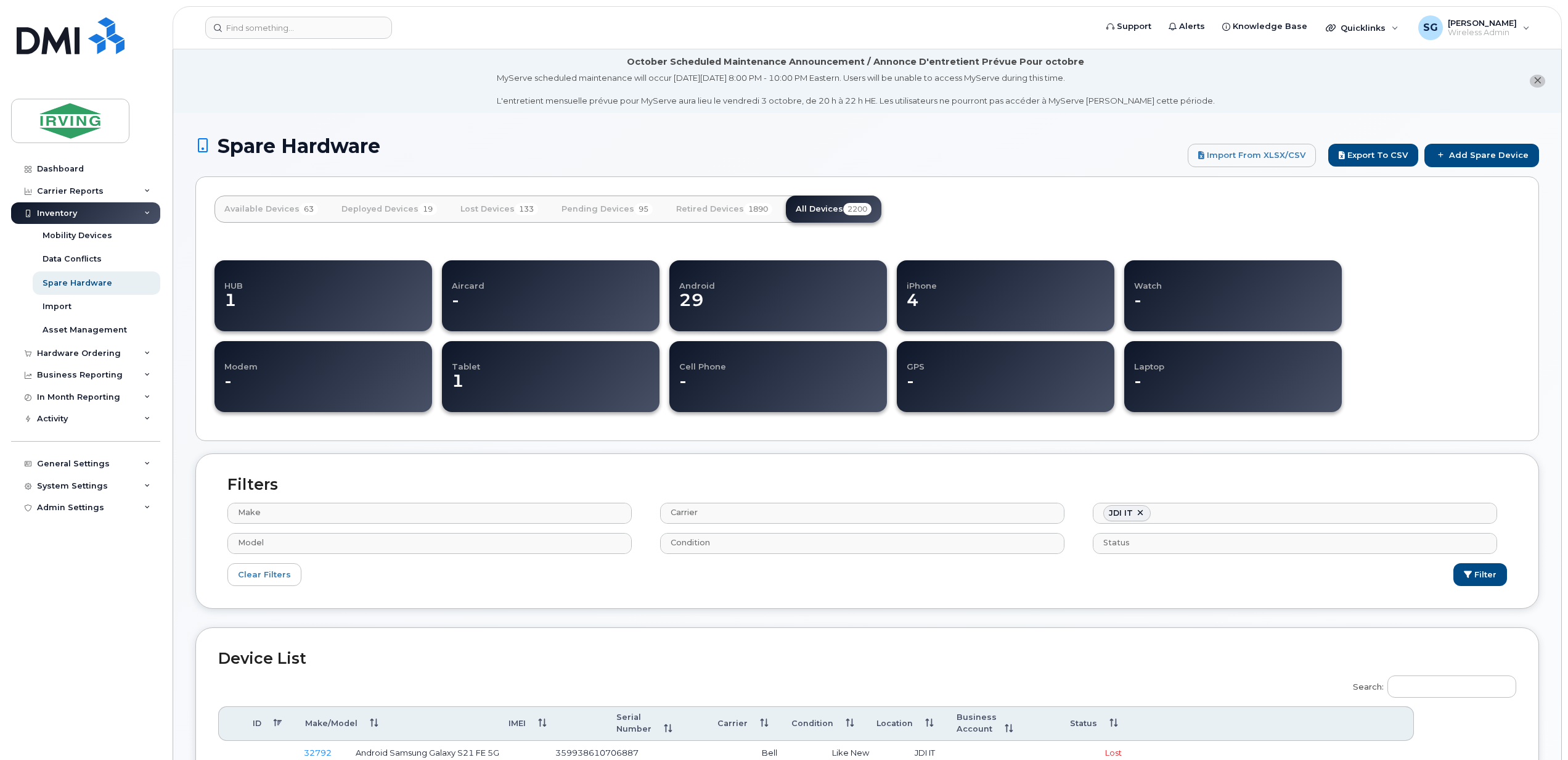
select select
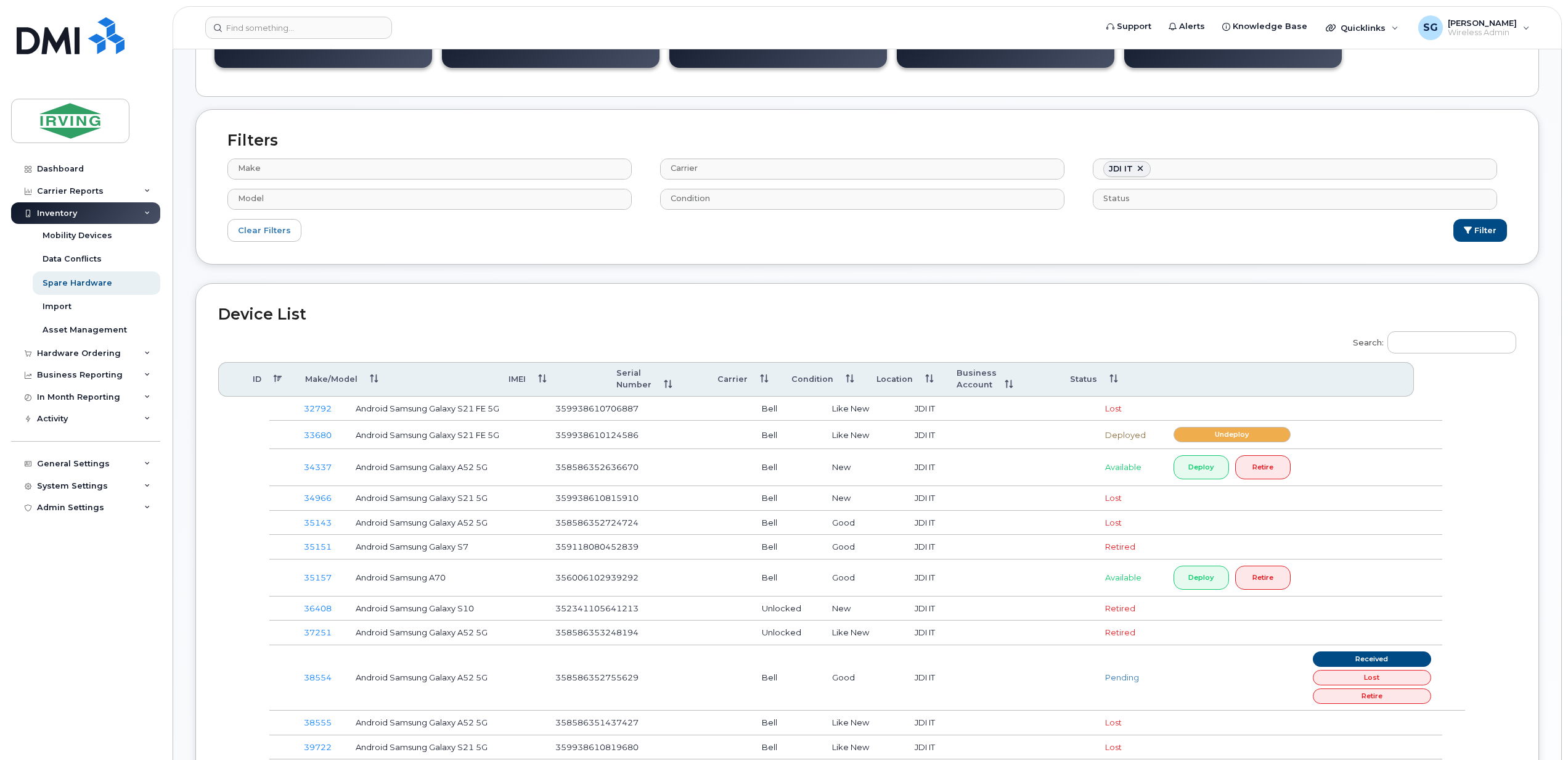
scroll to position [411, 0]
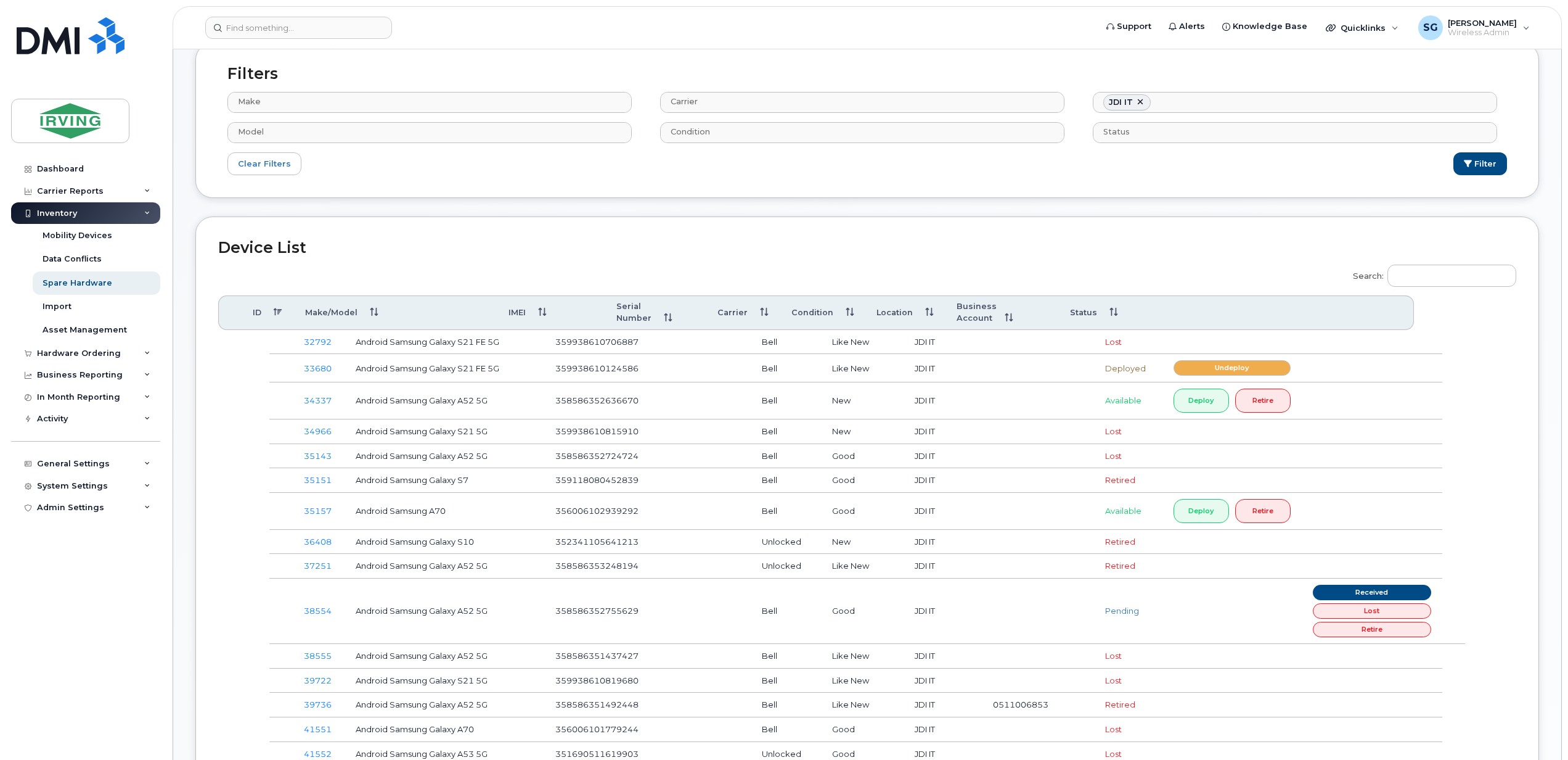
click at [1098, 321] on th "Status" at bounding box center [1094, 312] width 71 height 34
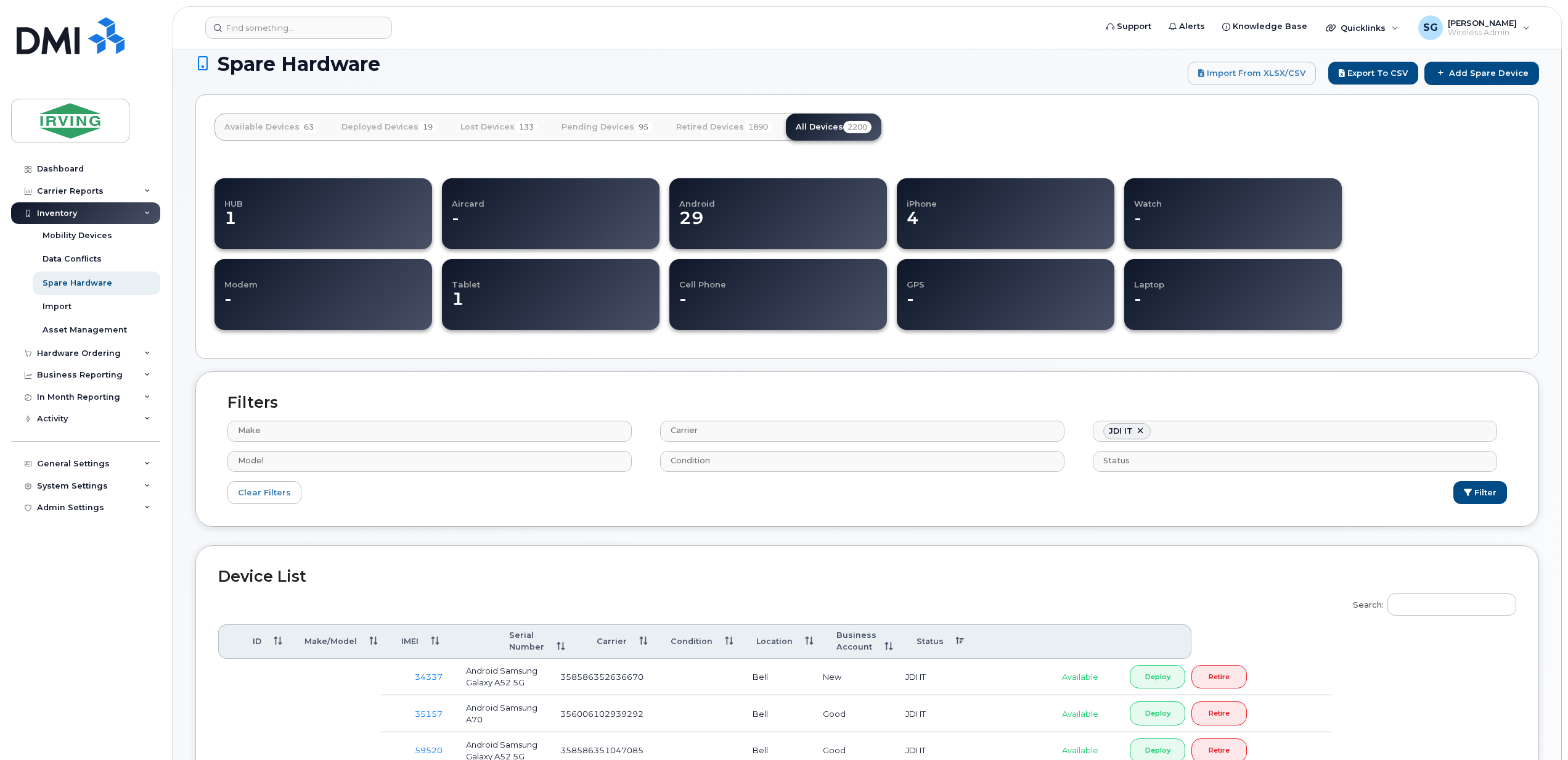
scroll to position [0, 0]
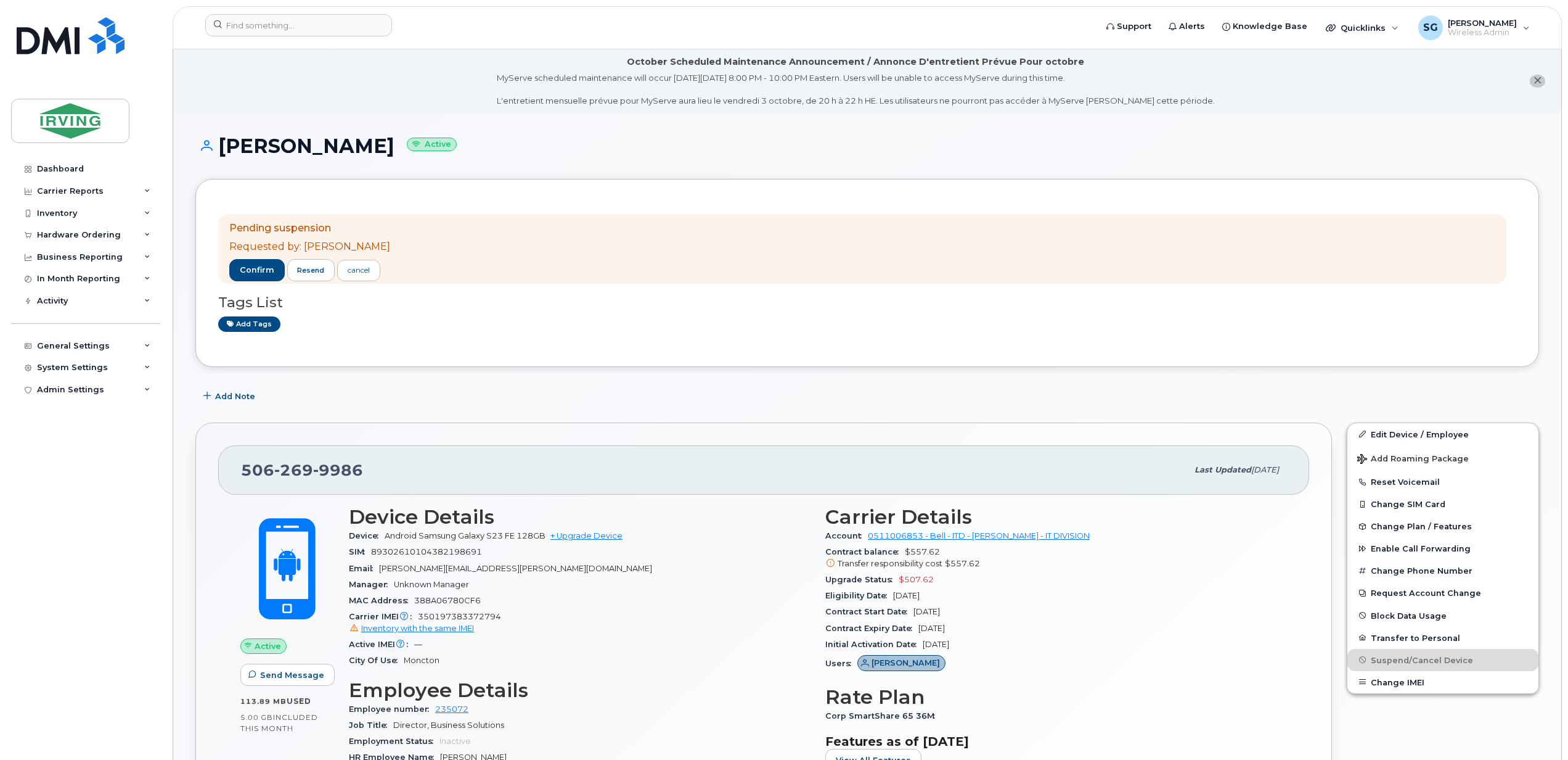
drag, startPoint x: 631, startPoint y: 395, endPoint x: 592, endPoint y: 400, distance: 39.3
click at [631, 396] on div "Add Note" at bounding box center [867, 396] width 1343 height 22
drag, startPoint x: 290, startPoint y: 475, endPoint x: 238, endPoint y: 476, distance: 52.0
click at [238, 476] on div "[PHONE_NUMBER] Last updated [DATE]" at bounding box center [764, 469] width 1091 height 49
copy span "[PHONE_NUMBER]"
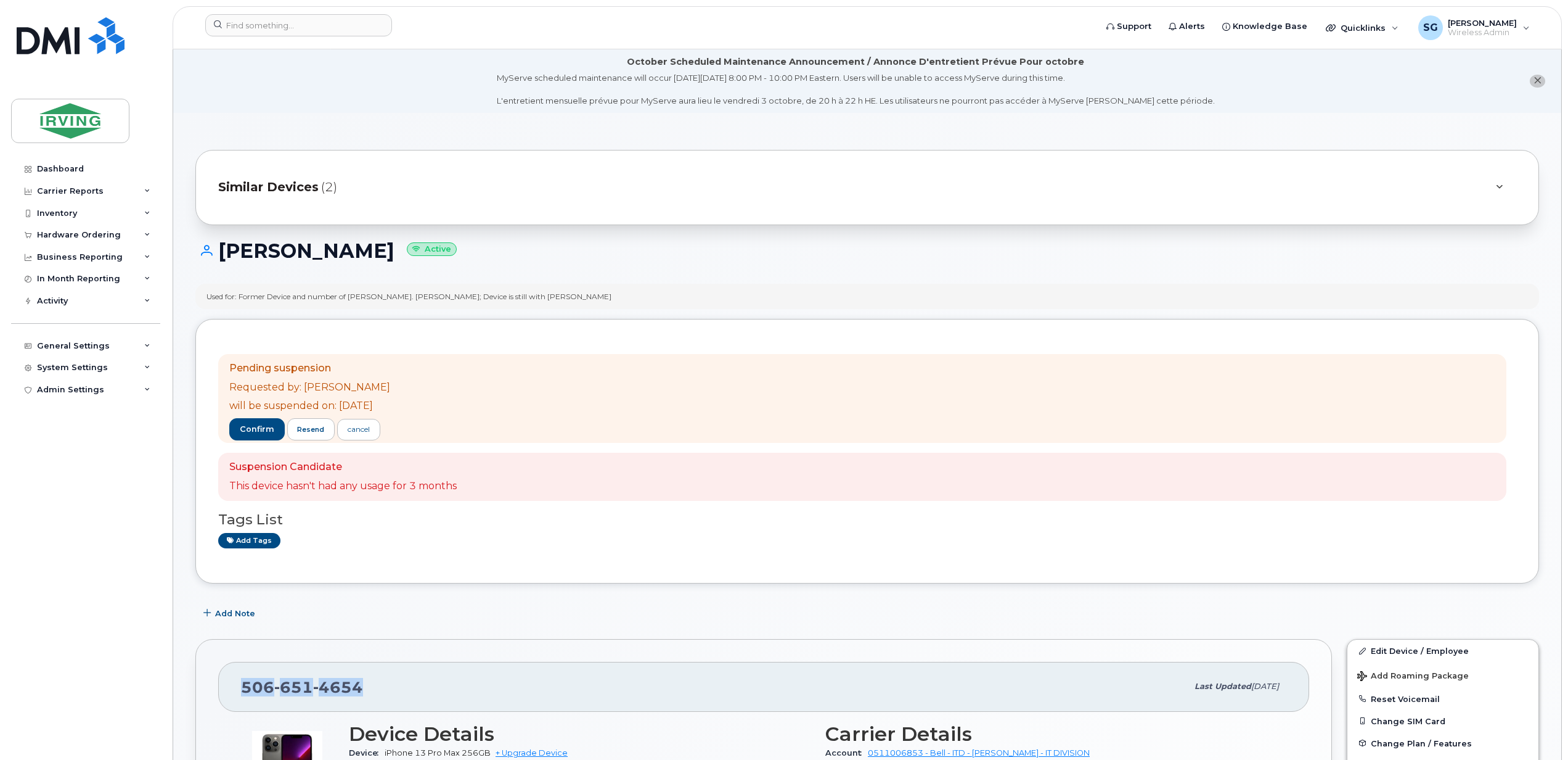
drag, startPoint x: 374, startPoint y: 689, endPoint x: 239, endPoint y: 687, distance: 135.0
click at [239, 687] on div "[PHONE_NUMBER] Last updated [DATE]" at bounding box center [764, 686] width 1091 height 49
copy span "[PHONE_NUMBER]"
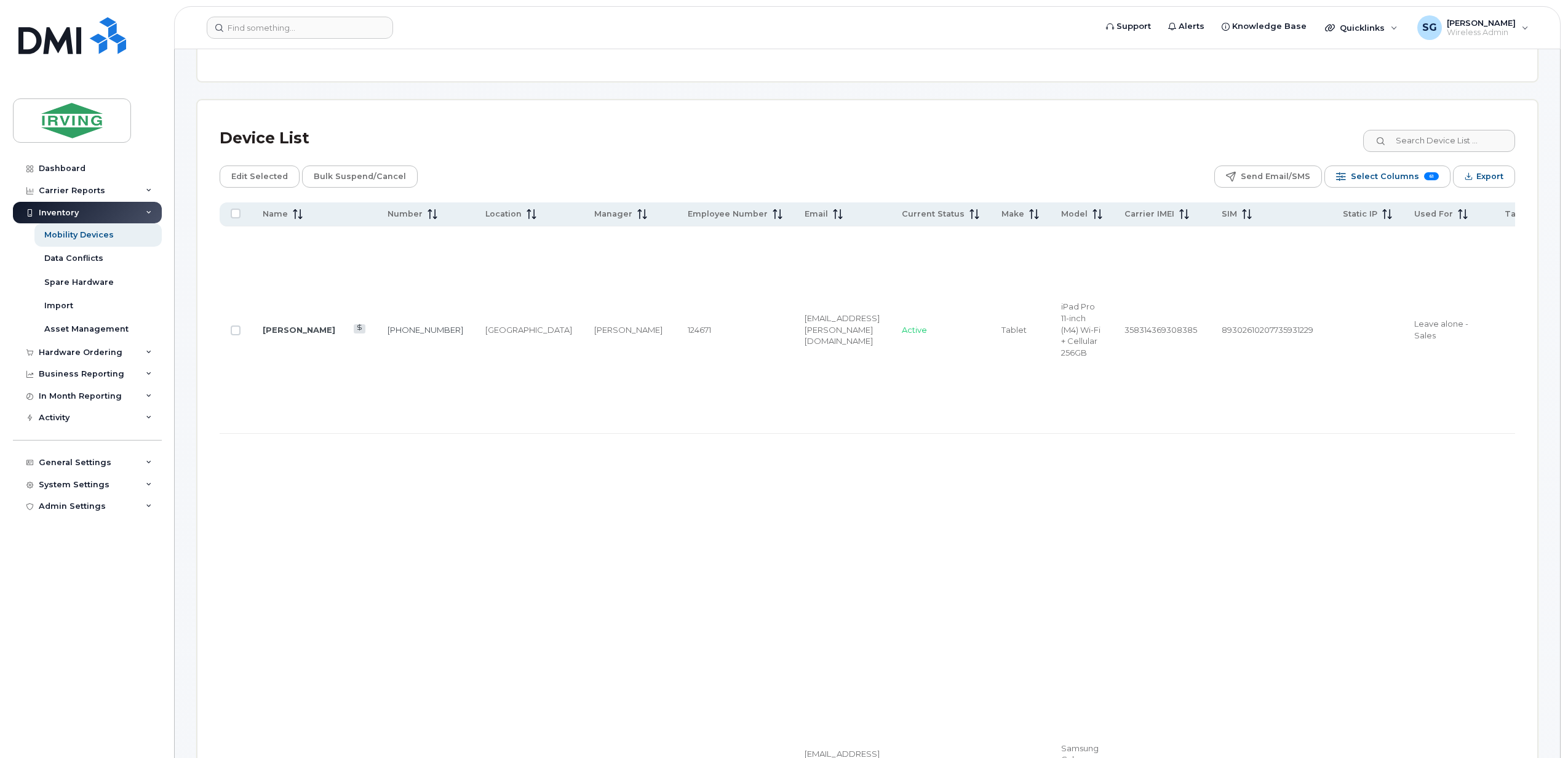
scroll to position [574, 0]
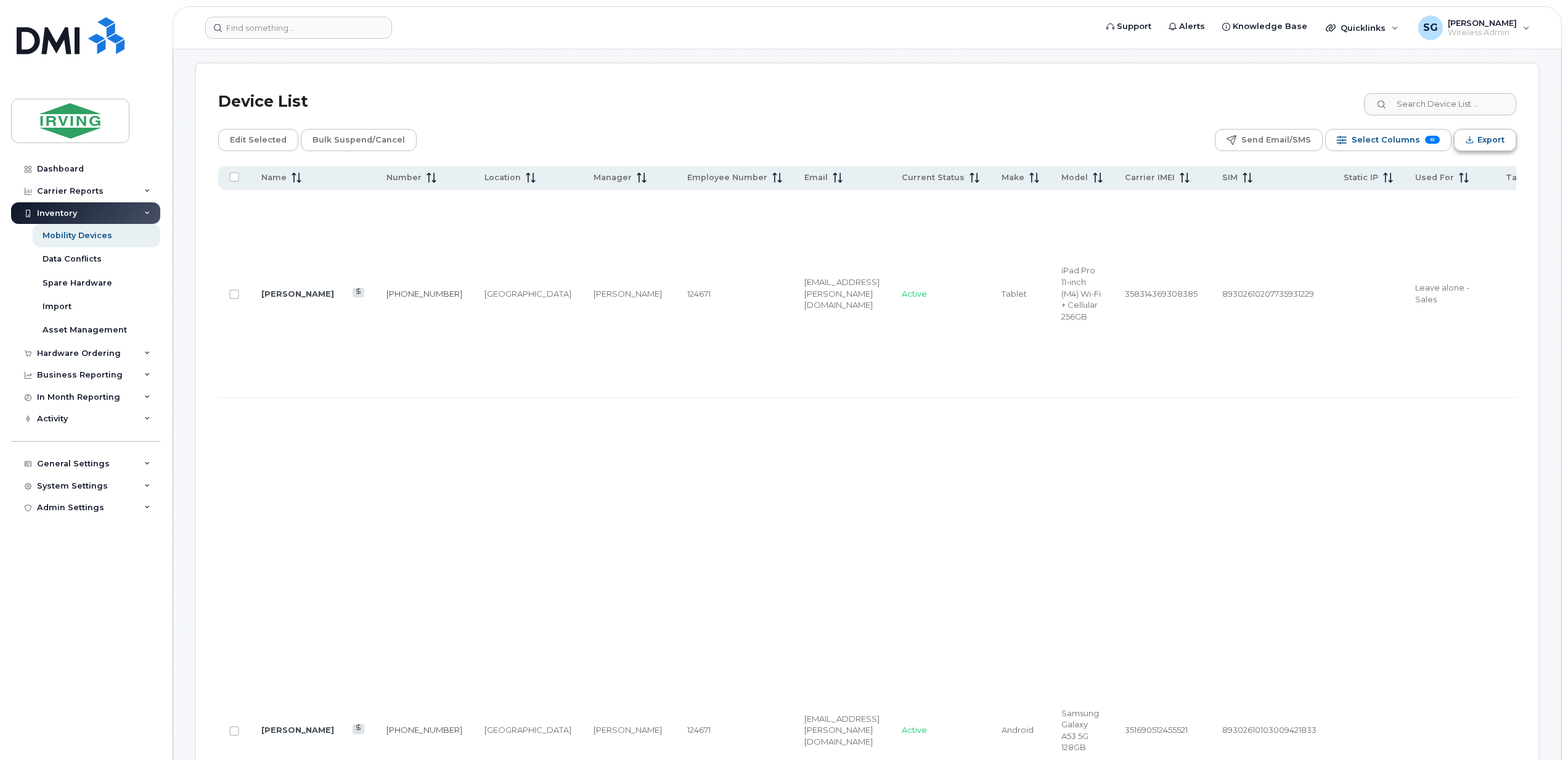
click at [1486, 146] on span "Export" at bounding box center [1491, 140] width 27 height 19
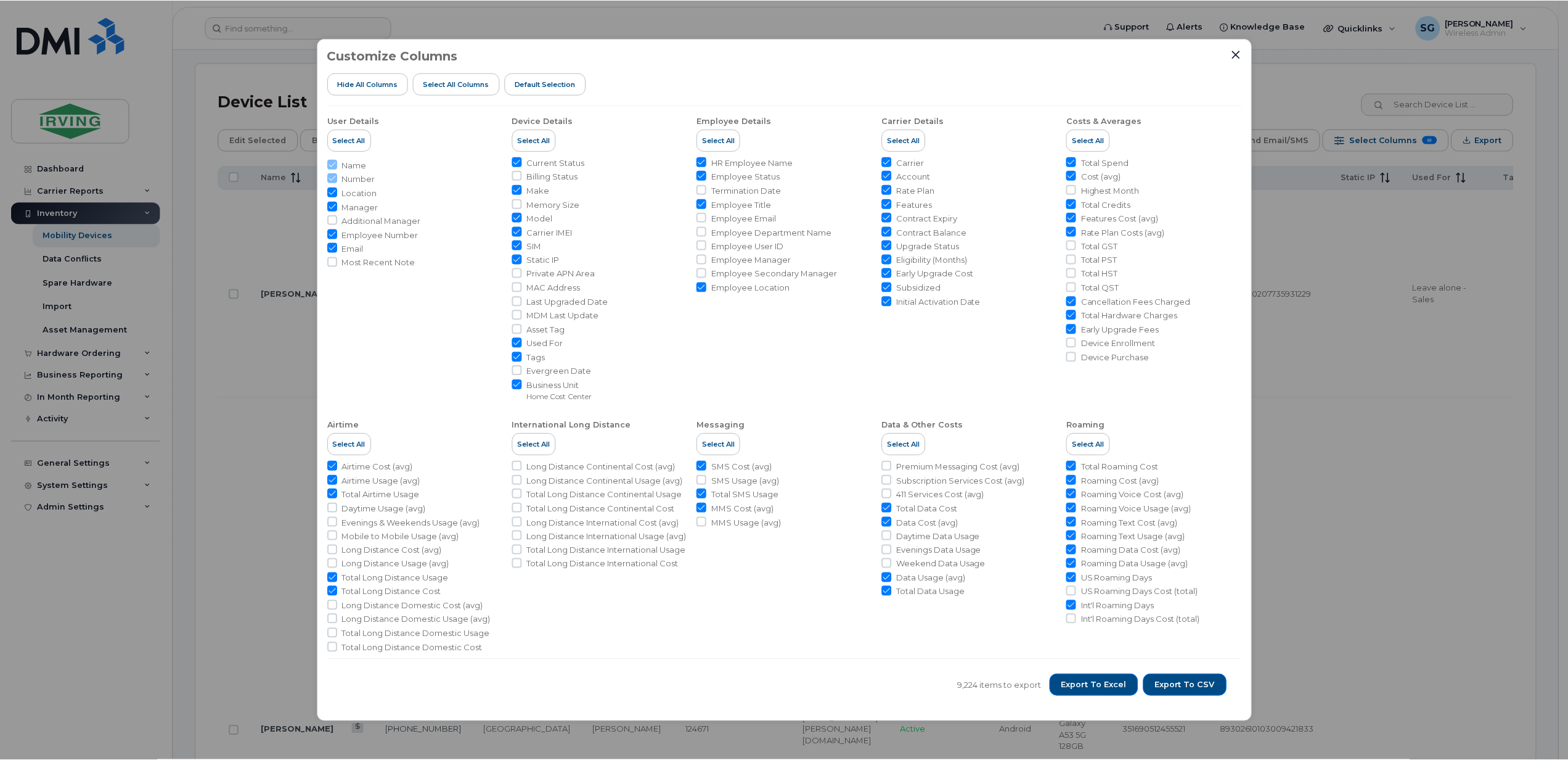
scroll to position [11, 0]
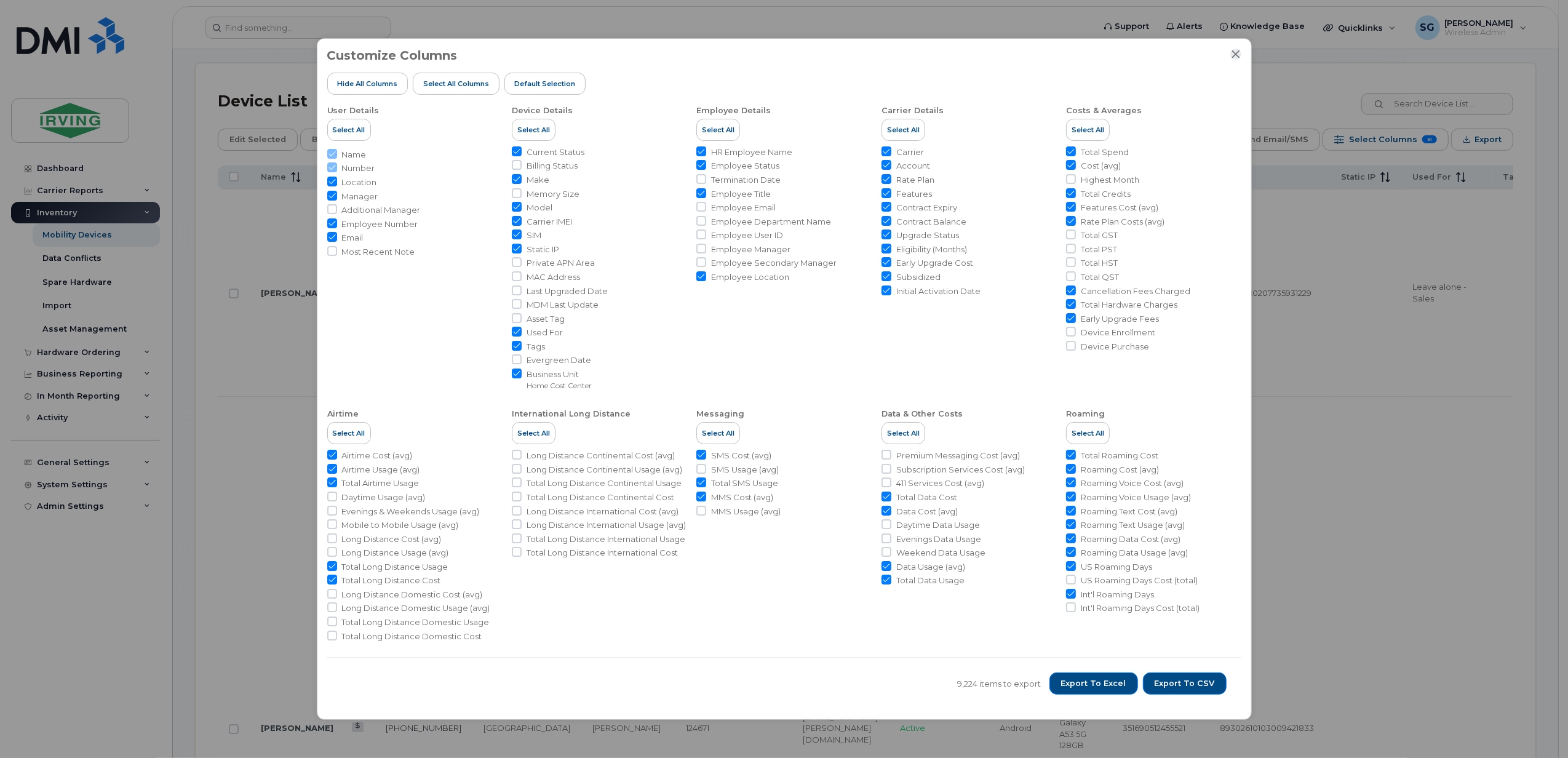
click at [1238, 54] on icon "Close" at bounding box center [1236, 54] width 10 height 10
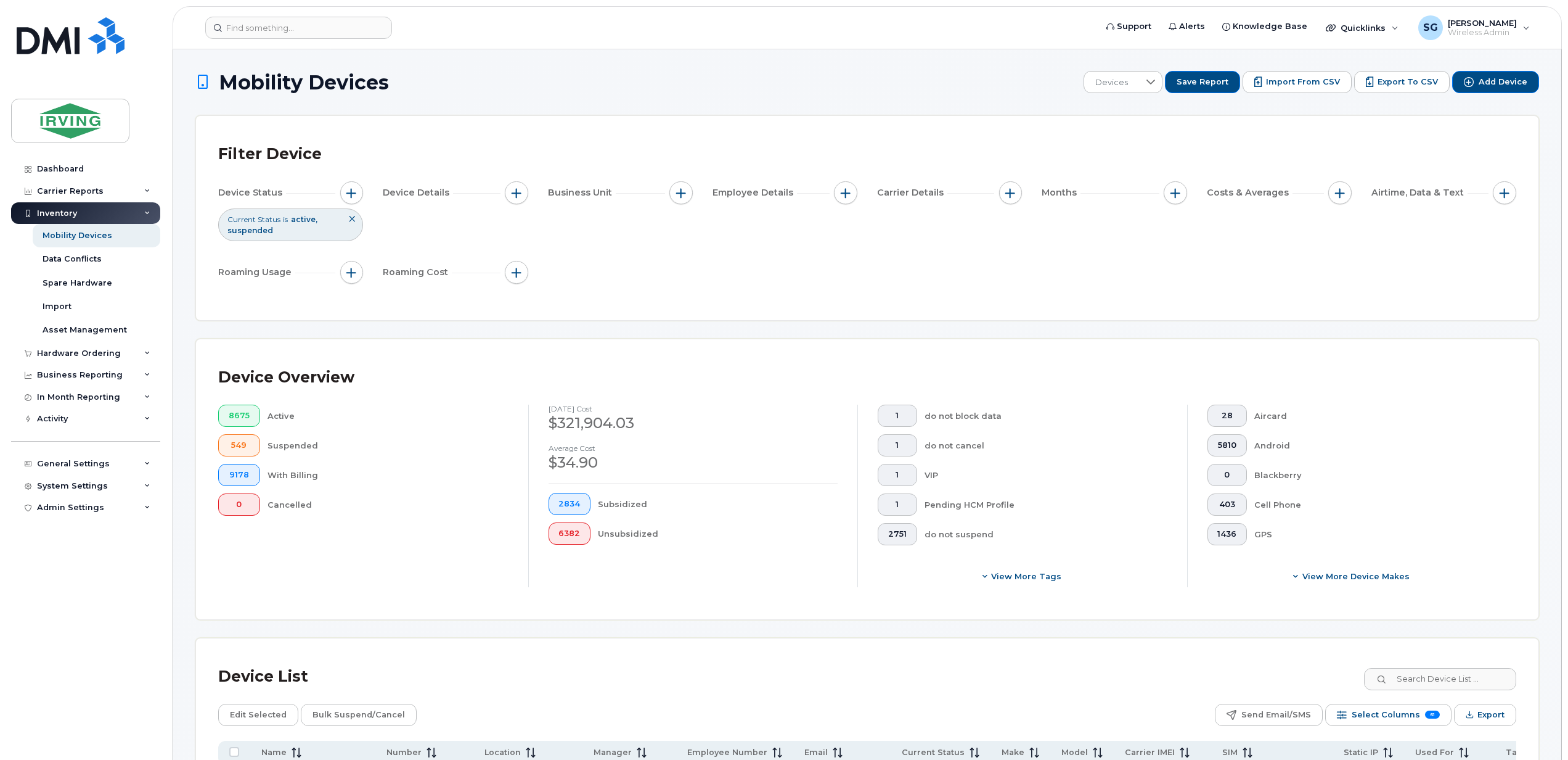
scroll to position [0, 0]
click at [1489, 714] on span "Export" at bounding box center [1491, 716] width 27 height 19
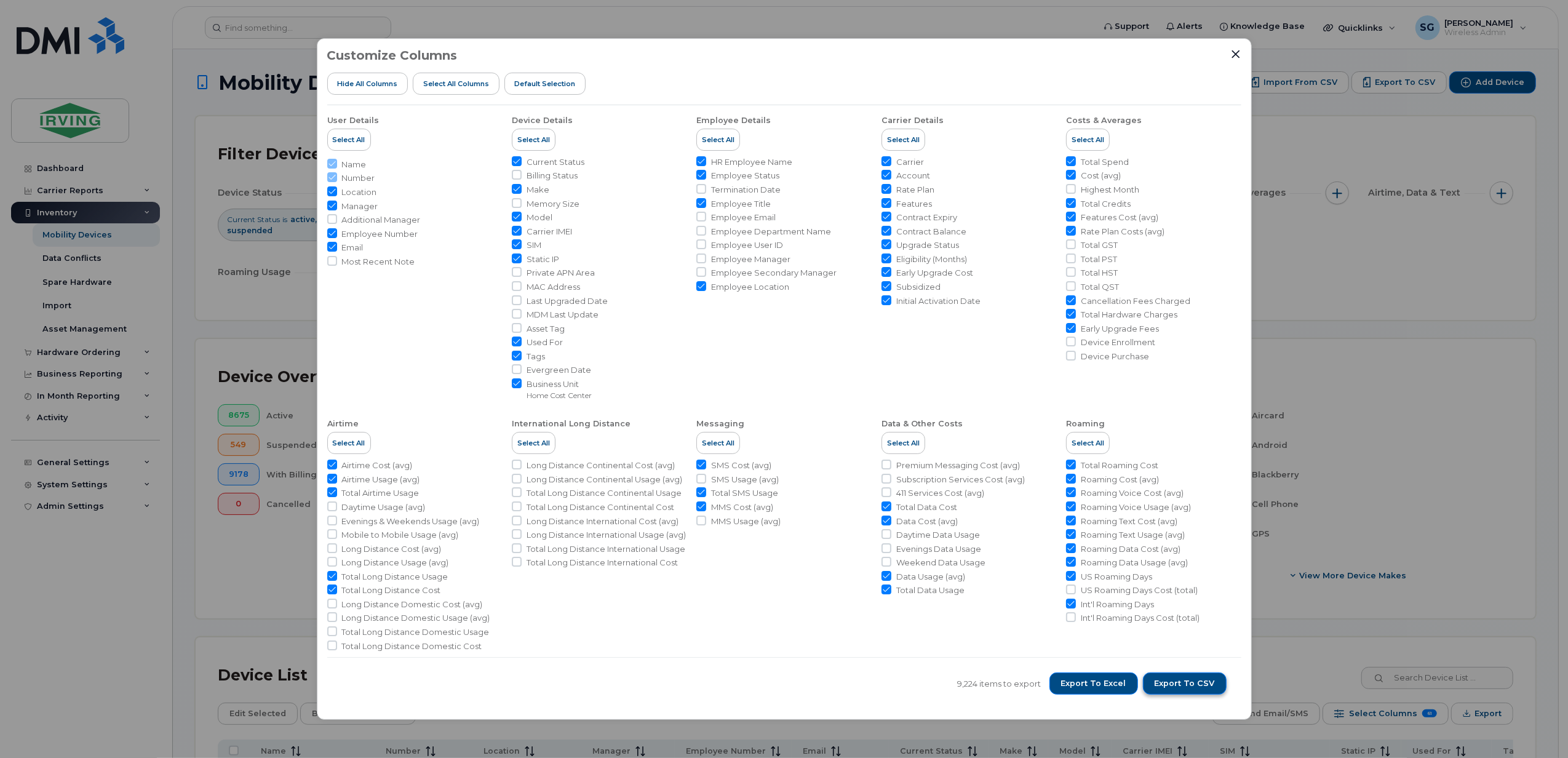
click at [1180, 687] on span "Export to CSV" at bounding box center [1185, 683] width 60 height 11
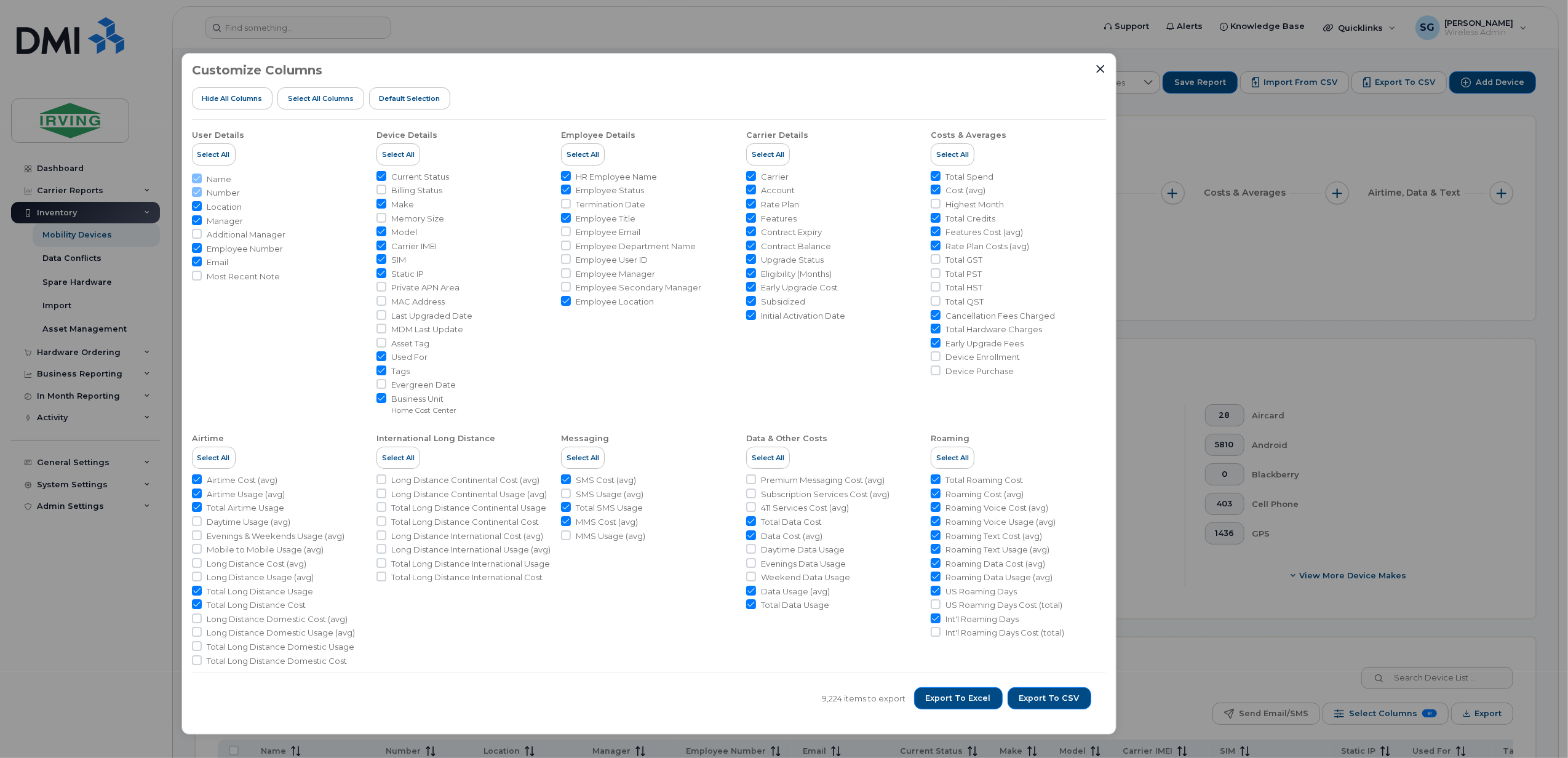
drag, startPoint x: 1106, startPoint y: 66, endPoint x: 971, endPoint y: 81, distance: 135.8
click at [971, 81] on div "Customize Columns Hide All Columns Select all Columns Default Selection" at bounding box center [649, 92] width 914 height 56
click at [1098, 70] on icon "Close" at bounding box center [1100, 68] width 8 height 8
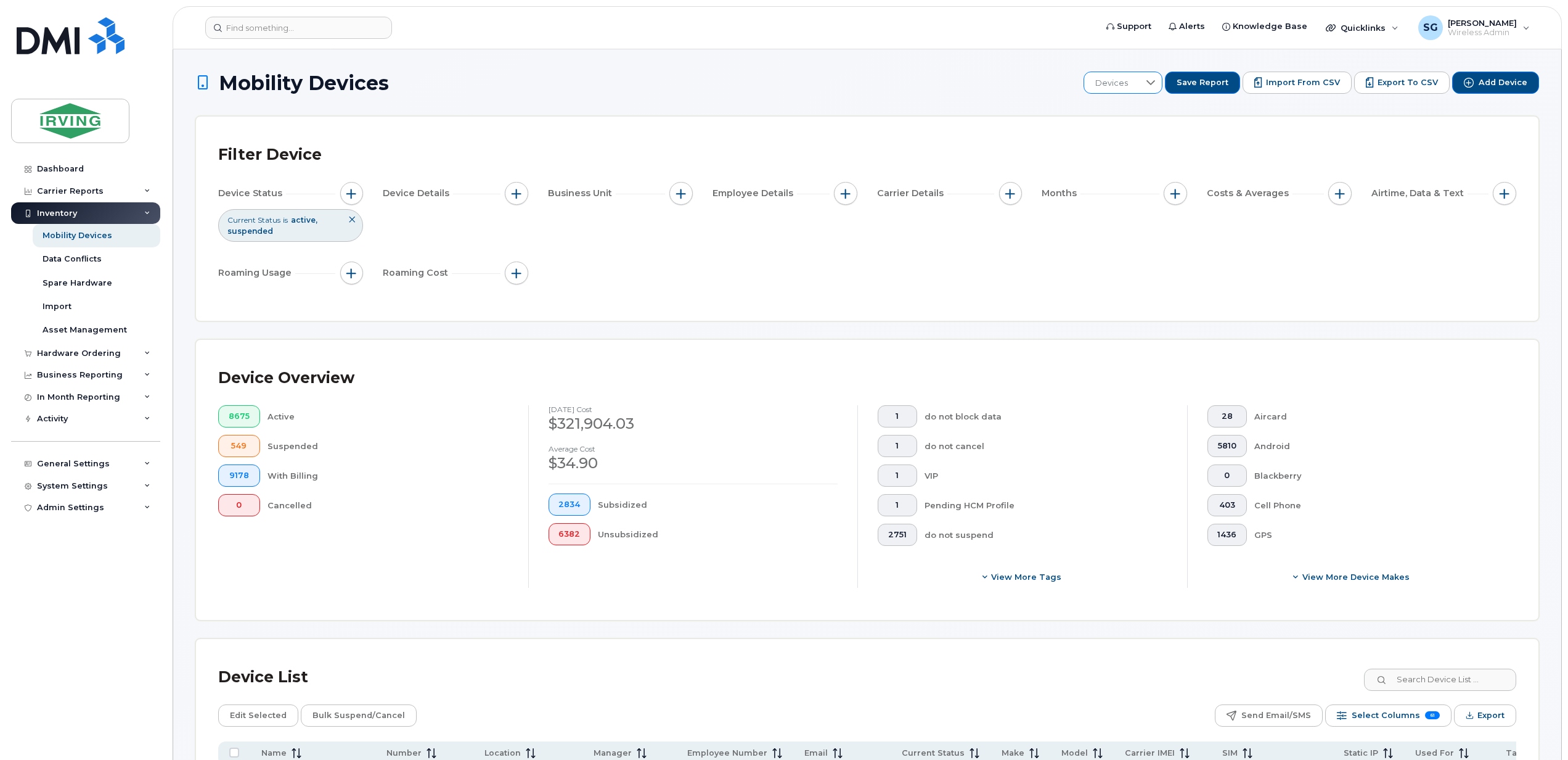
click at [1155, 87] on icon at bounding box center [1150, 83] width 10 height 10
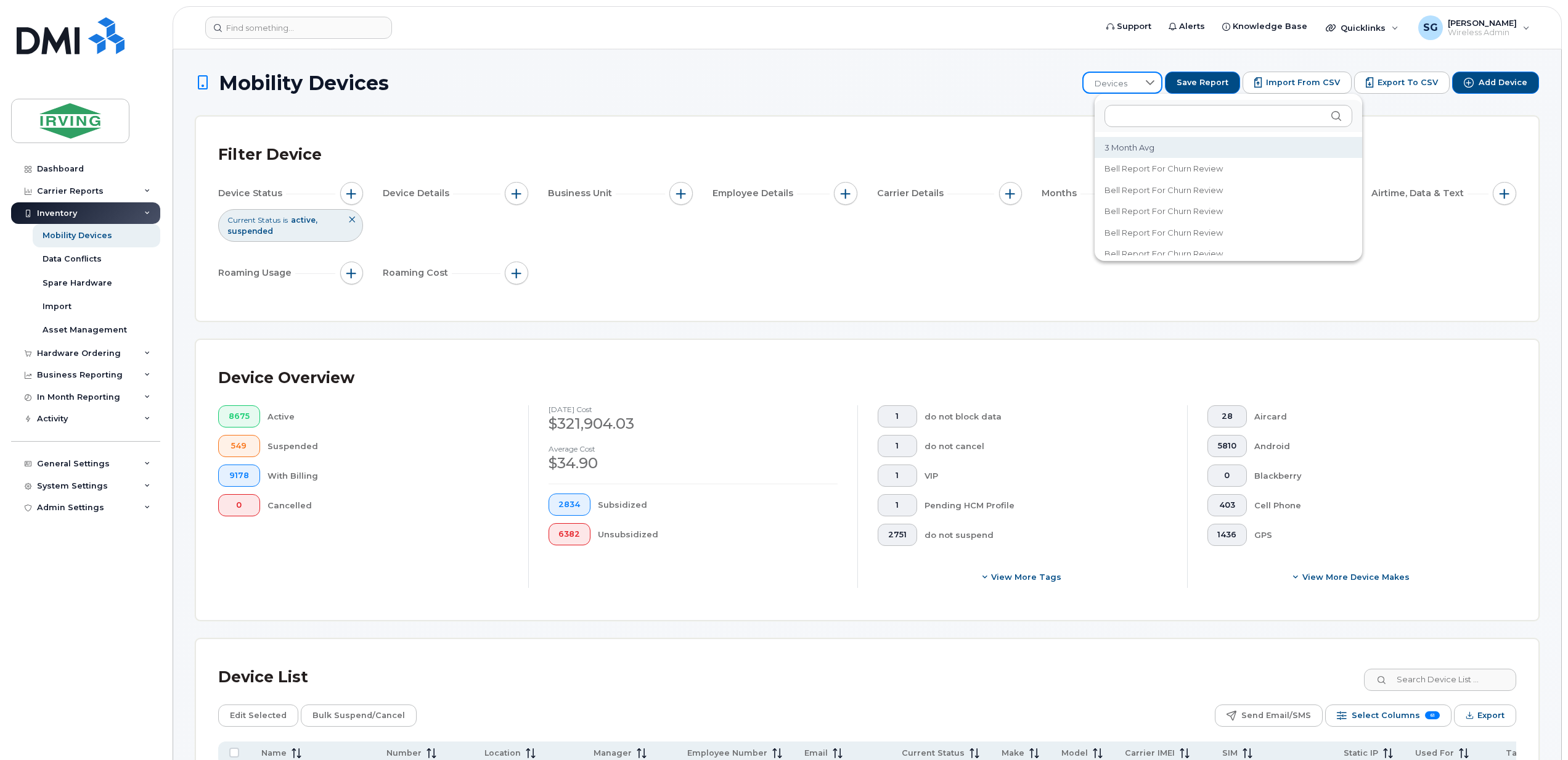
click at [1155, 81] on icon at bounding box center [1150, 83] width 10 height 10
click at [1153, 82] on div at bounding box center [1149, 82] width 23 height 19
click at [1159, 220] on span "Simplex IMEI and SIM Number" at bounding box center [1164, 219] width 120 height 11
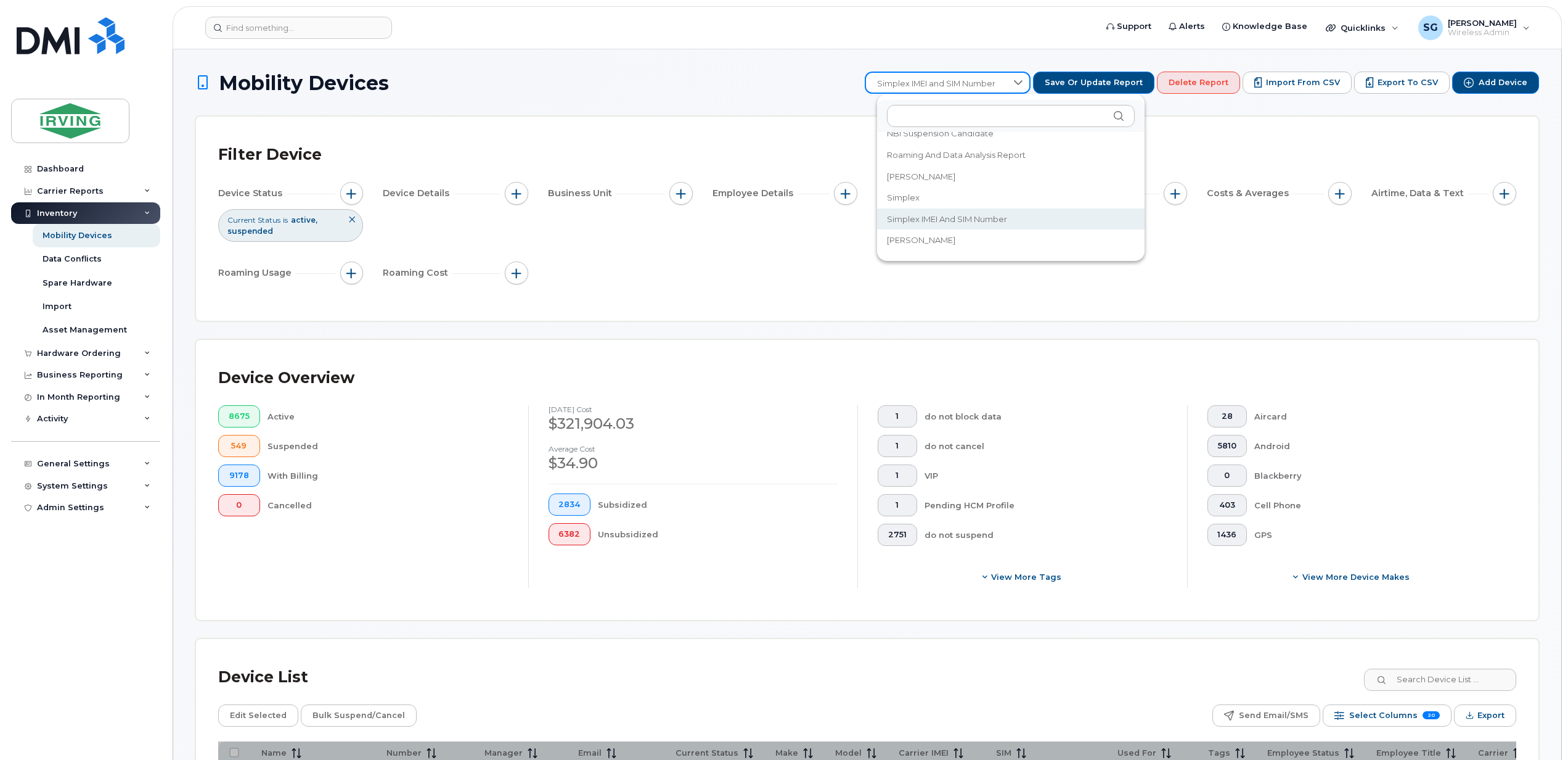
scroll to position [82, 0]
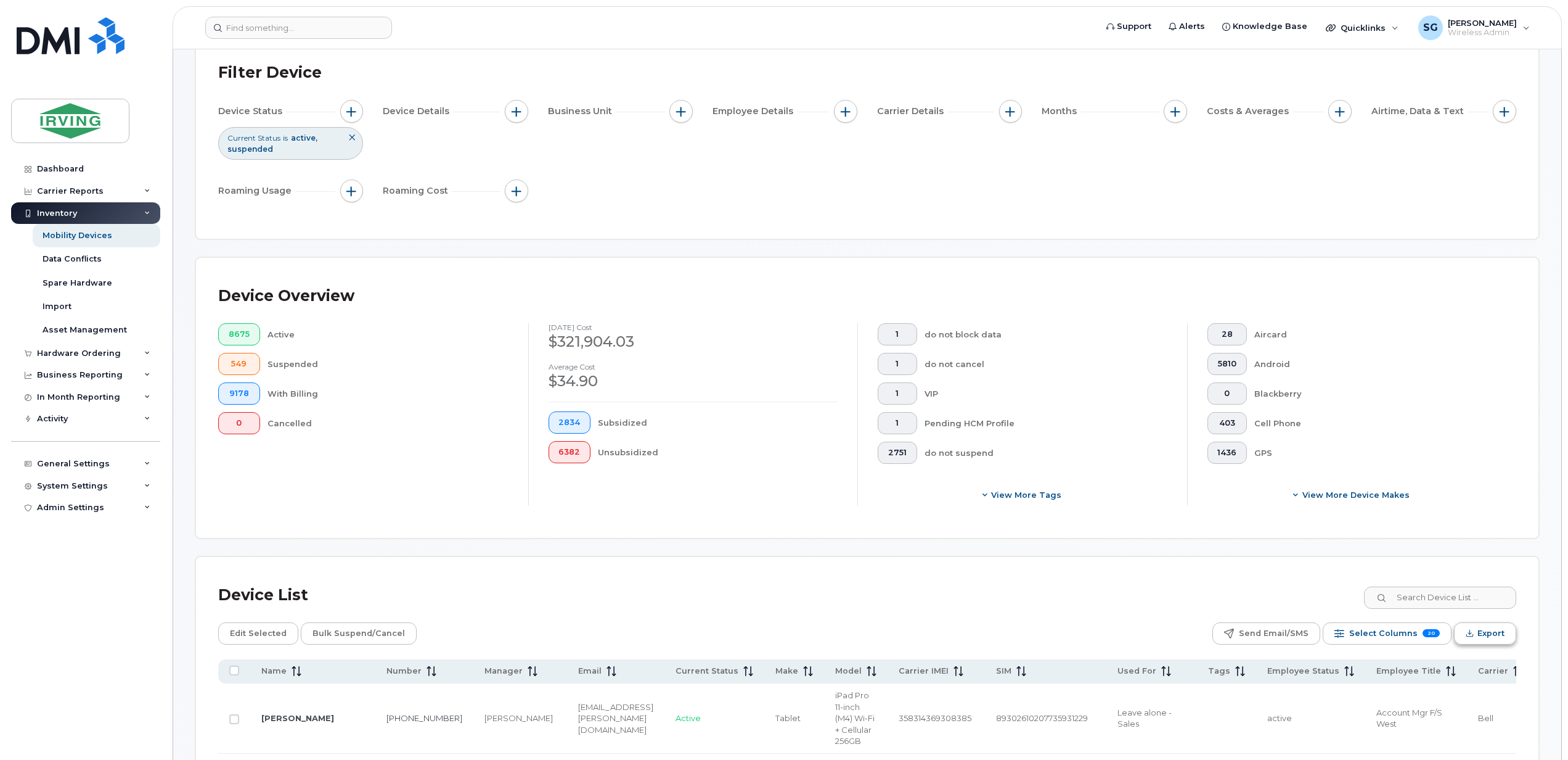
click at [1479, 641] on span "Export" at bounding box center [1491, 633] width 27 height 19
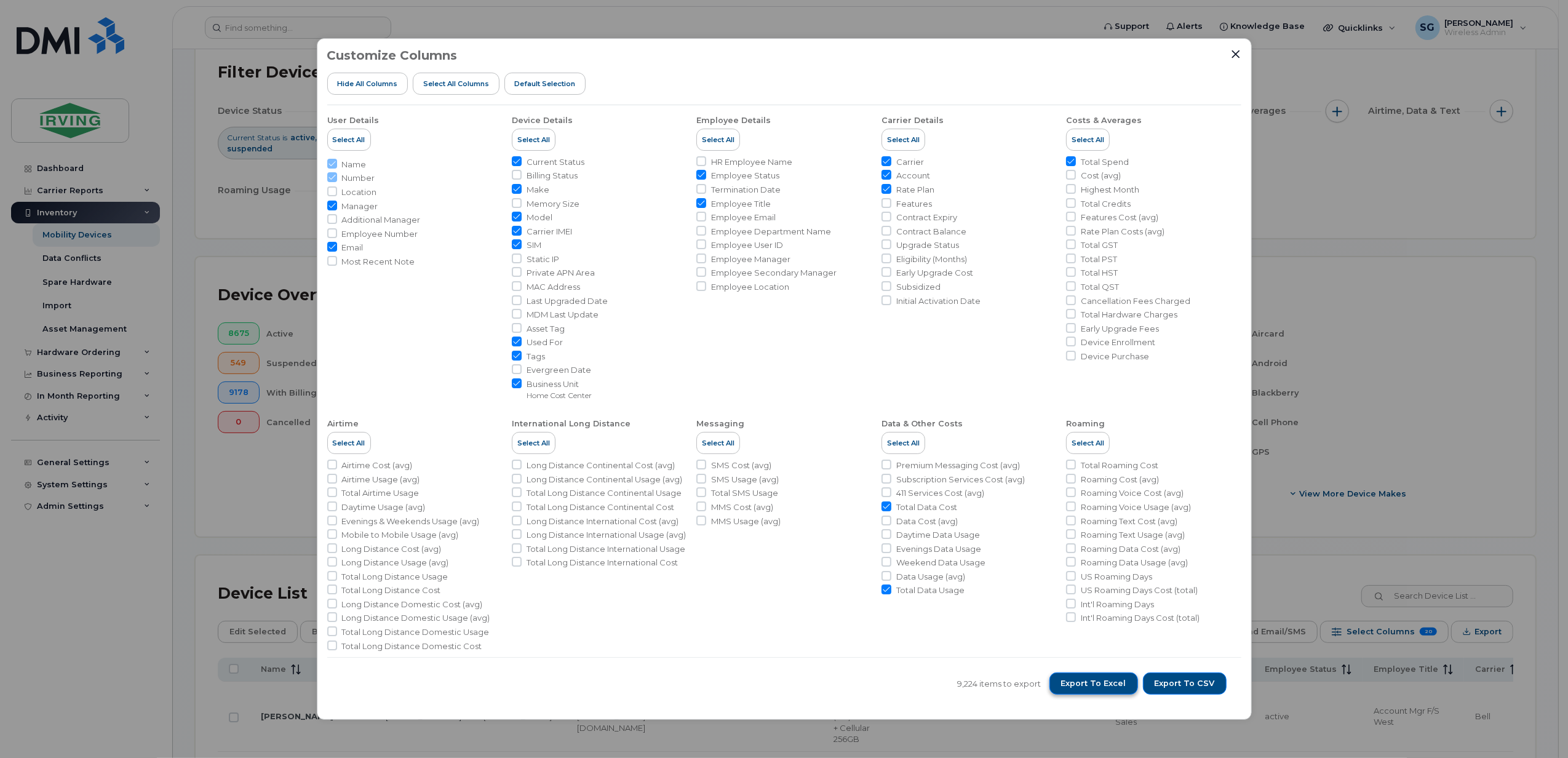
click at [1078, 680] on span "Export to Excel" at bounding box center [1093, 683] width 65 height 11
click at [1241, 57] on div "Customize Columns Hide All Columns Select all Columns Default Selection User De…" at bounding box center [784, 379] width 935 height 682
click at [1235, 52] on icon "Close" at bounding box center [1236, 54] width 10 height 10
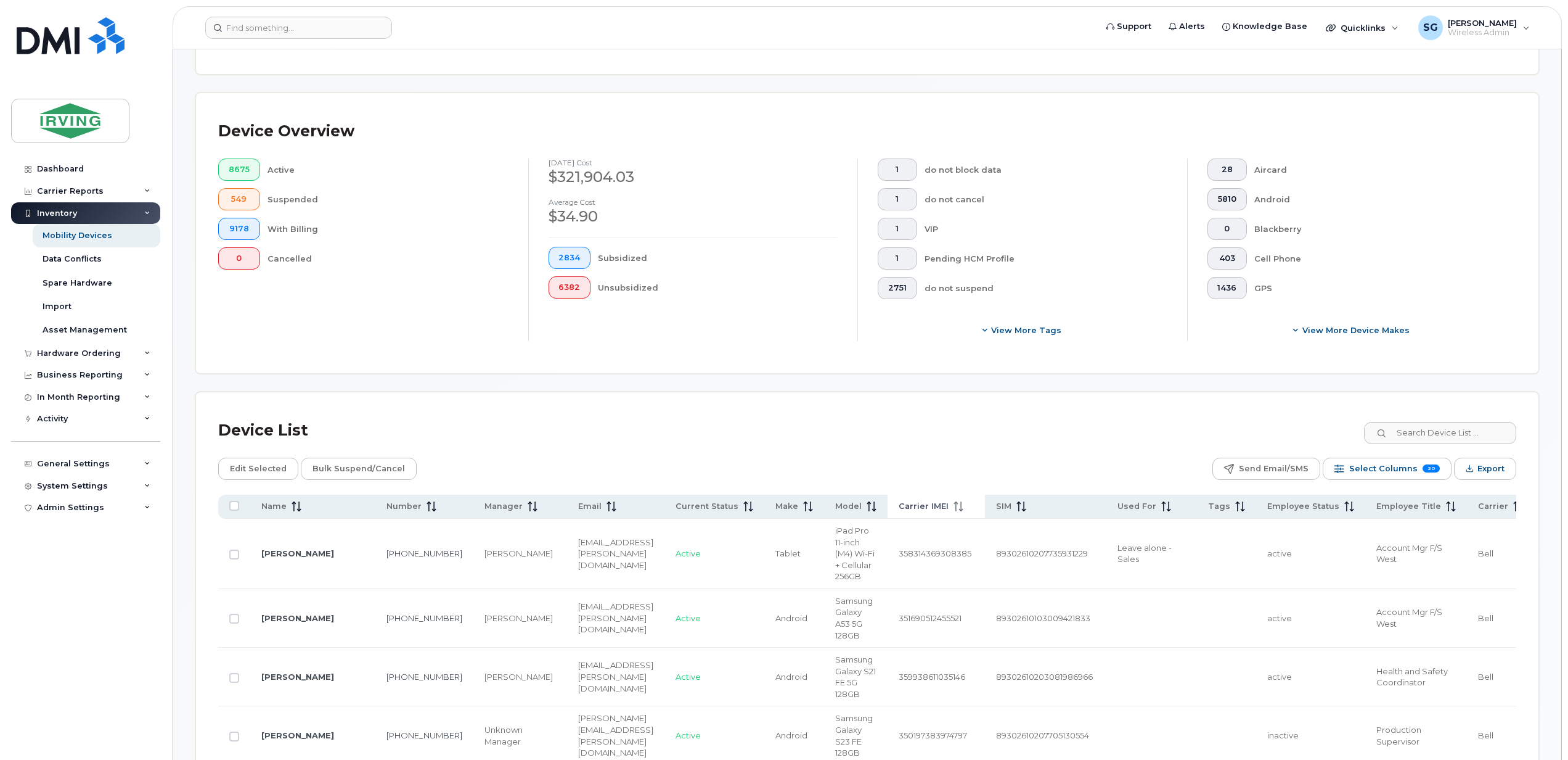
scroll to position [329, 0]
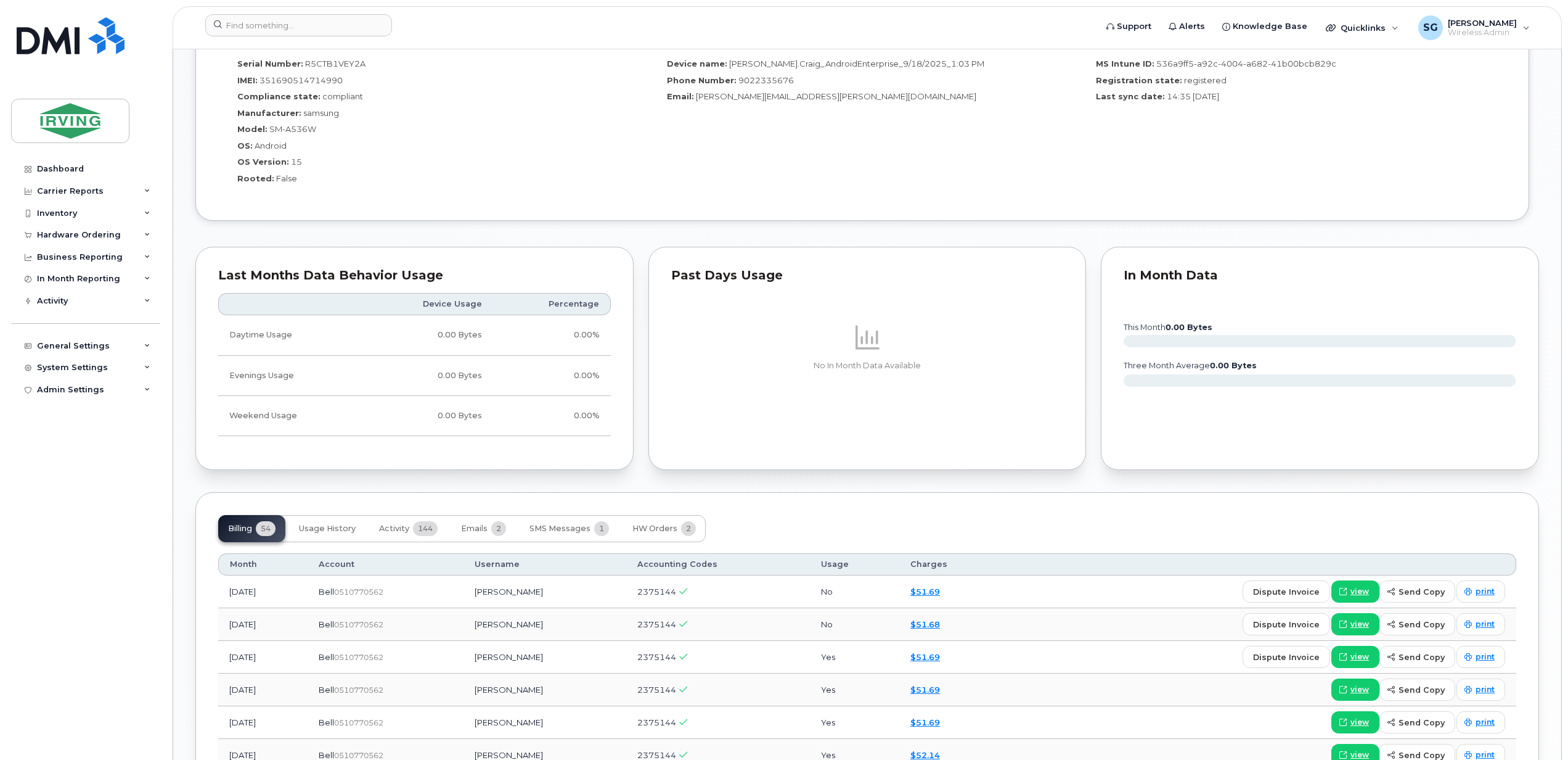
scroll to position [1233, 0]
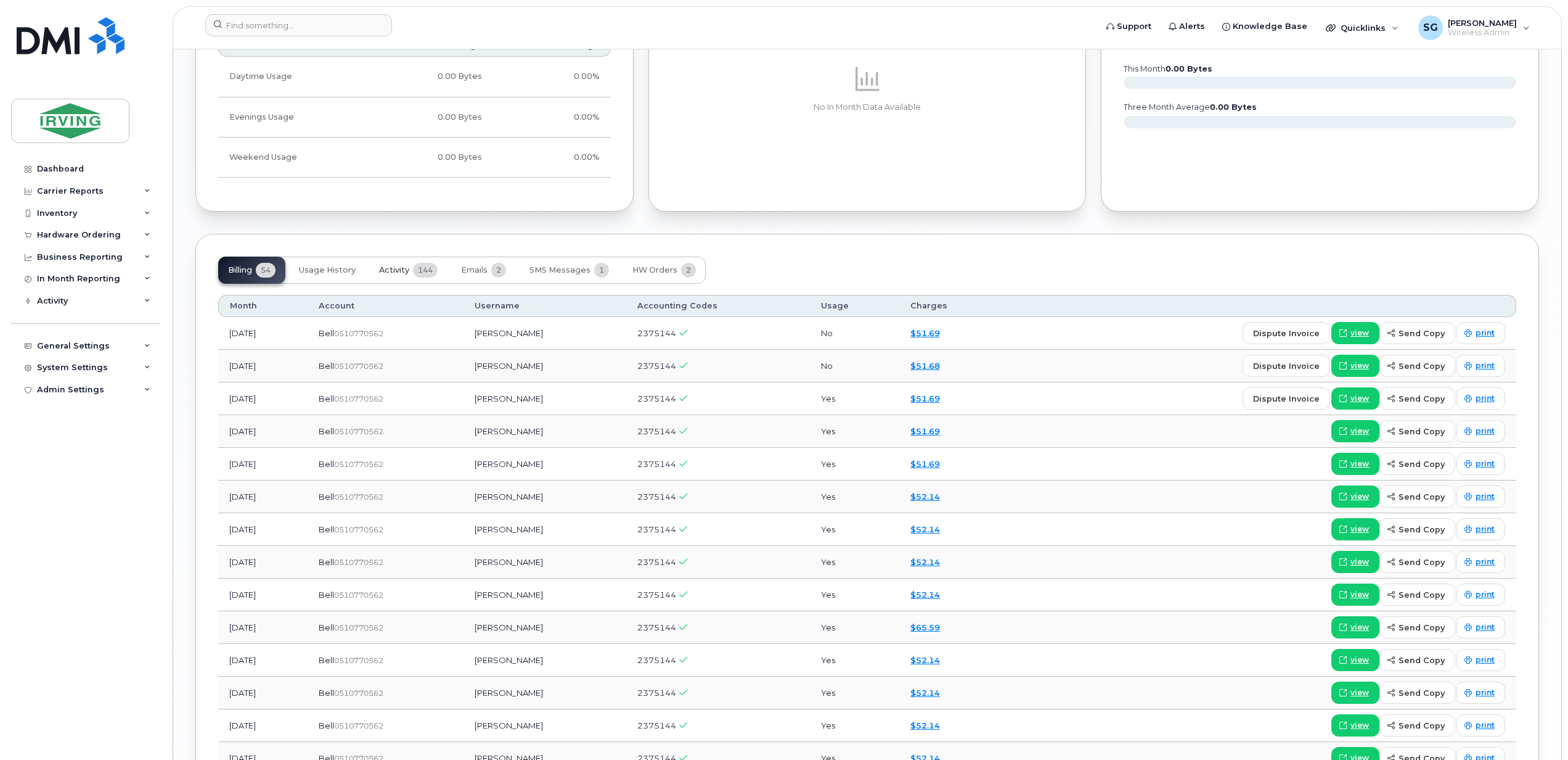
click at [395, 273] on span "Activity" at bounding box center [394, 270] width 30 height 10
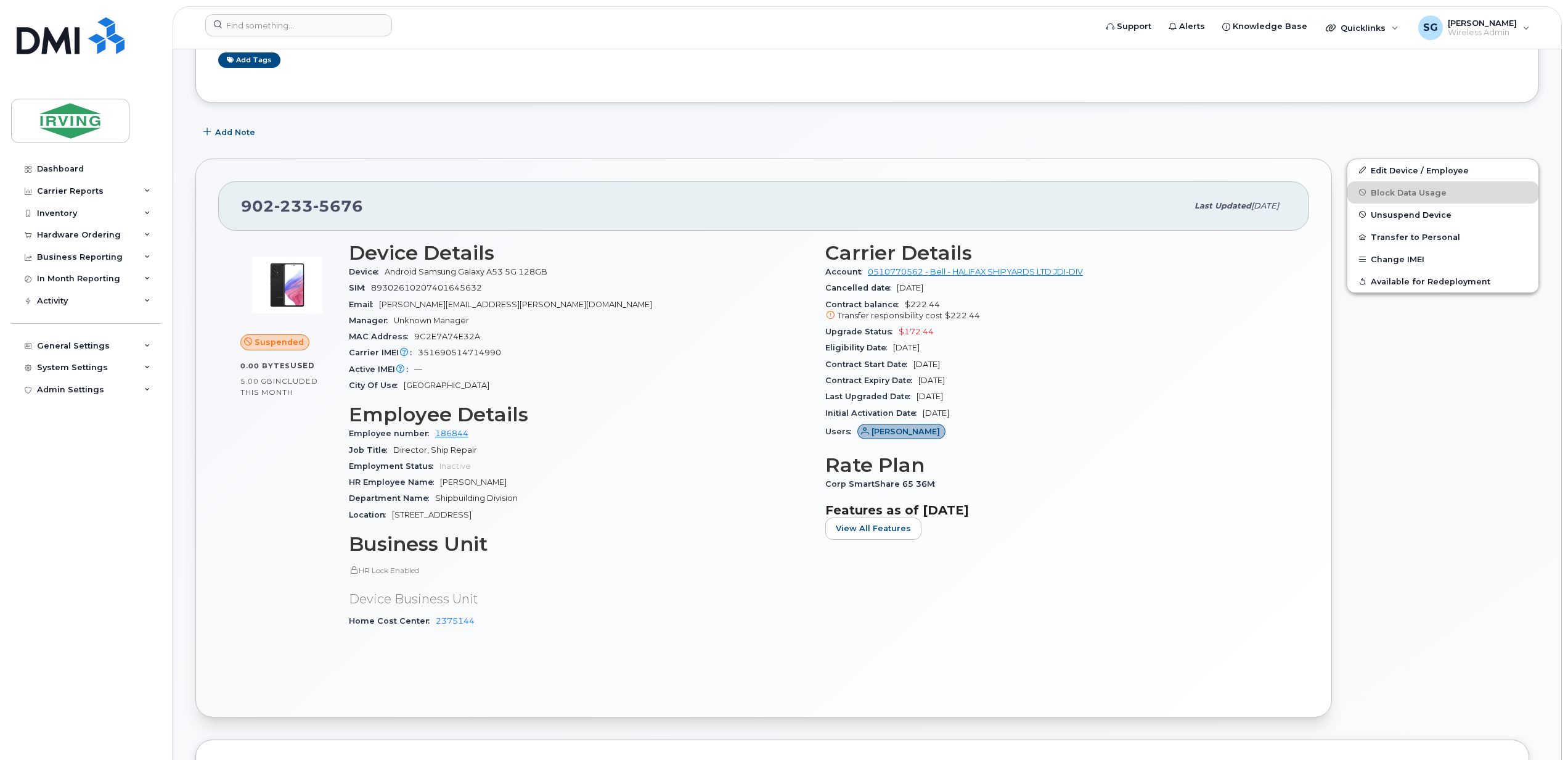
scroll to position [0, 0]
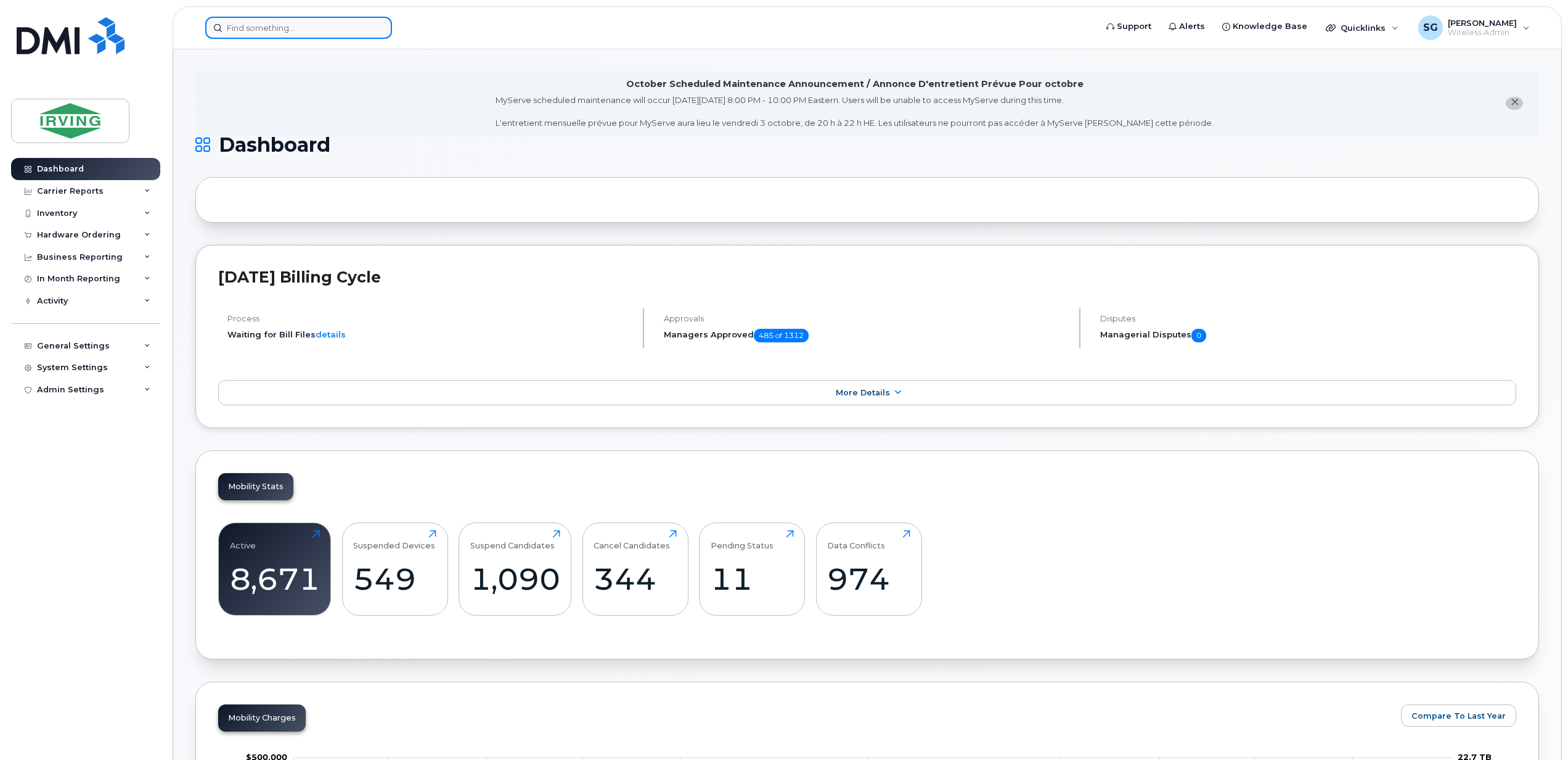
click at [276, 30] on input at bounding box center [299, 28] width 187 height 22
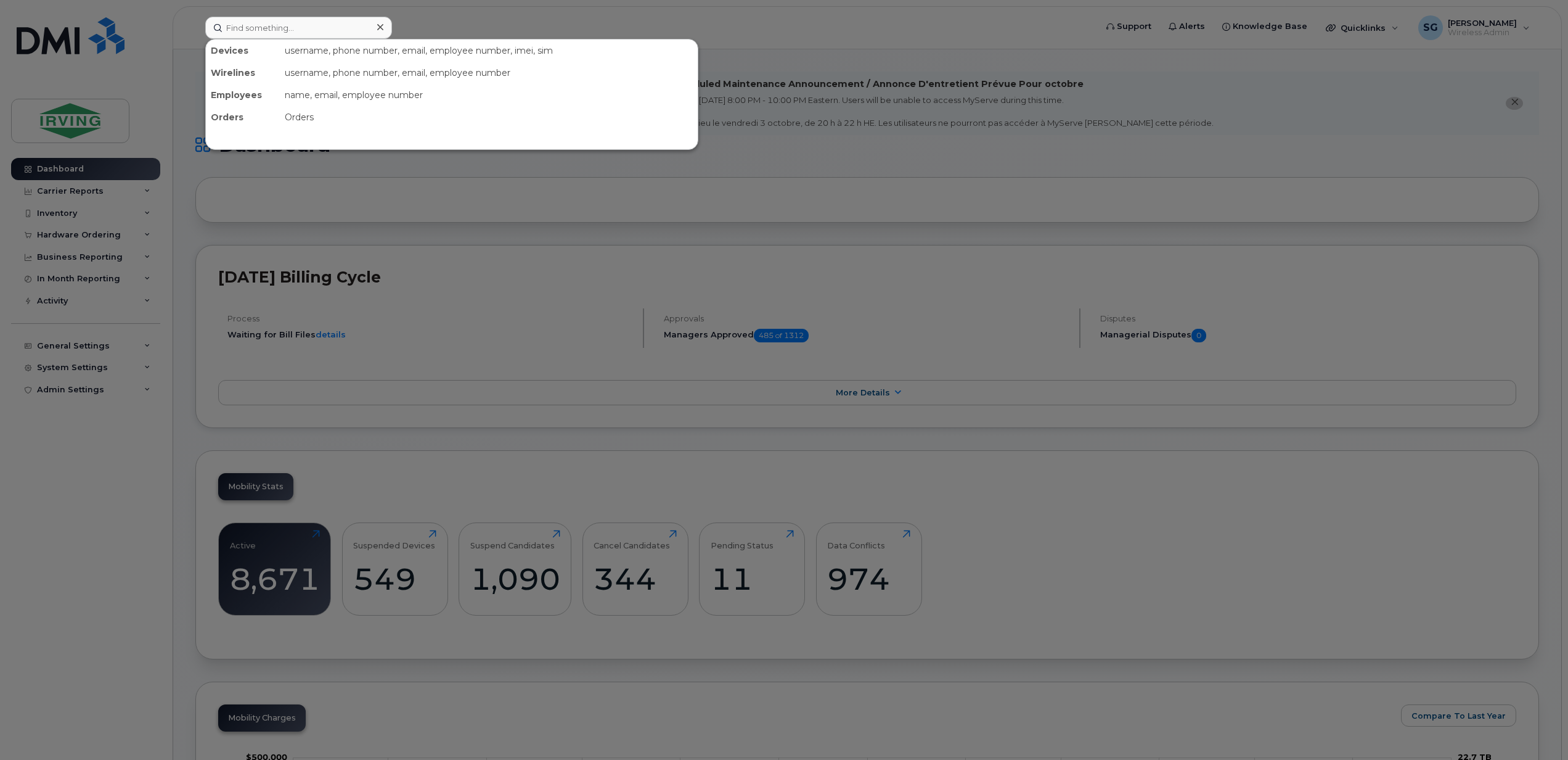
click at [718, 230] on div at bounding box center [784, 380] width 1568 height 760
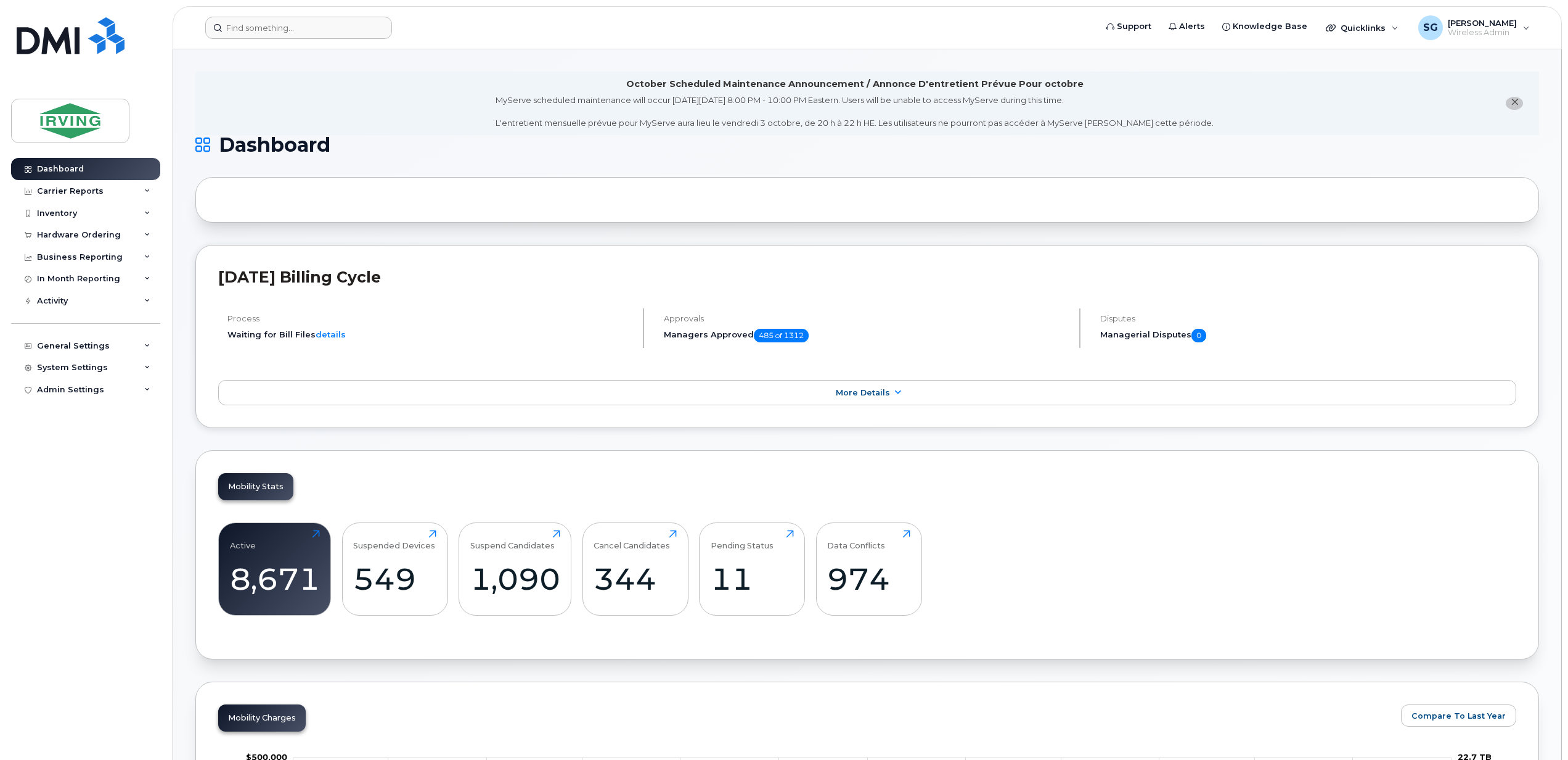
scroll to position [411, 0]
